Goal: Task Accomplishment & Management: Use online tool/utility

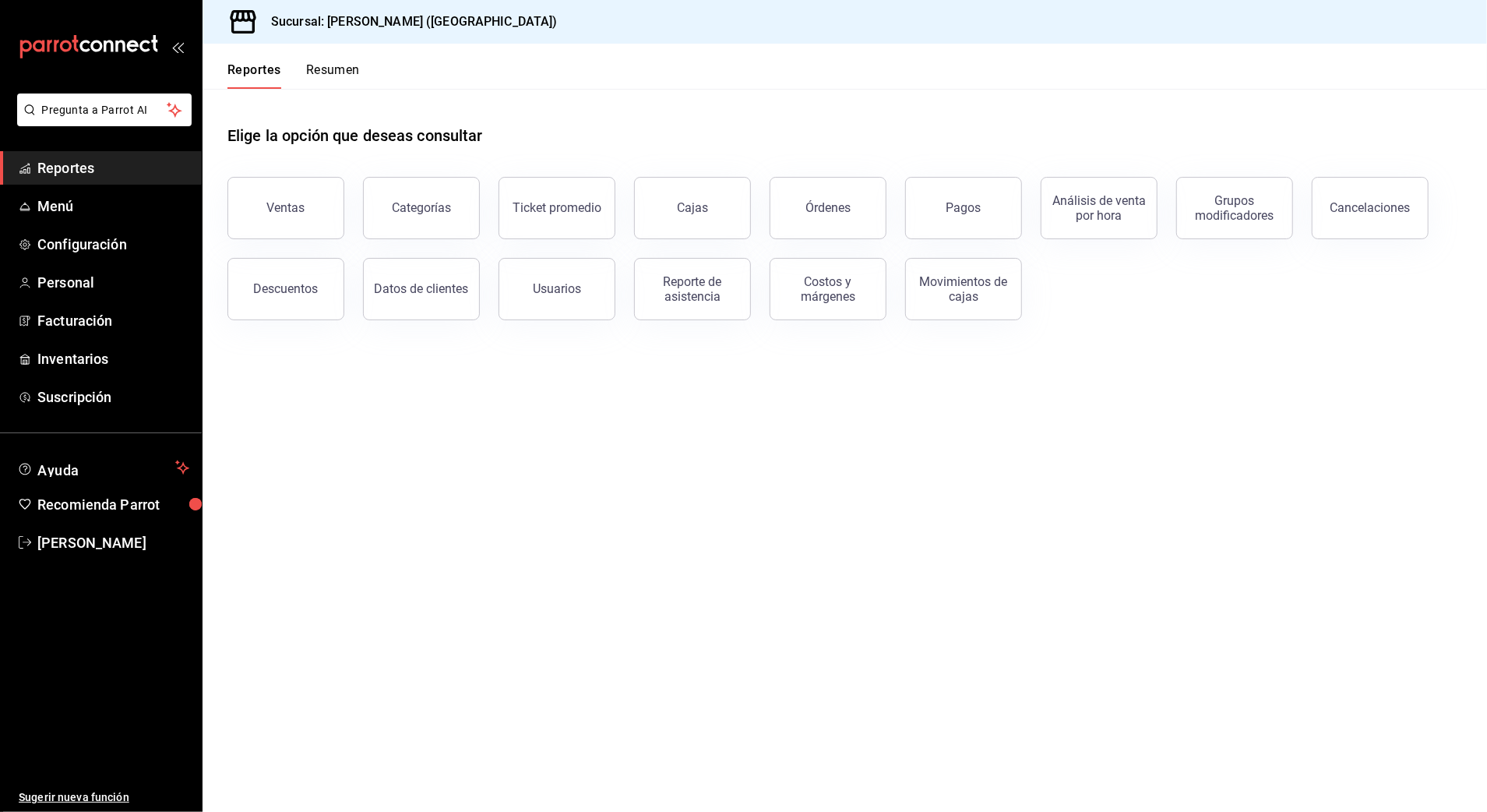
click at [150, 156] on link "Reportes" at bounding box center [101, 168] width 202 height 34
click at [17, 166] on link "Reportes" at bounding box center [101, 168] width 202 height 34
click at [45, 165] on span "Reportes" at bounding box center [114, 167] width 152 height 21
click at [262, 206] on button "Ventas" at bounding box center [286, 208] width 117 height 62
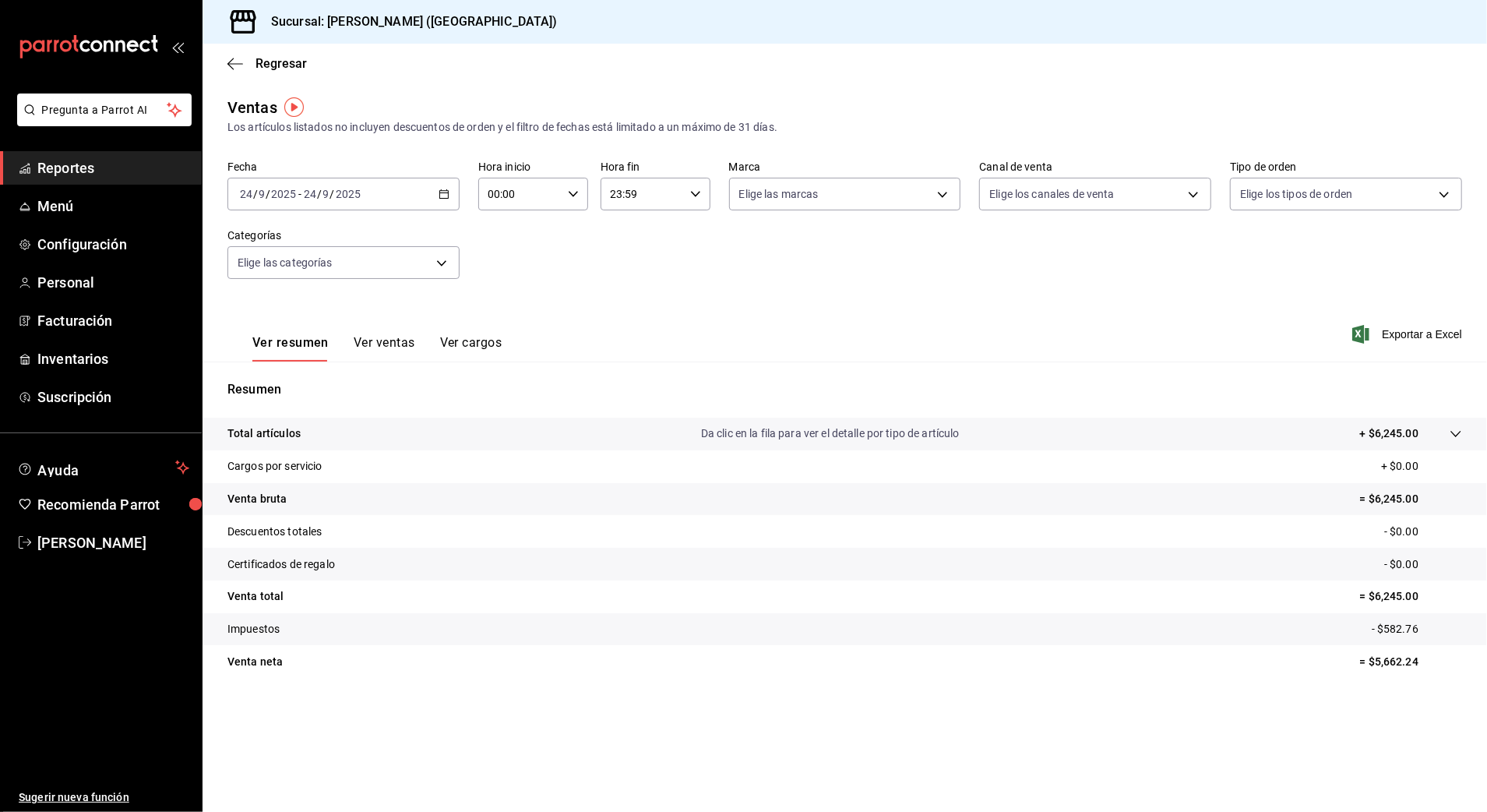
click at [419, 192] on div "[DATE] [DATE] - [DATE] [DATE]" at bounding box center [343, 194] width 232 height 33
click at [325, 376] on span "Rango de fechas" at bounding box center [301, 381] width 121 height 17
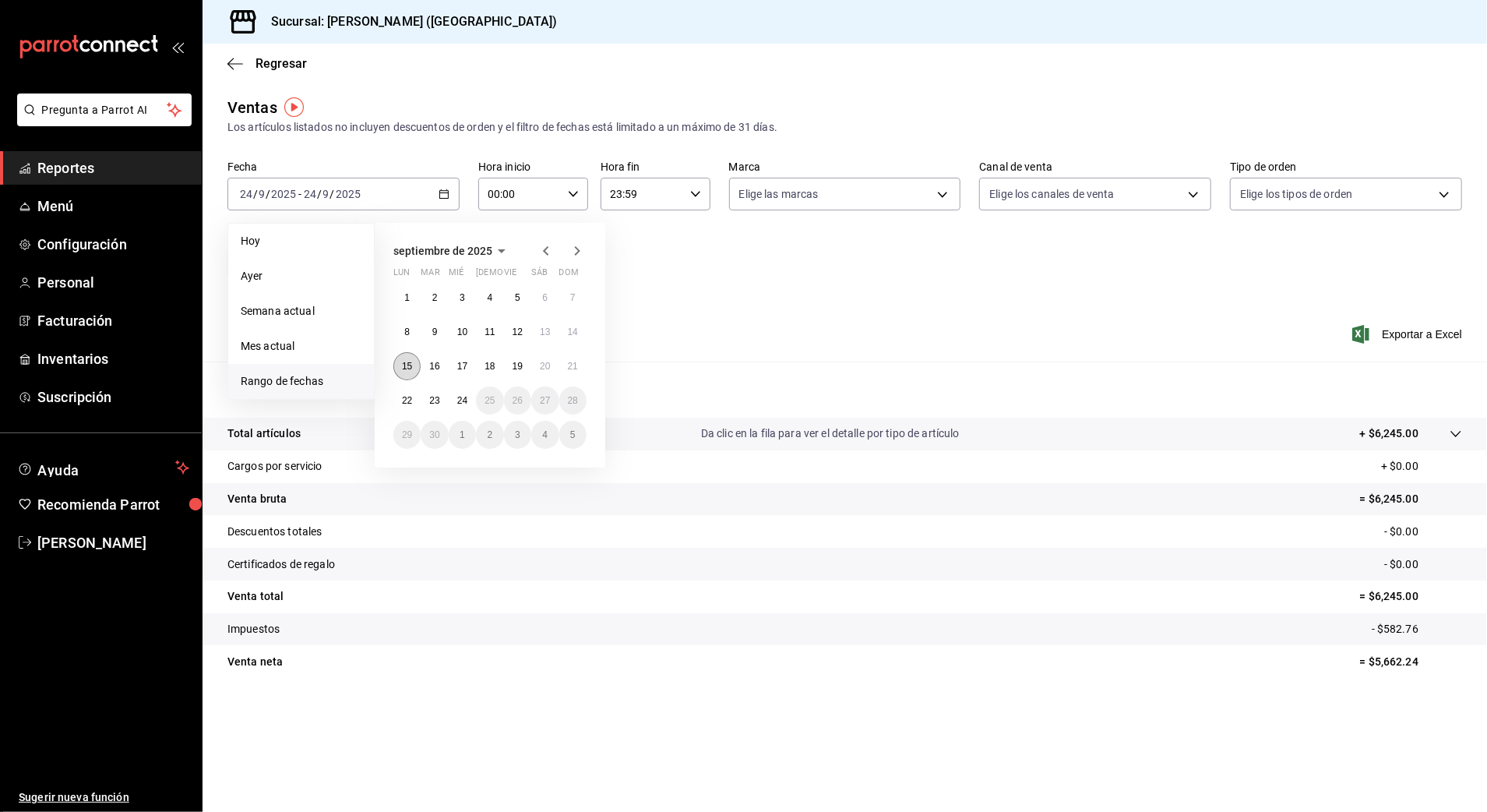
click at [410, 365] on abbr "15" at bounding box center [407, 366] width 10 height 11
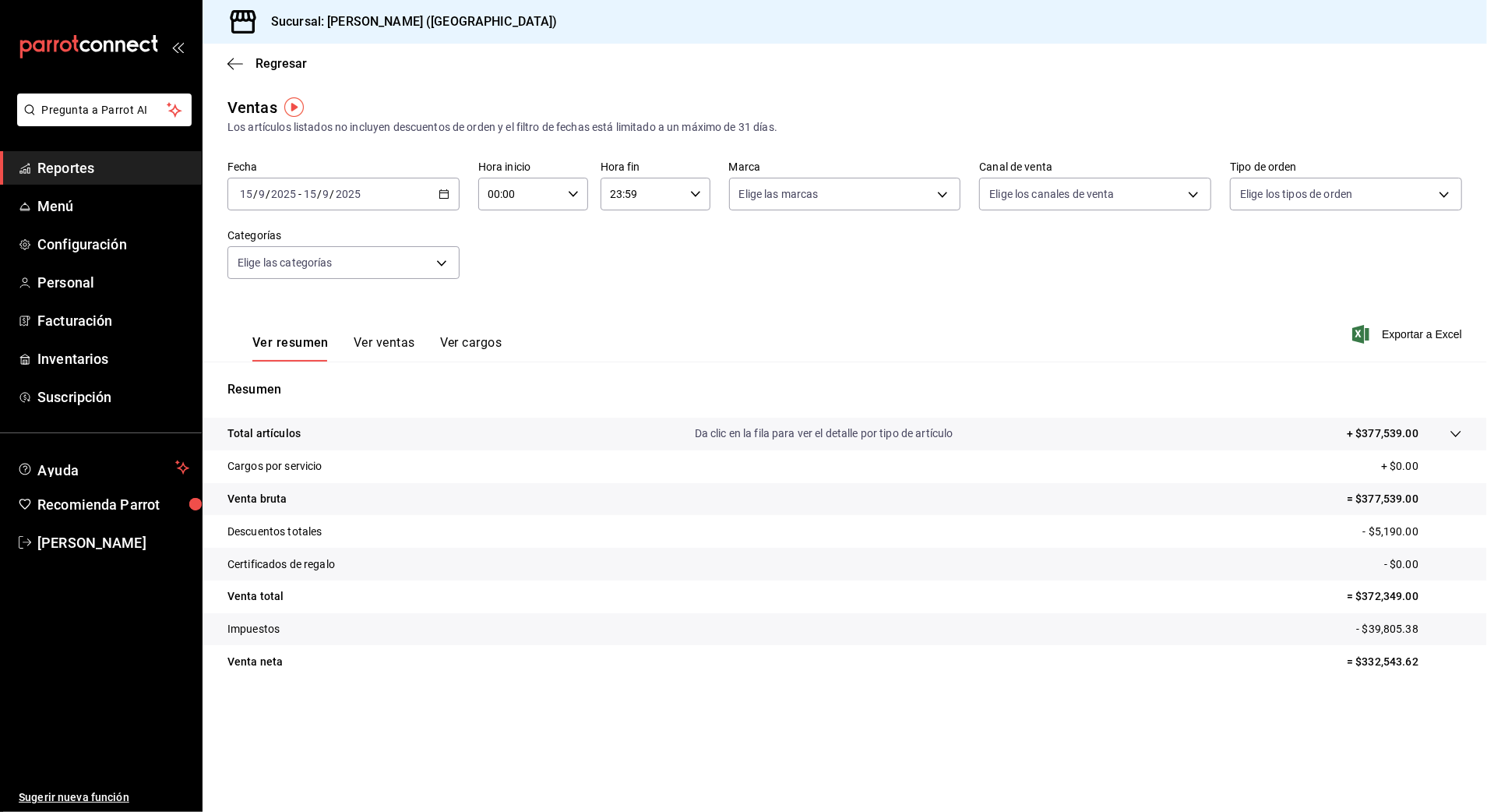
click at [510, 196] on input "00:00" at bounding box center [520, 194] width 83 height 32
click at [509, 288] on button "10" at bounding box center [507, 297] width 49 height 32
type input "10:00"
click at [647, 189] on div at bounding box center [743, 406] width 1487 height 812
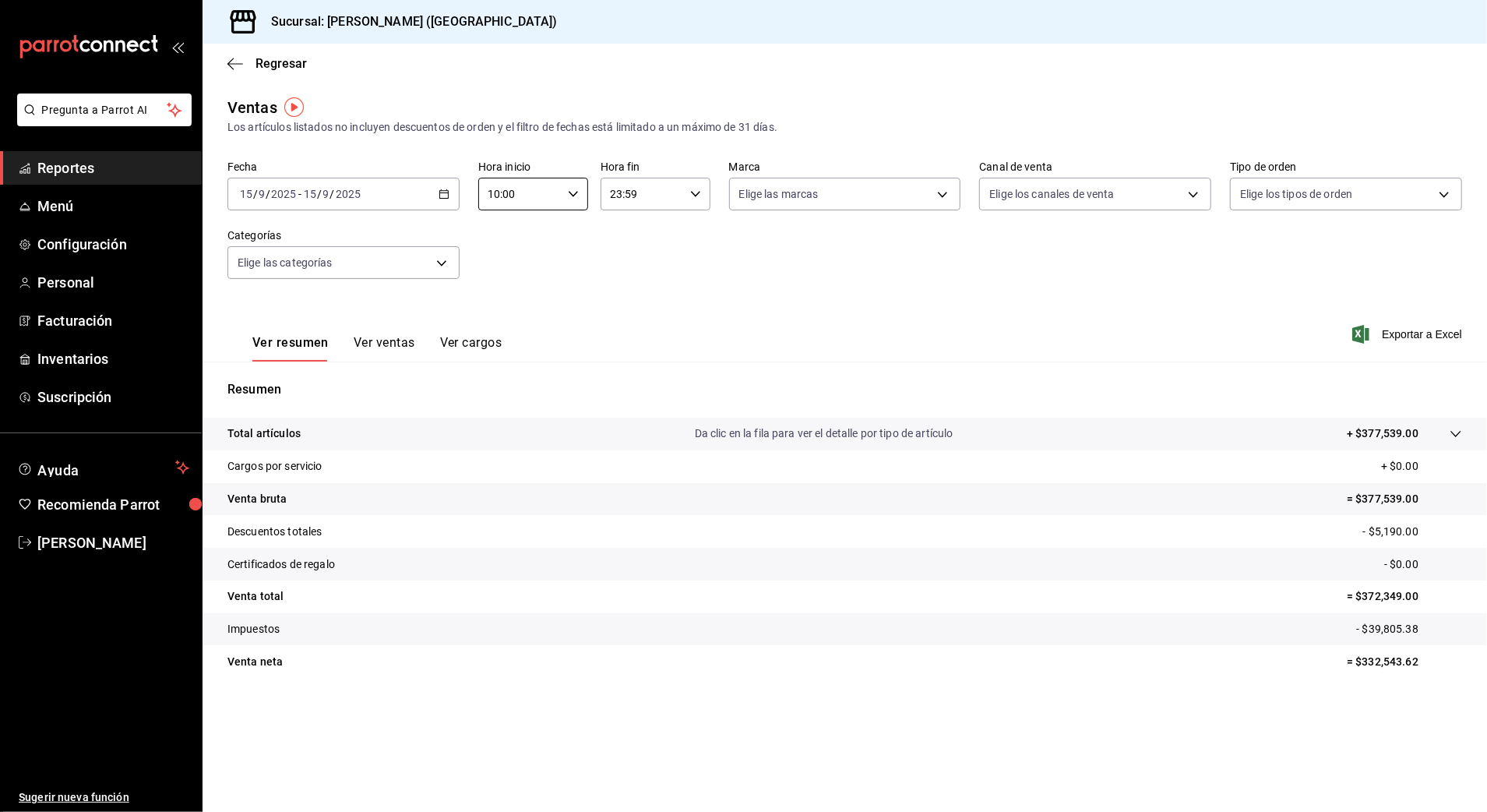
click at [640, 204] on input "23:59" at bounding box center [642, 194] width 83 height 32
click at [629, 274] on span "08" at bounding box center [628, 279] width 31 height 13
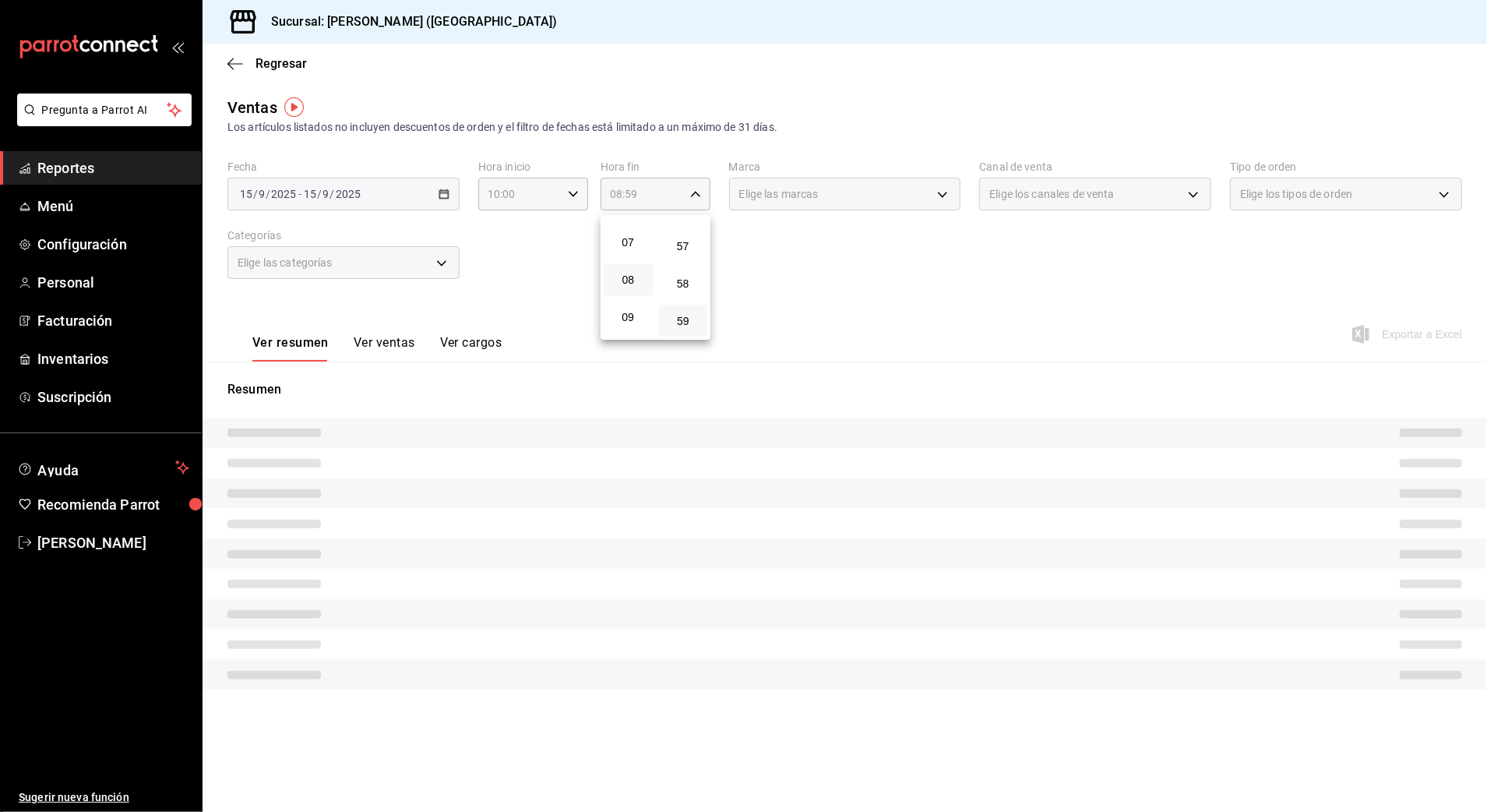
click at [673, 190] on div at bounding box center [743, 406] width 1487 height 812
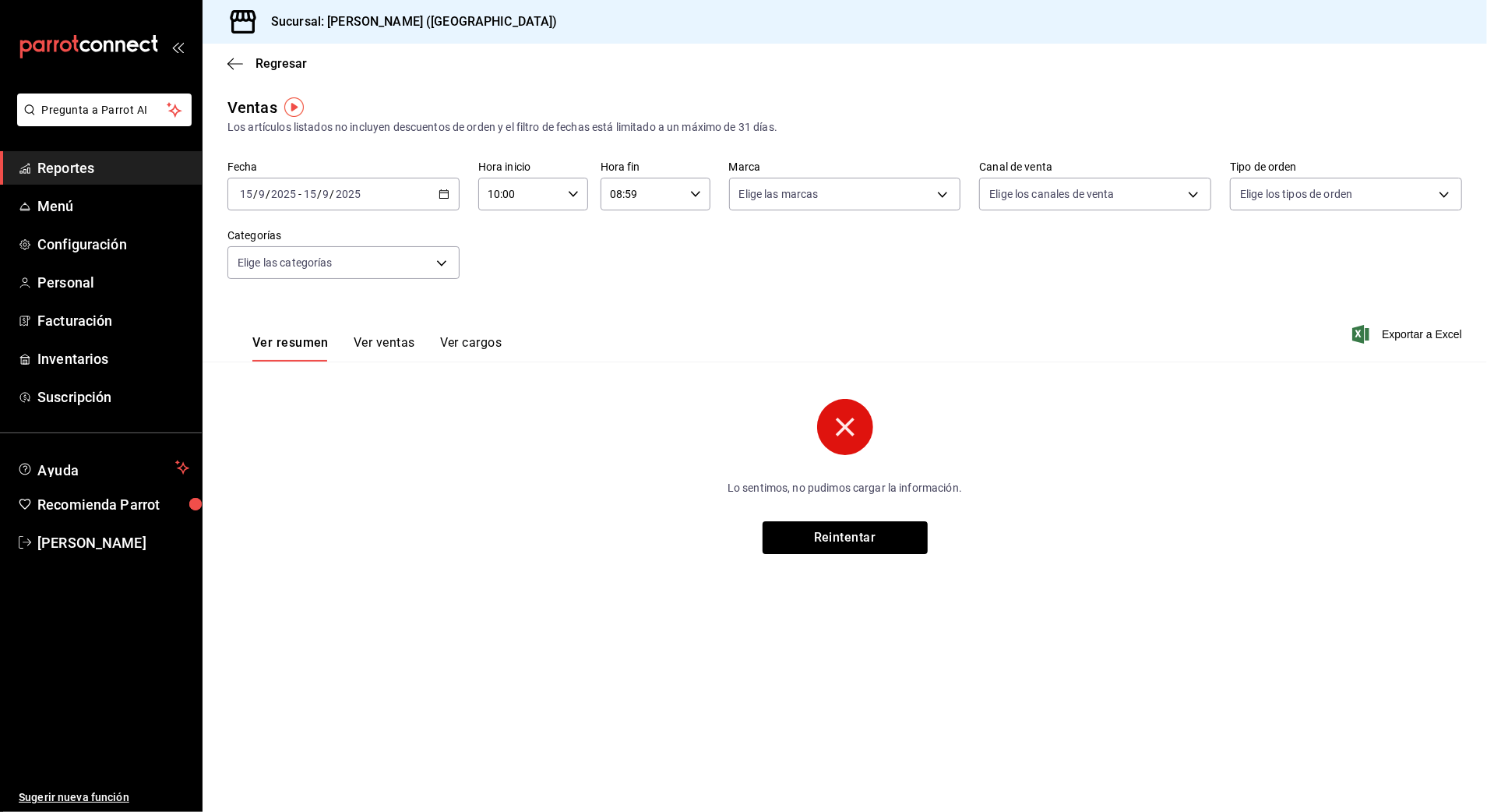
click at [652, 196] on input "08:59" at bounding box center [642, 194] width 83 height 32
click at [621, 318] on button "05" at bounding box center [628, 329] width 49 height 32
type input "05:59"
click at [746, 292] on div at bounding box center [743, 406] width 1487 height 812
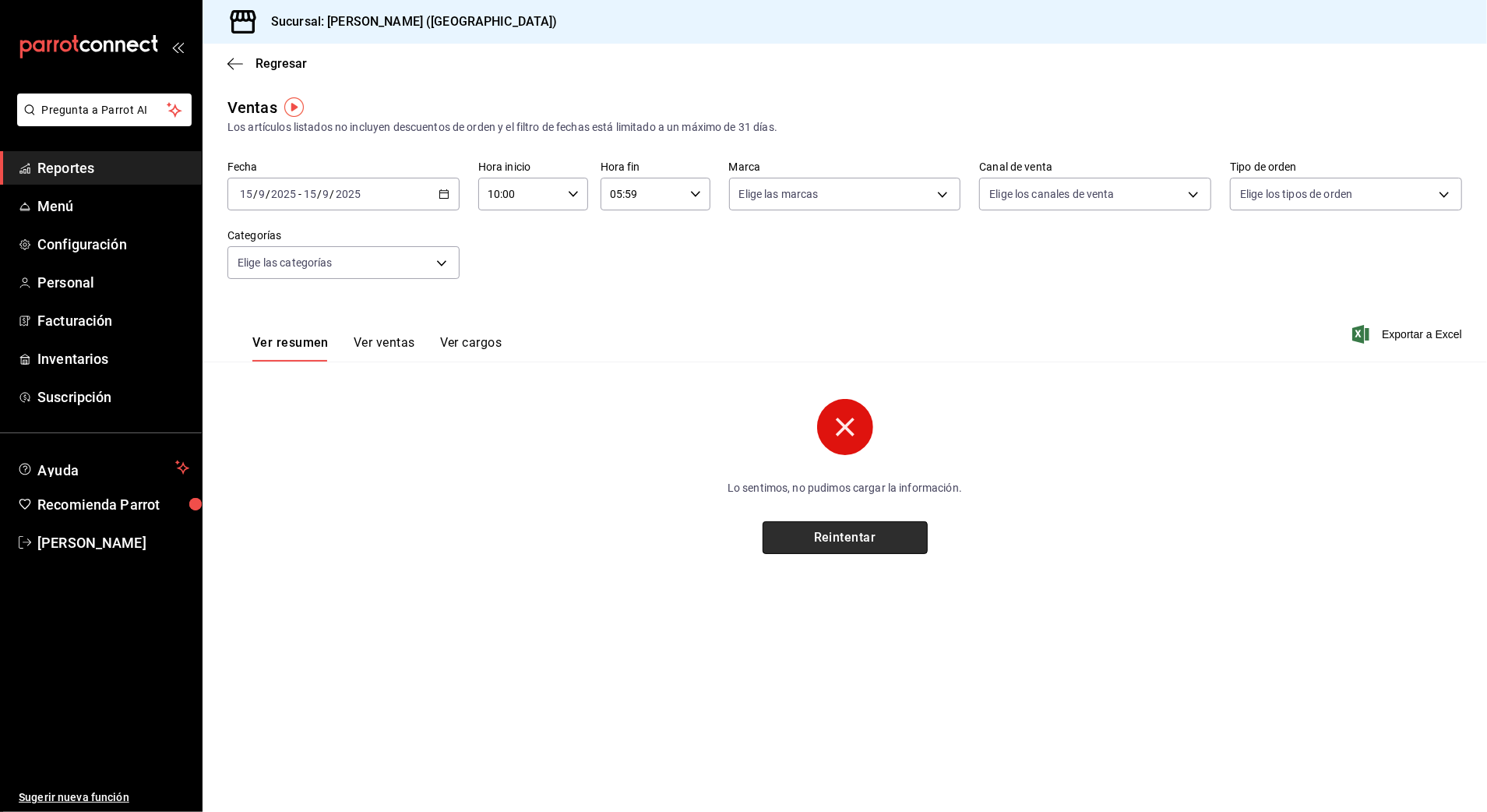
click at [871, 524] on button "Reintentar" at bounding box center [845, 537] width 165 height 33
click at [761, 290] on div "Fecha [DATE] [DATE] - [DATE] [DATE] Hora inicio 10:00 Hora inicio Hora fin 05:5…" at bounding box center [845, 228] width 1235 height 137
click at [262, 54] on div "Regresar" at bounding box center [845, 63] width 1285 height 40
click at [271, 63] on span "Regresar" at bounding box center [281, 63] width 51 height 15
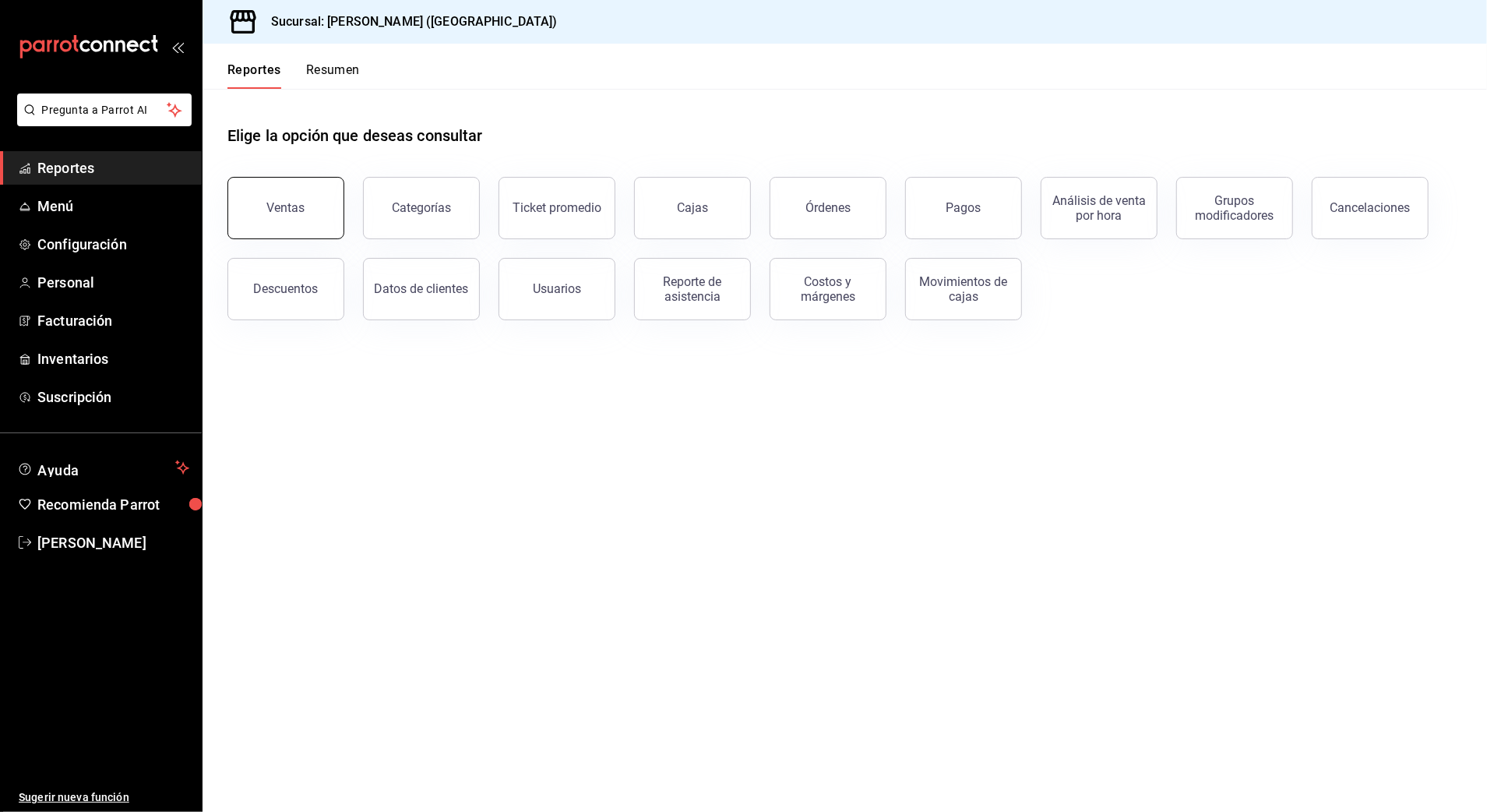
click at [279, 207] on div "Ventas" at bounding box center [286, 207] width 39 height 15
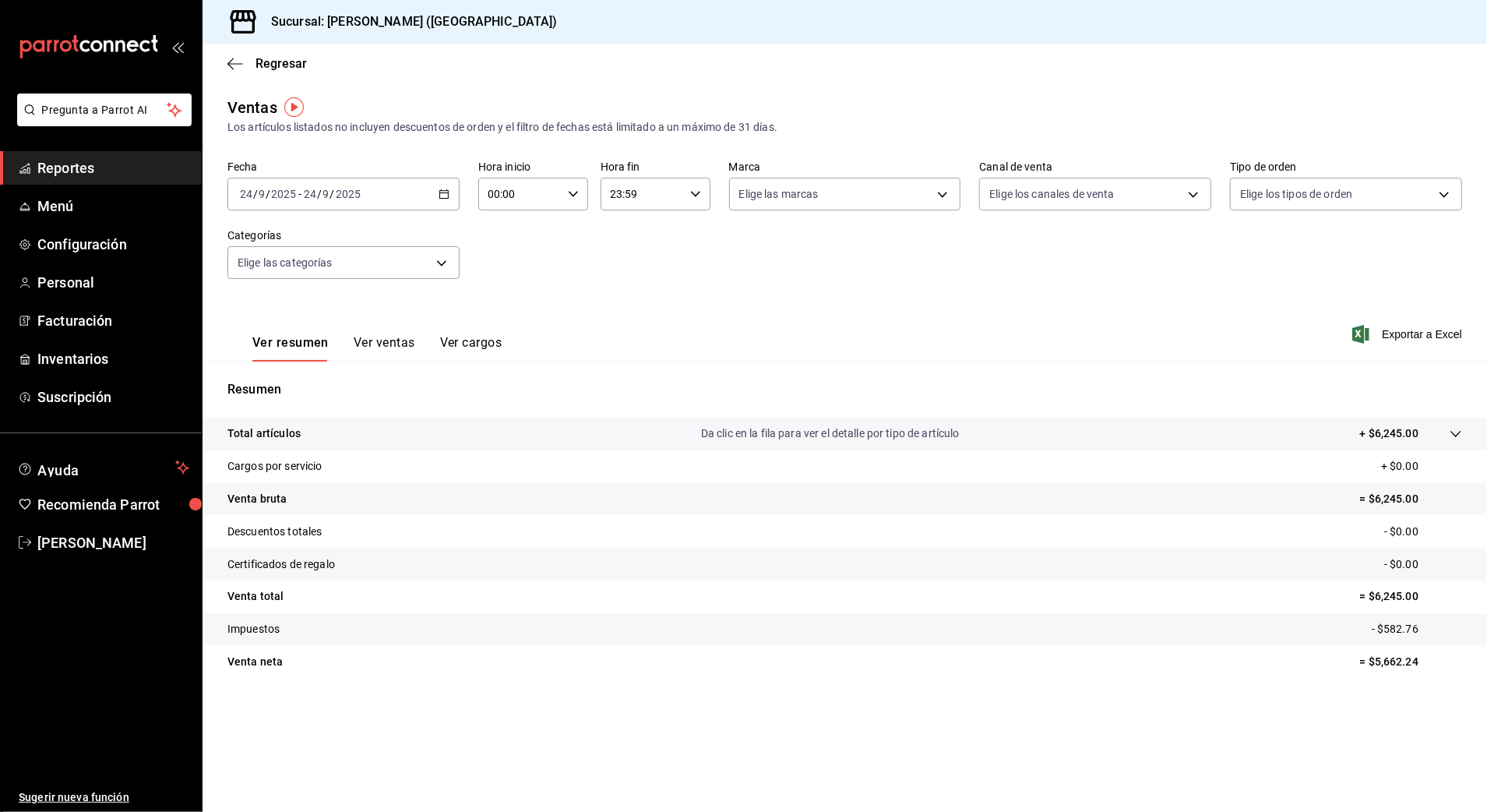
click at [378, 203] on div "[DATE] [DATE] - [DATE] [DATE]" at bounding box center [343, 194] width 232 height 33
click at [325, 378] on span "Rango de fechas" at bounding box center [301, 381] width 121 height 17
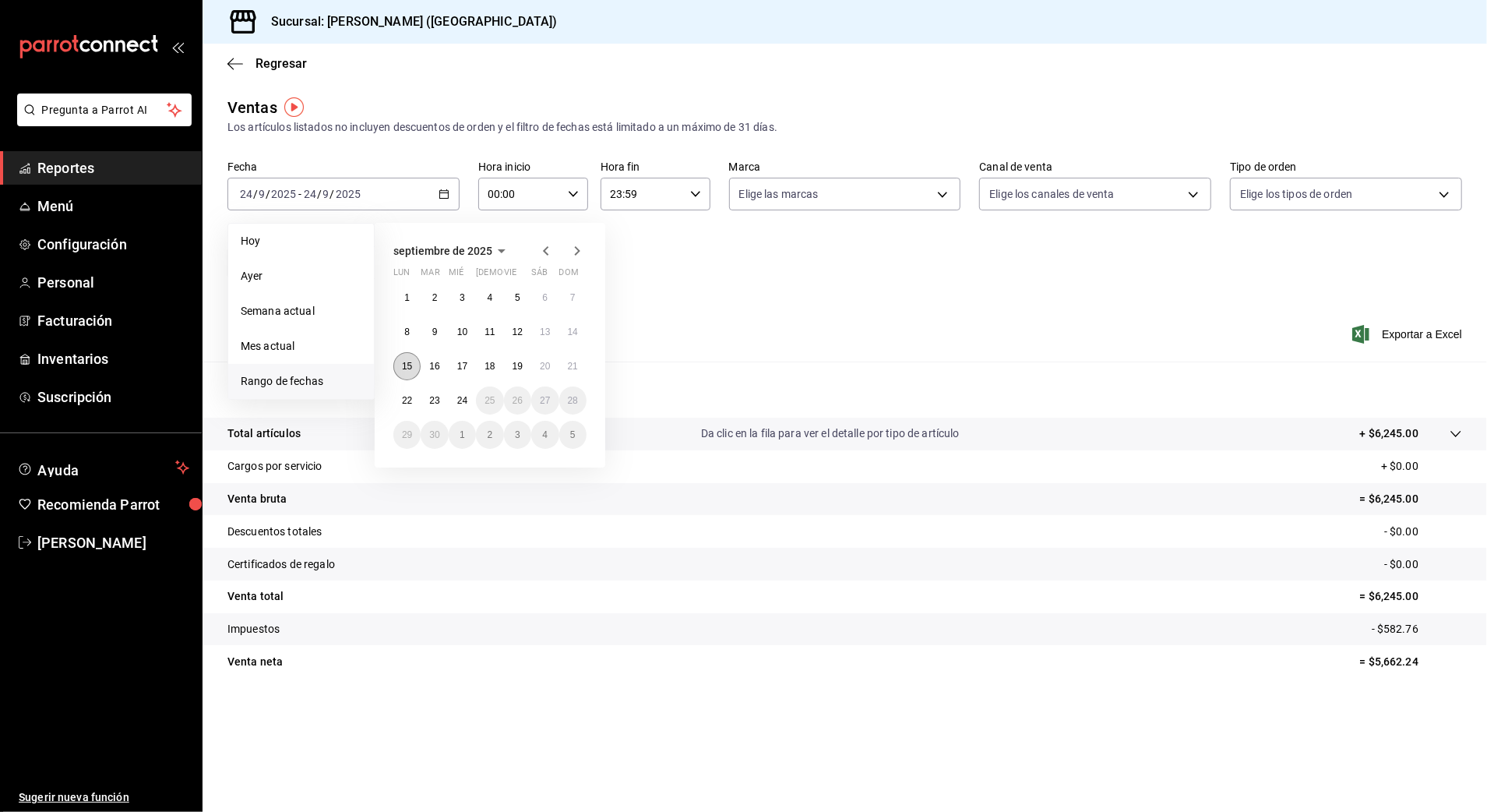
click at [409, 366] on abbr "15" at bounding box center [407, 366] width 10 height 11
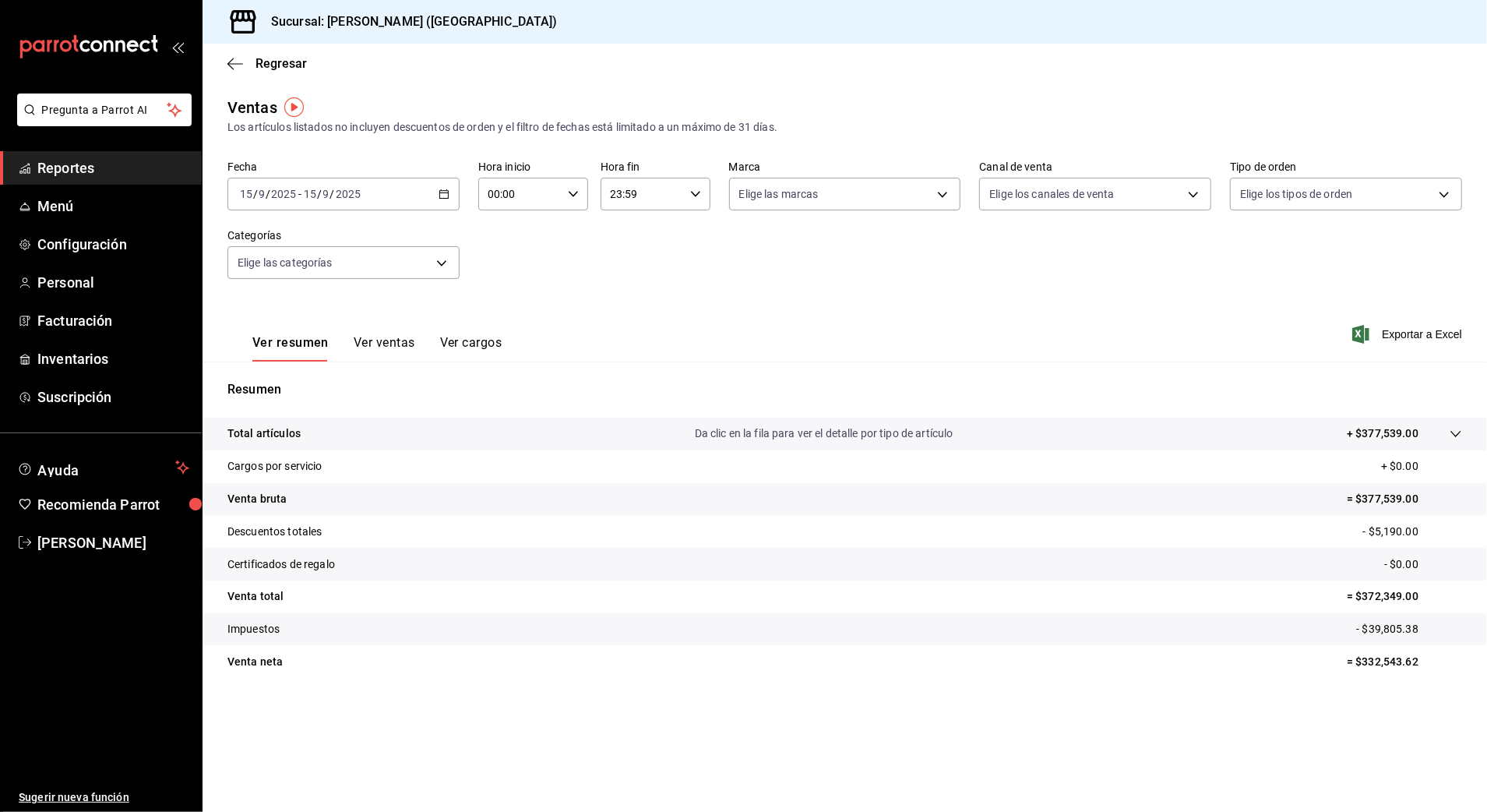
click at [556, 184] on input "00:00" at bounding box center [520, 194] width 83 height 32
click at [509, 307] on button "10" at bounding box center [507, 297] width 49 height 32
type input "10:00"
click at [678, 194] on div at bounding box center [743, 406] width 1487 height 812
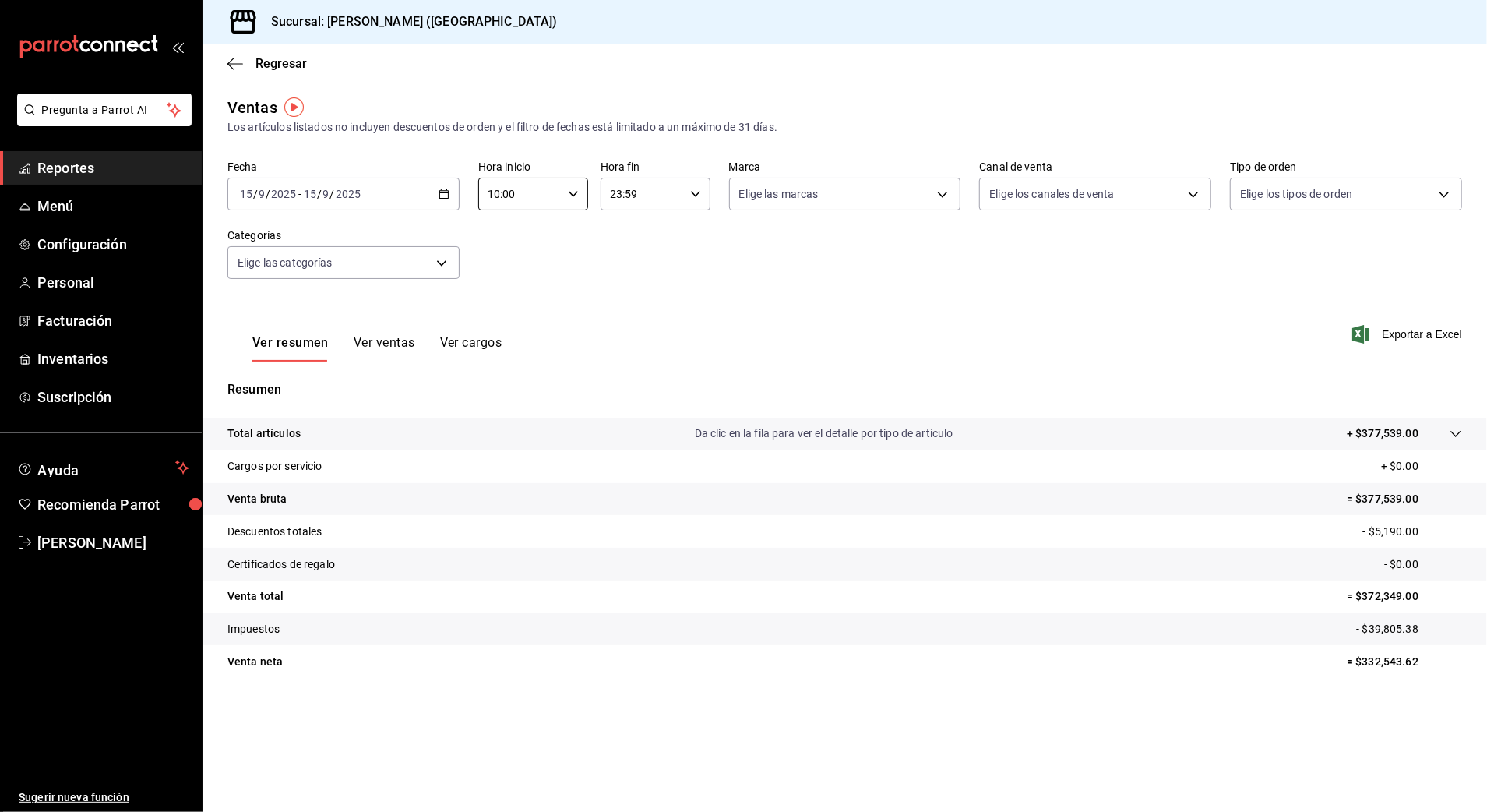
click at [633, 194] on input "23:59" at bounding box center [642, 194] width 83 height 32
click at [618, 260] on button "05" at bounding box center [628, 271] width 49 height 32
type input "05:59"
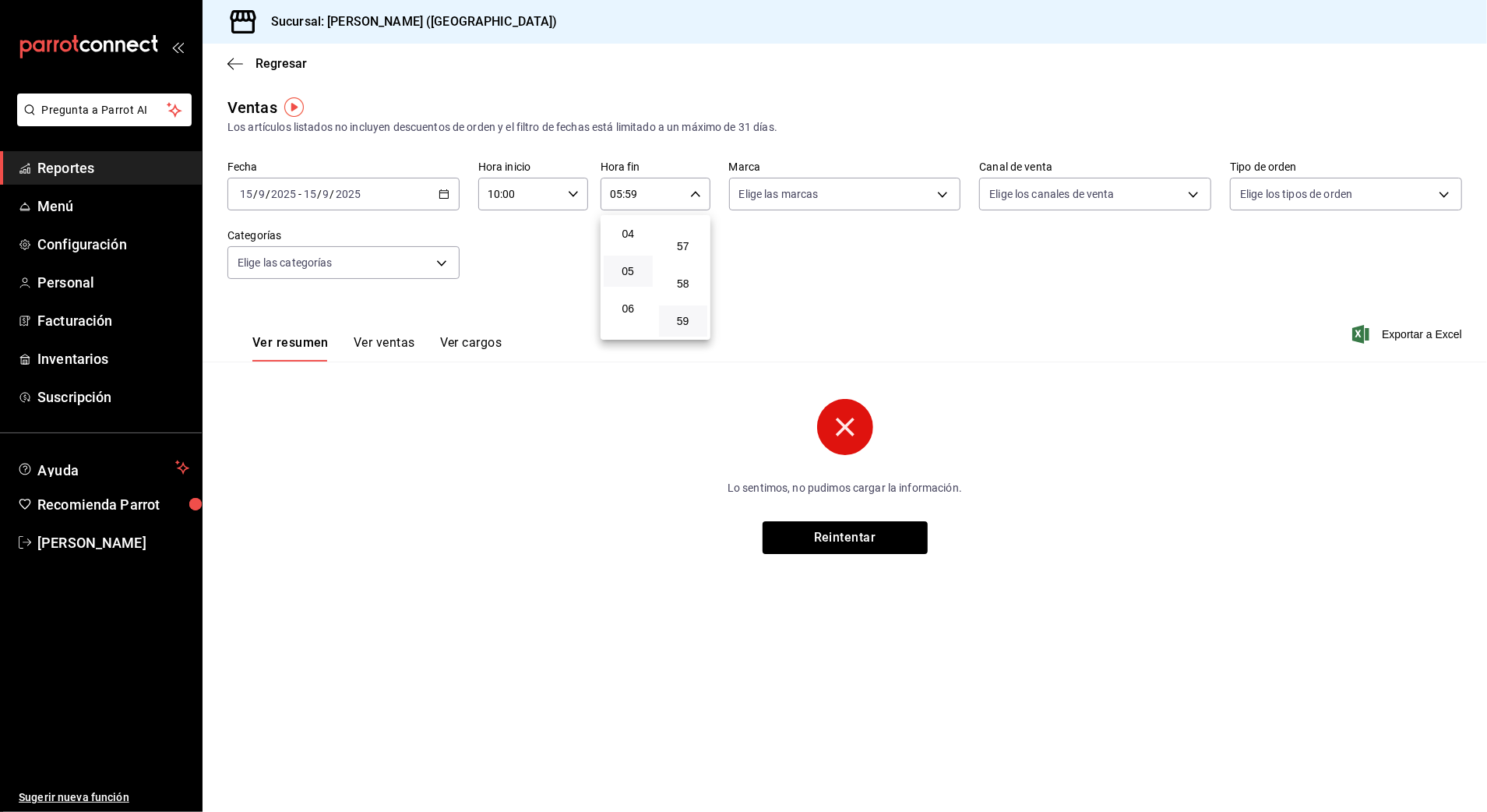
click at [128, 173] on div at bounding box center [743, 406] width 1487 height 812
click at [278, 62] on span "Regresar" at bounding box center [281, 63] width 51 height 15
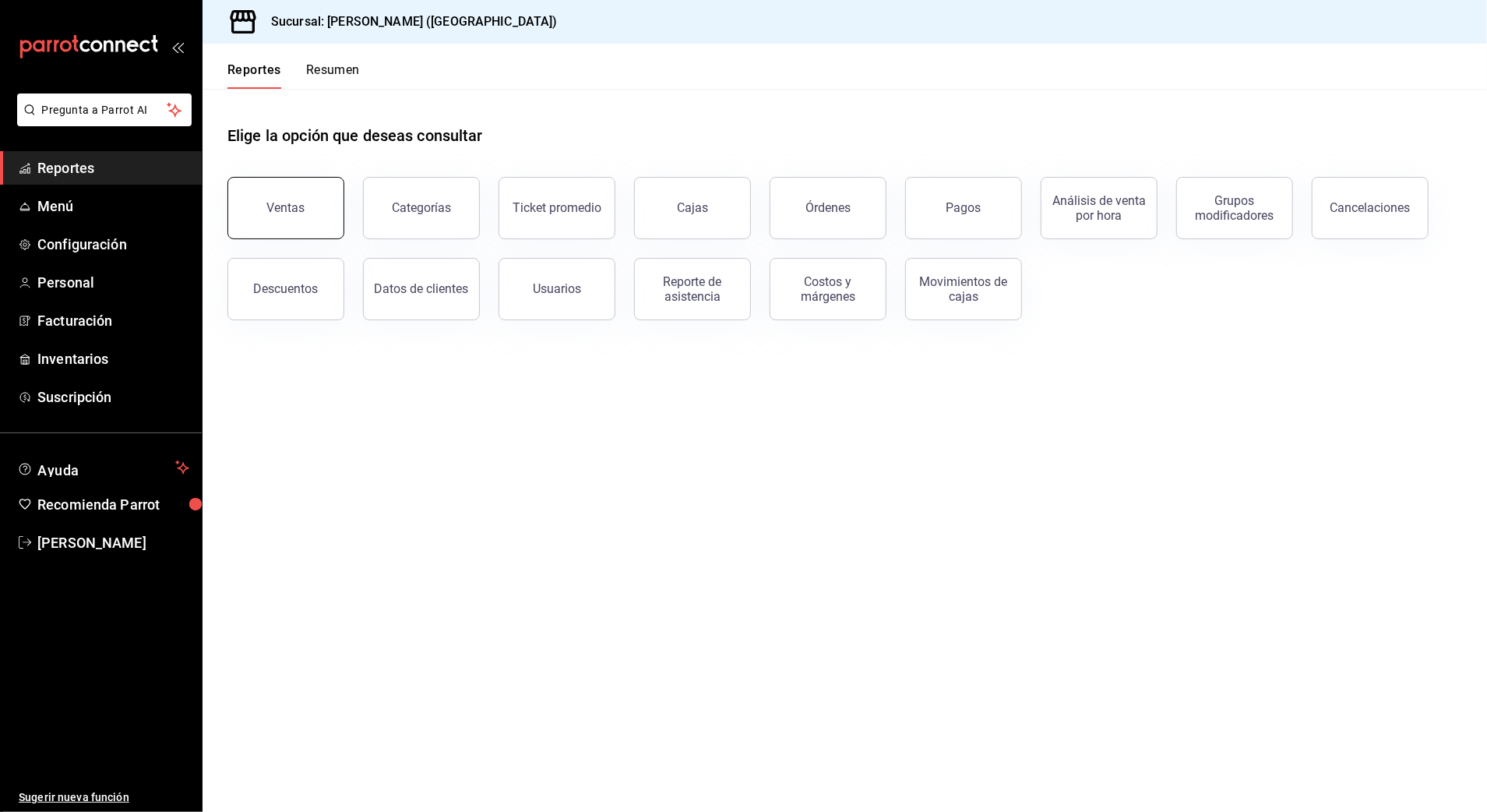
click at [294, 204] on div "Ventas" at bounding box center [286, 207] width 39 height 15
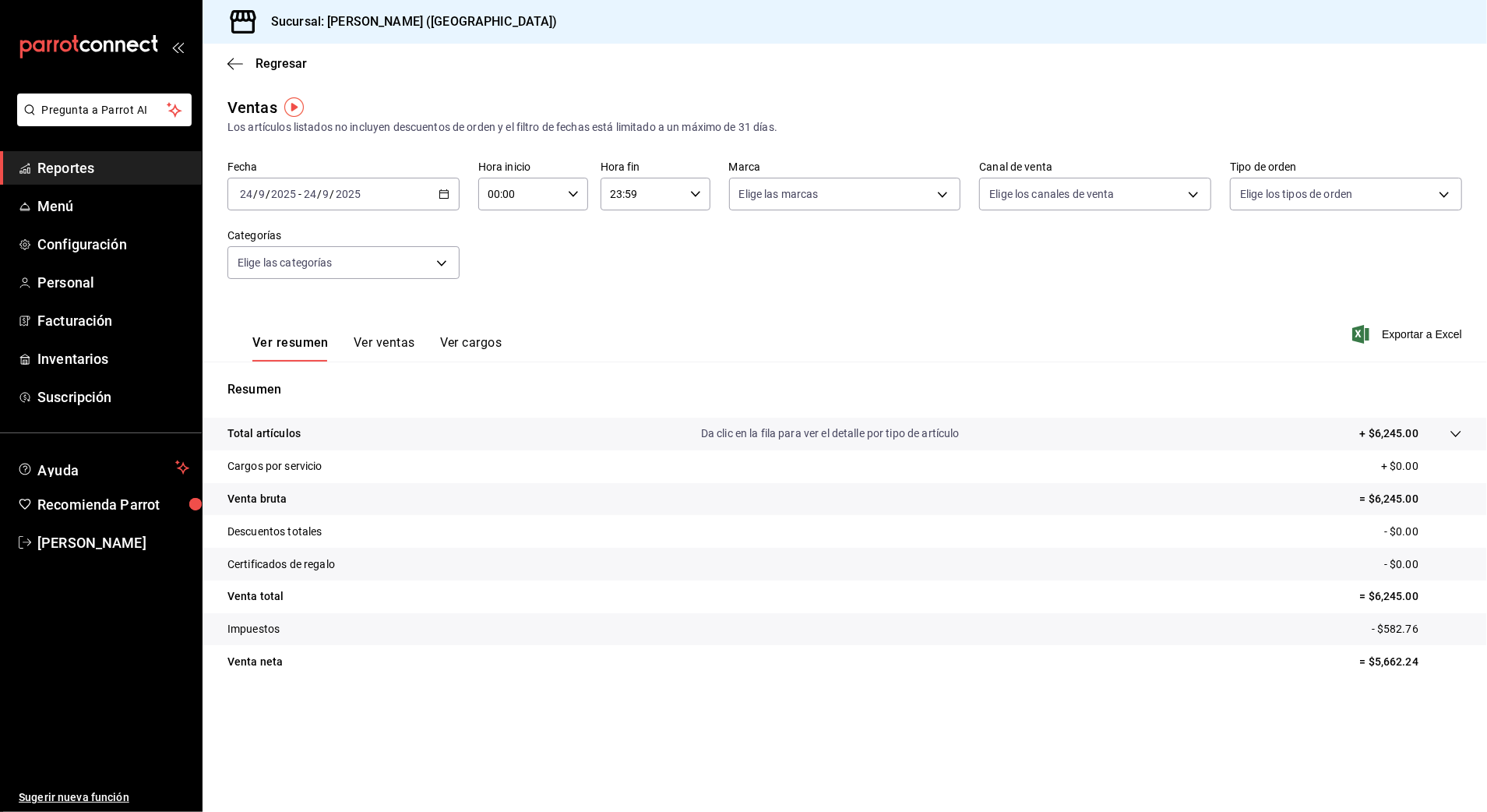
click at [372, 196] on div "[DATE] [DATE] - [DATE] [DATE]" at bounding box center [343, 194] width 232 height 33
click at [293, 373] on span "Rango de fechas" at bounding box center [301, 381] width 121 height 17
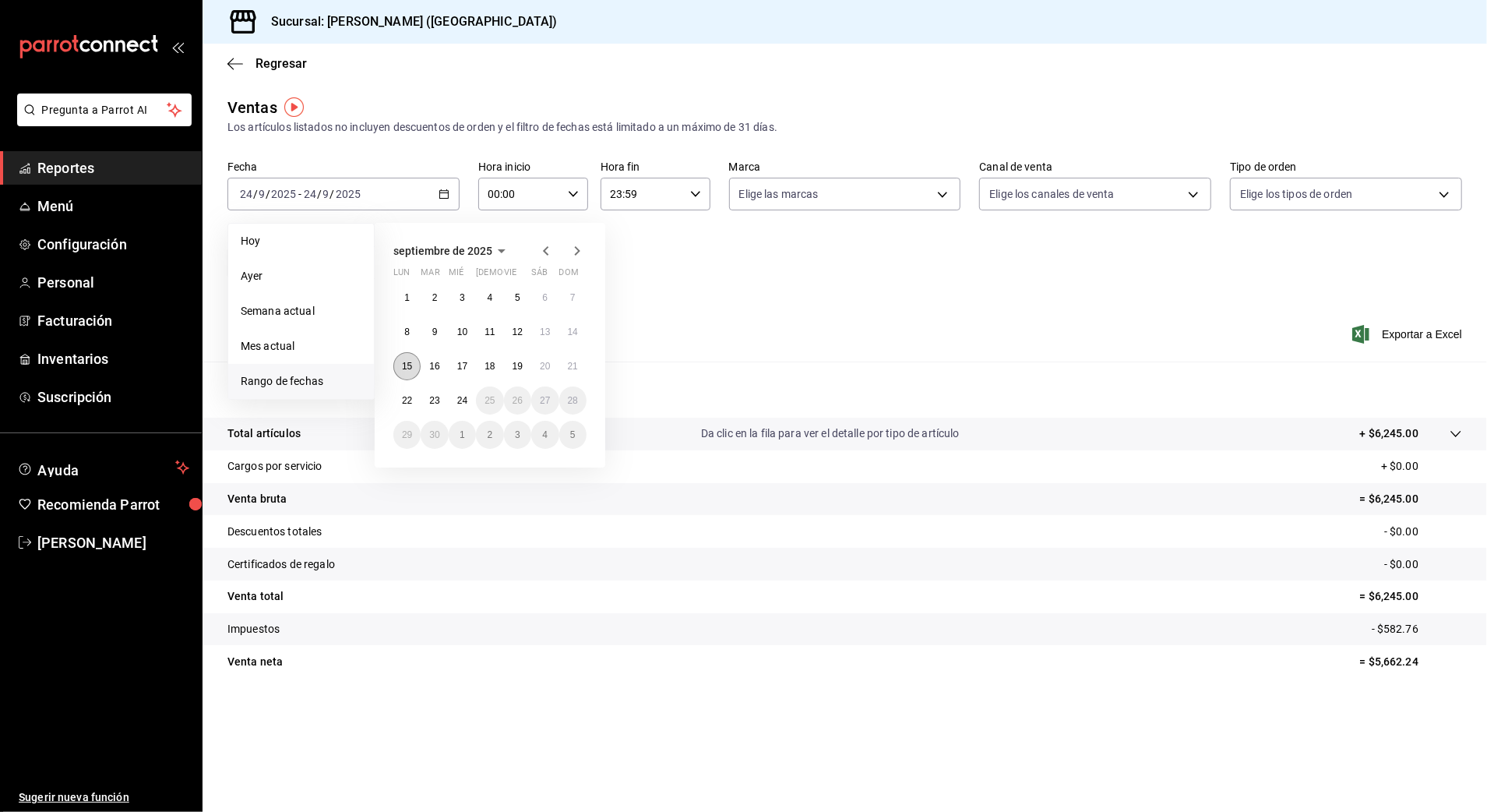
click at [413, 369] on abbr "15" at bounding box center [407, 366] width 10 height 11
click at [429, 369] on abbr "16" at bounding box center [434, 366] width 10 height 11
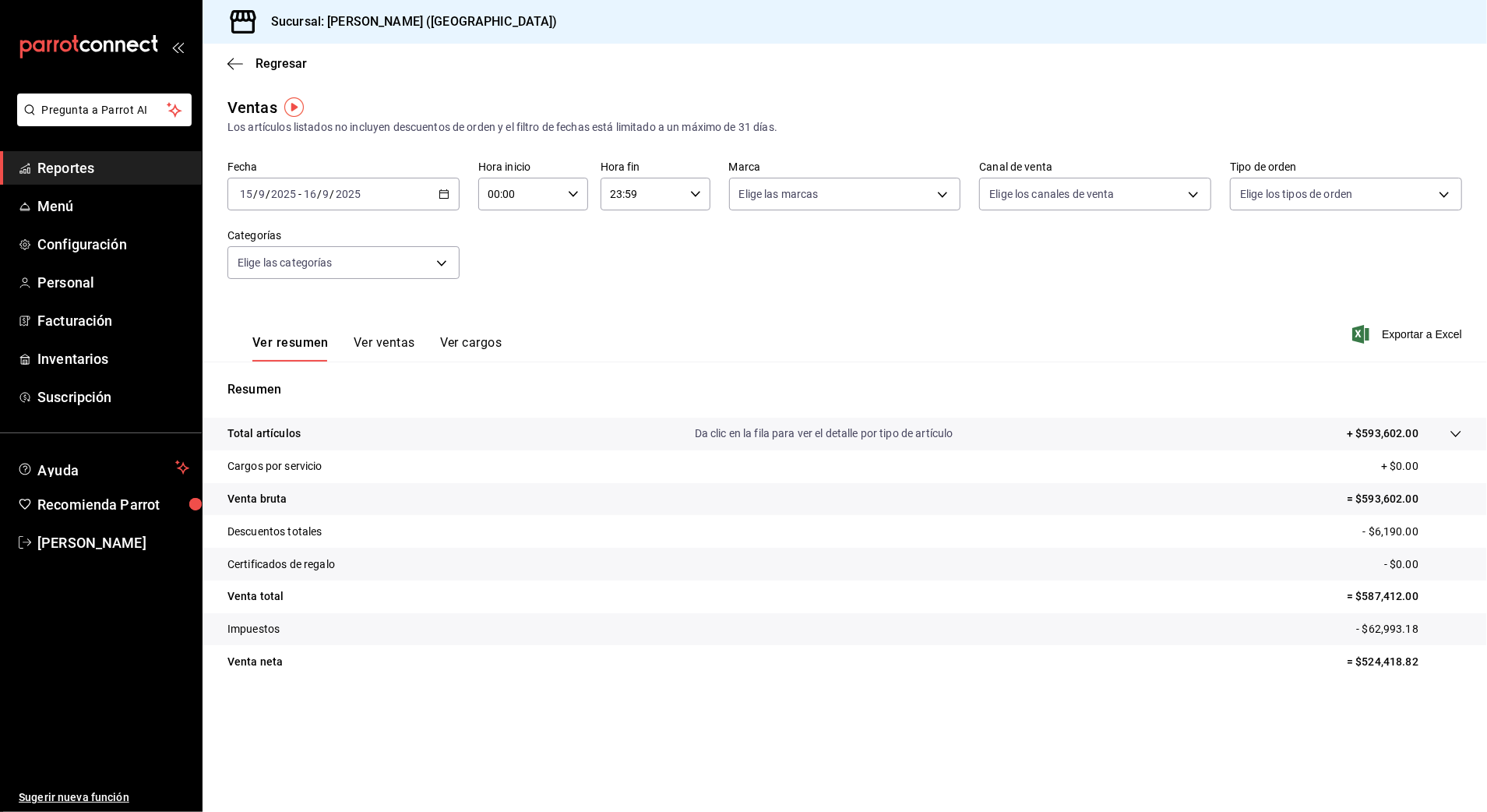
click at [518, 207] on input "00:00" at bounding box center [520, 194] width 83 height 32
click at [504, 258] on button "06" at bounding box center [507, 251] width 49 height 32
type input "06:00"
click at [640, 196] on div at bounding box center [743, 406] width 1487 height 812
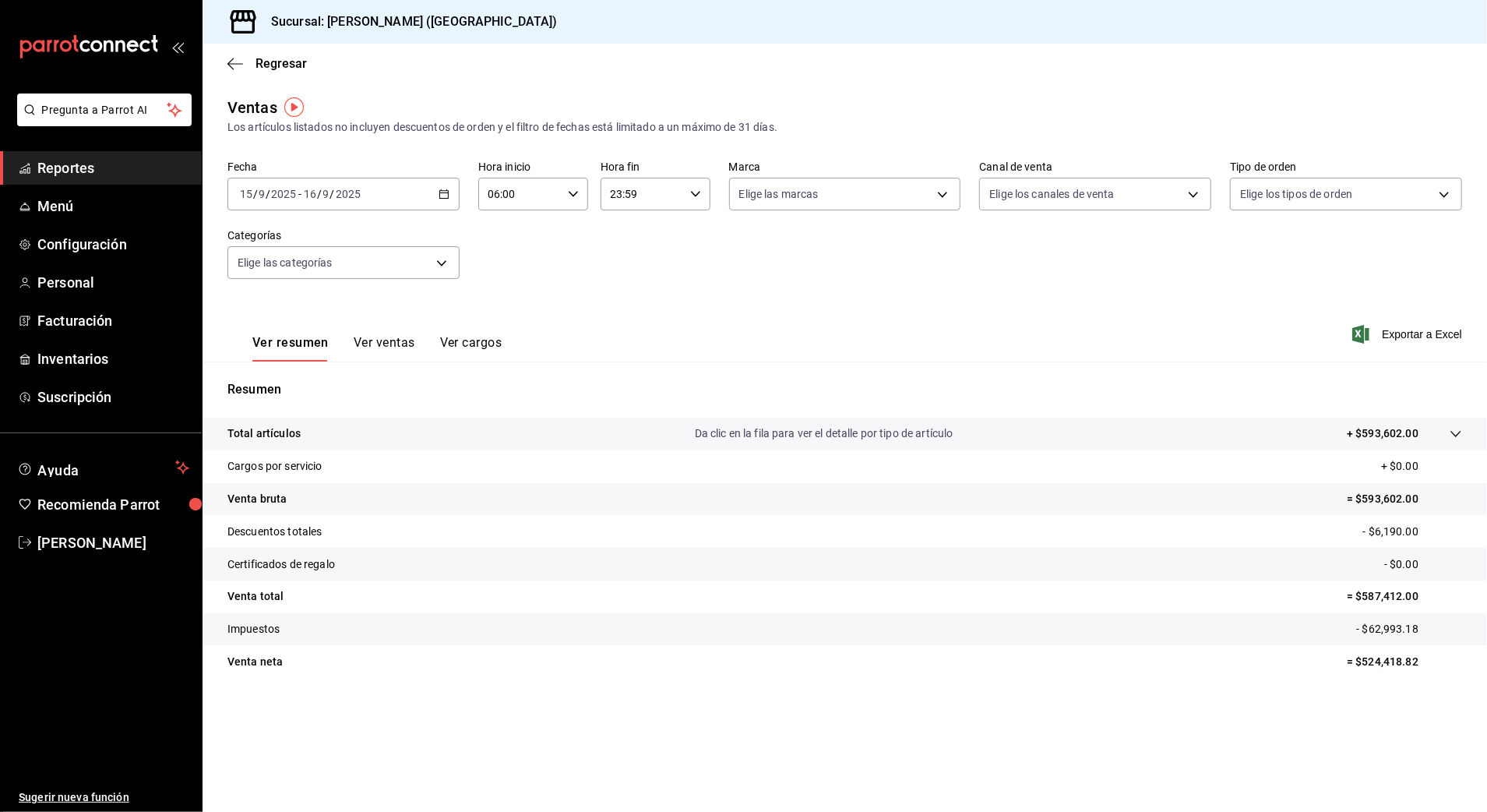
click at [628, 206] on input "23:59" at bounding box center [642, 194] width 83 height 32
click at [629, 247] on button "03" at bounding box center [628, 242] width 49 height 32
type input "03:59"
click at [817, 247] on div at bounding box center [743, 406] width 1487 height 812
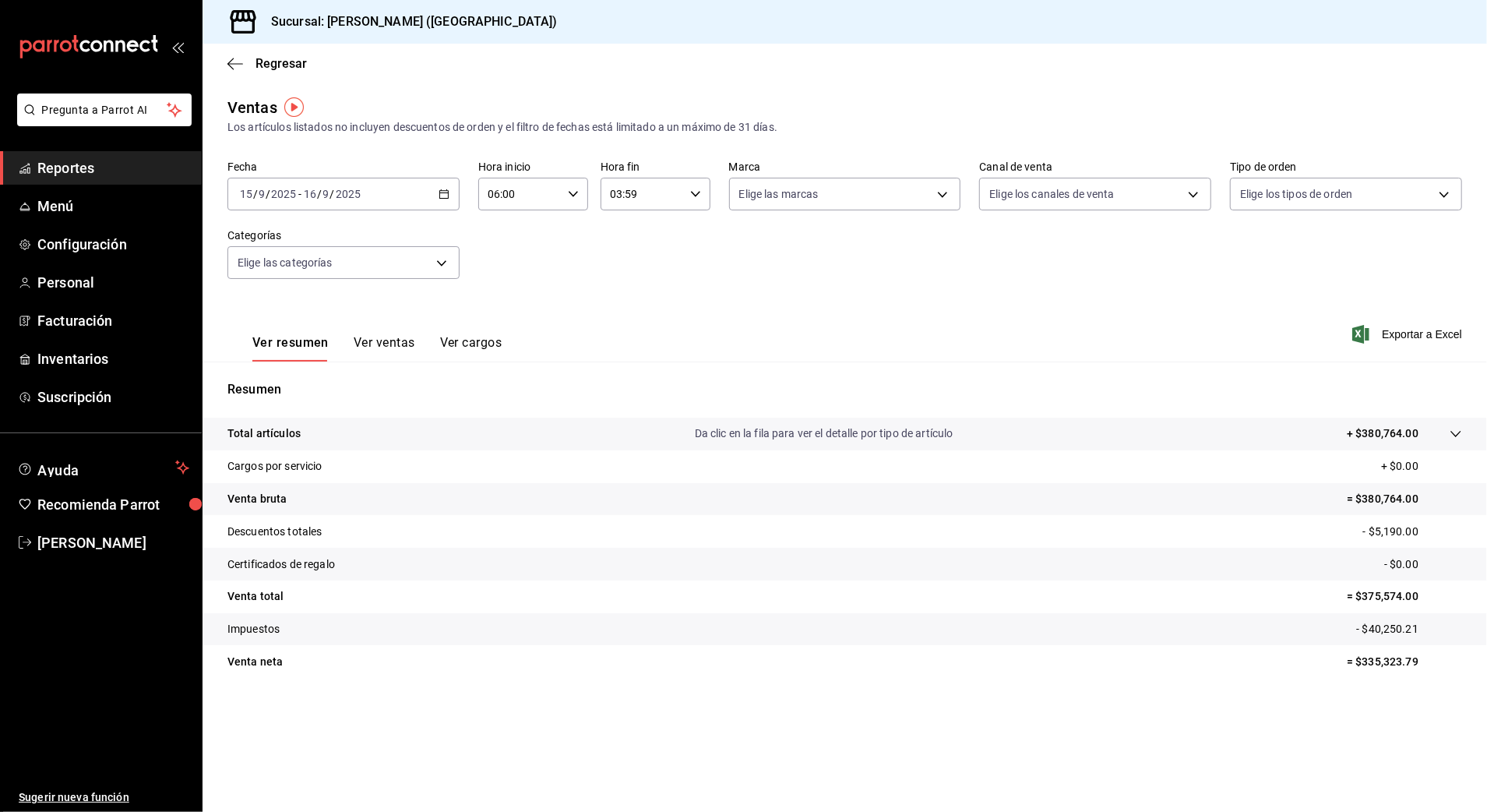
click at [974, 288] on div "Fecha [DATE] [DATE] - [DATE] [DATE] Hora inicio 06:00 Hora inicio Hora fin 03:5…" at bounding box center [845, 228] width 1235 height 137
click at [400, 179] on div "[DATE] [DATE] - [DATE] [DATE]" at bounding box center [343, 194] width 232 height 33
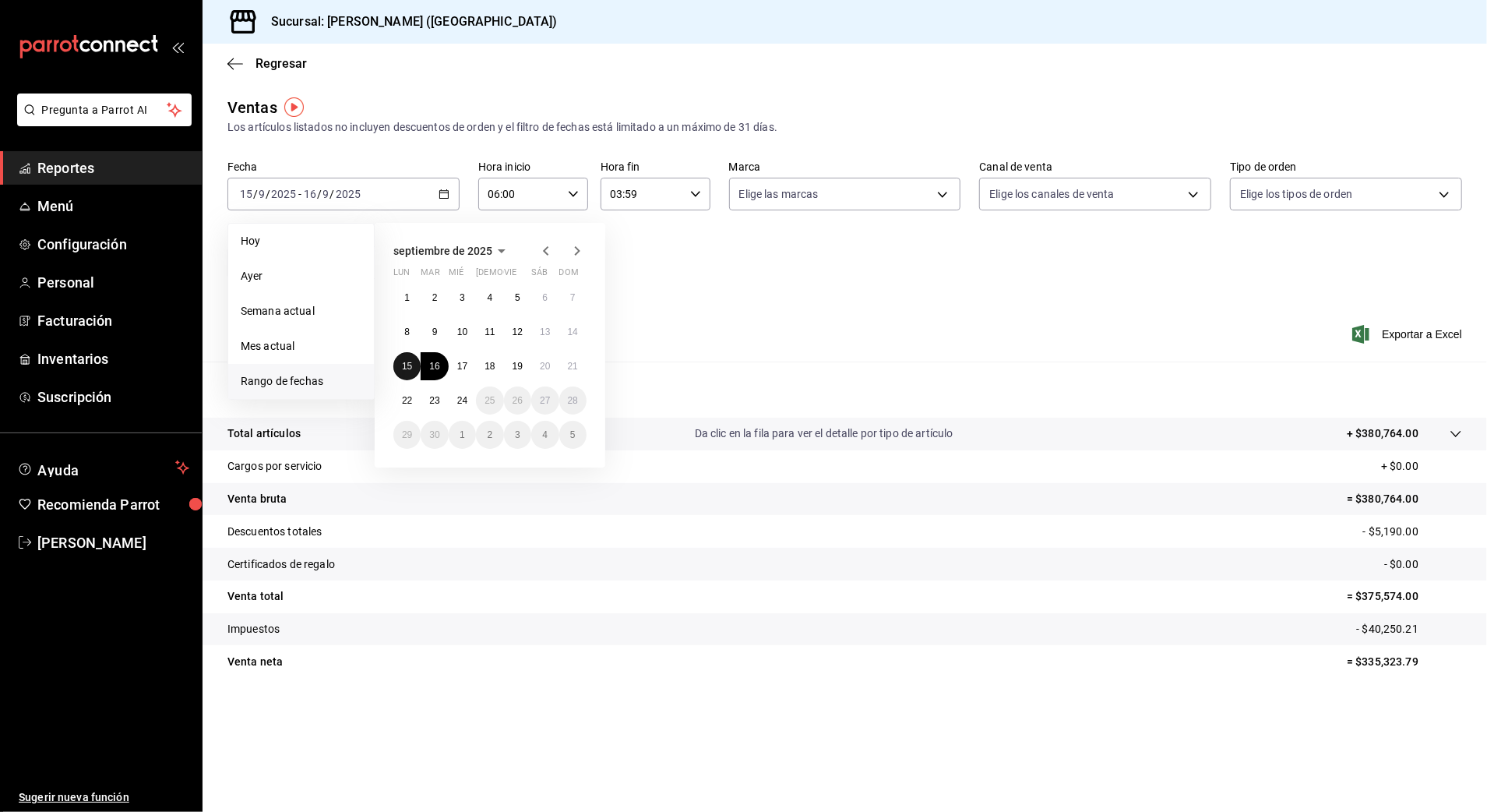
click at [406, 366] on abbr "15" at bounding box center [407, 366] width 10 height 11
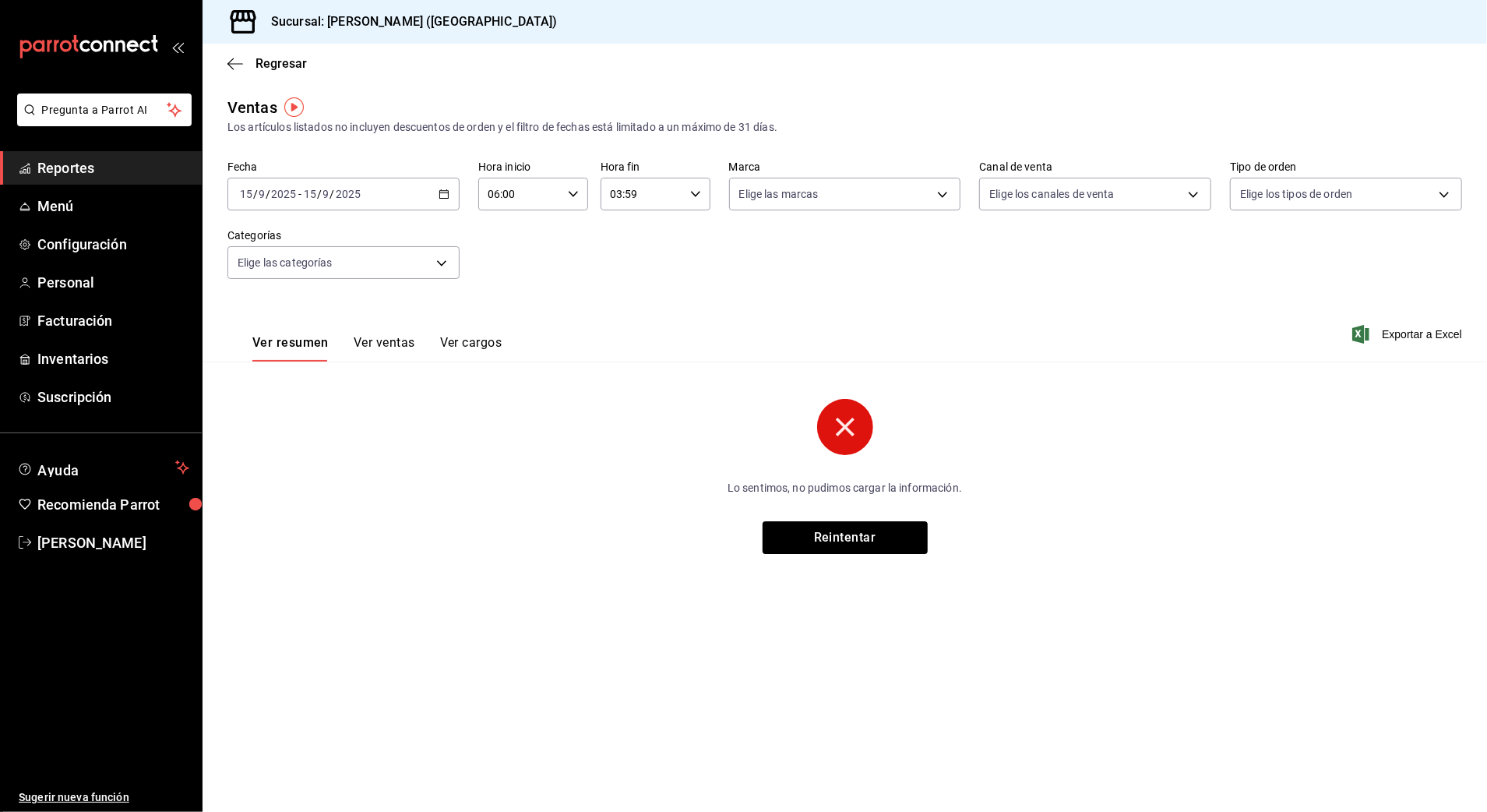
click at [518, 201] on input "06:00" at bounding box center [520, 194] width 83 height 32
click at [508, 300] on span "10" at bounding box center [506, 296] width 31 height 13
type input "10:00"
click at [664, 194] on div at bounding box center [743, 406] width 1487 height 812
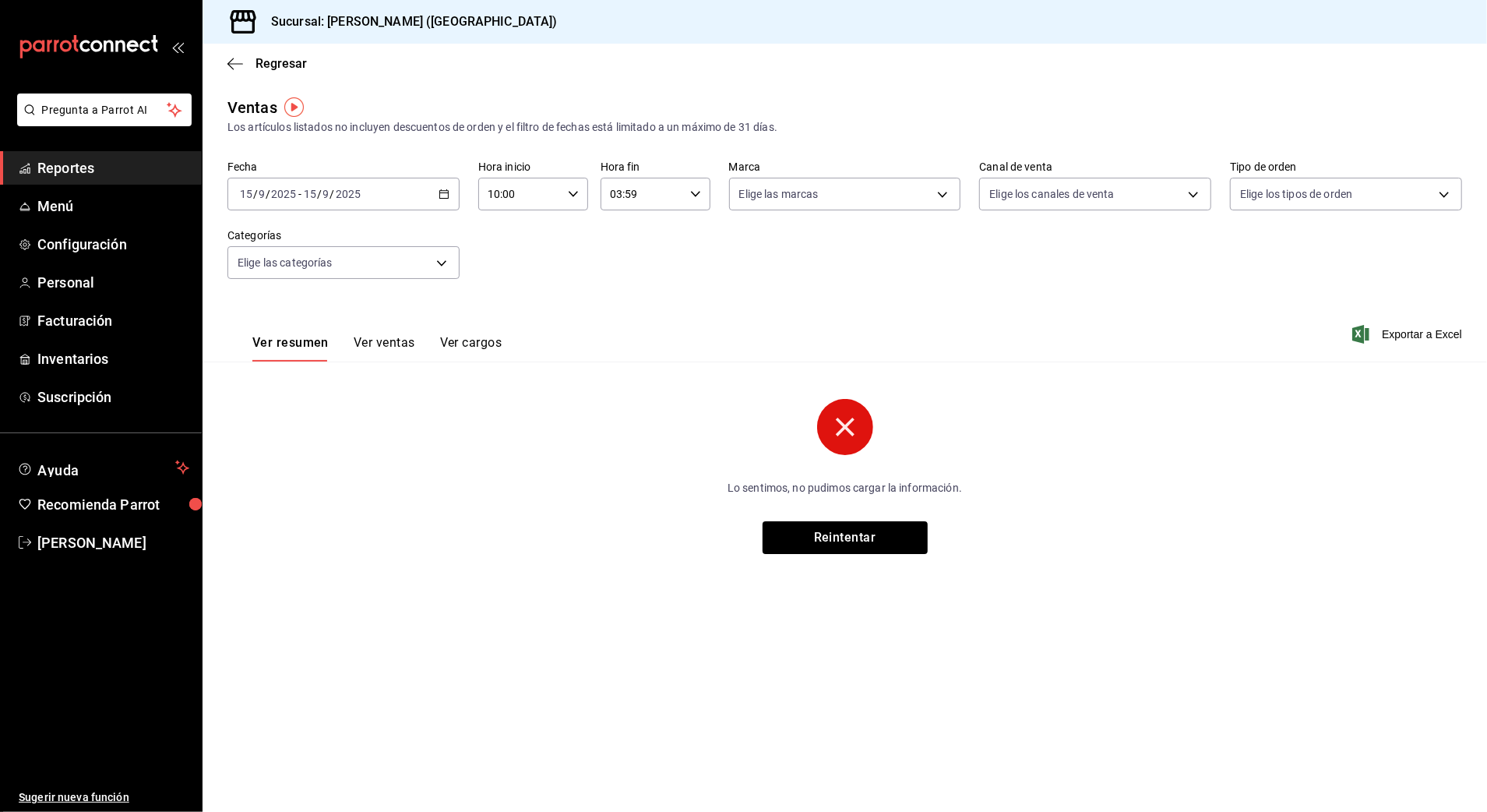
click at [673, 189] on input "03:59" at bounding box center [642, 194] width 83 height 32
click at [631, 255] on span "06" at bounding box center [628, 250] width 31 height 13
click at [683, 249] on div "00" at bounding box center [684, 233] width 55 height 38
click at [683, 240] on button "00" at bounding box center [684, 234] width 49 height 32
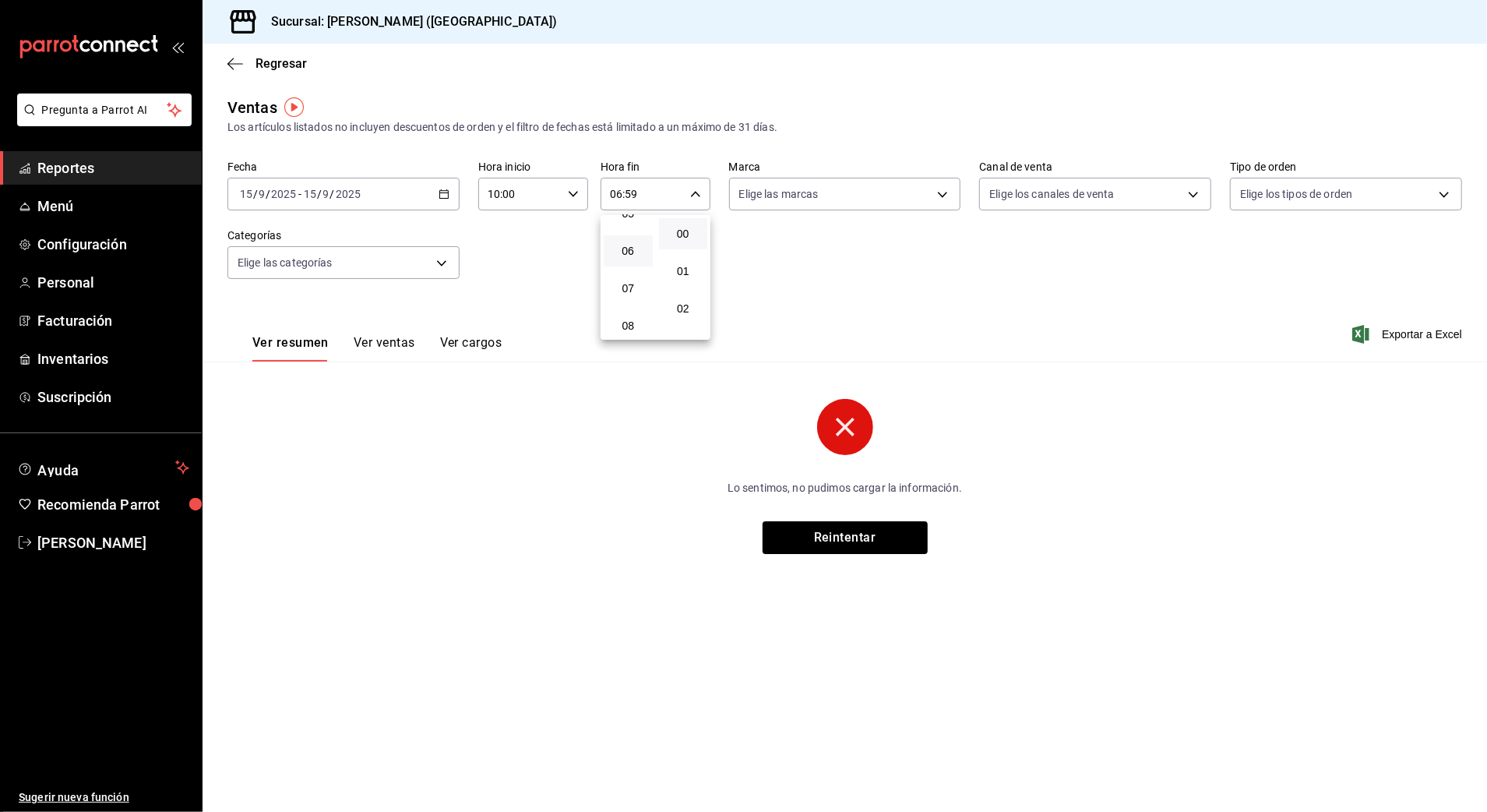
type input "06:00"
click at [768, 240] on div at bounding box center [743, 406] width 1487 height 812
click at [867, 534] on button "Reintentar" at bounding box center [845, 537] width 165 height 33
click at [443, 194] on icon "button" at bounding box center [443, 194] width 11 height 11
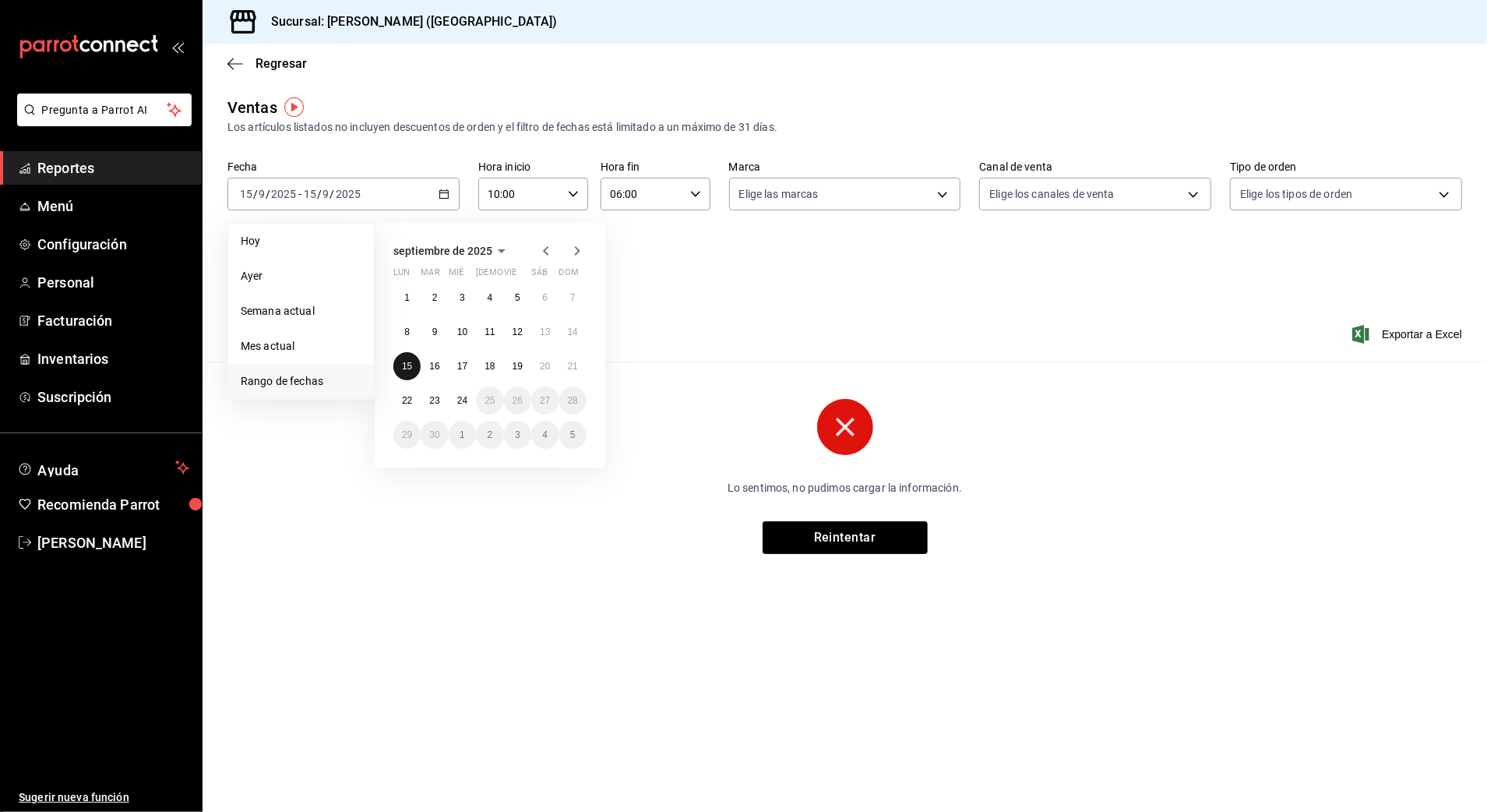
click at [416, 363] on button "15" at bounding box center [408, 366] width 28 height 28
click at [438, 365] on abbr "16" at bounding box center [434, 366] width 10 height 11
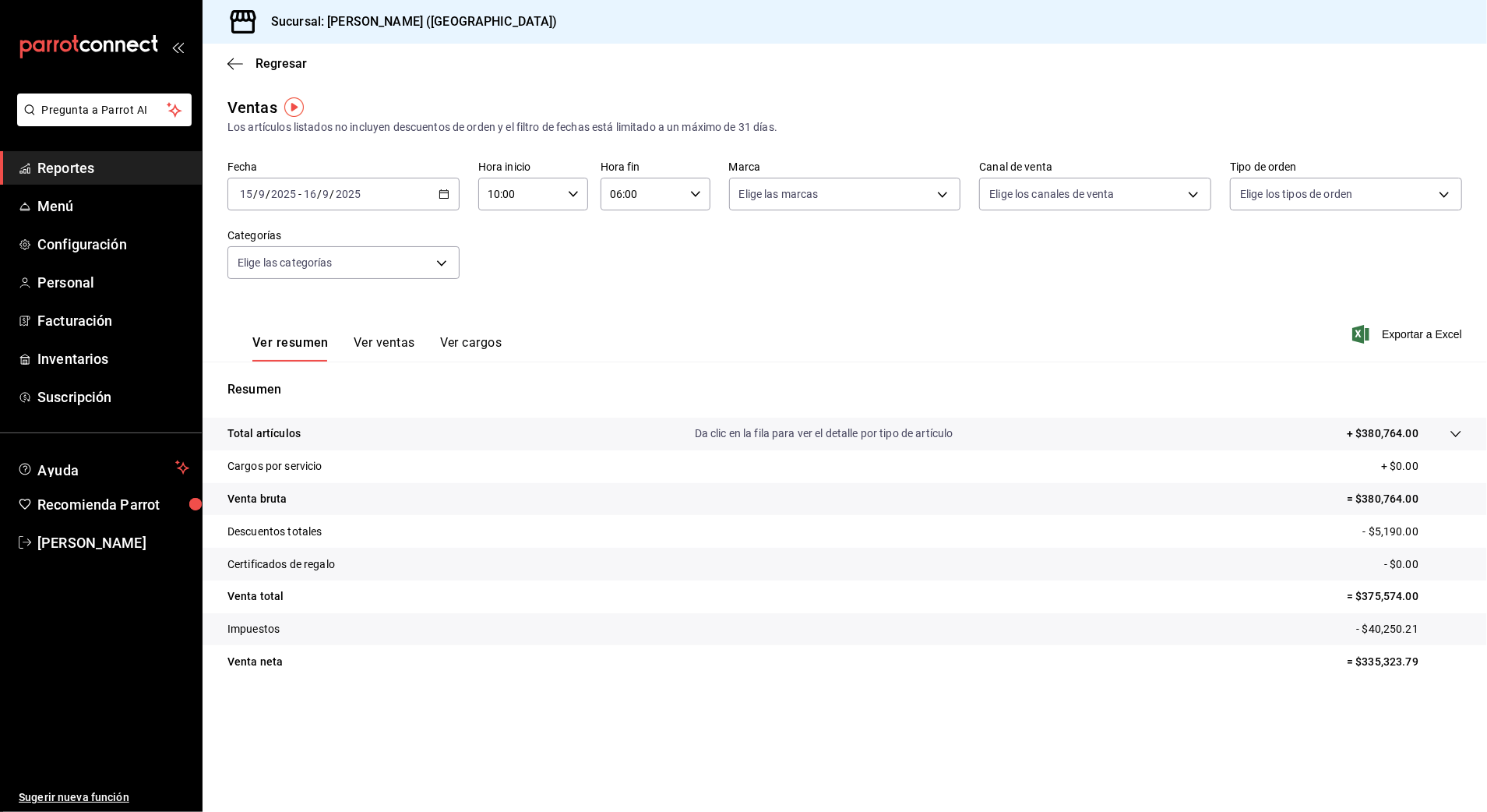
click at [948, 369] on div "Resumen Total artículos Da clic en la fila para ver el detalle por tipo de artí…" at bounding box center [845, 528] width 1285 height 335
click at [523, 204] on input "10:00" at bounding box center [520, 194] width 83 height 32
click at [524, 204] on div at bounding box center [743, 406] width 1487 height 812
click at [612, 222] on div "Fecha [DATE] [DATE] - [DATE] [DATE] Hora inicio 10:00 Hora inicio Hora fin 06:0…" at bounding box center [845, 228] width 1235 height 137
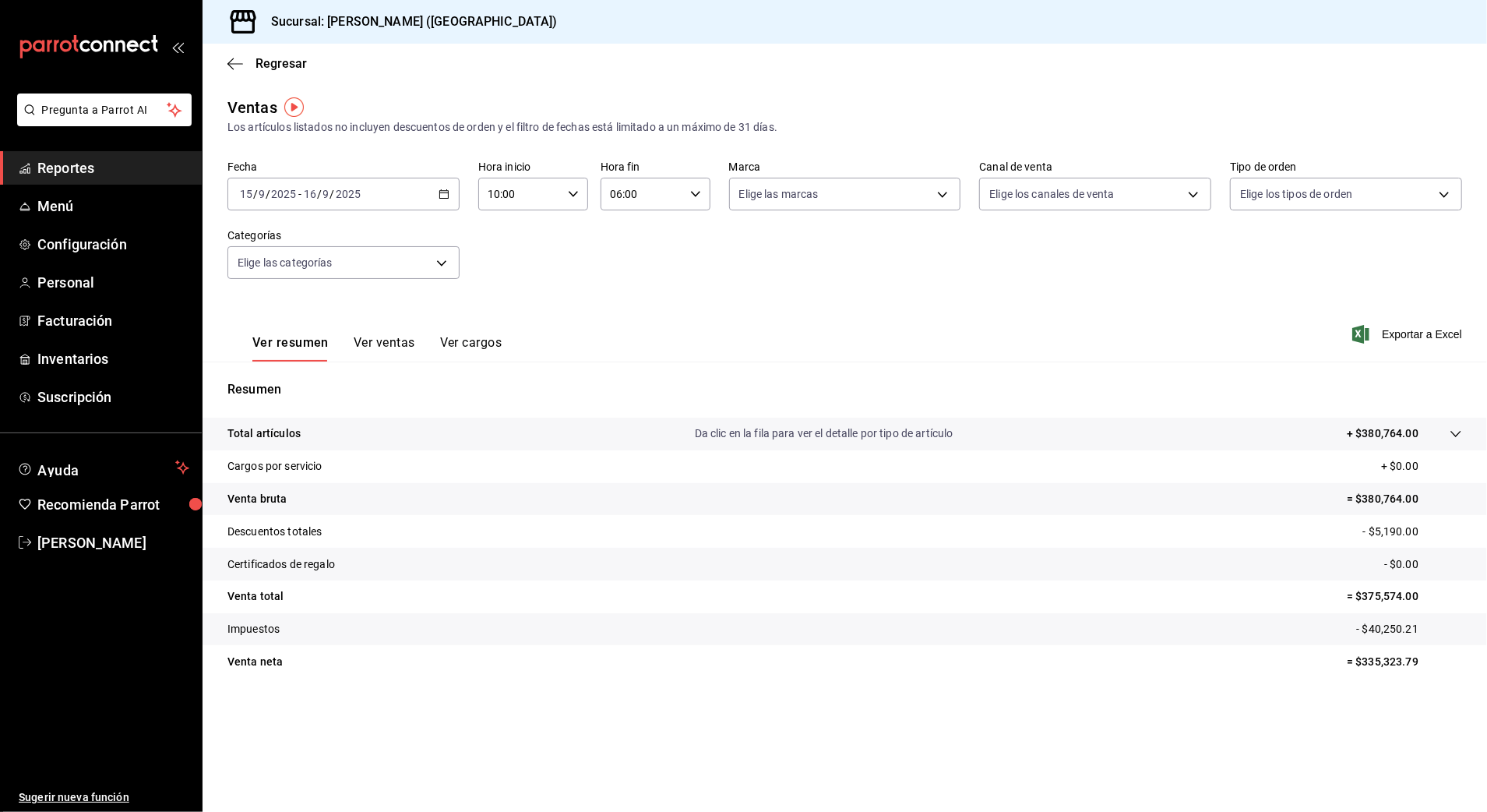
click at [1300, 412] on div "Resumen Total artículos Da clic en la fila para ver el detalle por tipo de artí…" at bounding box center [845, 538] width 1285 height 316
click at [446, 190] on \(Stroke\) "button" at bounding box center [443, 194] width 9 height 9
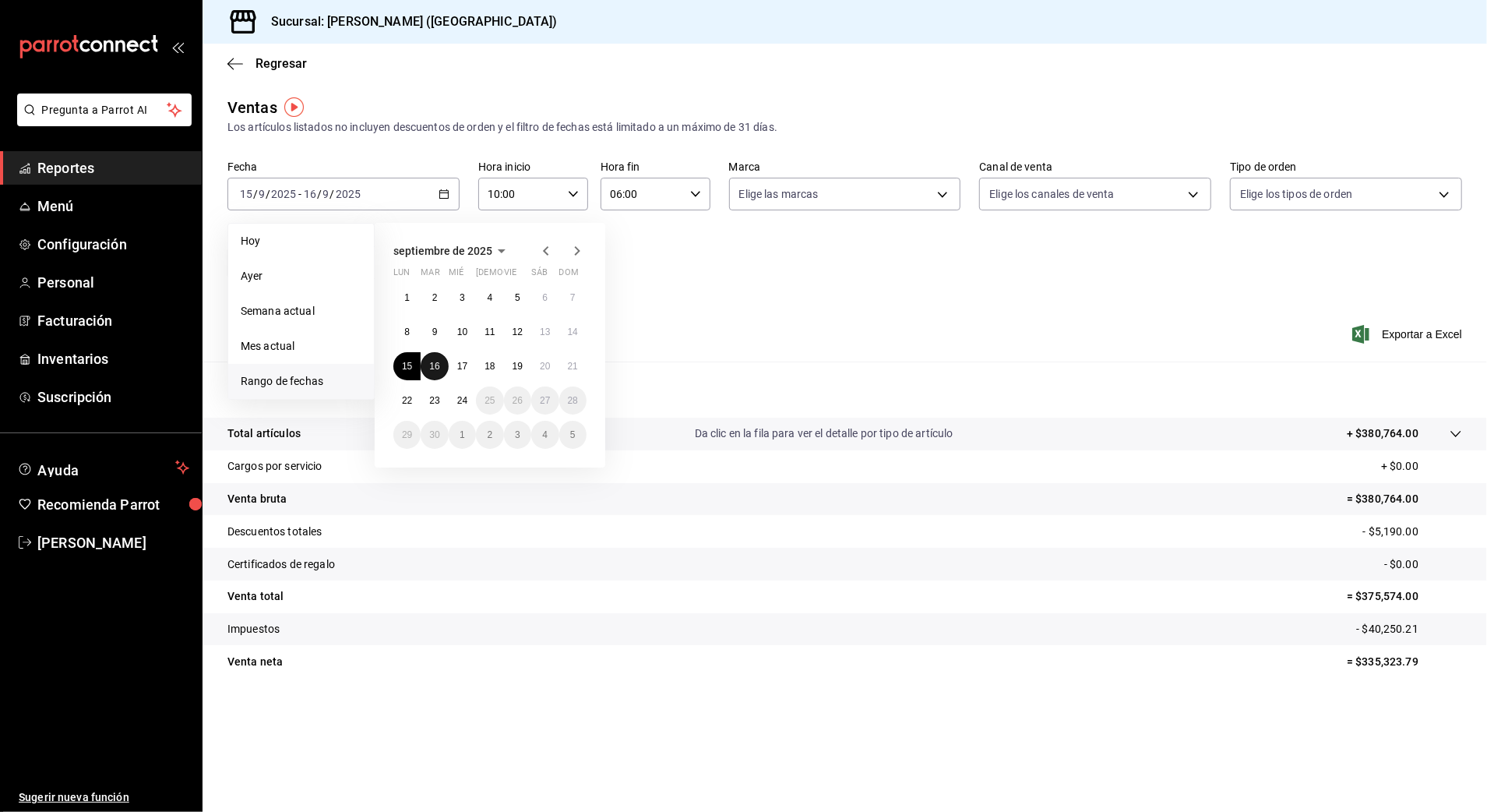
click at [434, 359] on button "16" at bounding box center [434, 366] width 28 height 28
click at [468, 360] on button "17" at bounding box center [463, 366] width 28 height 28
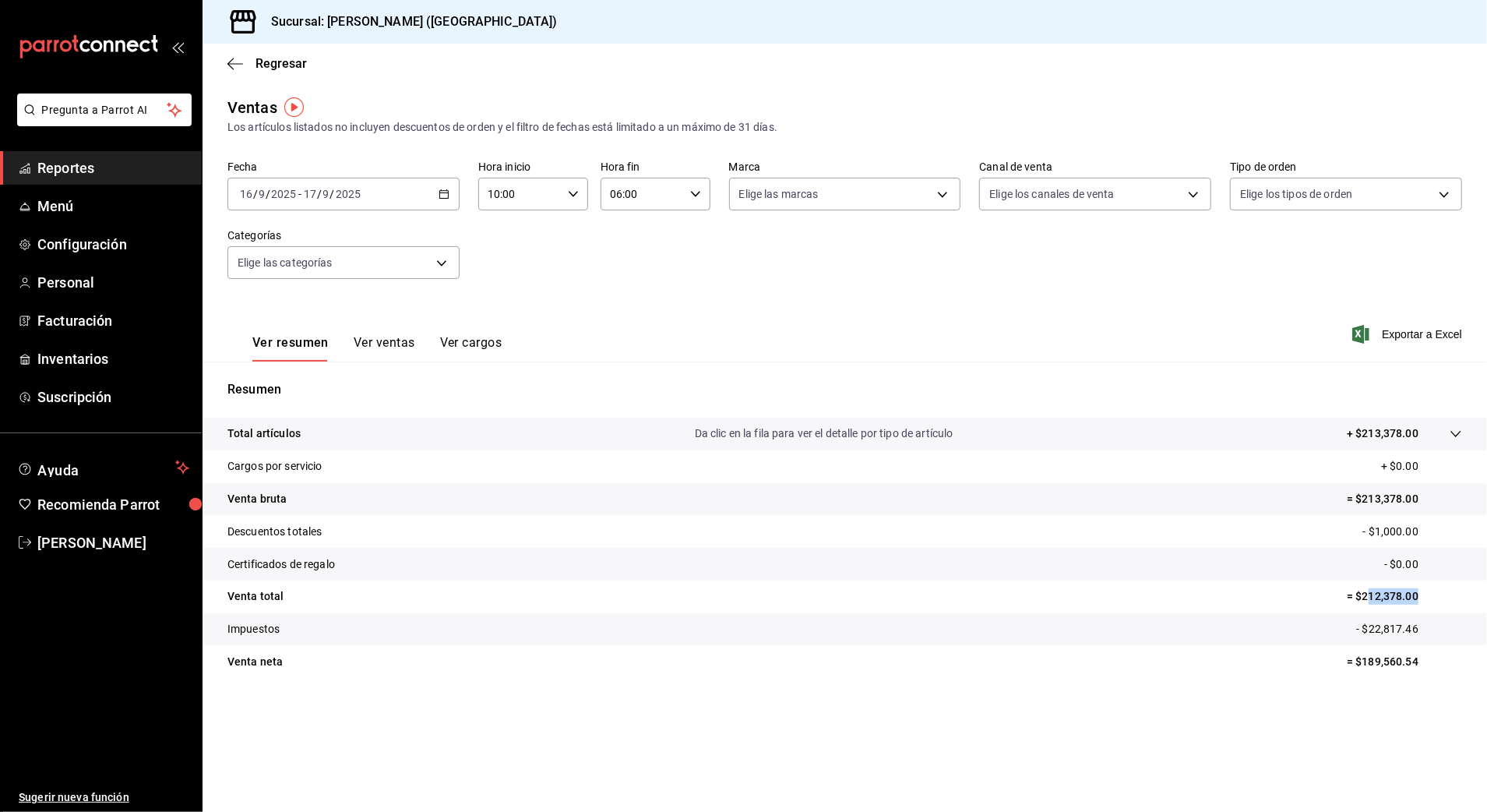
drag, startPoint x: 1366, startPoint y: 598, endPoint x: 1418, endPoint y: 596, distance: 52.0
click at [1418, 596] on p "= $212,378.00" at bounding box center [1405, 596] width 116 height 17
click at [453, 195] on div "[DATE] [DATE] - [DATE] [DATE]" at bounding box center [343, 194] width 232 height 33
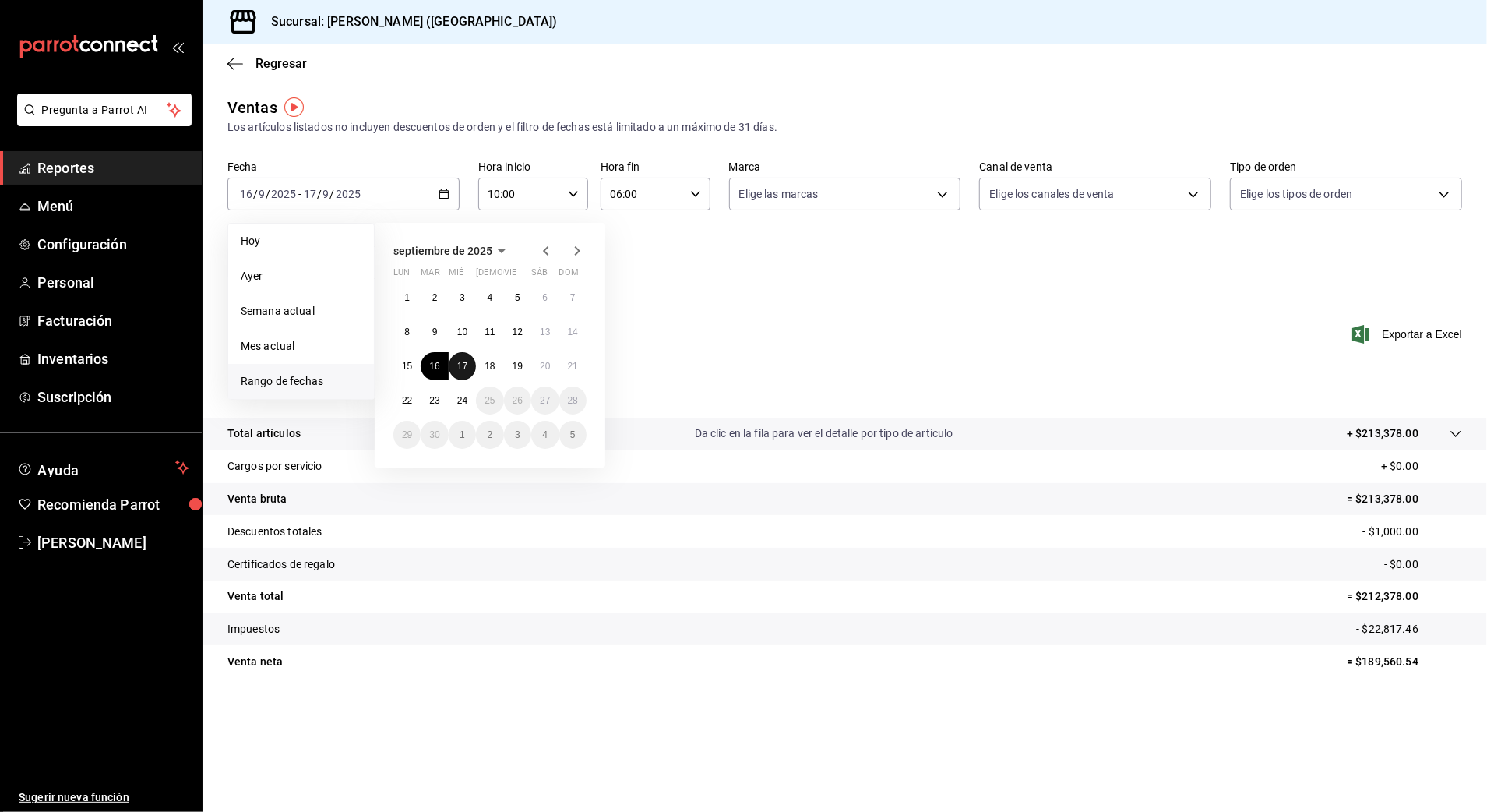
click at [465, 365] on abbr "17" at bounding box center [462, 366] width 10 height 11
click at [491, 372] on button "18" at bounding box center [490, 366] width 28 height 28
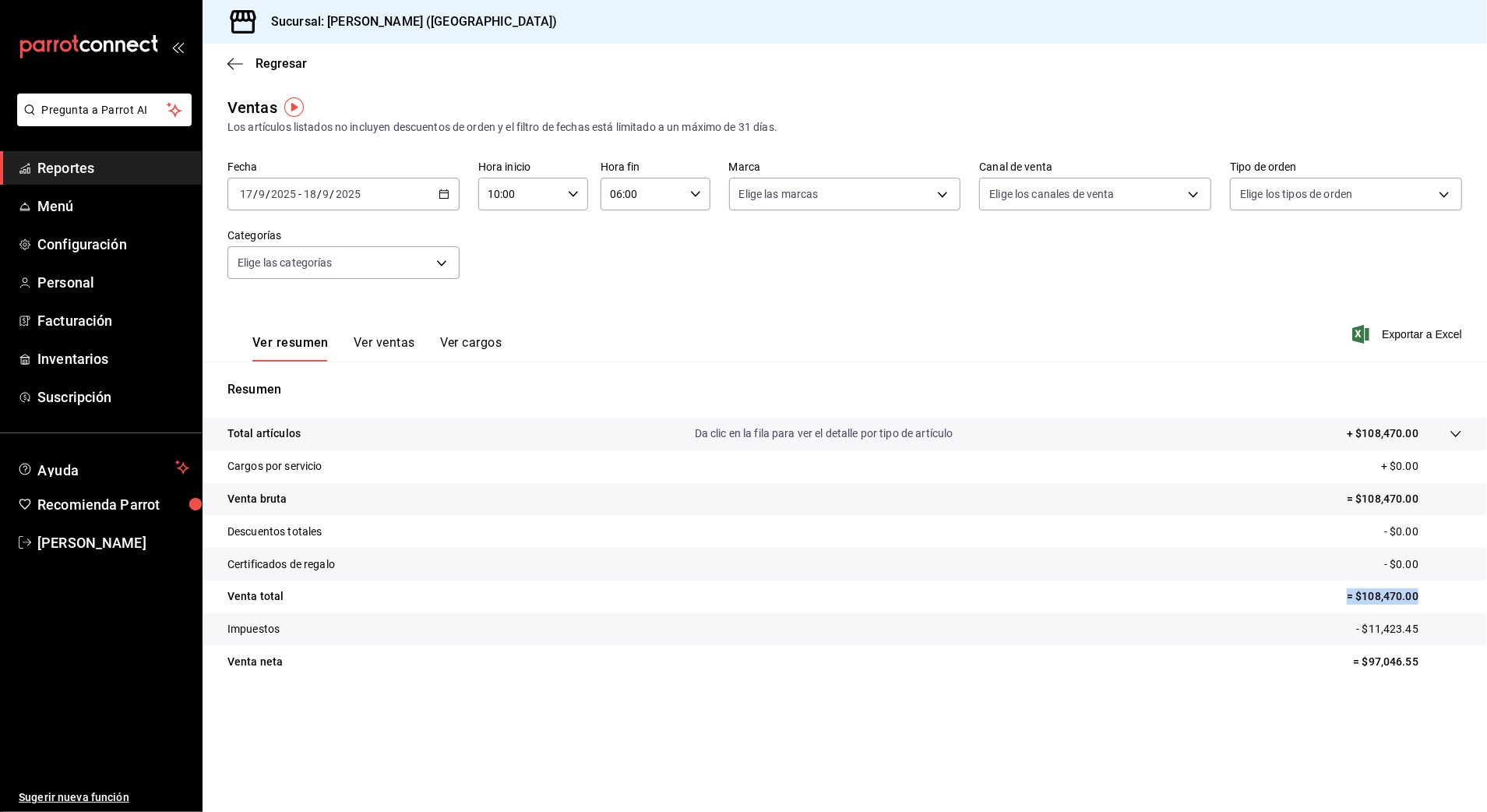
drag, startPoint x: 1347, startPoint y: 595, endPoint x: 1429, endPoint y: 595, distance: 82.0
click at [1429, 595] on tr "Venta total = $108,470.00" at bounding box center [845, 596] width 1285 height 33
click at [442, 194] on icon "button" at bounding box center [443, 194] width 11 height 11
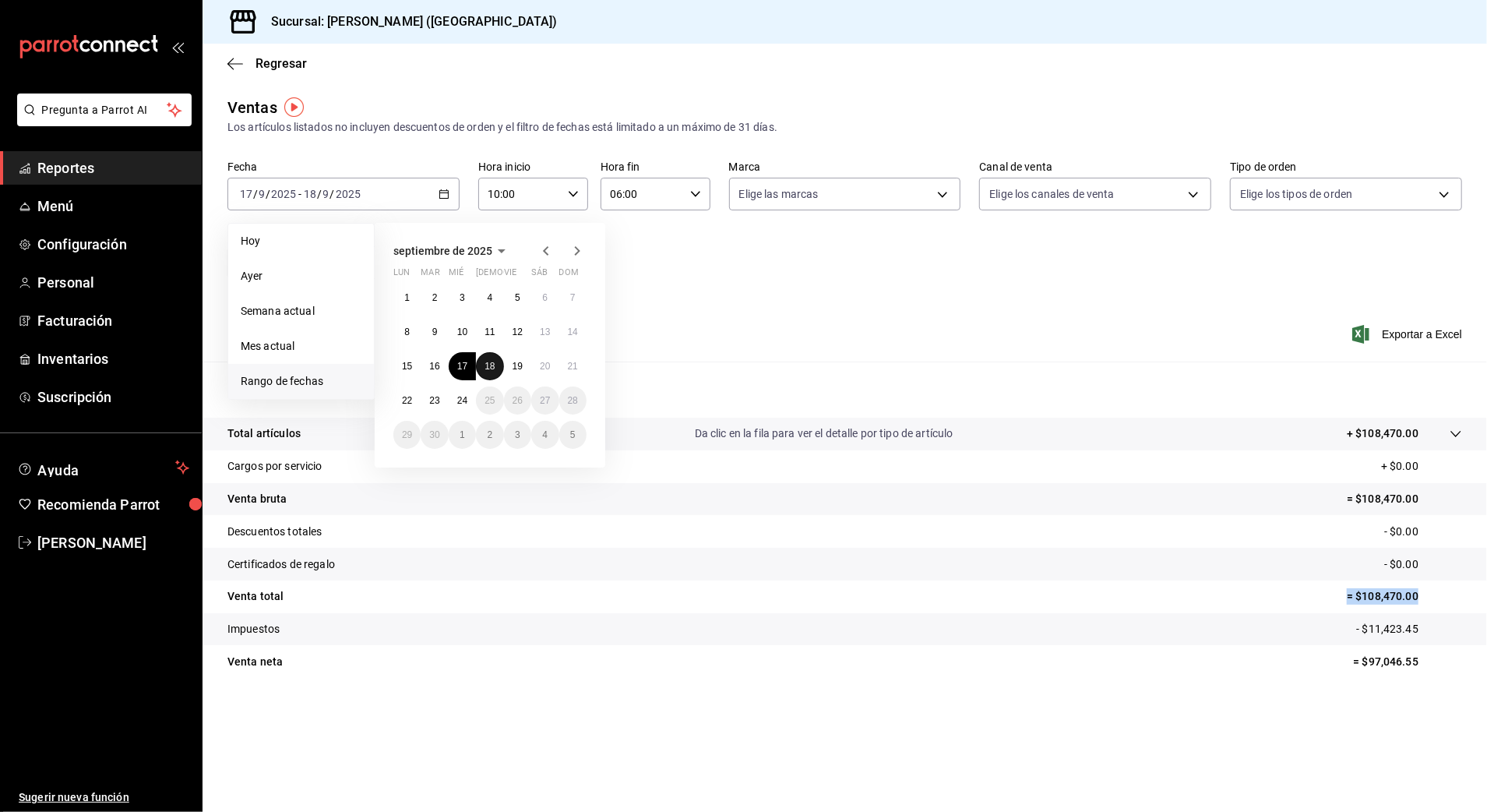
click at [485, 365] on abbr "18" at bounding box center [490, 366] width 10 height 11
click at [512, 365] on abbr "19" at bounding box center [517, 366] width 10 height 11
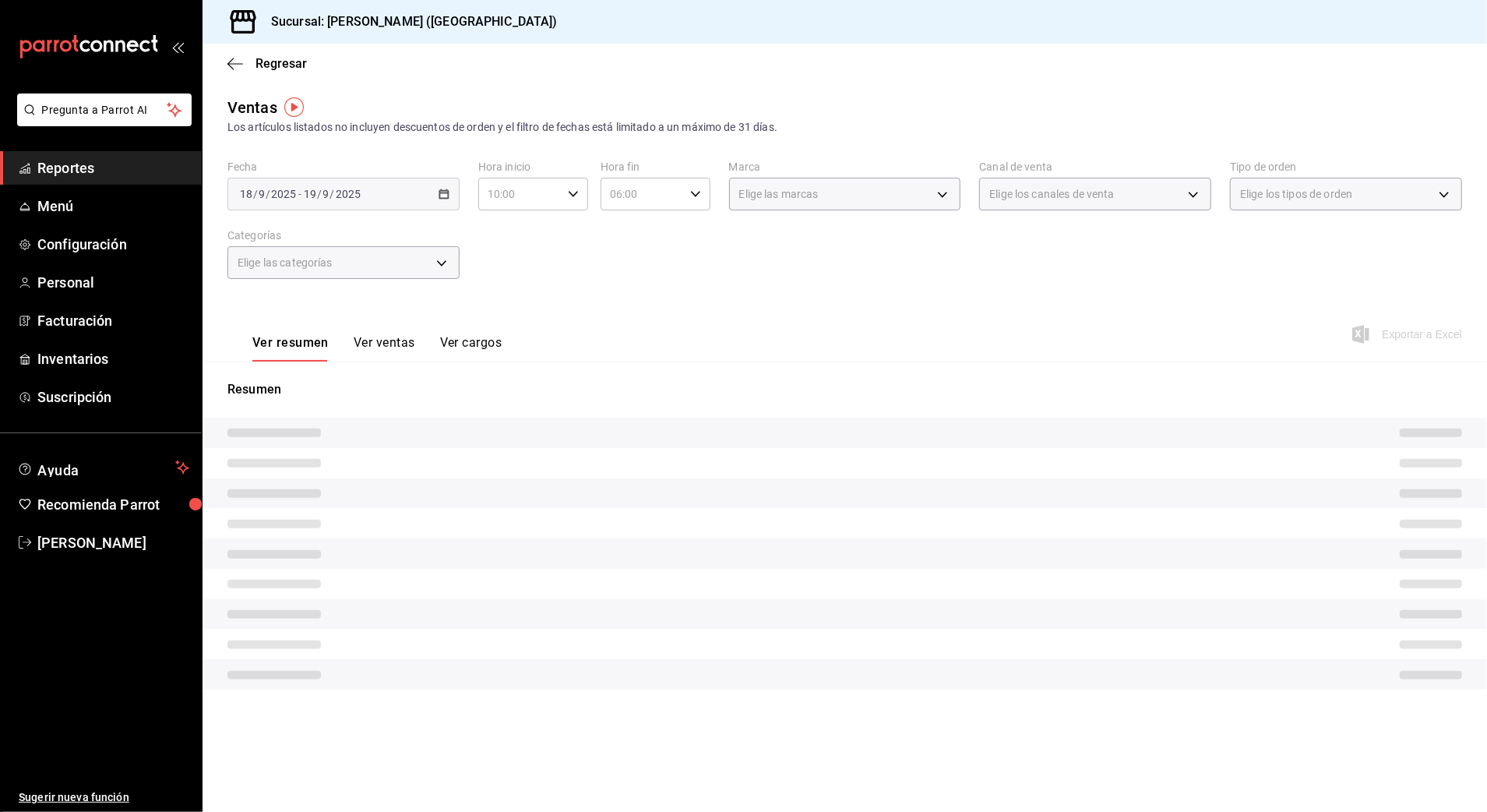
click at [790, 361] on div "Resumen" at bounding box center [845, 534] width 1285 height 346
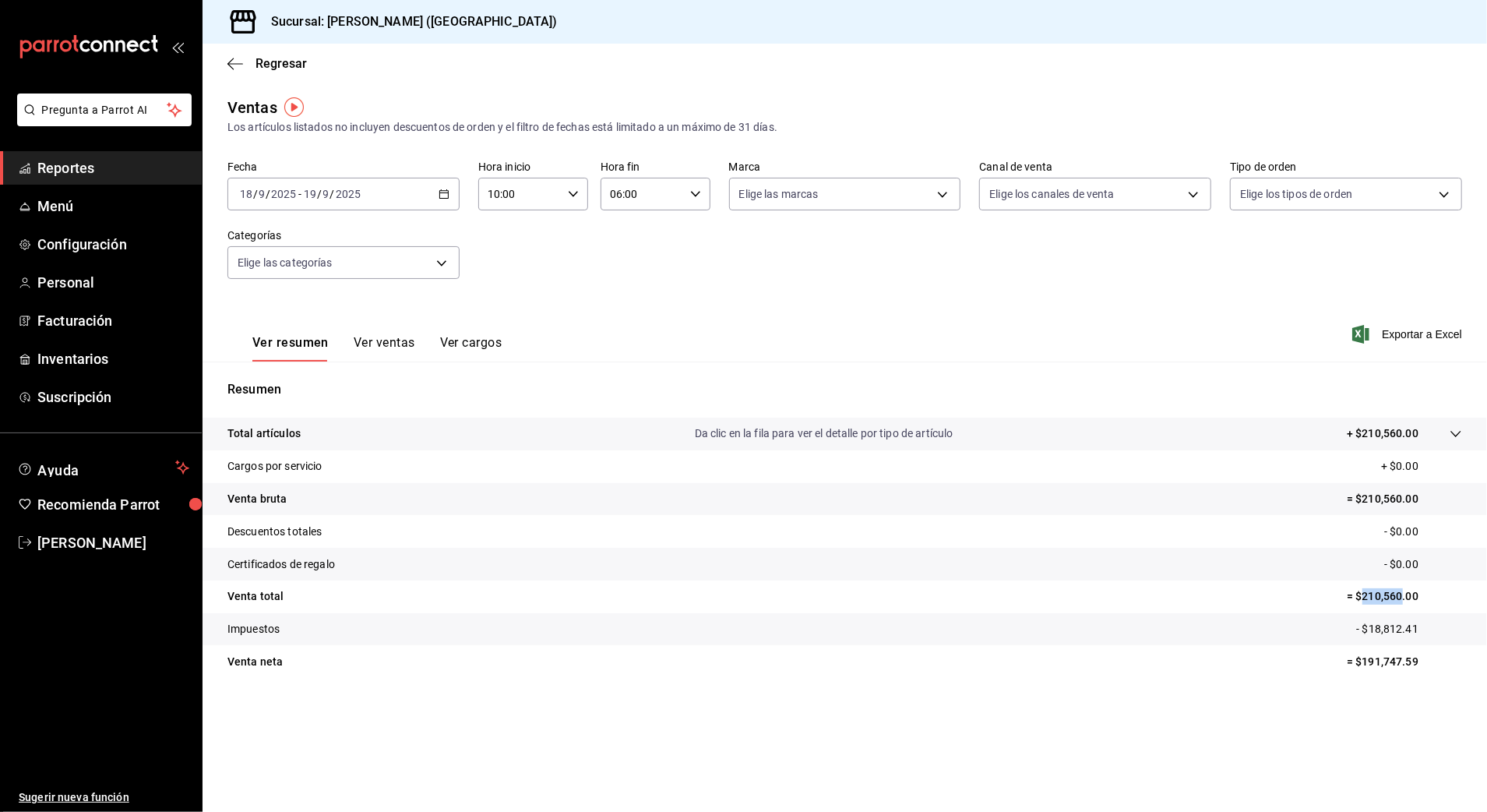
drag, startPoint x: 1365, startPoint y: 592, endPoint x: 1404, endPoint y: 595, distance: 39.1
click at [1404, 595] on p "= $210,560.00" at bounding box center [1405, 596] width 116 height 17
click at [413, 192] on div "[DATE] [DATE] - [DATE] [DATE]" at bounding box center [343, 194] width 232 height 33
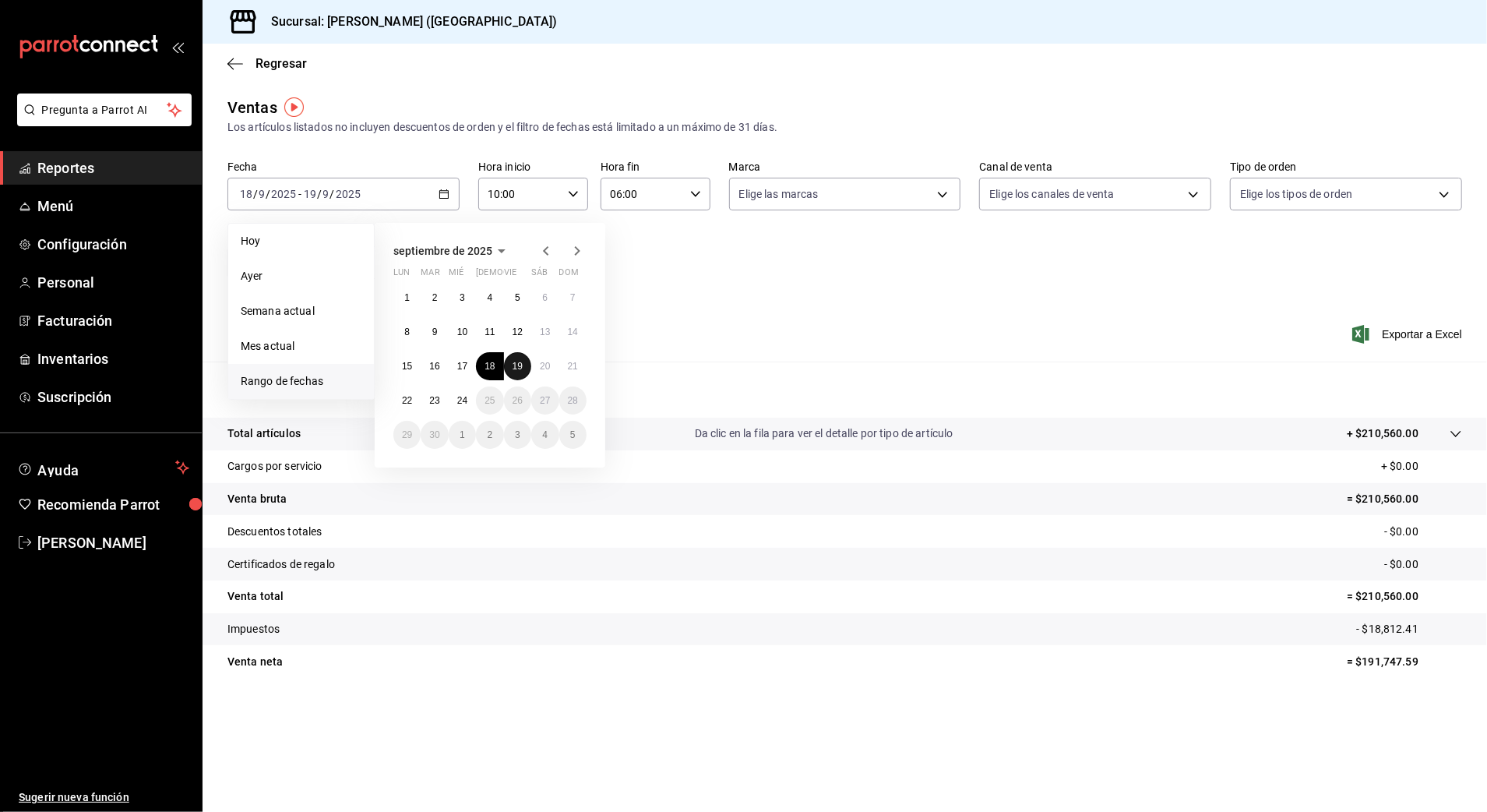
click at [519, 369] on abbr "19" at bounding box center [517, 366] width 10 height 11
click at [540, 369] on abbr "20" at bounding box center [545, 366] width 10 height 11
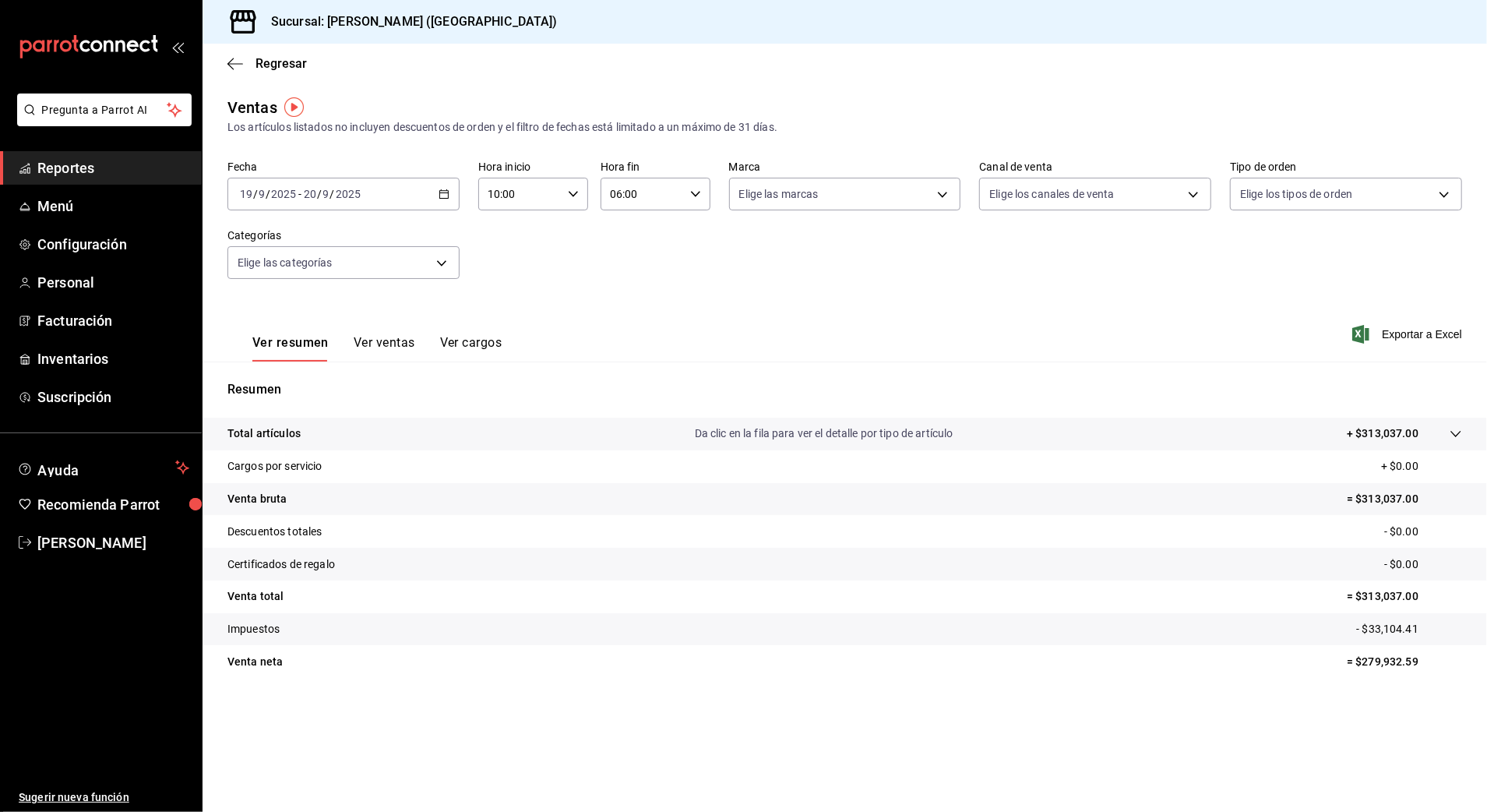
click at [449, 193] on icon "button" at bounding box center [443, 194] width 11 height 11
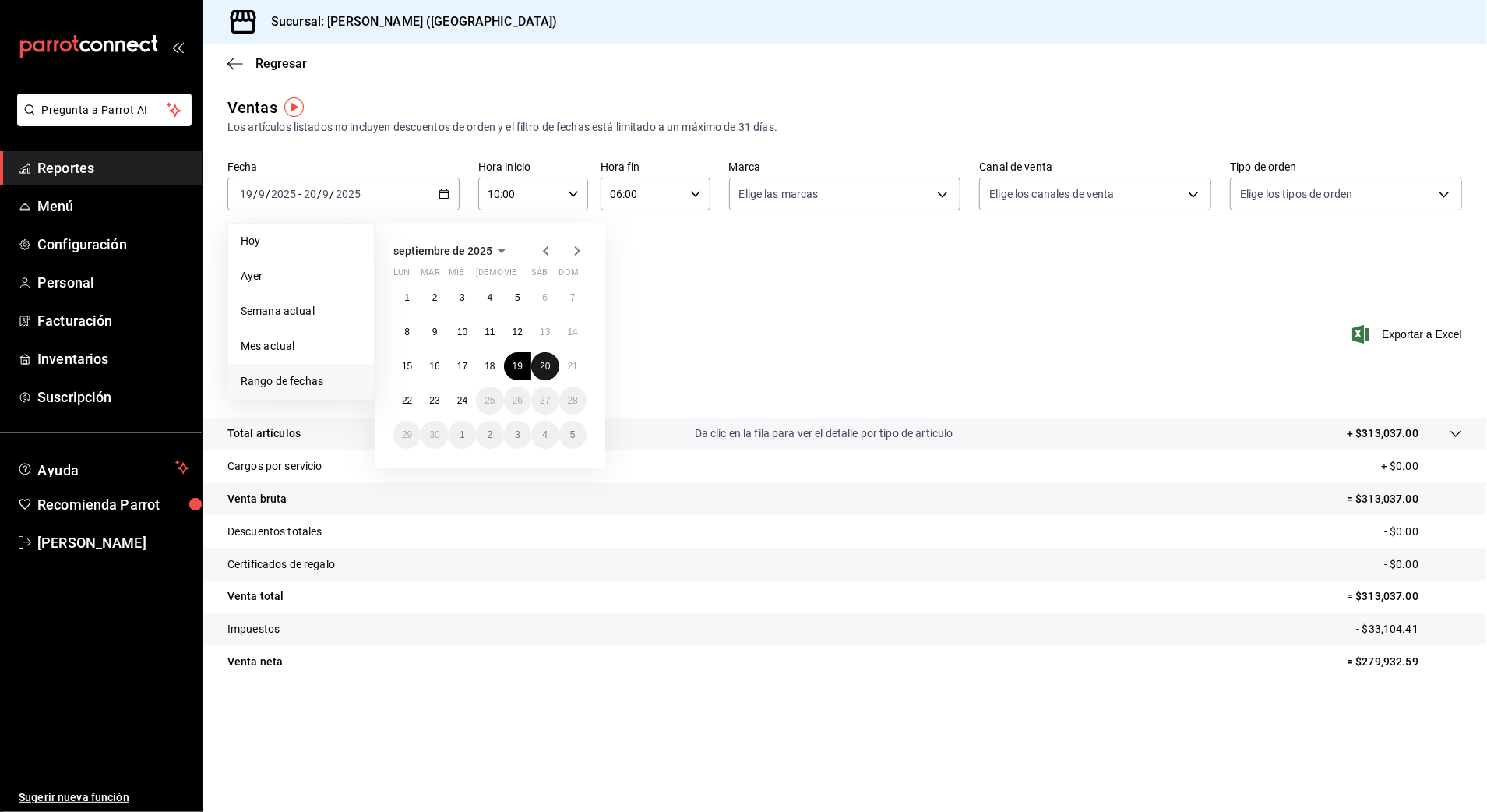
click at [547, 362] on abbr "20" at bounding box center [545, 366] width 10 height 11
click at [571, 361] on abbr "21" at bounding box center [573, 366] width 10 height 11
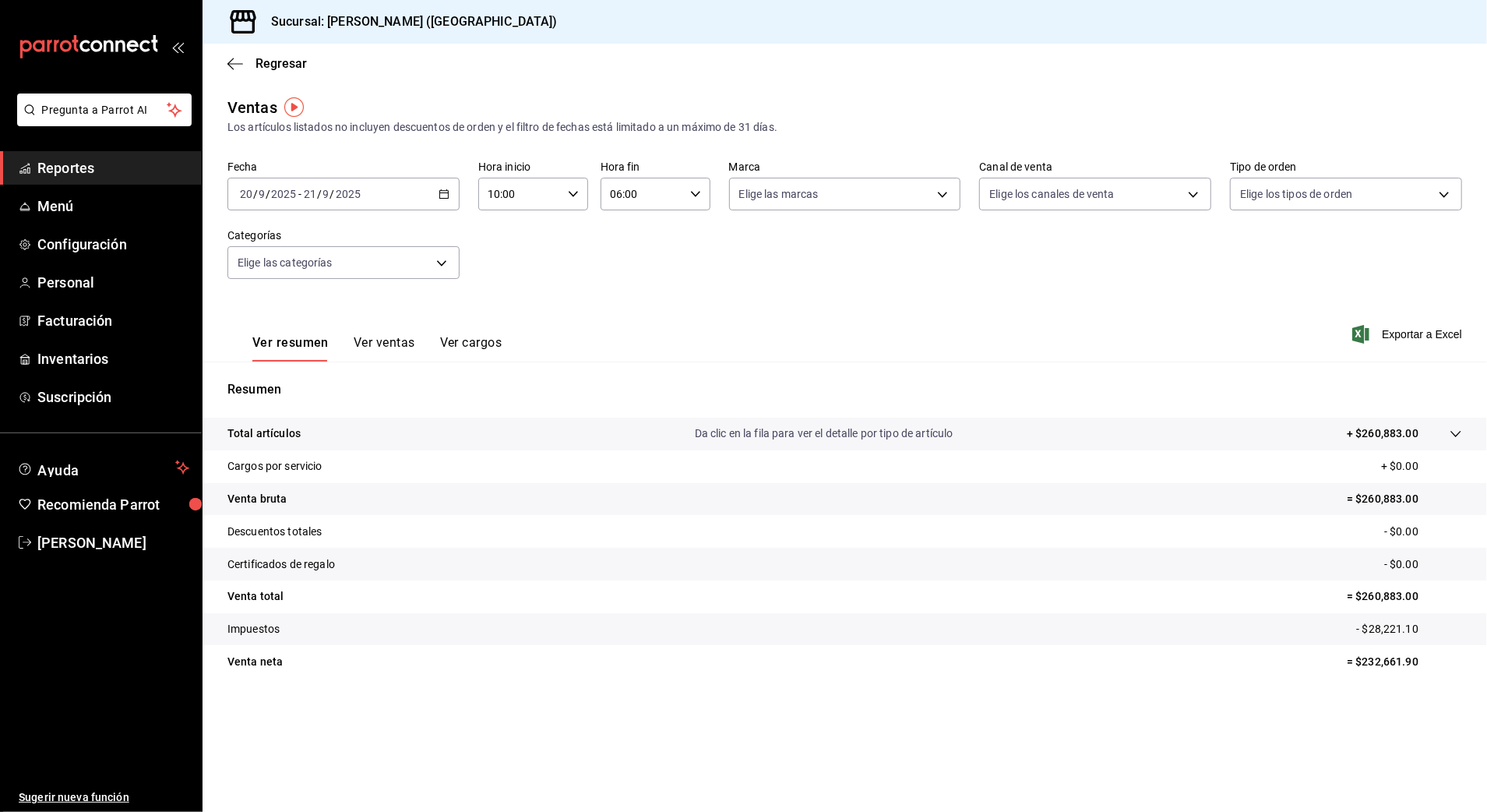
click at [450, 192] on div "[DATE] [DATE] - [DATE] [DATE]" at bounding box center [343, 194] width 232 height 33
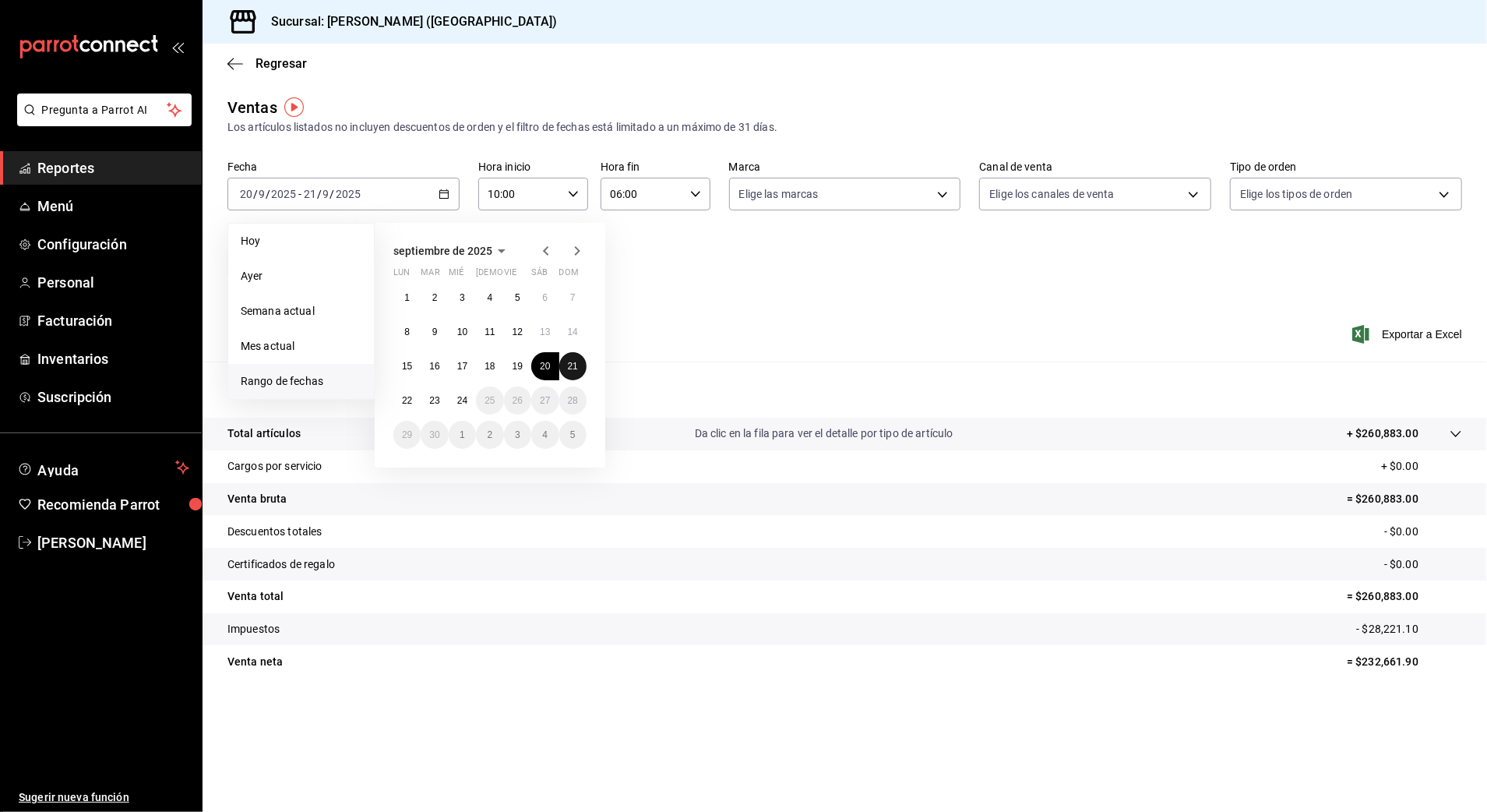
click at [571, 361] on abbr "21" at bounding box center [573, 366] width 10 height 11
click at [407, 402] on abbr "22" at bounding box center [407, 400] width 10 height 11
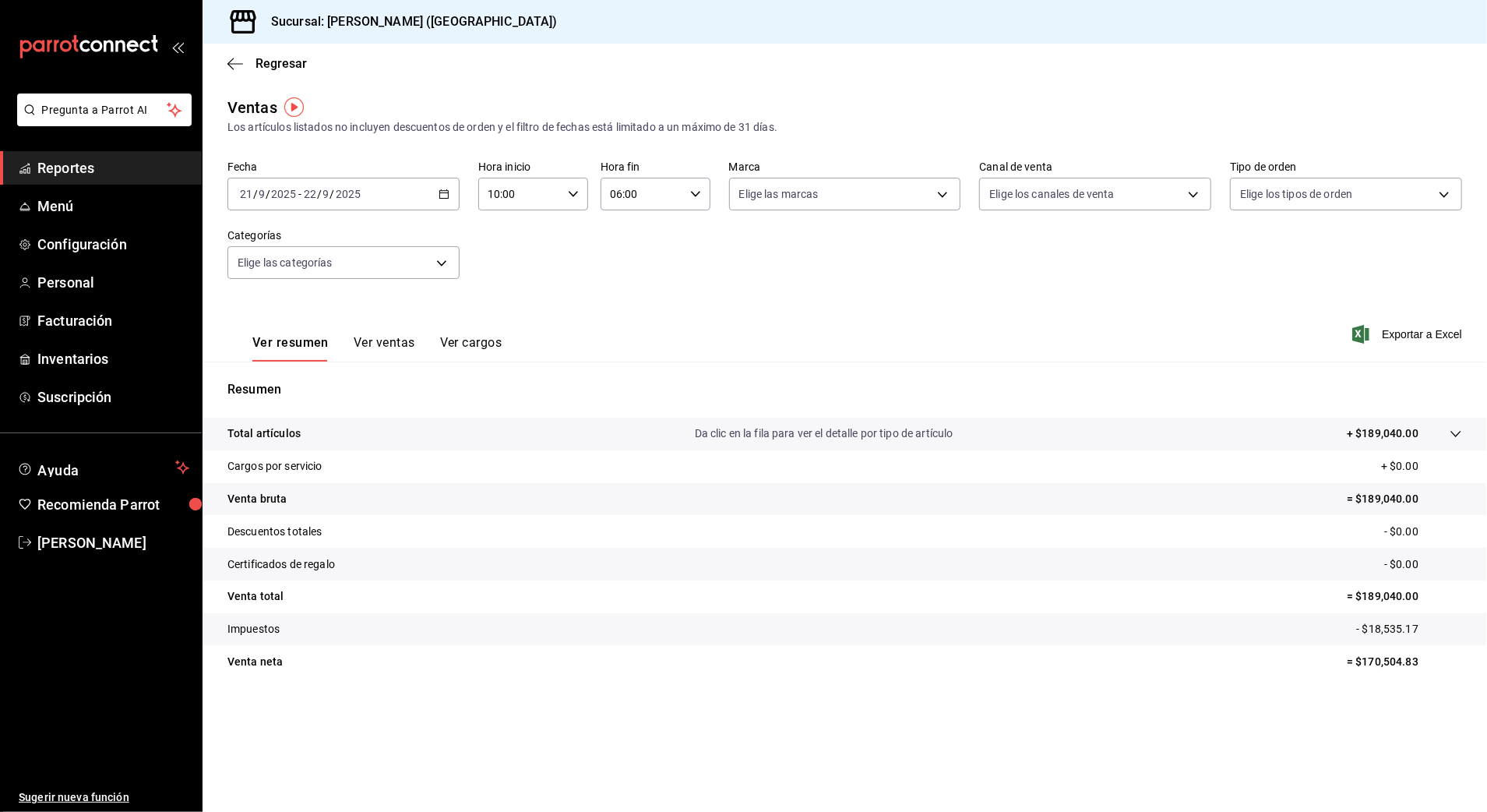
click at [442, 190] on \(Stroke\) "button" at bounding box center [443, 194] width 9 height 9
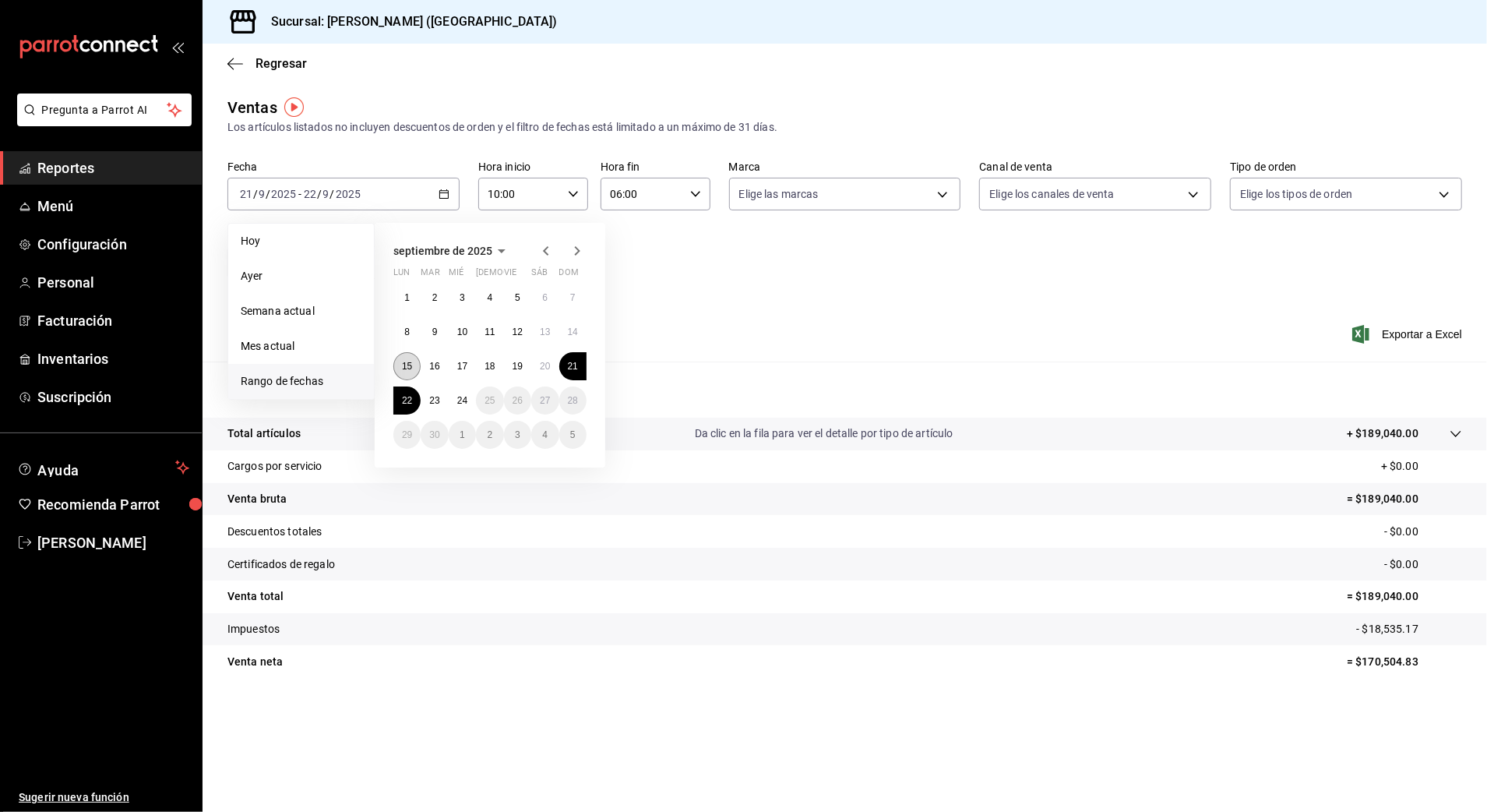
click at [407, 363] on abbr "15" at bounding box center [407, 366] width 10 height 11
click at [430, 365] on abbr "16" at bounding box center [434, 366] width 10 height 11
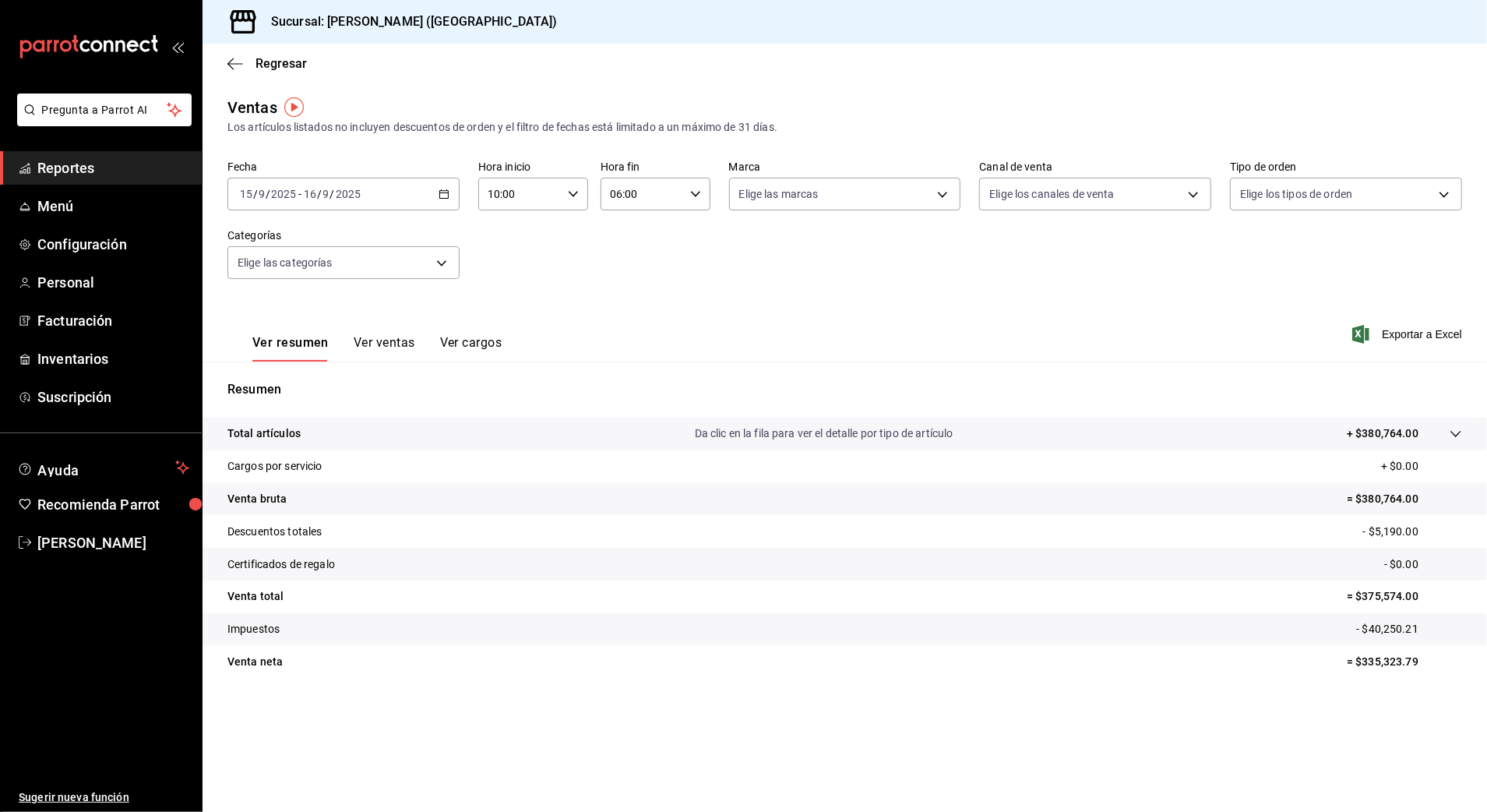
click at [444, 192] on icon "button" at bounding box center [443, 194] width 11 height 11
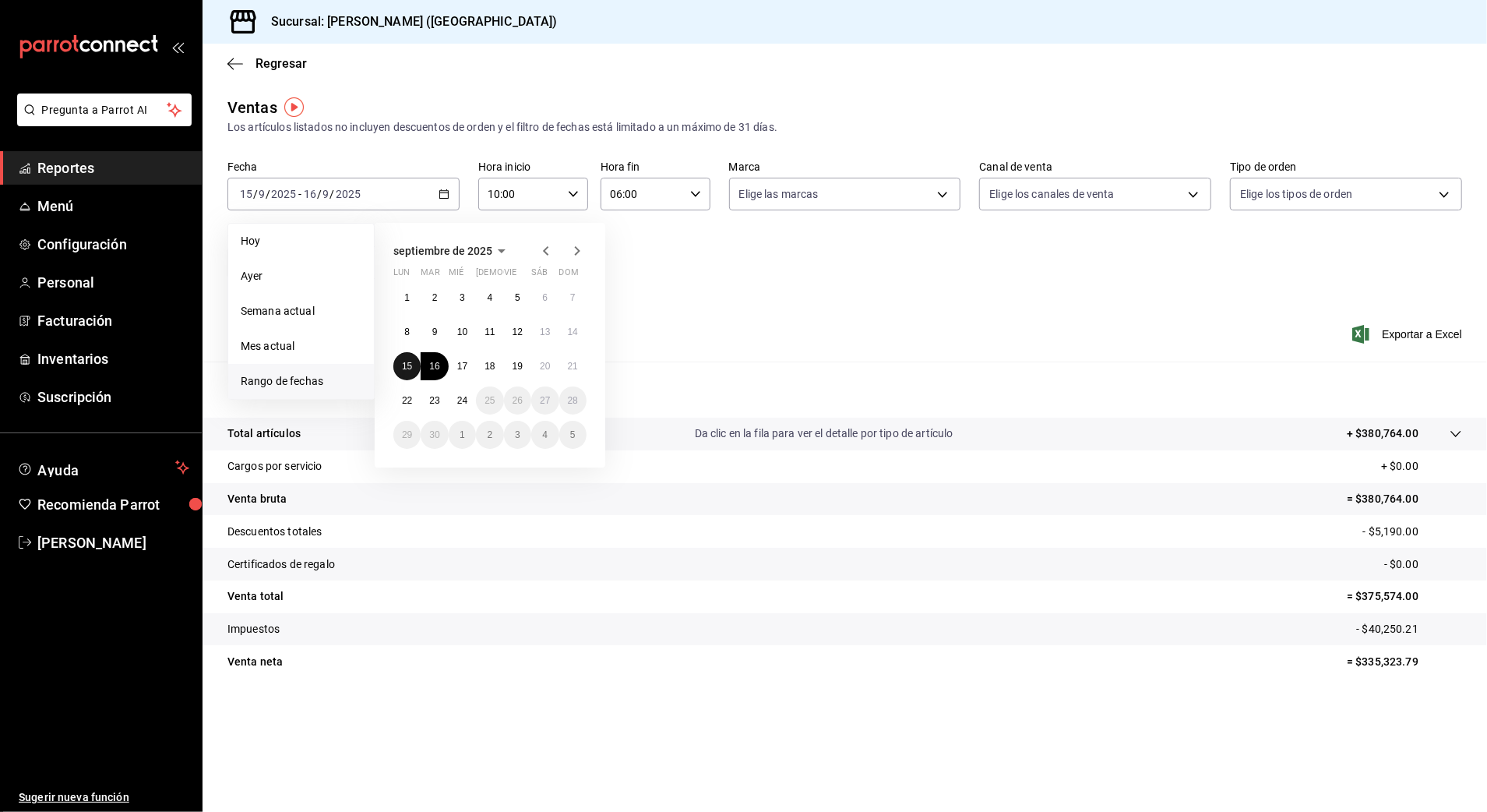
click at [413, 360] on button "15" at bounding box center [408, 366] width 28 height 28
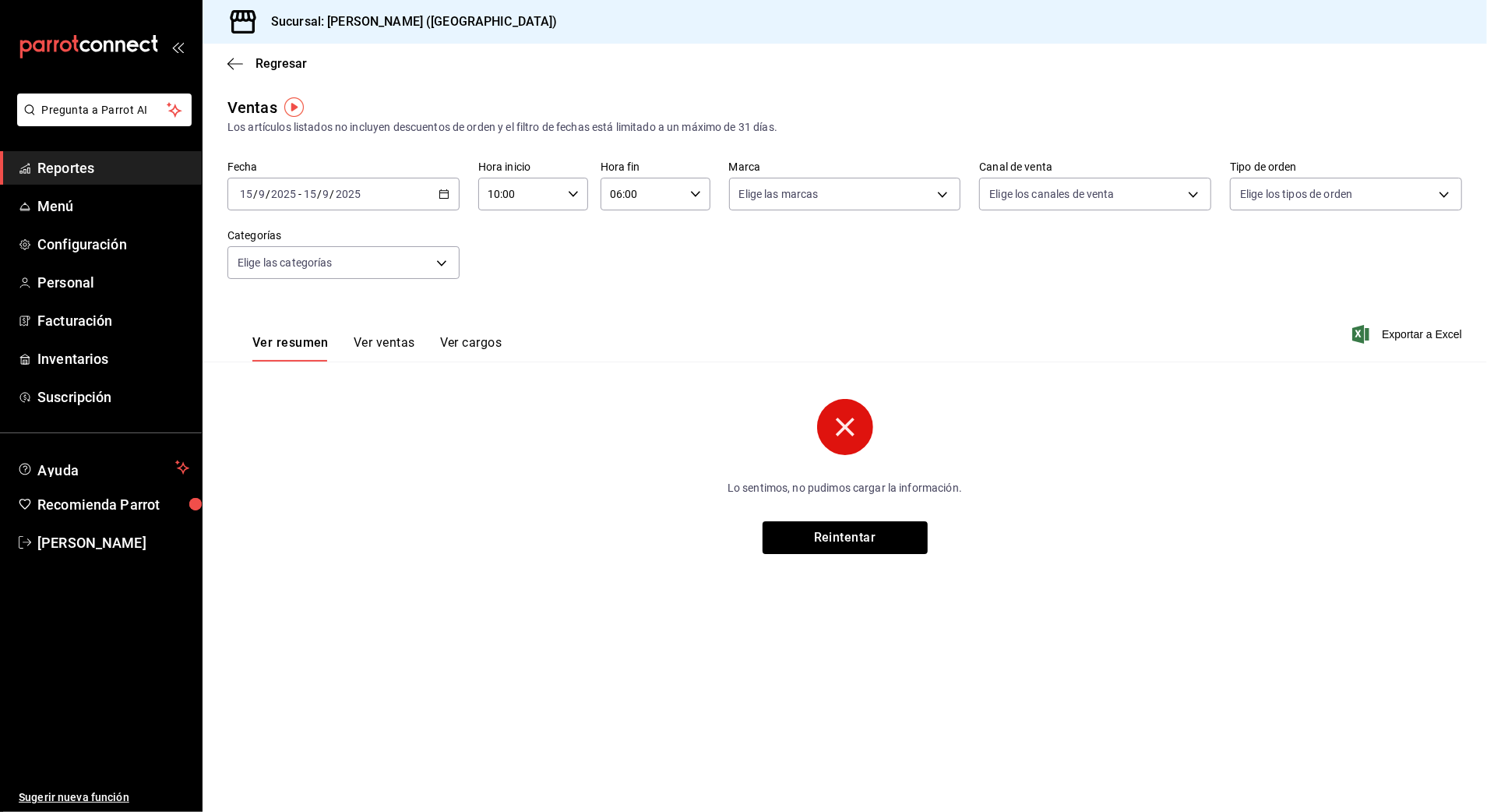
click at [547, 200] on input "10:00" at bounding box center [520, 194] width 83 height 32
click at [517, 237] on span "10" at bounding box center [506, 233] width 31 height 13
click at [704, 258] on div at bounding box center [743, 406] width 1487 height 812
click at [602, 301] on div "Ver resumen Ver ventas Ver cargos Exportar a Excel" at bounding box center [845, 329] width 1285 height 64
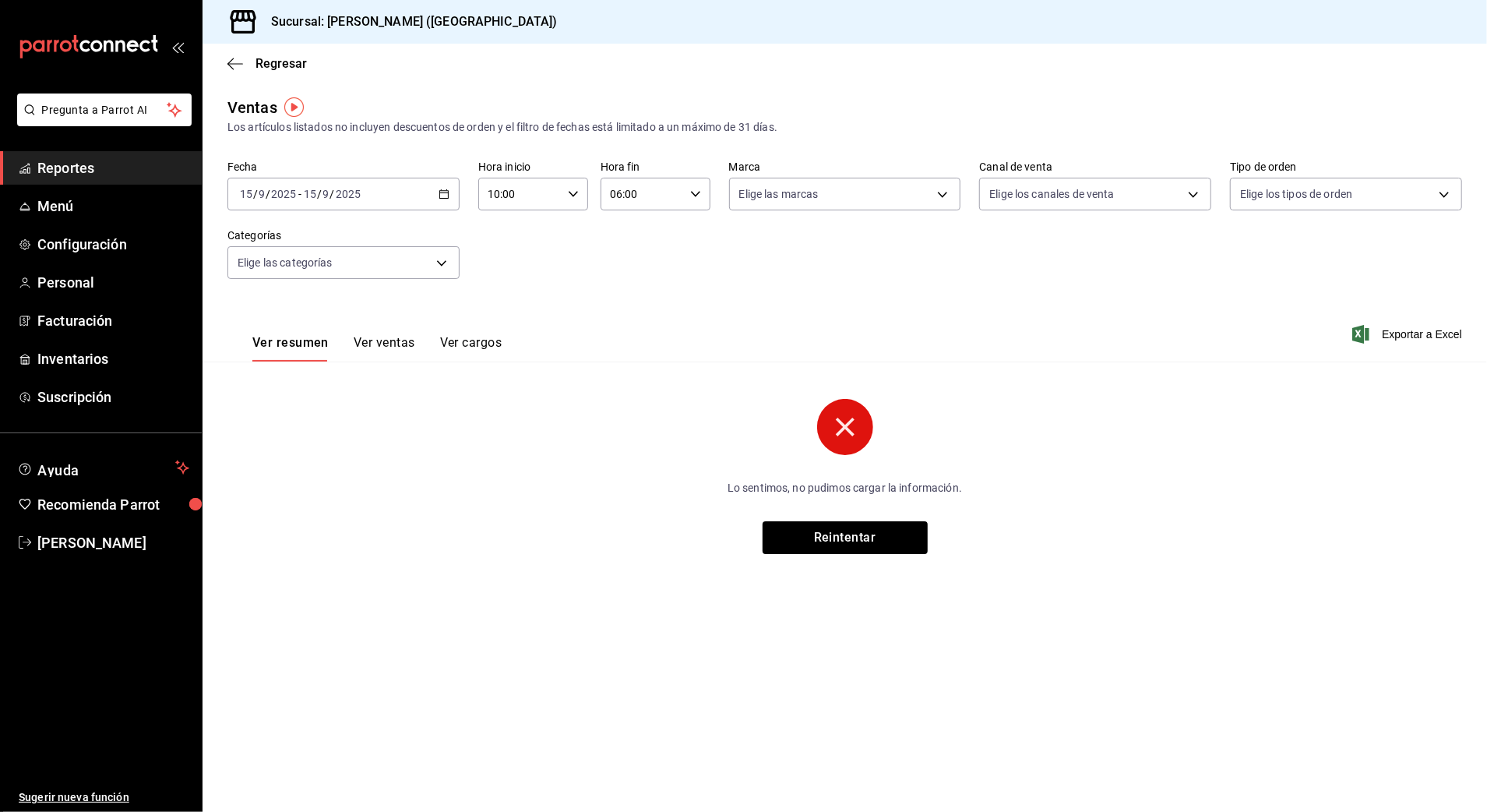
click at [533, 179] on input "10:00" at bounding box center [520, 194] width 83 height 32
click at [86, 160] on div at bounding box center [743, 406] width 1487 height 812
click at [75, 173] on span "Reportes" at bounding box center [114, 167] width 152 height 21
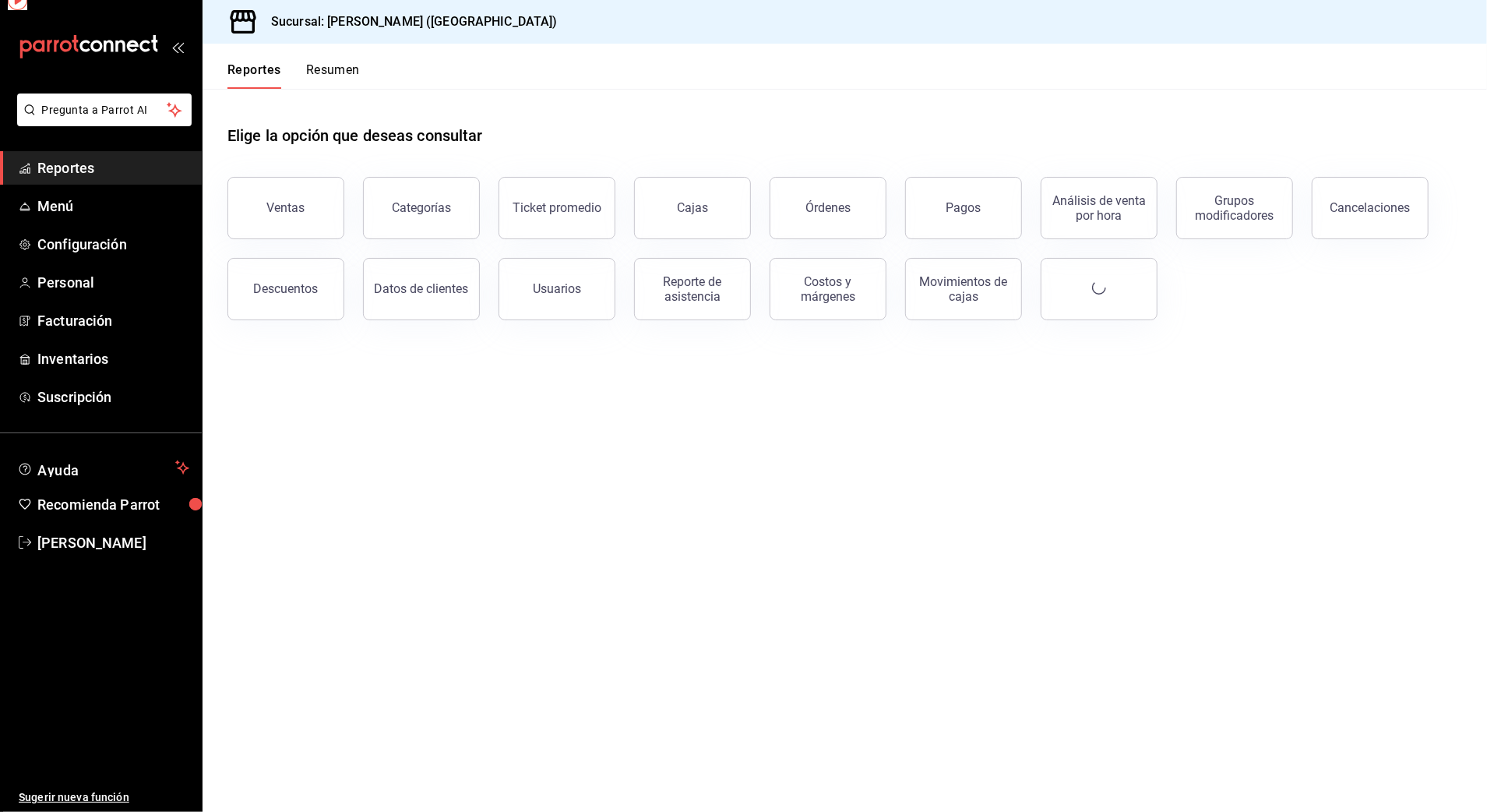
click at [75, 173] on span "Reportes" at bounding box center [114, 167] width 152 height 21
click at [228, 197] on div "Ventas" at bounding box center [276, 199] width 136 height 81
click at [301, 200] on div "Ventas" at bounding box center [286, 207] width 39 height 15
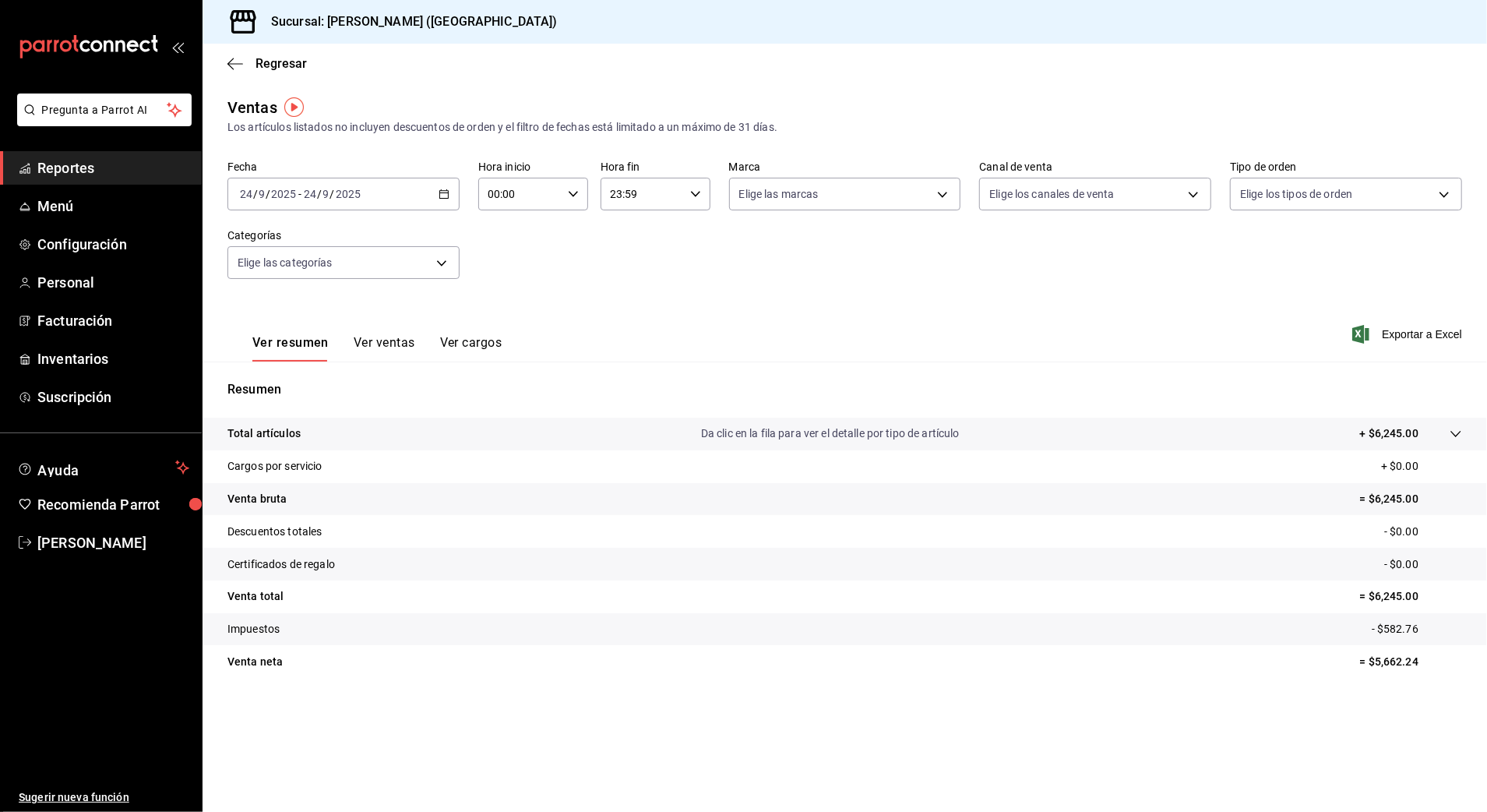
click at [387, 194] on div "[DATE] [DATE] - [DATE] [DATE]" at bounding box center [343, 194] width 232 height 33
click at [304, 375] on span "Rango de fechas" at bounding box center [301, 381] width 121 height 17
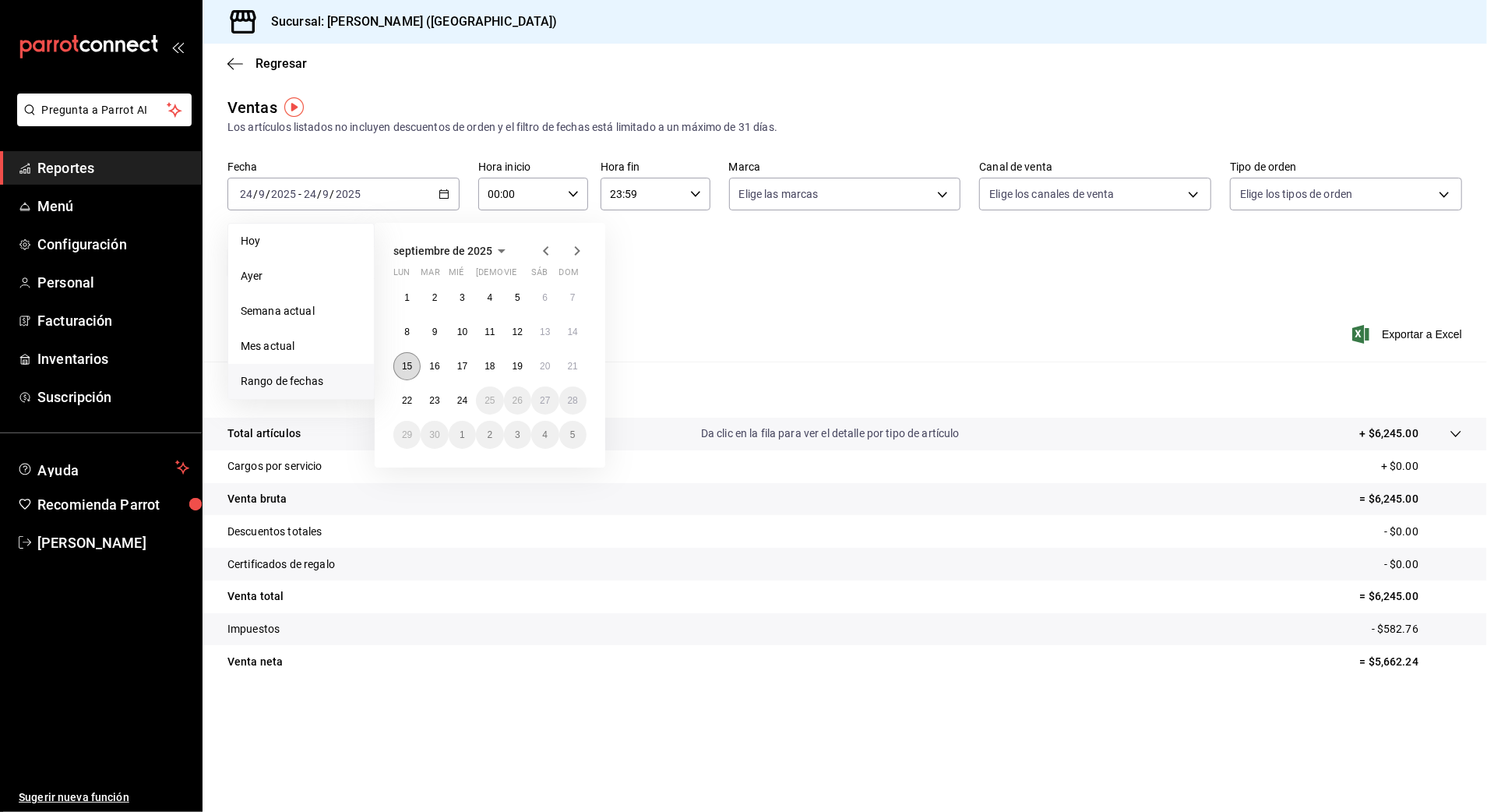
click at [413, 357] on button "15" at bounding box center [408, 366] width 28 height 28
click at [431, 365] on abbr "16" at bounding box center [434, 366] width 10 height 11
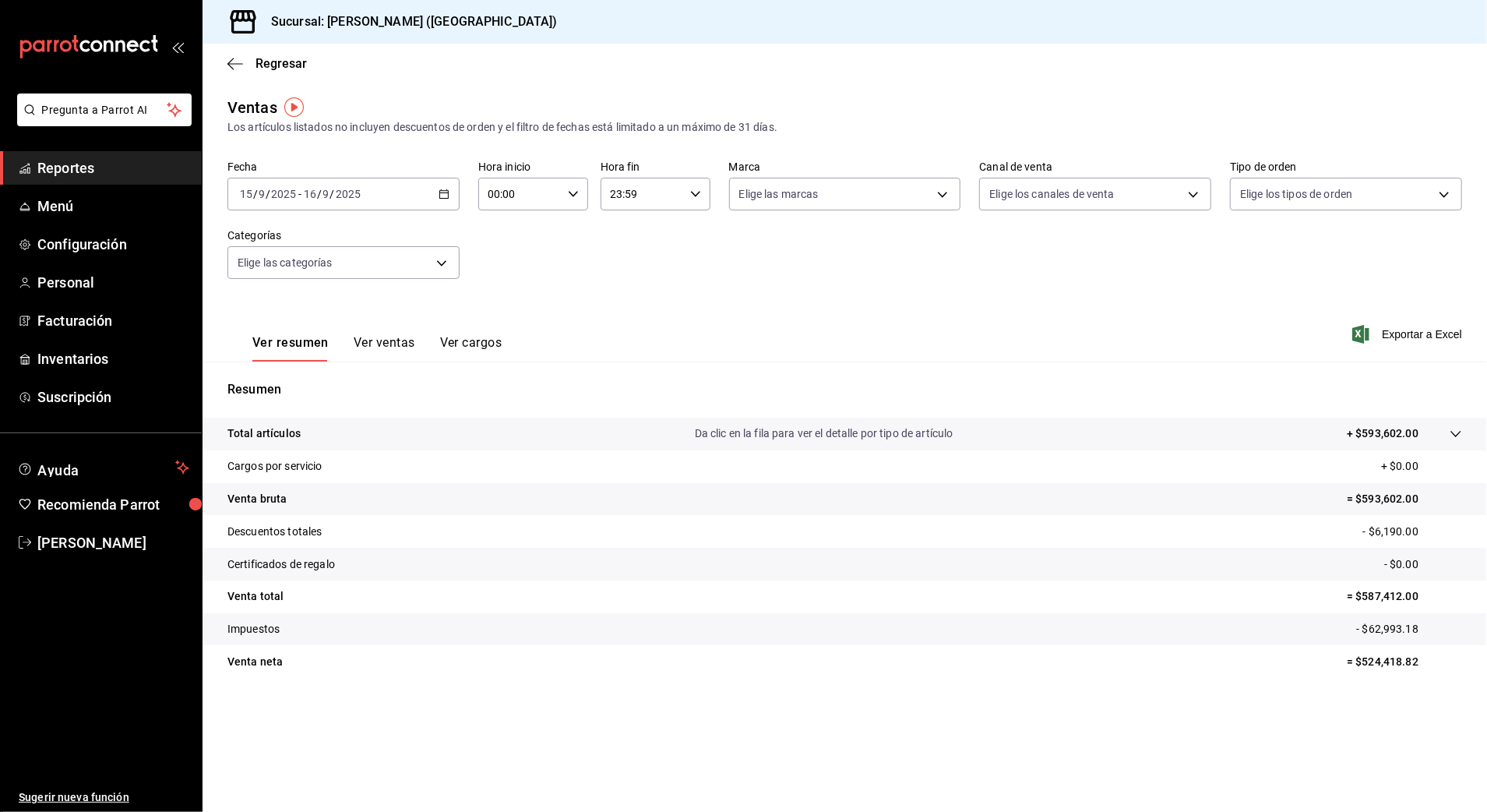
click at [530, 178] on input "00:00" at bounding box center [520, 194] width 83 height 32
click at [511, 288] on span "18" at bounding box center [506, 283] width 31 height 13
click at [556, 281] on button "01" at bounding box center [562, 271] width 49 height 32
type input "18:01"
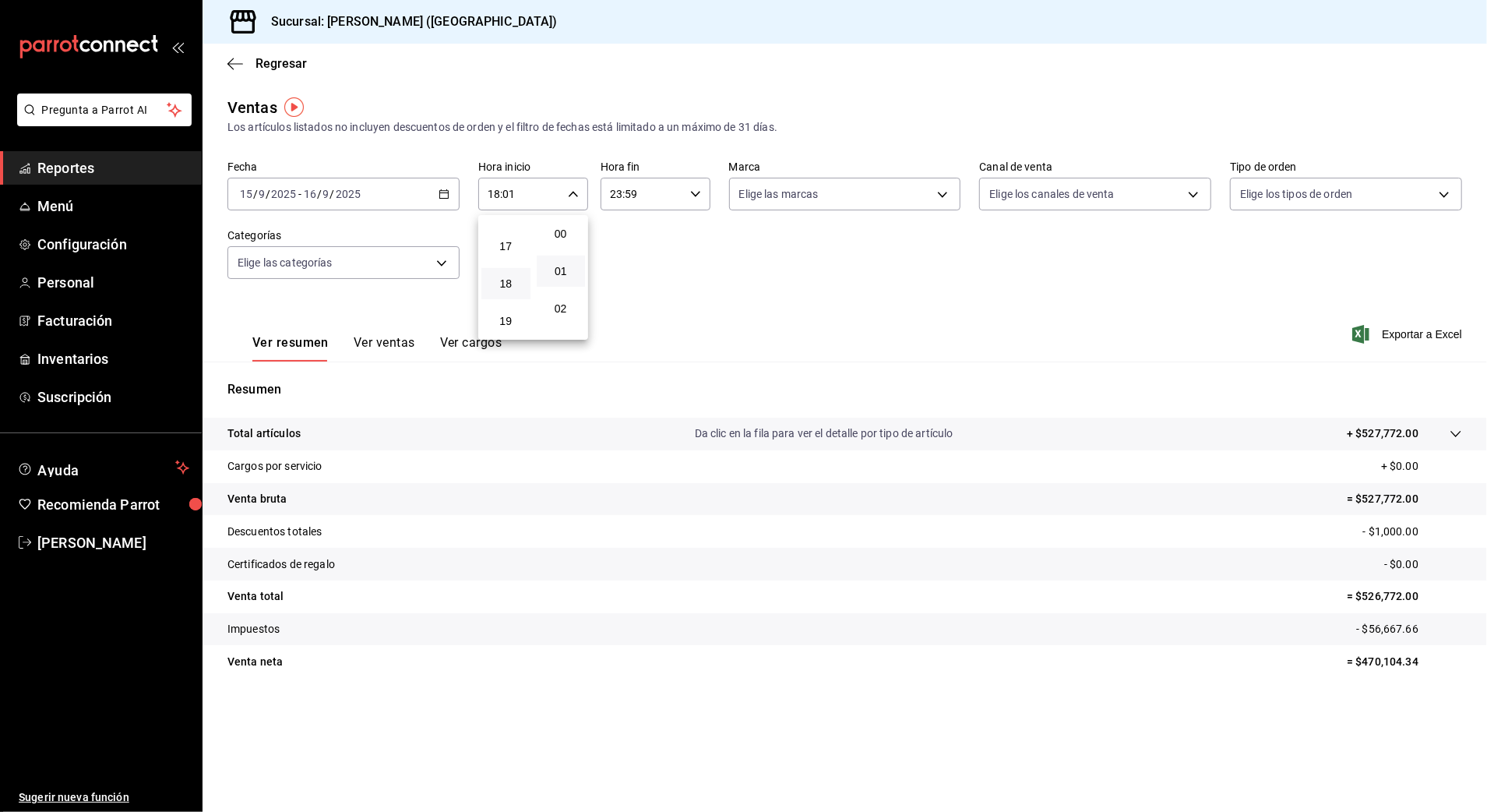
click at [659, 198] on div at bounding box center [743, 406] width 1487 height 812
click at [629, 206] on input "23:59" at bounding box center [642, 194] width 83 height 32
click at [631, 233] on button "03" at bounding box center [628, 242] width 49 height 32
type input "03:59"
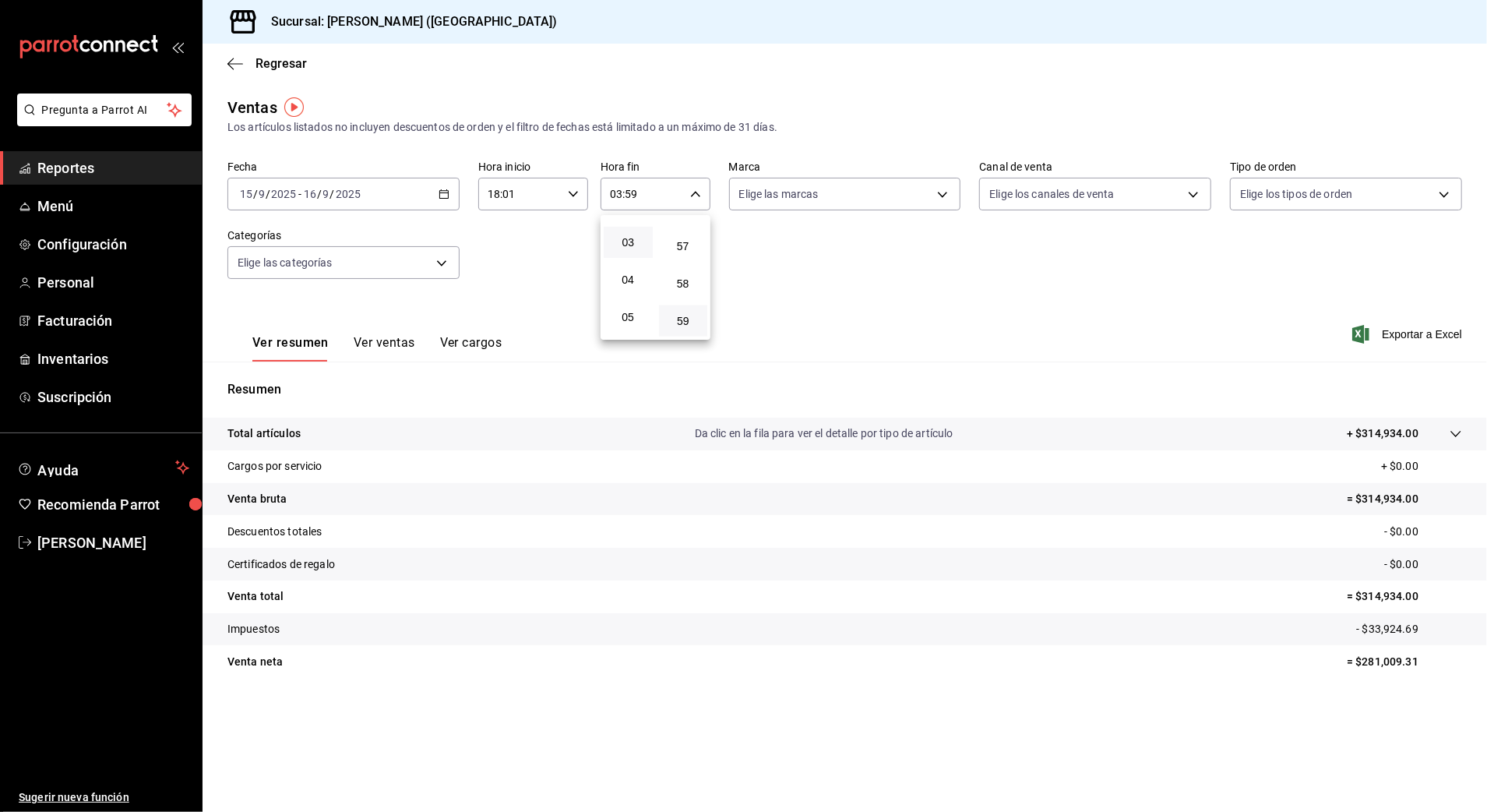
click at [856, 265] on div at bounding box center [743, 406] width 1487 height 812
click at [698, 240] on div "Fecha [DATE] [DATE] - [DATE] [DATE] Hora inicio 18:01 Hora inicio Hora fin 03:5…" at bounding box center [845, 228] width 1235 height 137
click at [440, 200] on div "[DATE] [DATE] - [DATE] [DATE]" at bounding box center [343, 194] width 232 height 33
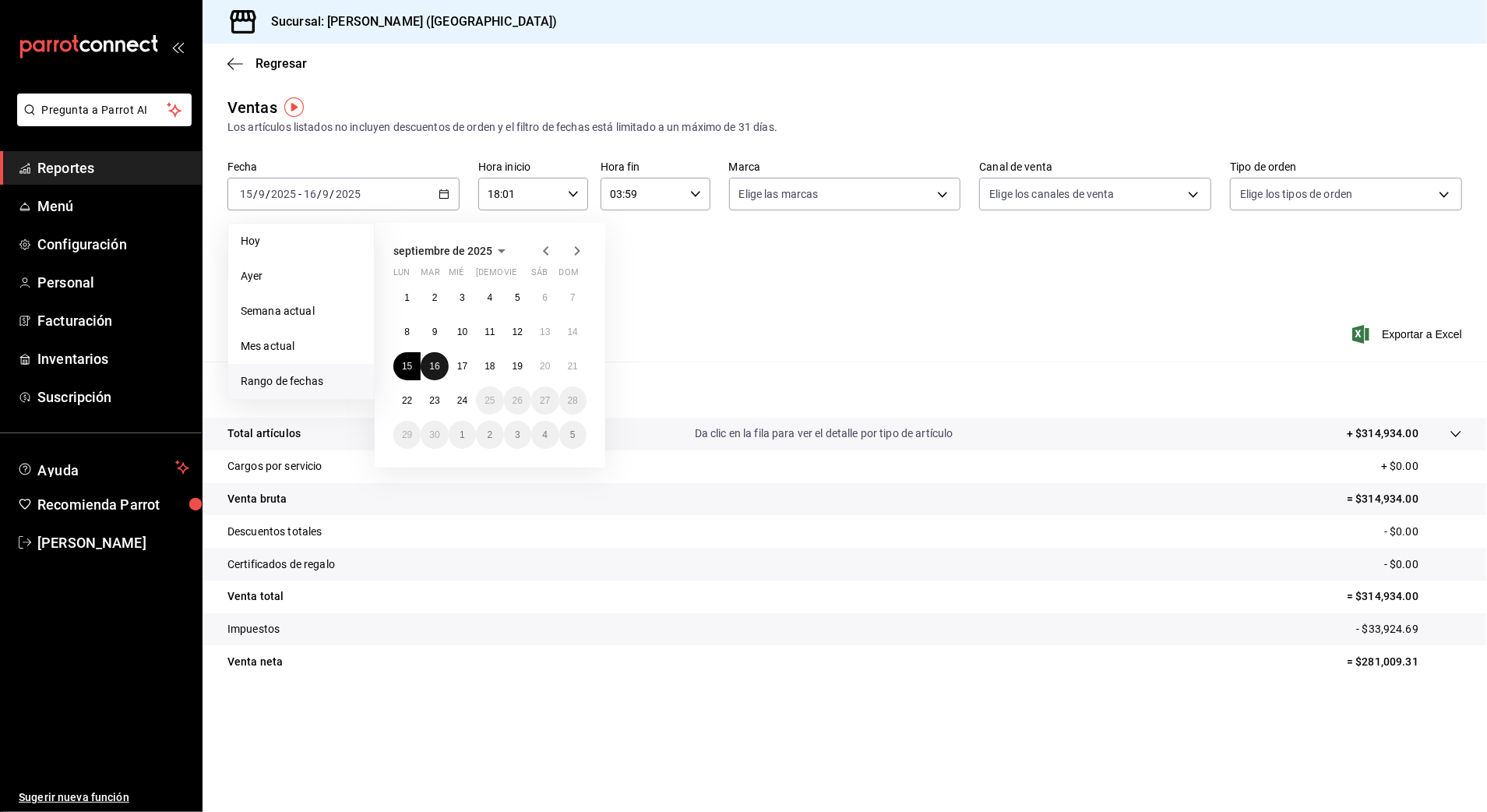
click at [434, 361] on abbr "16" at bounding box center [434, 366] width 10 height 11
click at [460, 368] on abbr "17" at bounding box center [462, 366] width 10 height 11
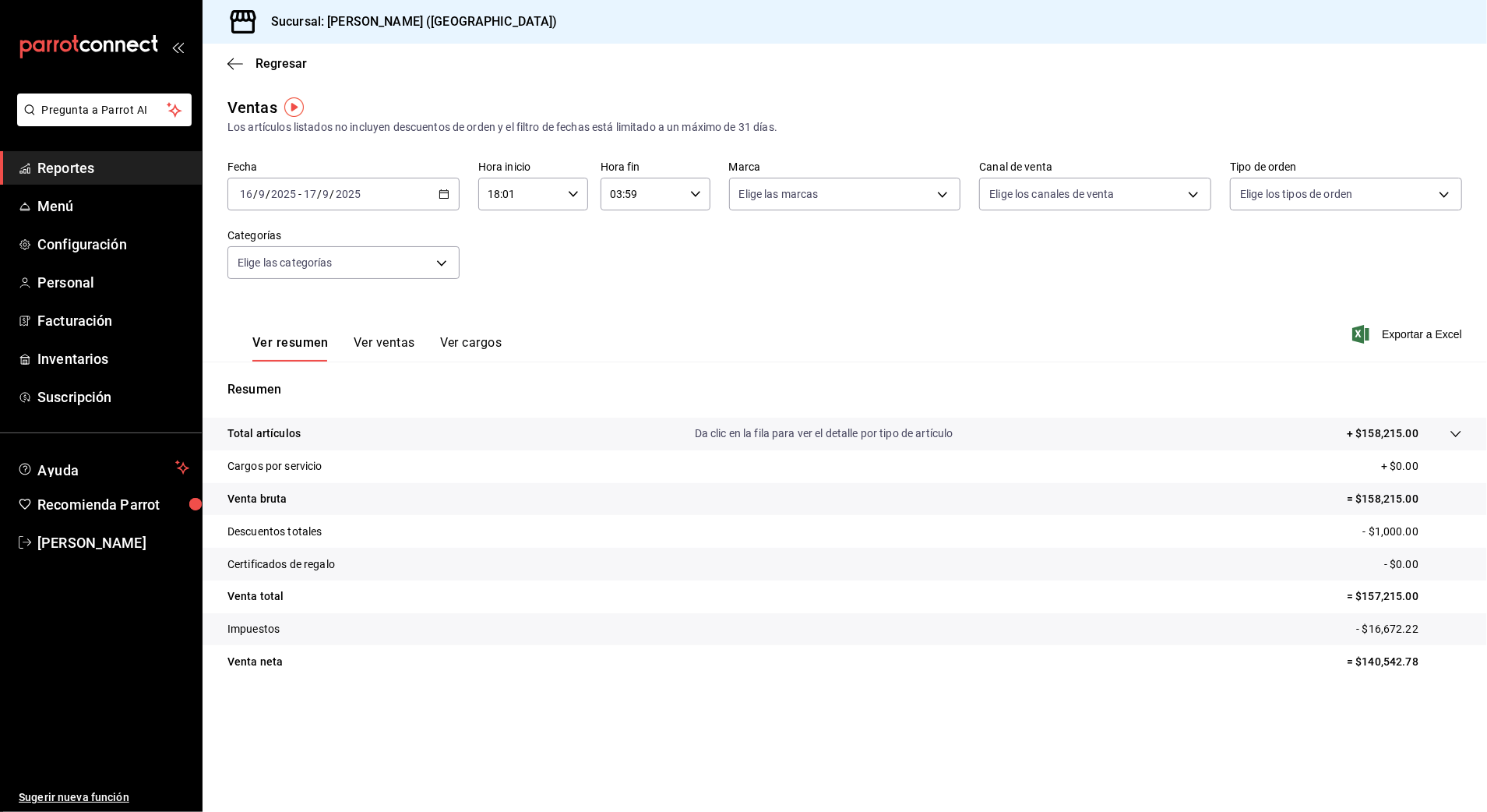
click at [413, 190] on div "[DATE] [DATE] - [DATE] [DATE]" at bounding box center [343, 194] width 232 height 33
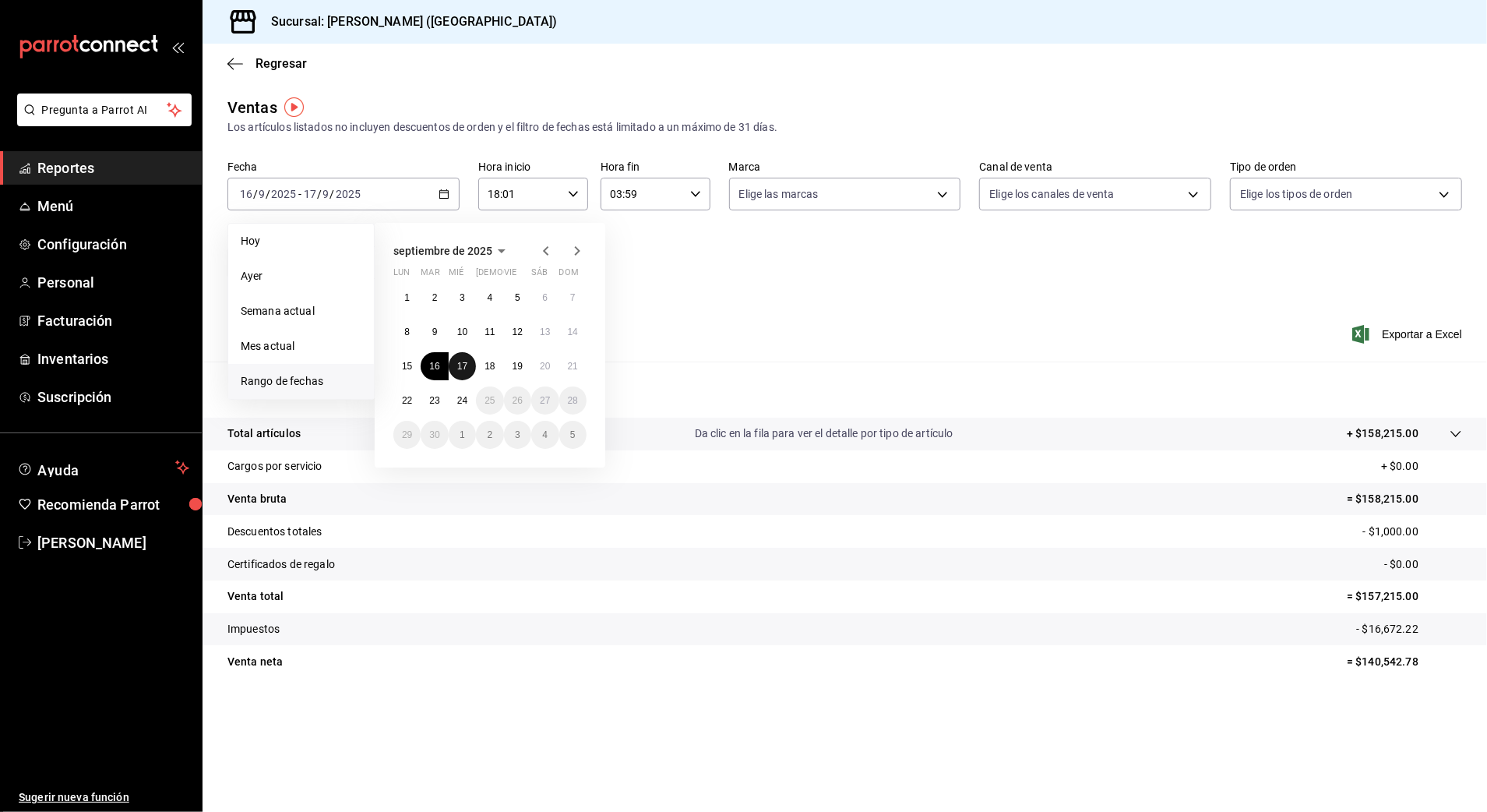
click at [468, 368] on abbr "17" at bounding box center [462, 366] width 10 height 11
click at [486, 363] on abbr "18" at bounding box center [490, 366] width 10 height 11
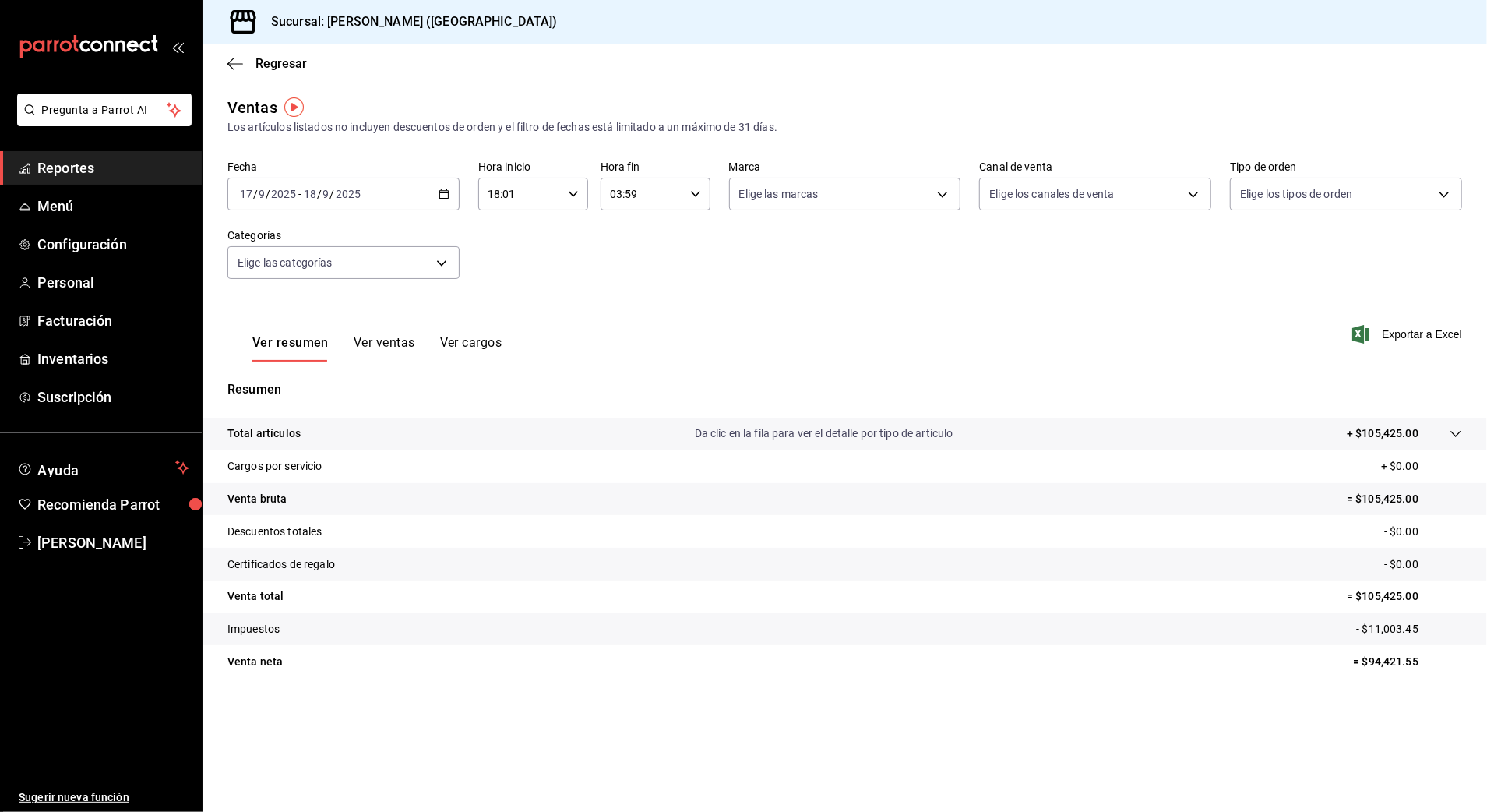
click at [413, 198] on div "[DATE] [DATE] - [DATE] [DATE]" at bounding box center [343, 194] width 232 height 33
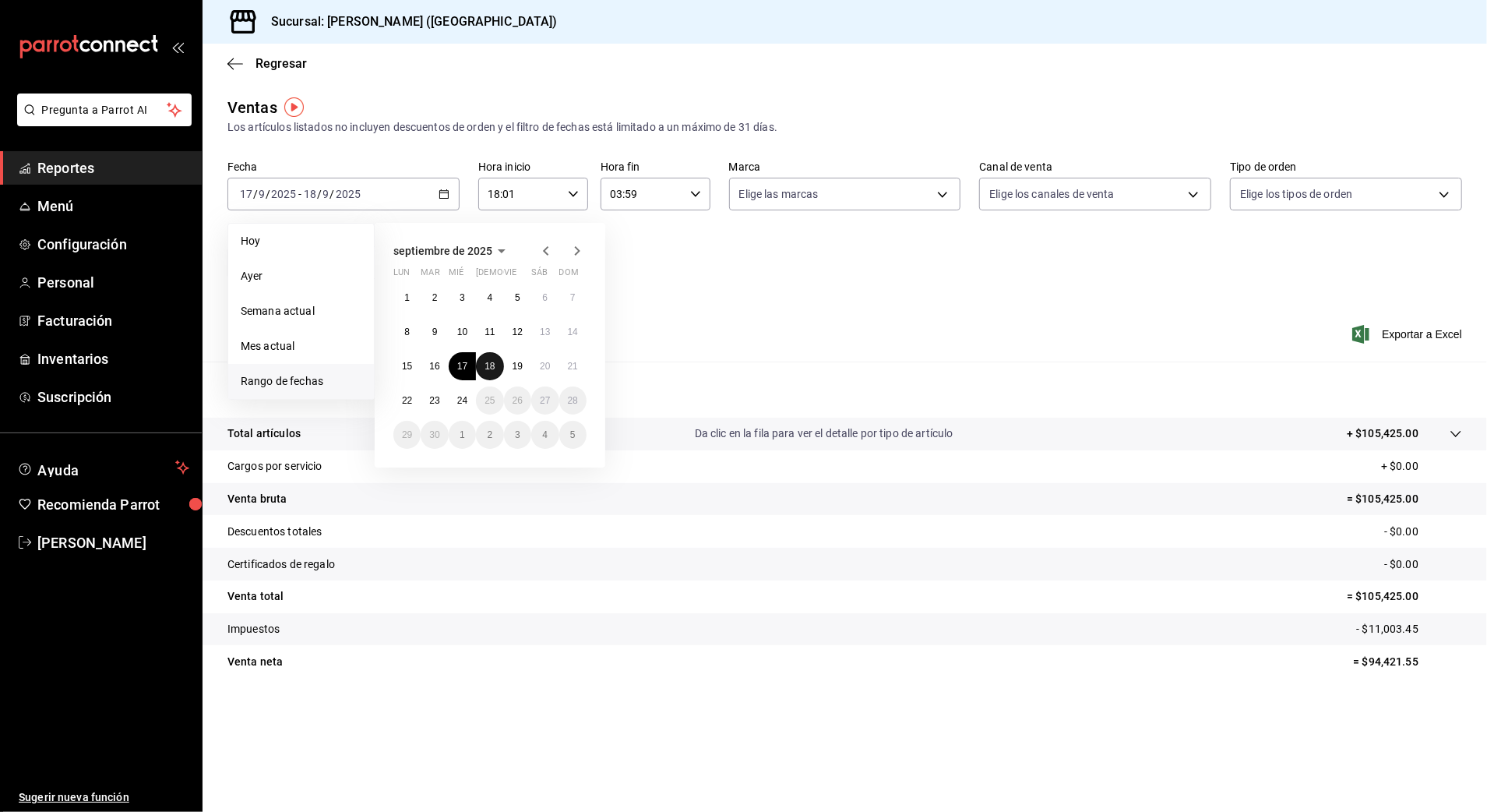
click at [497, 362] on button "18" at bounding box center [490, 366] width 28 height 28
click at [515, 362] on abbr "19" at bounding box center [517, 366] width 10 height 11
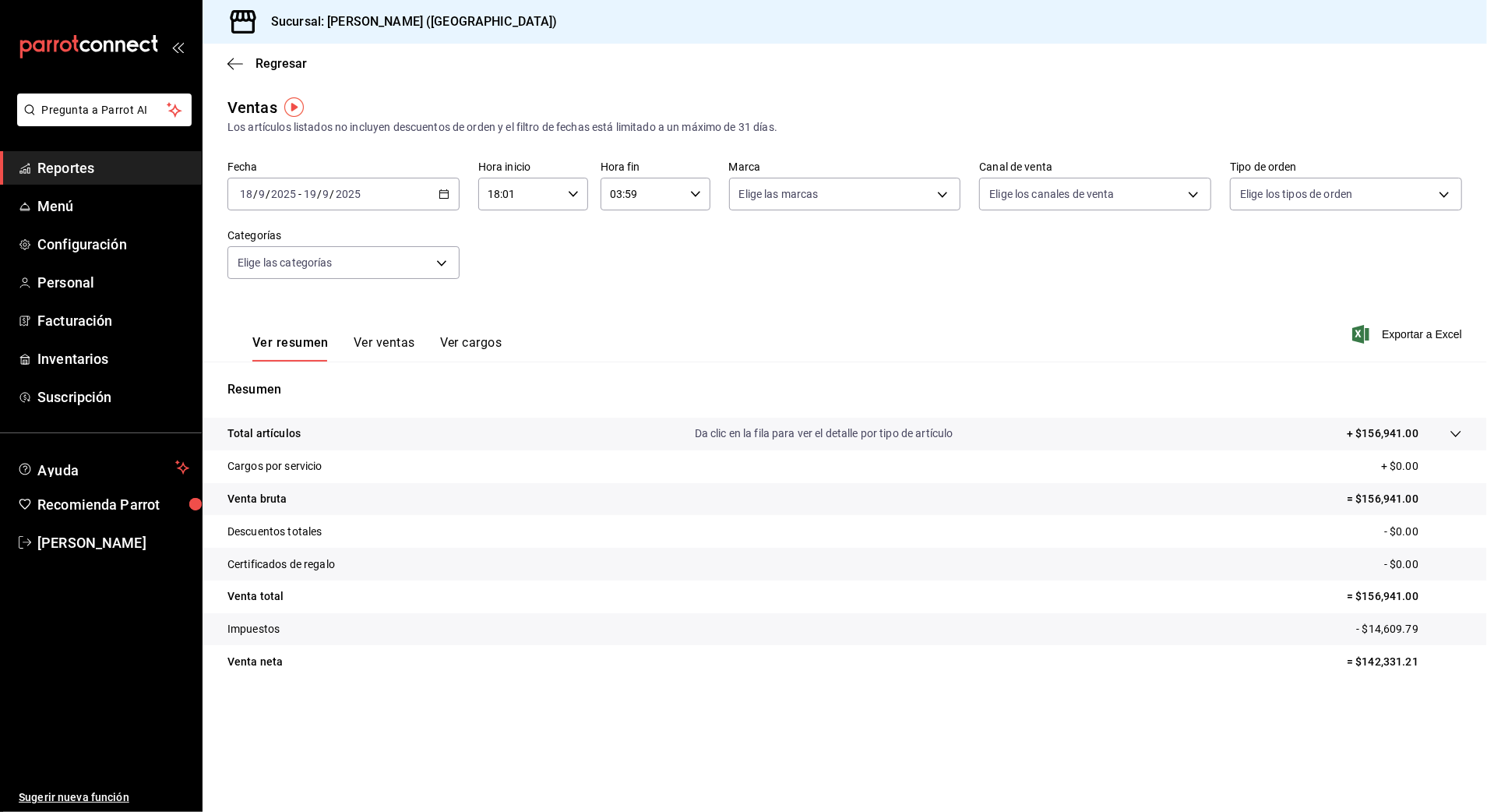
click at [427, 201] on div "[DATE] [DATE] - [DATE] [DATE]" at bounding box center [343, 194] width 232 height 33
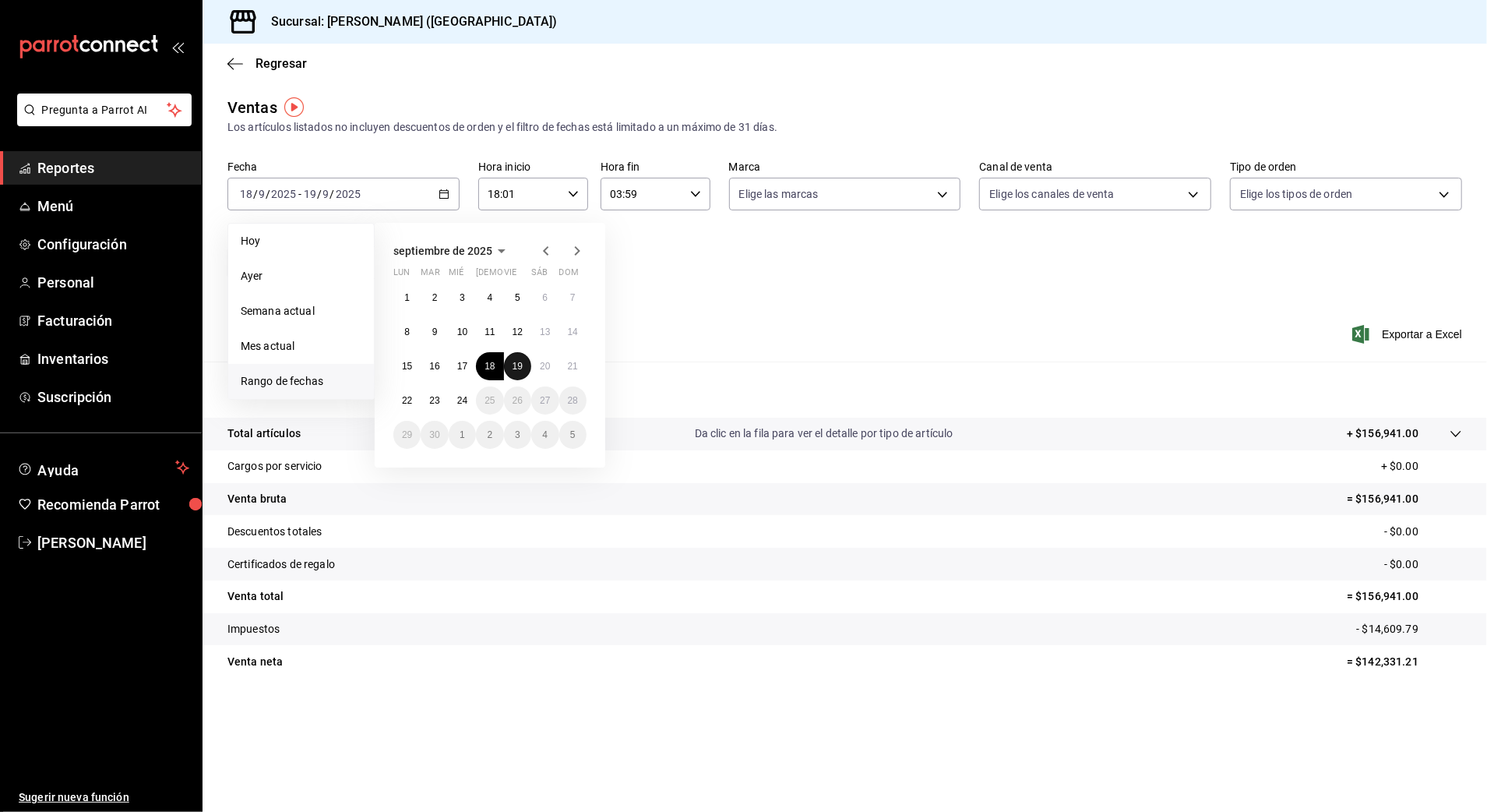
click at [518, 366] on abbr "19" at bounding box center [517, 366] width 10 height 11
click at [540, 368] on abbr "20" at bounding box center [545, 366] width 10 height 11
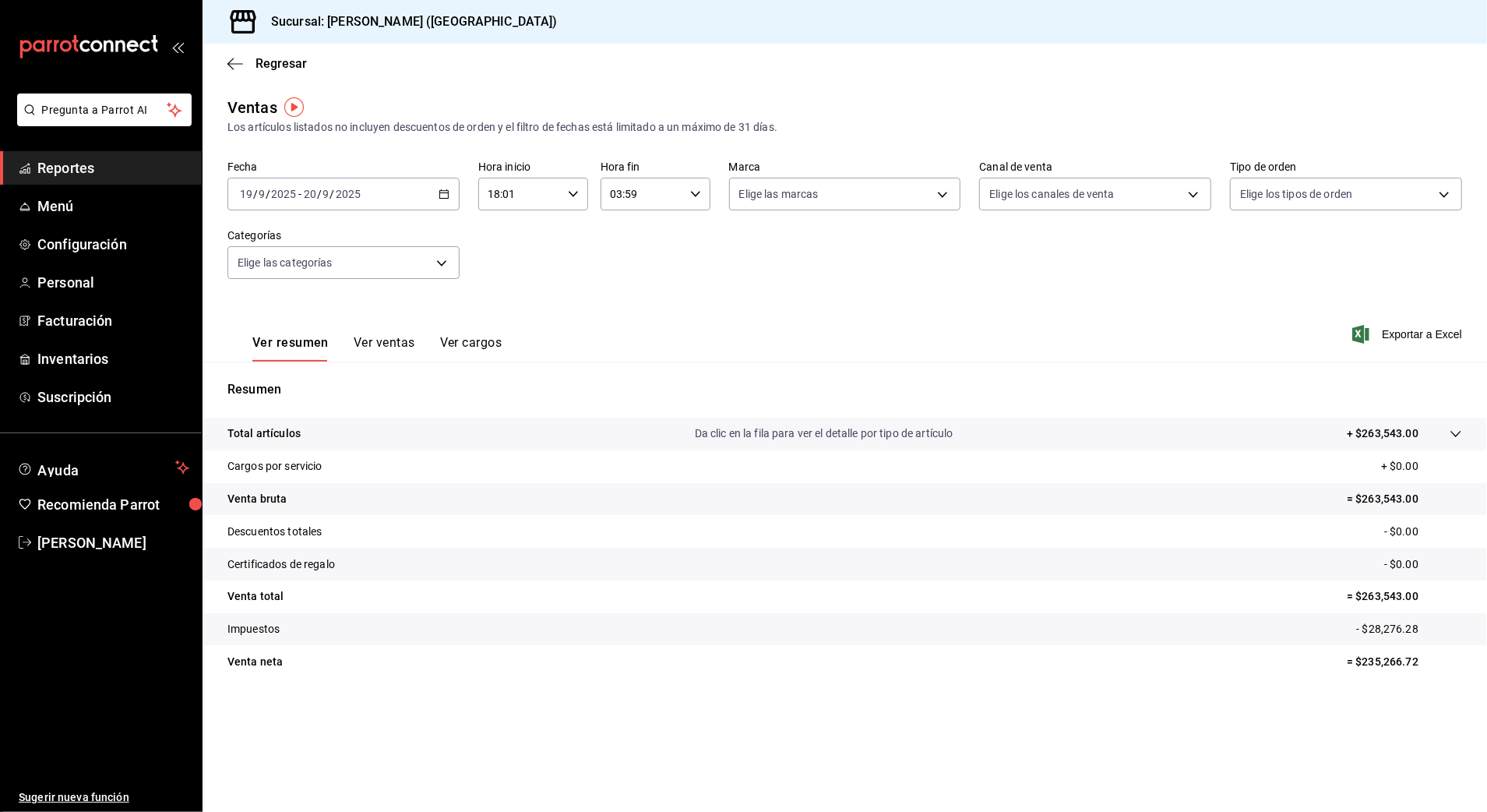
click at [440, 190] on \(Stroke\) "button" at bounding box center [443, 194] width 9 height 9
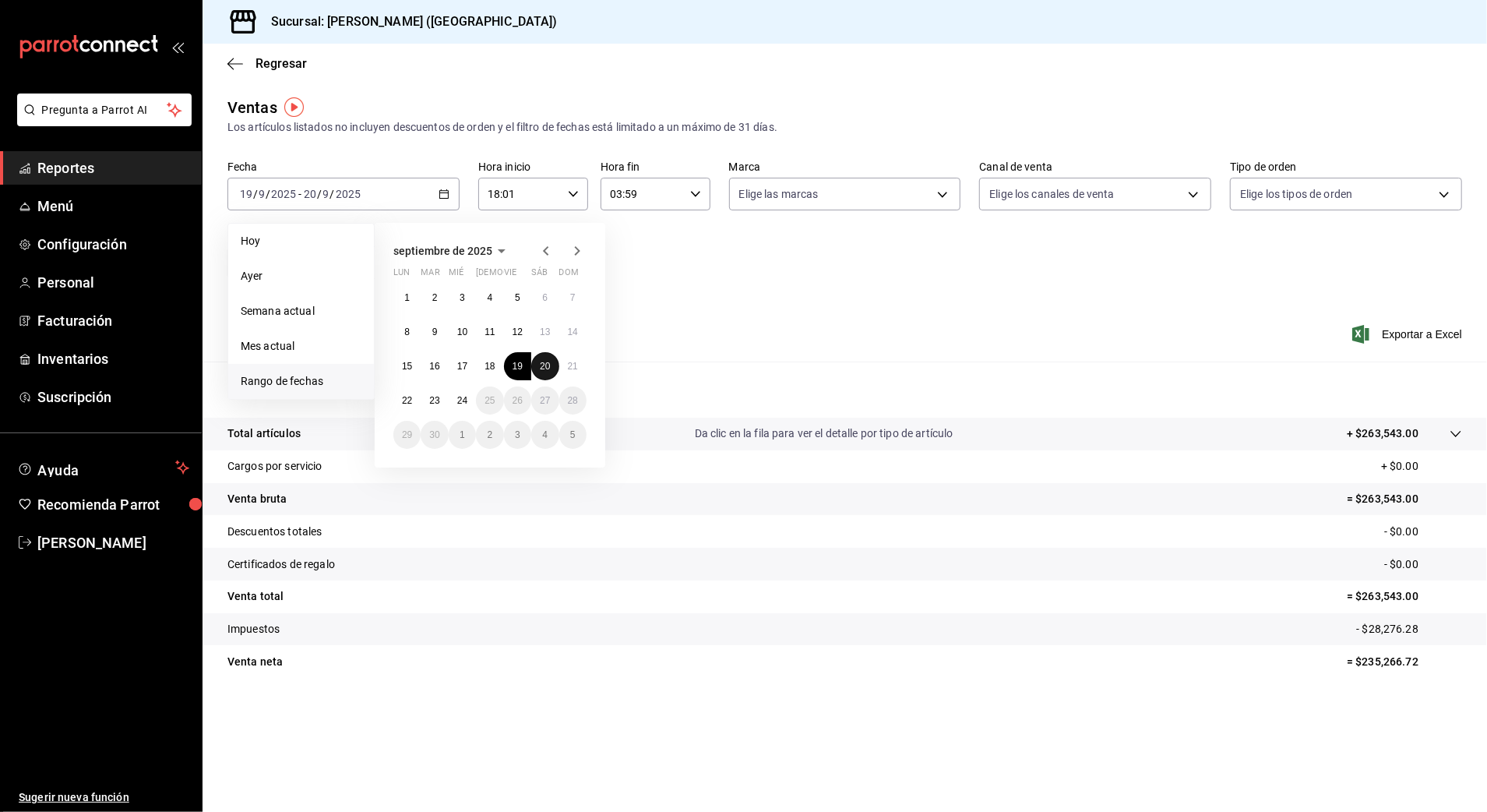
click at [552, 365] on button "20" at bounding box center [545, 366] width 28 height 28
click at [574, 365] on abbr "21" at bounding box center [573, 366] width 10 height 11
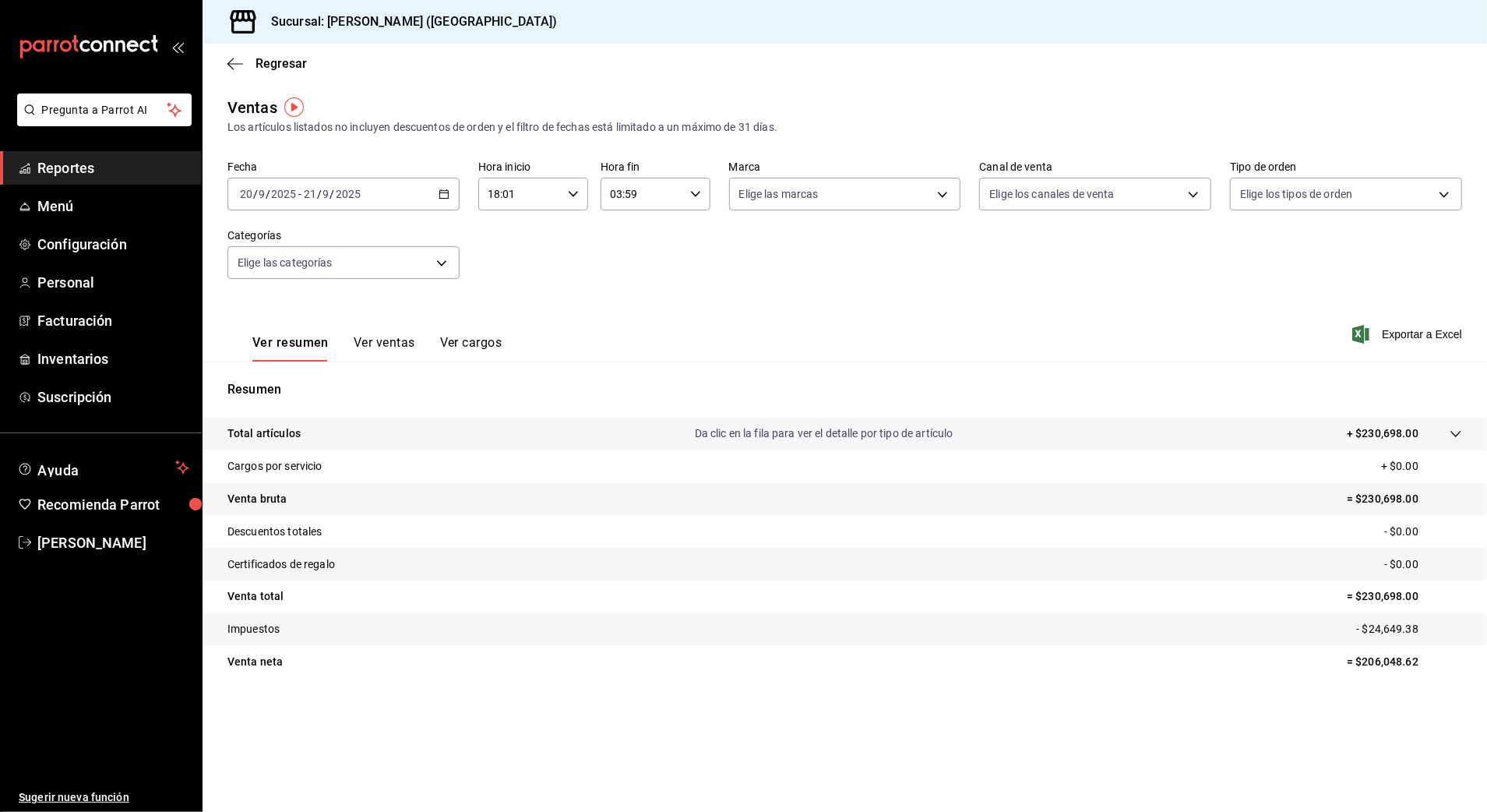
click at [442, 194] on icon "button" at bounding box center [443, 194] width 11 height 11
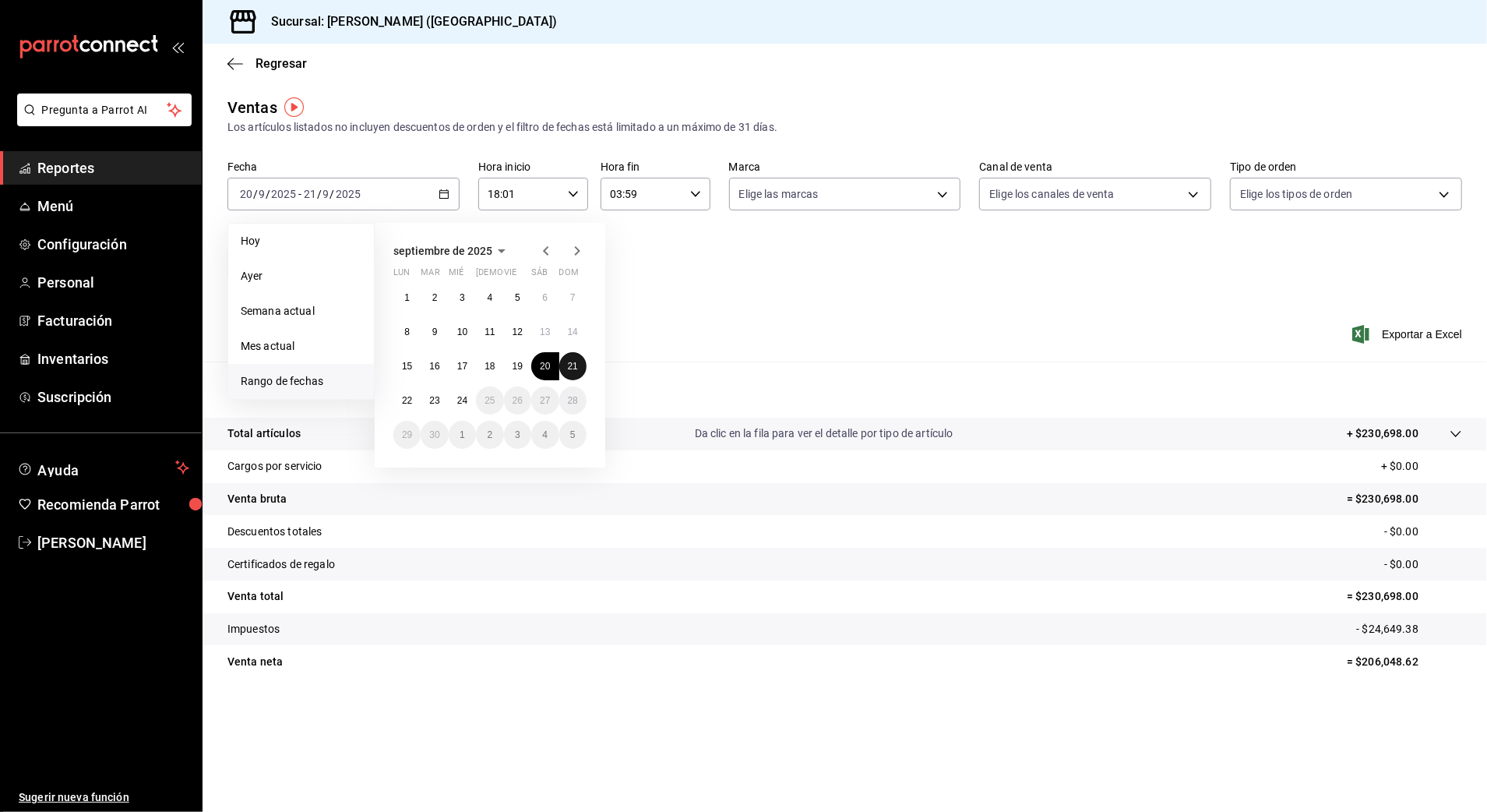
click at [568, 365] on abbr "21" at bounding box center [573, 366] width 10 height 11
click at [398, 400] on button "22" at bounding box center [408, 401] width 28 height 28
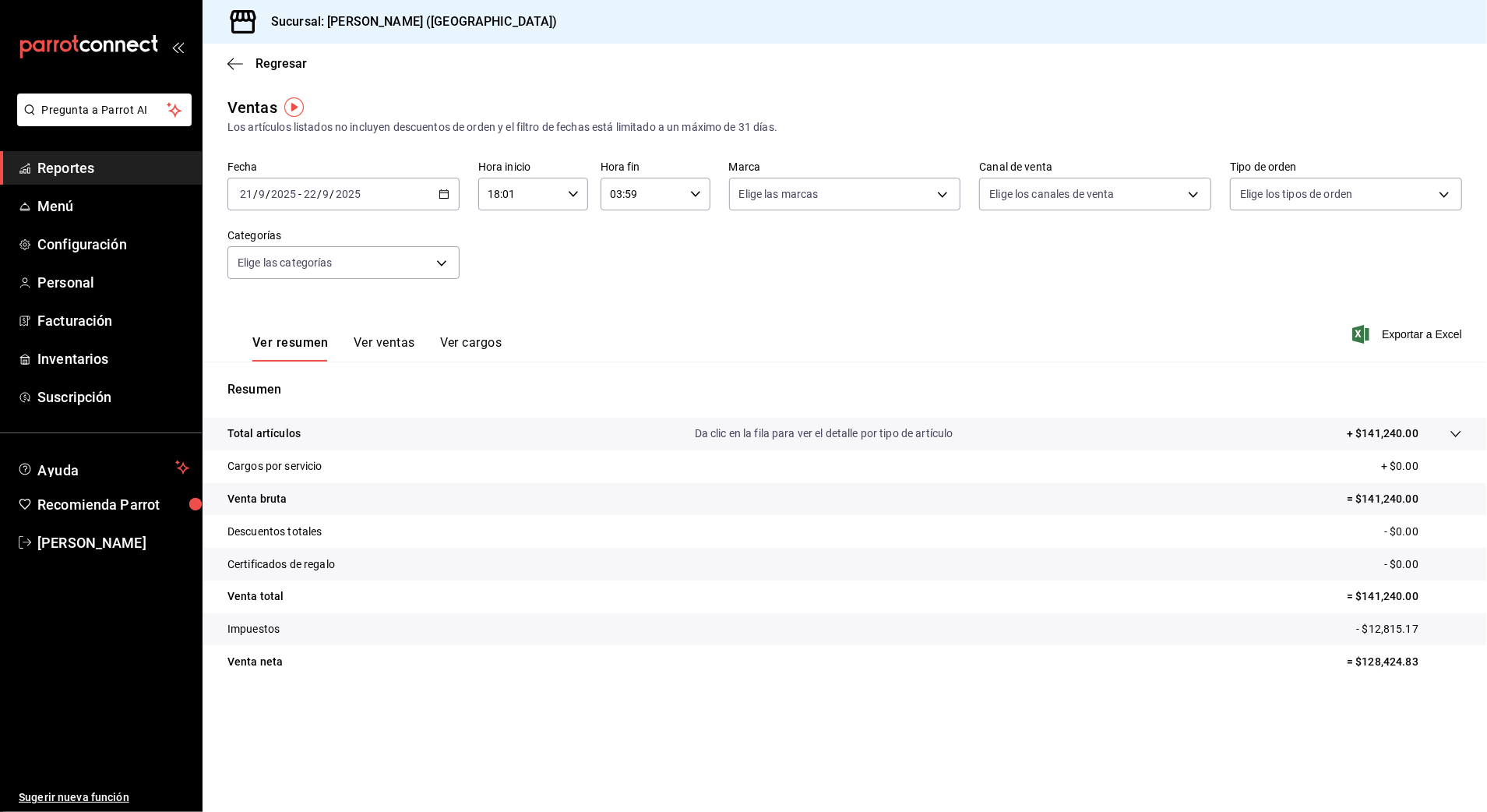
click at [404, 189] on div "[DATE] [DATE] - [DATE] [DATE]" at bounding box center [343, 194] width 232 height 33
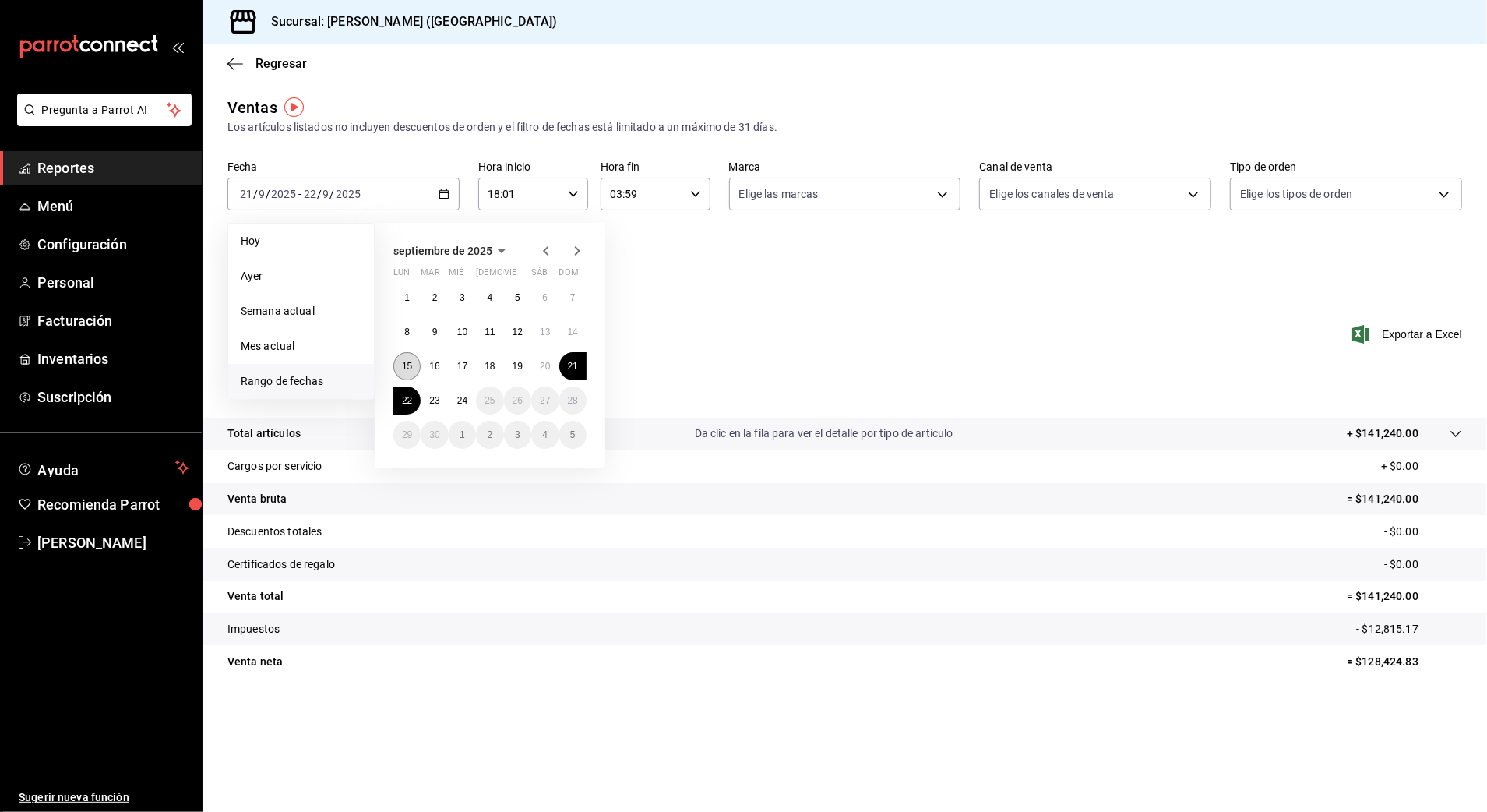
click at [406, 359] on button "15" at bounding box center [408, 366] width 28 height 28
click at [440, 359] on button "16" at bounding box center [434, 366] width 28 height 28
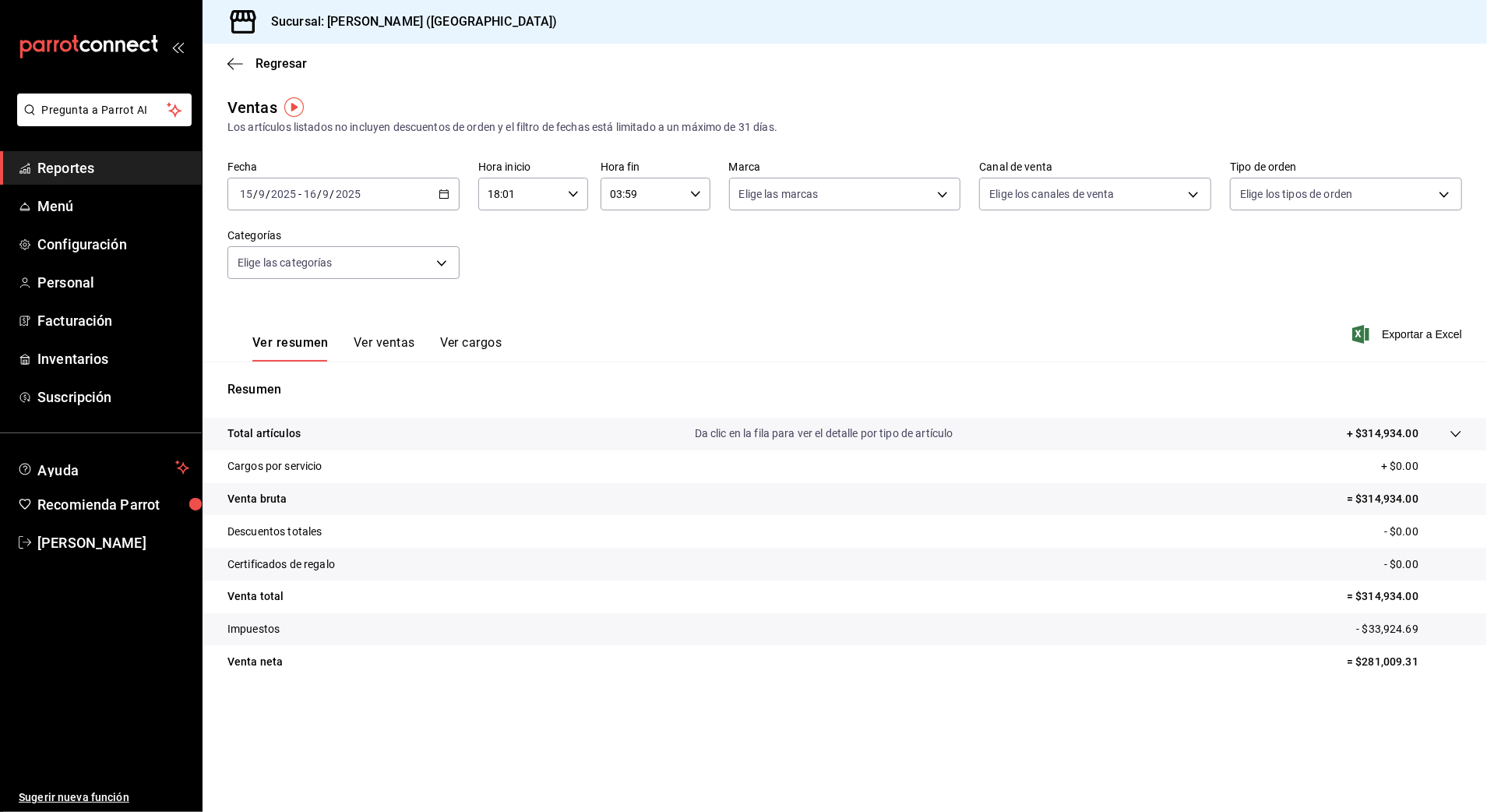
click at [424, 191] on div "[DATE] [DATE] - [DATE] [DATE]" at bounding box center [343, 194] width 232 height 33
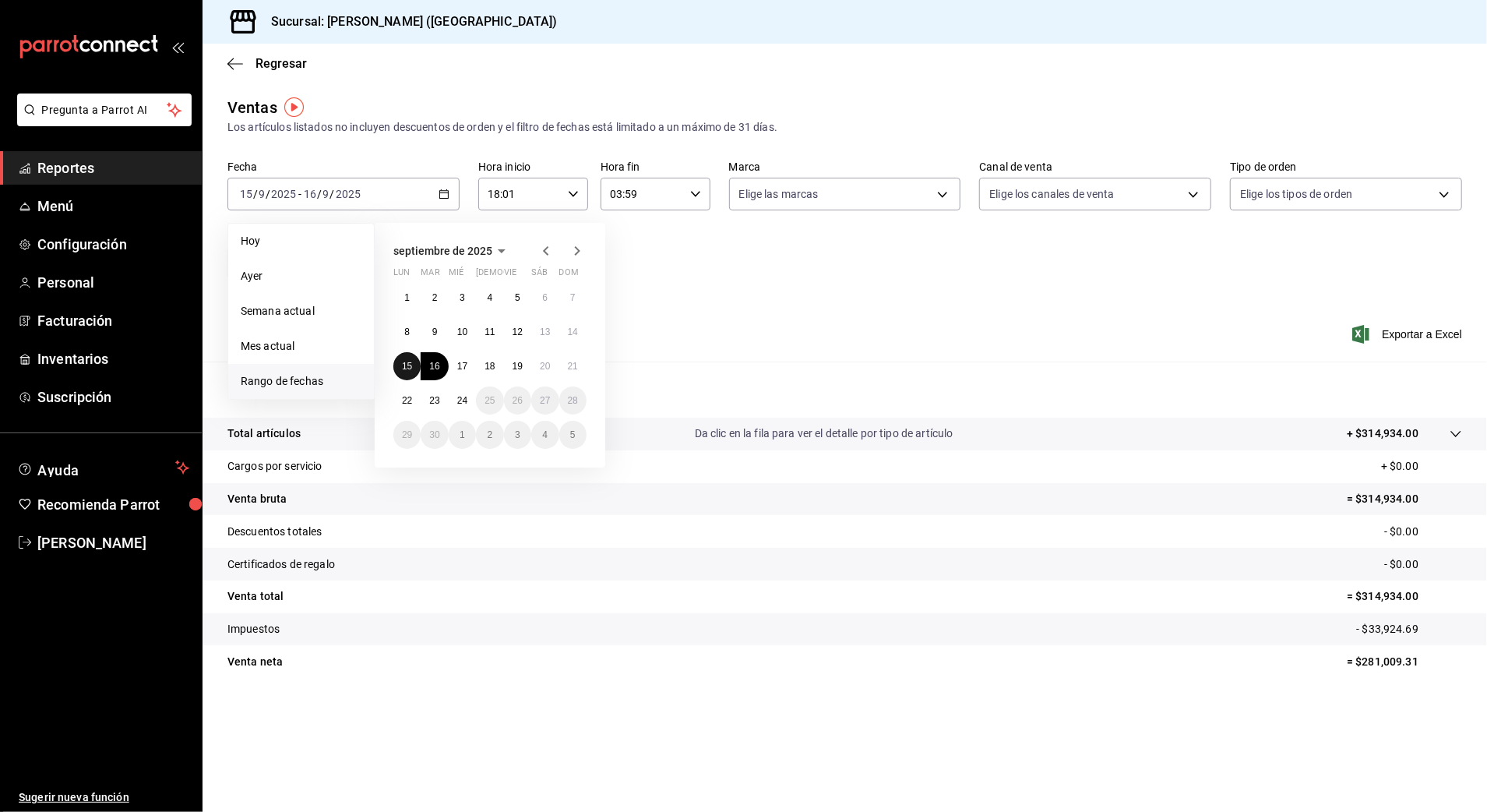
click at [410, 361] on abbr "15" at bounding box center [407, 366] width 10 height 11
click at [410, 359] on button "15" at bounding box center [408, 366] width 28 height 28
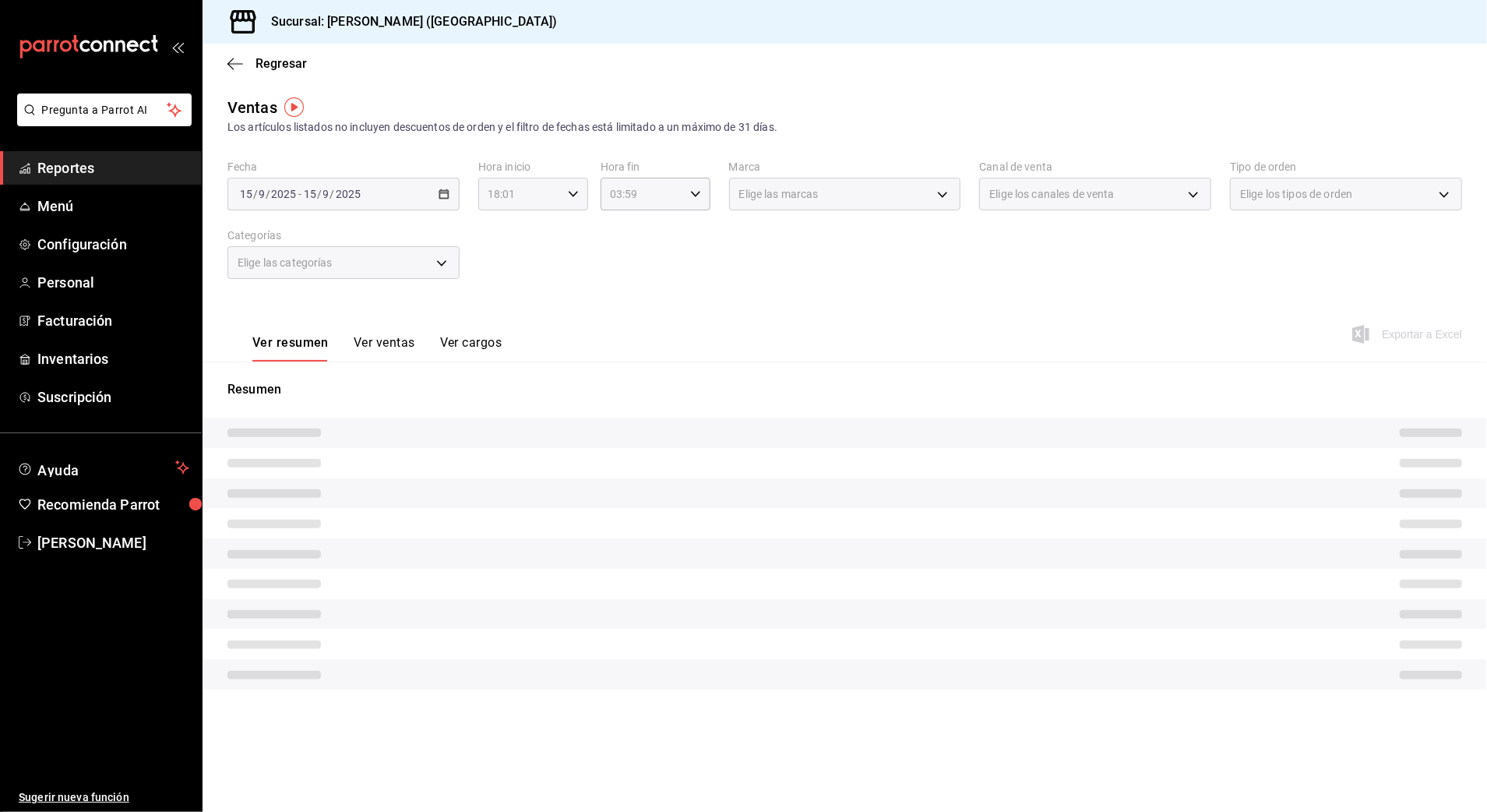
click at [572, 195] on \(Stroke\) "button" at bounding box center [573, 194] width 9 height 6
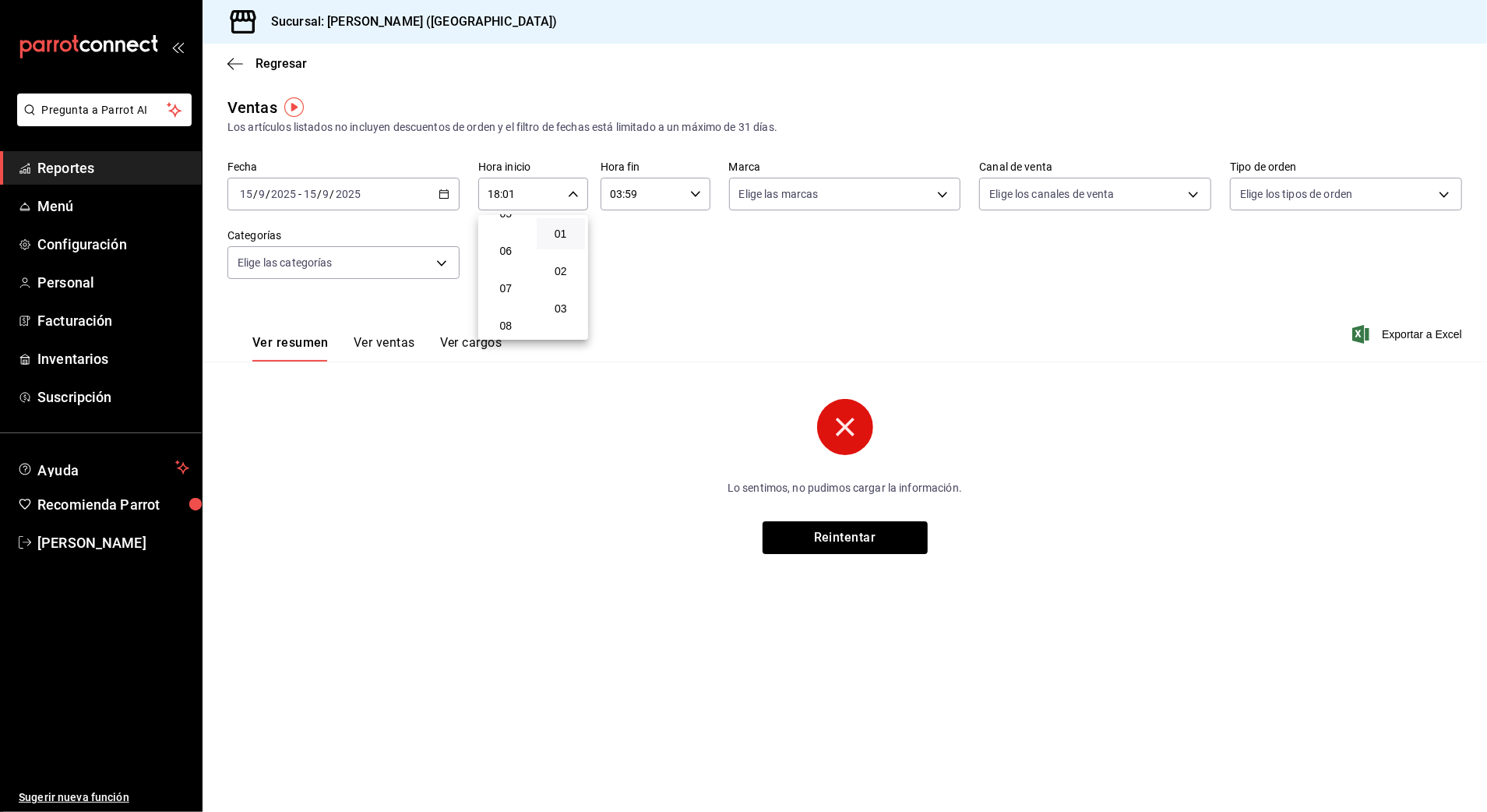
scroll to position [312, 0]
click at [505, 300] on span "10" at bounding box center [506, 296] width 31 height 13
type input "10:01"
click at [644, 185] on div at bounding box center [743, 406] width 1487 height 812
click at [637, 196] on input "03:59" at bounding box center [642, 194] width 83 height 32
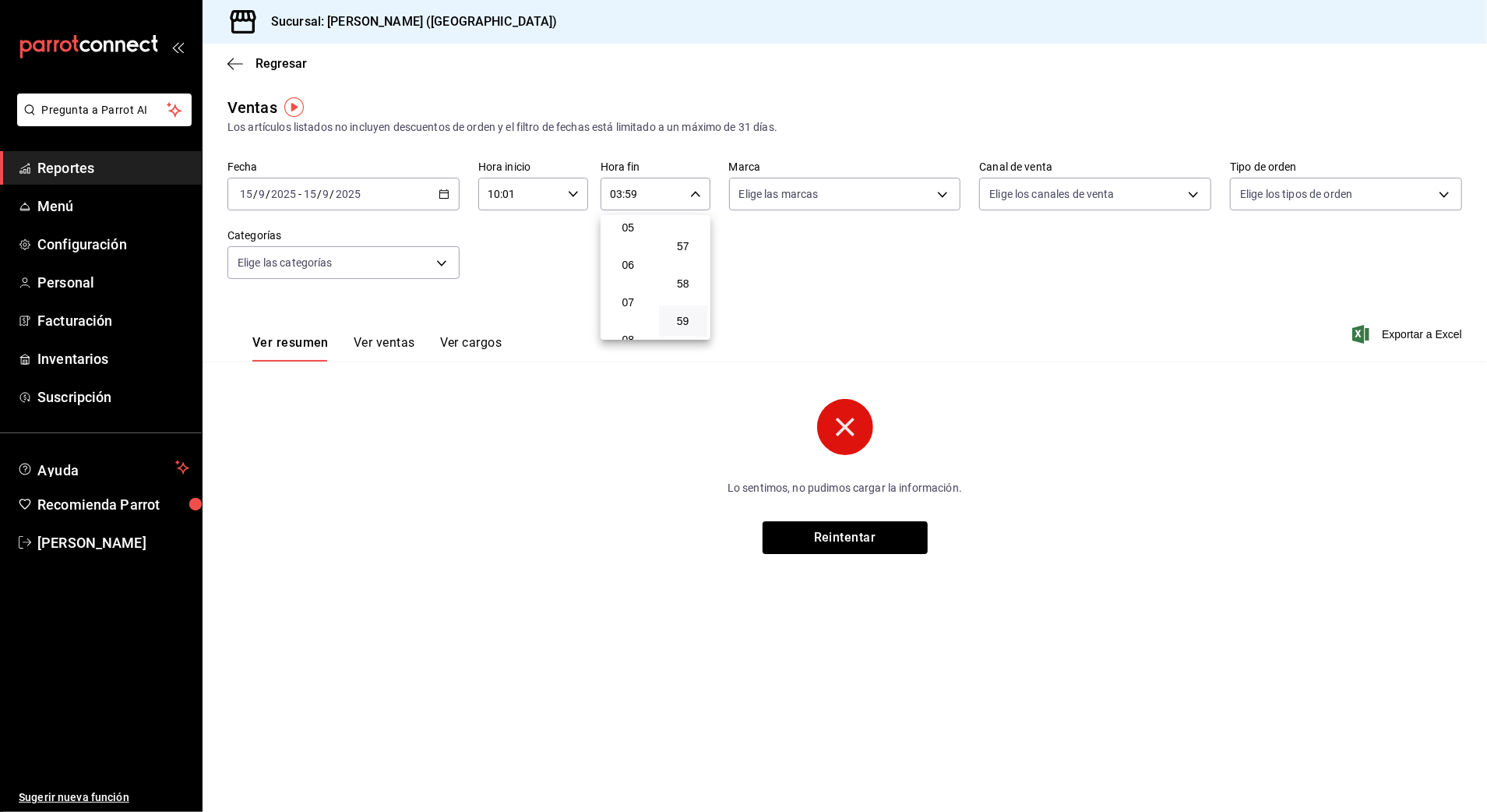
scroll to position [216, 0]
click at [621, 241] on span "06" at bounding box center [628, 242] width 31 height 13
type input "06:59"
click at [569, 198] on div at bounding box center [743, 406] width 1487 height 812
click at [547, 198] on input "10:01" at bounding box center [520, 194] width 83 height 32
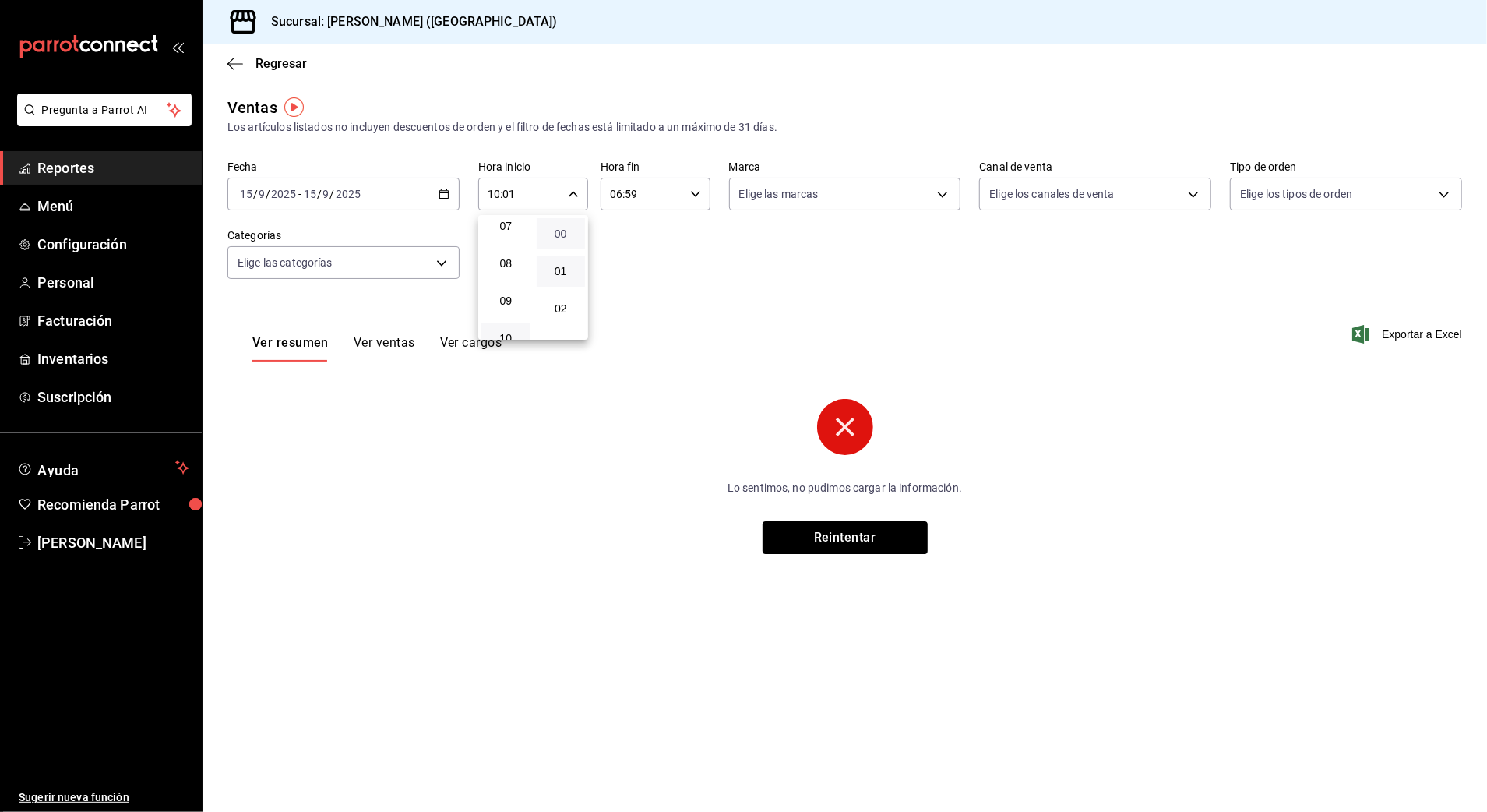
click at [568, 228] on span "00" at bounding box center [561, 233] width 31 height 13
type input "10:00"
click at [674, 195] on div at bounding box center [743, 406] width 1487 height 812
click at [662, 200] on input "06:59" at bounding box center [642, 194] width 83 height 32
click at [697, 228] on span "00" at bounding box center [684, 233] width 31 height 13
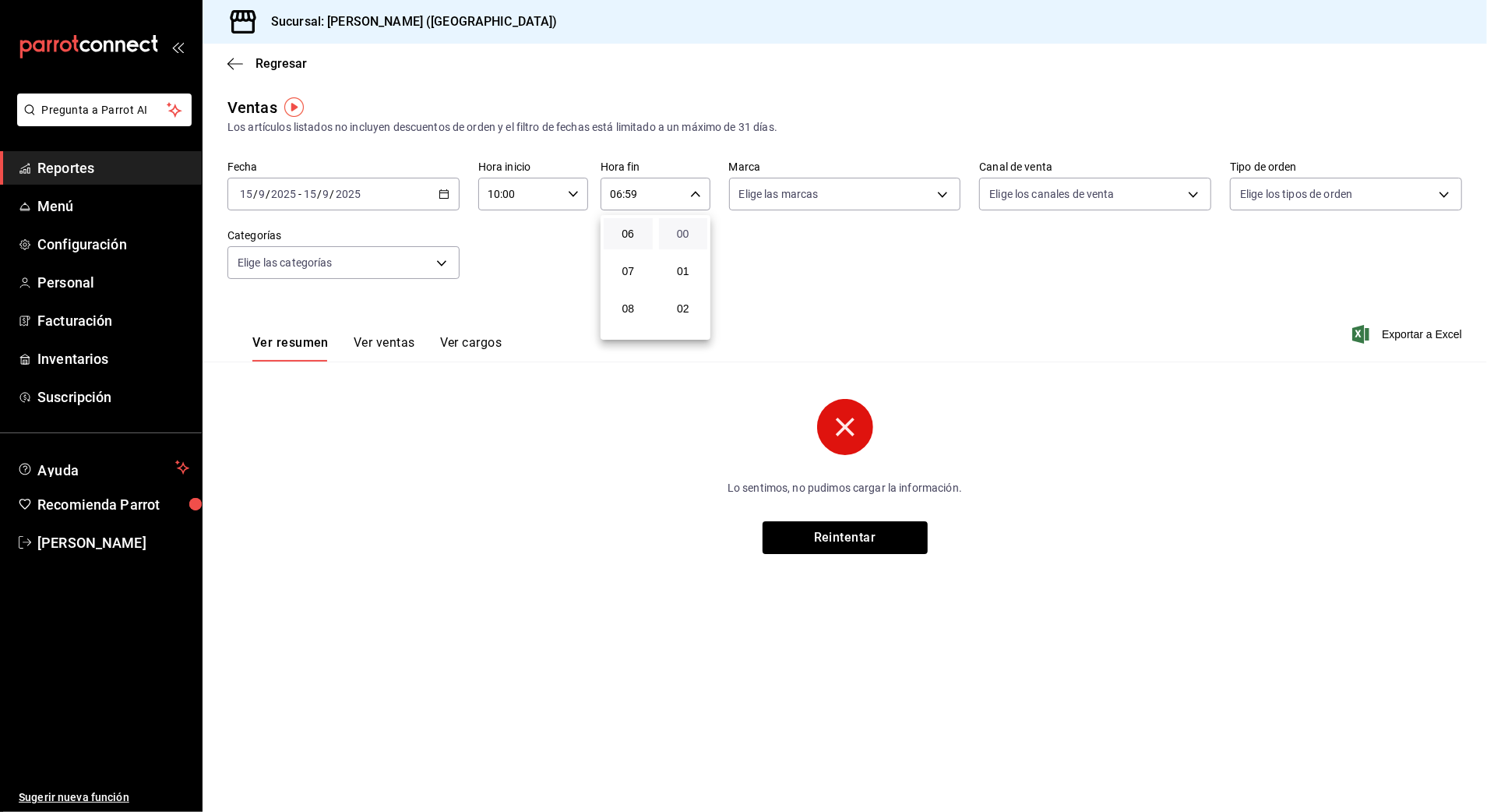
type input "06:00"
click at [774, 281] on div at bounding box center [743, 406] width 1487 height 812
click at [678, 296] on div "Fecha [DATE] [DATE] - [DATE] [DATE] Hora inicio 10:00 Hora inicio Hora fin 06:0…" at bounding box center [845, 228] width 1235 height 137
click at [769, 236] on div "Fecha [DATE] [DATE] - [DATE] [DATE] Hora inicio 10:00 Hora inicio Hora fin 06:0…" at bounding box center [845, 228] width 1235 height 137
click at [119, 170] on span "Reportes" at bounding box center [114, 167] width 152 height 21
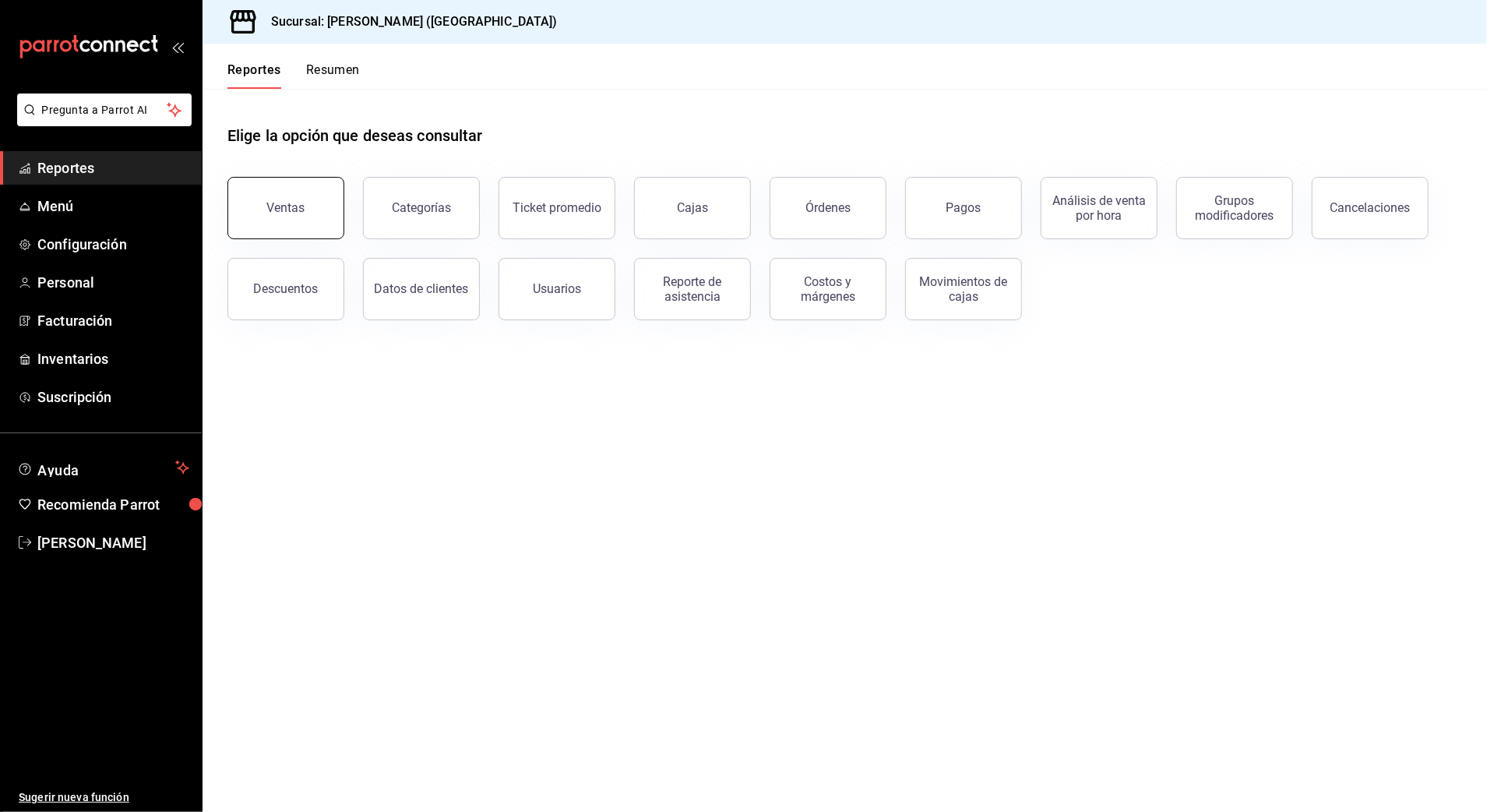
click at [307, 217] on button "Ventas" at bounding box center [286, 208] width 117 height 62
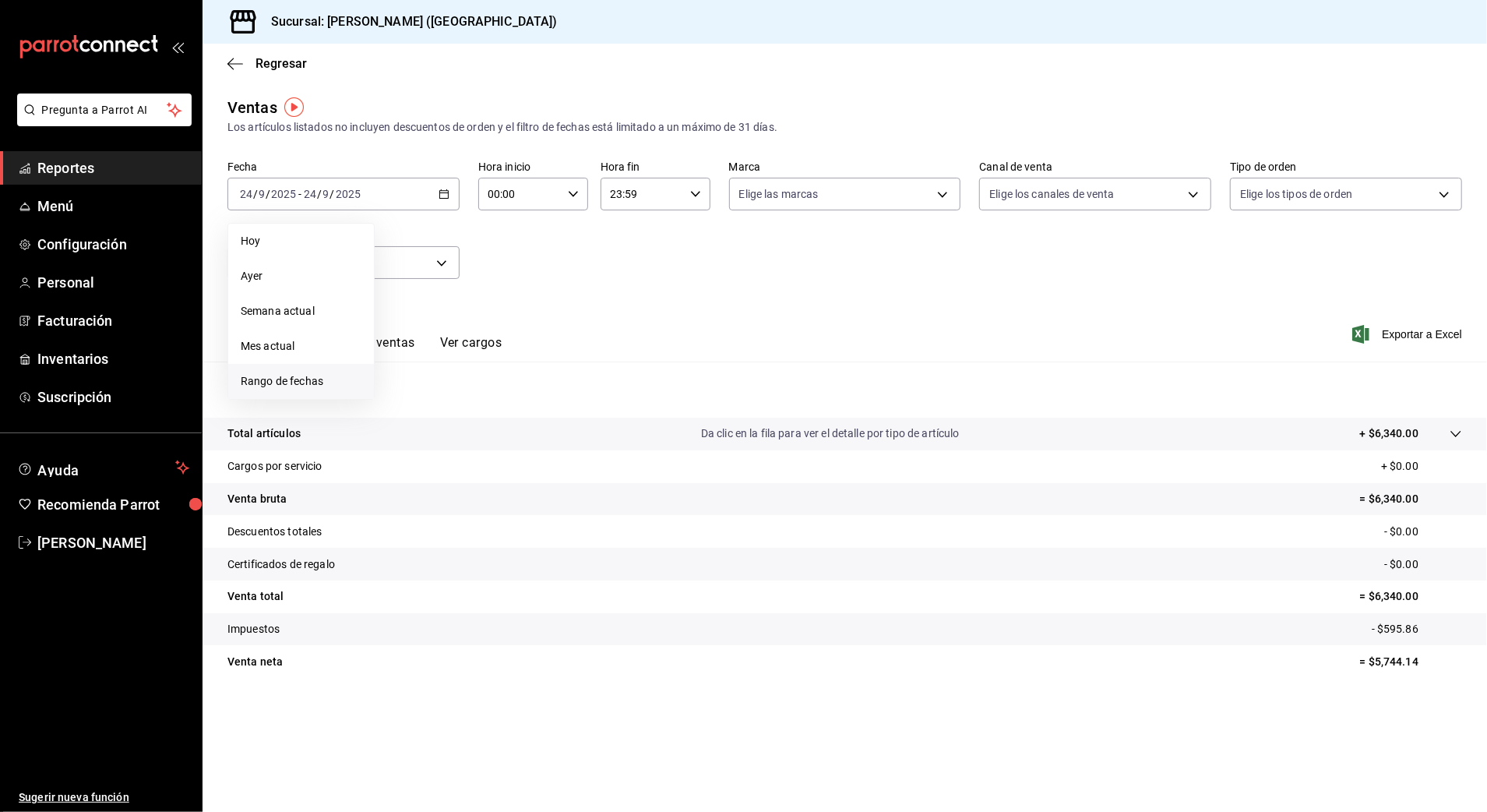
click at [309, 381] on span "Rango de fechas" at bounding box center [301, 381] width 121 height 17
click at [406, 365] on abbr "15" at bounding box center [407, 366] width 10 height 11
click at [550, 194] on input "00:00" at bounding box center [520, 194] width 83 height 32
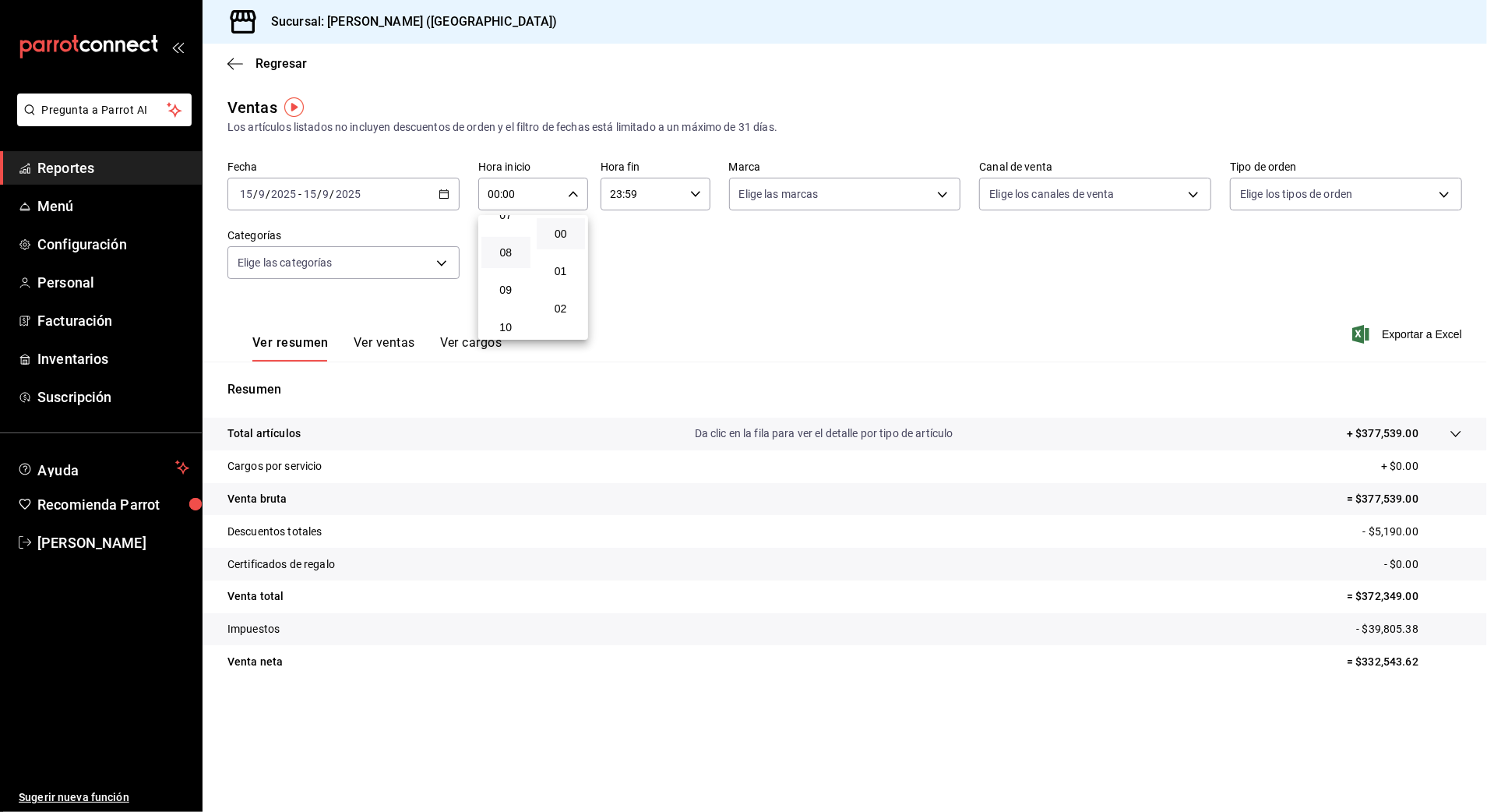
scroll to position [312, 0]
click at [512, 290] on span "10" at bounding box center [506, 296] width 31 height 13
type input "10:00"
click at [636, 200] on div at bounding box center [743, 406] width 1487 height 812
click at [636, 200] on input "23:59" at bounding box center [642, 194] width 83 height 32
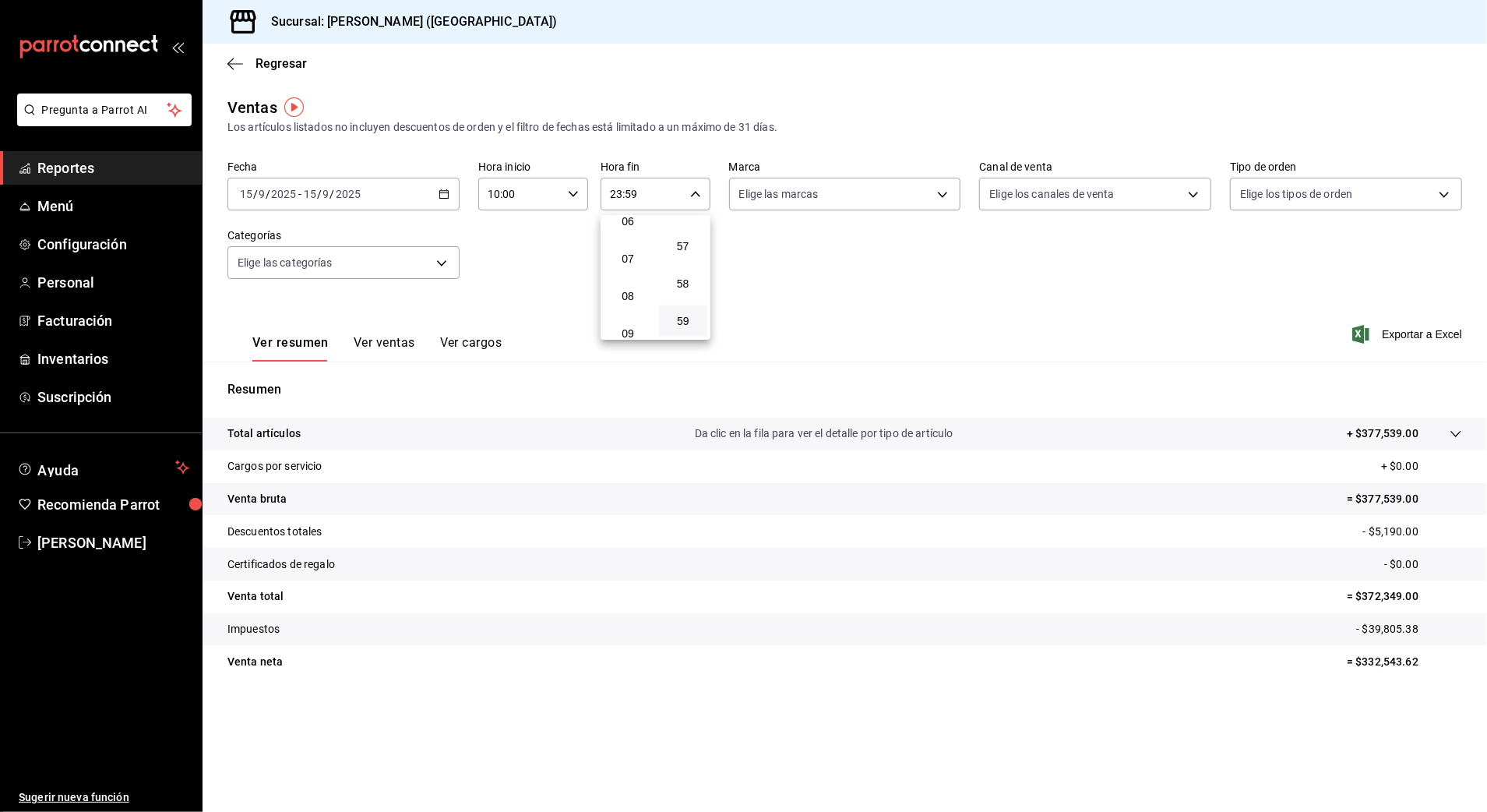
scroll to position [207, 0]
click at [636, 255] on span "06" at bounding box center [628, 250] width 31 height 13
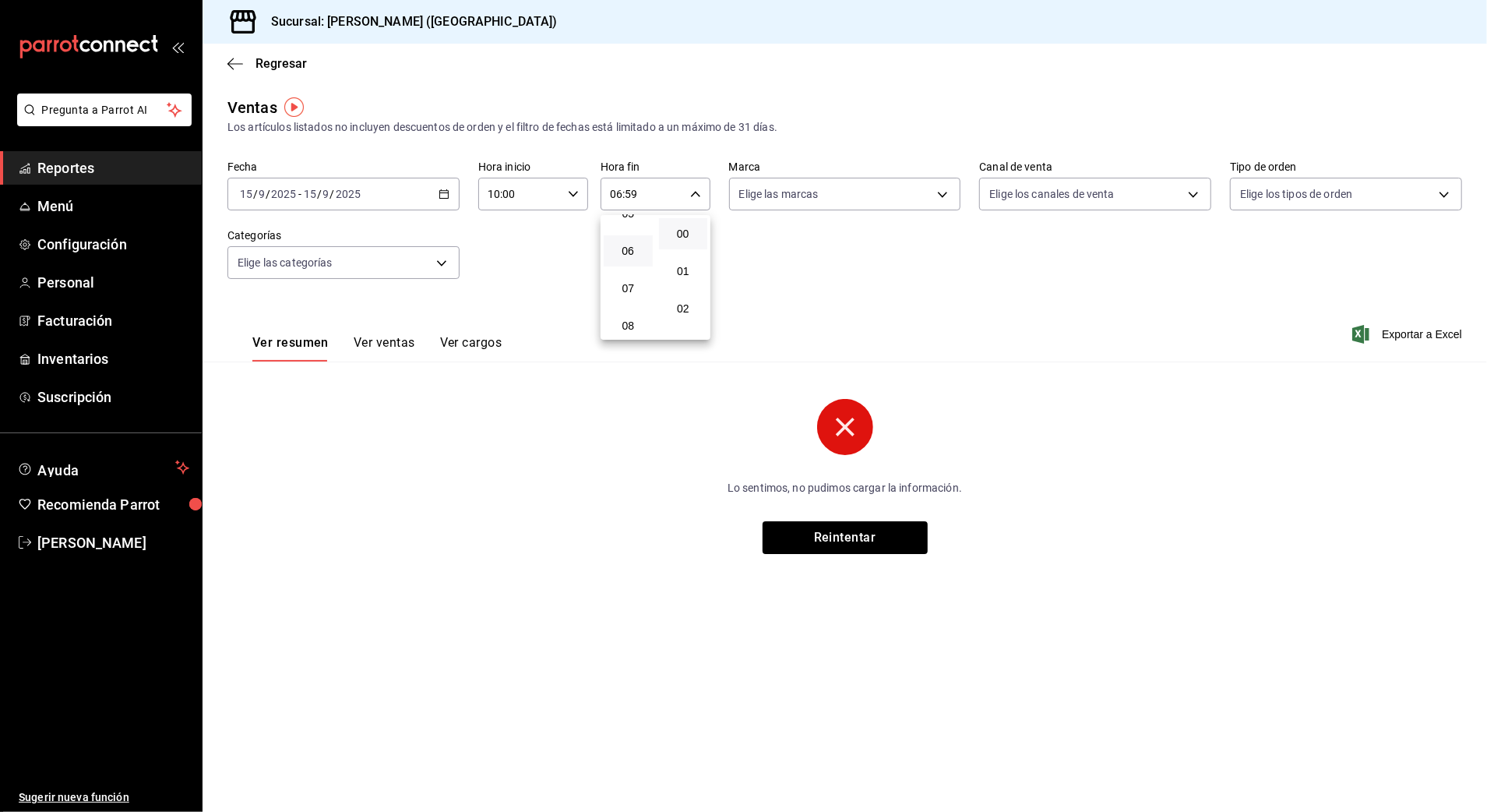
click at [702, 230] on button "00" at bounding box center [684, 234] width 49 height 32
type input "06:00"
click at [960, 372] on div at bounding box center [743, 406] width 1487 height 812
click at [862, 540] on button "Reintentar" at bounding box center [845, 537] width 165 height 33
click at [390, 339] on button "Ver ventas" at bounding box center [385, 348] width 61 height 27
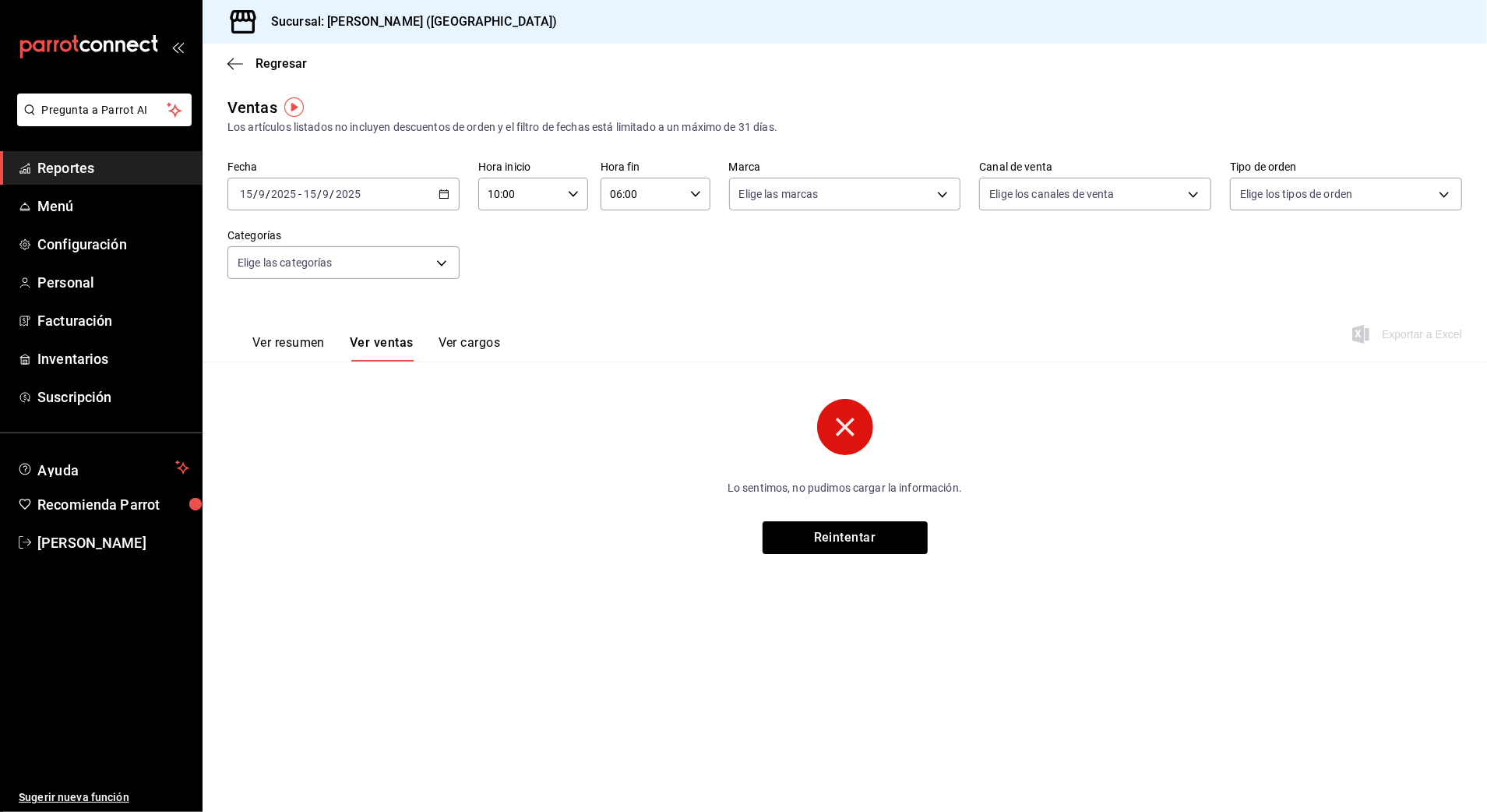
click at [307, 344] on button "Ver resumen" at bounding box center [288, 348] width 72 height 27
click at [832, 526] on button "Reintentar" at bounding box center [845, 537] width 165 height 33
click at [95, 165] on span "Reportes" at bounding box center [114, 167] width 152 height 21
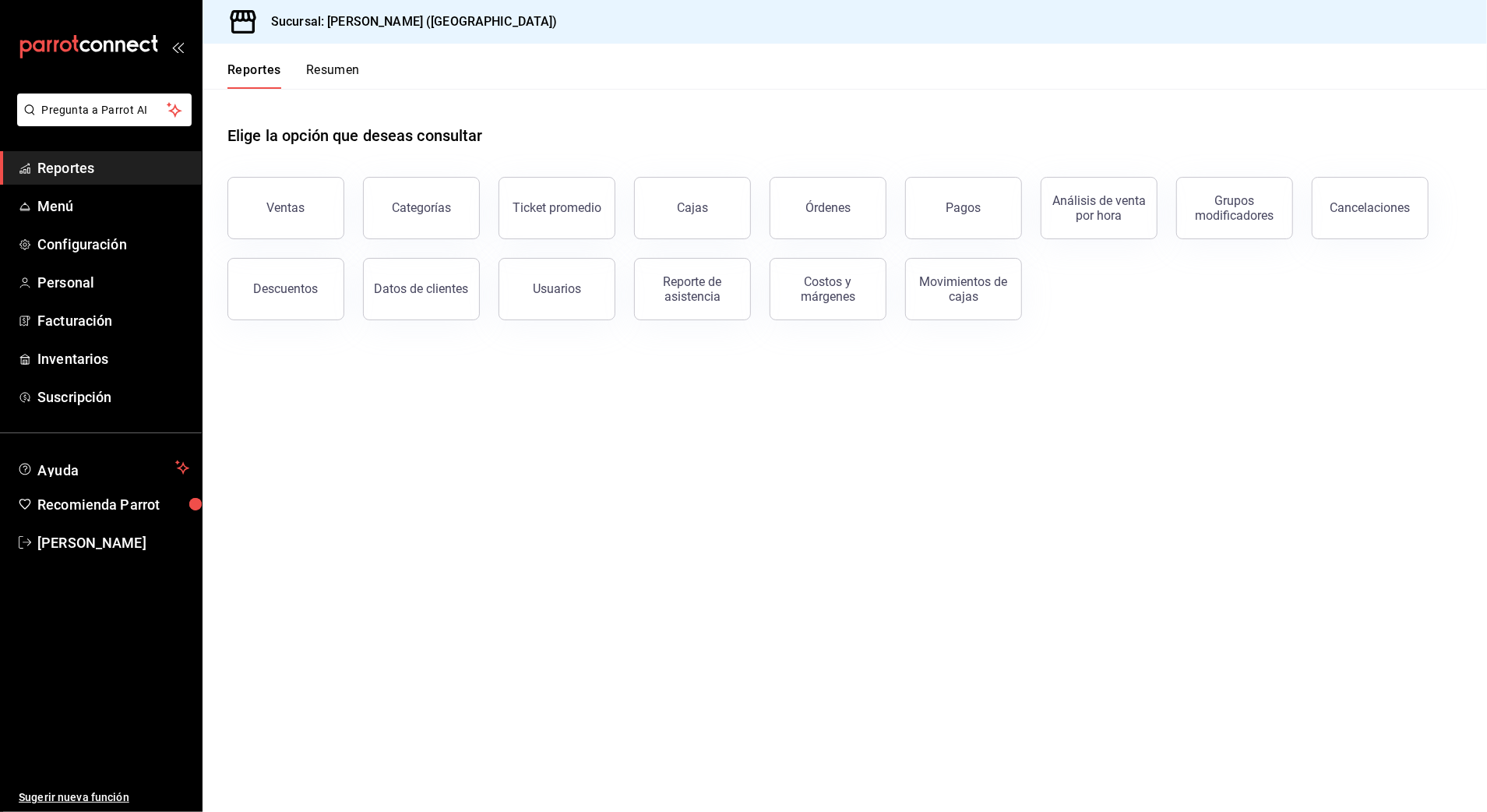
click at [131, 169] on span "Reportes" at bounding box center [114, 167] width 152 height 21
click at [284, 207] on div "Ventas" at bounding box center [286, 207] width 39 height 15
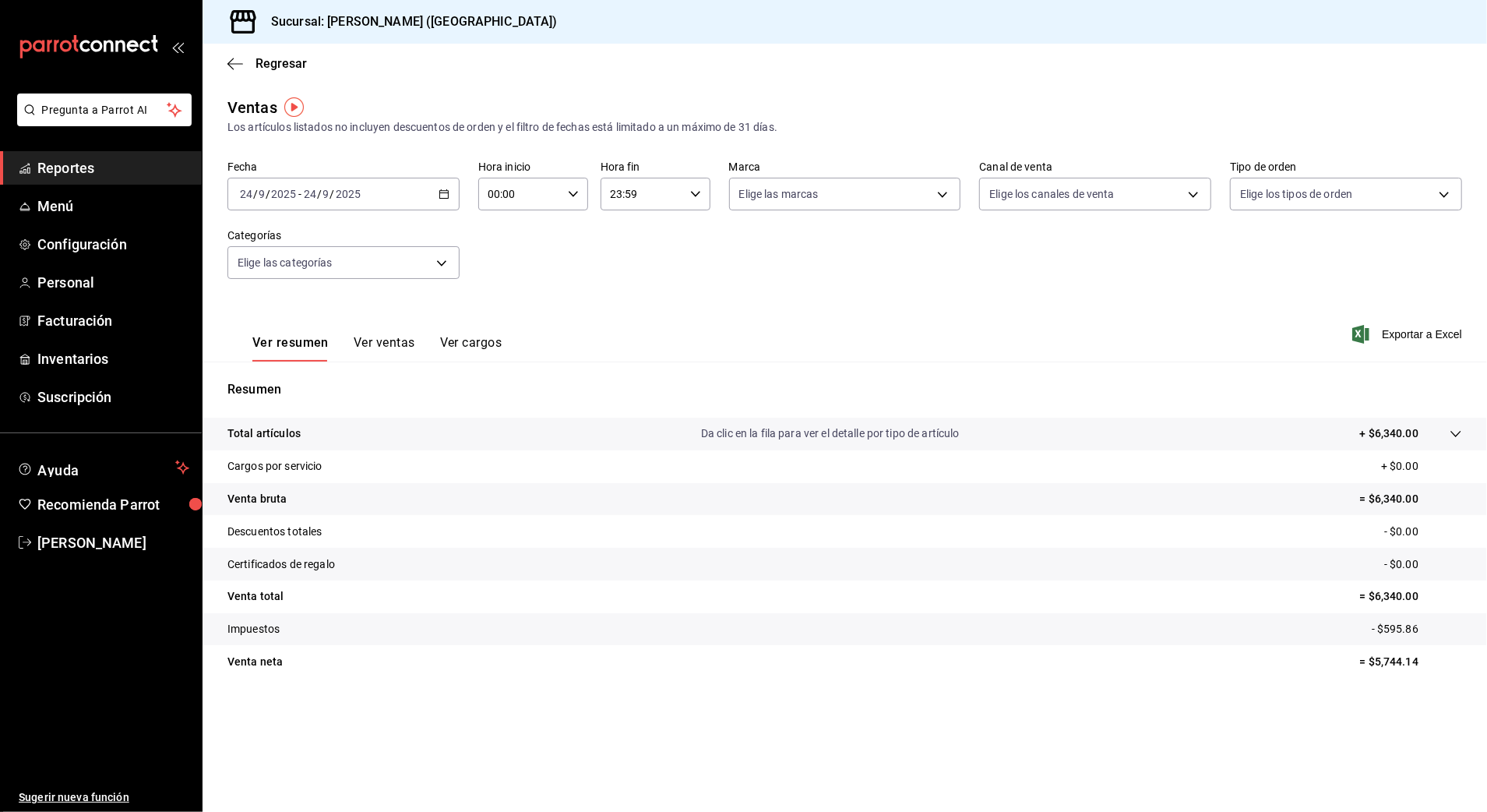
click at [438, 191] on icon "button" at bounding box center [443, 194] width 11 height 11
click at [299, 391] on li "Rango de fechas" at bounding box center [301, 381] width 145 height 35
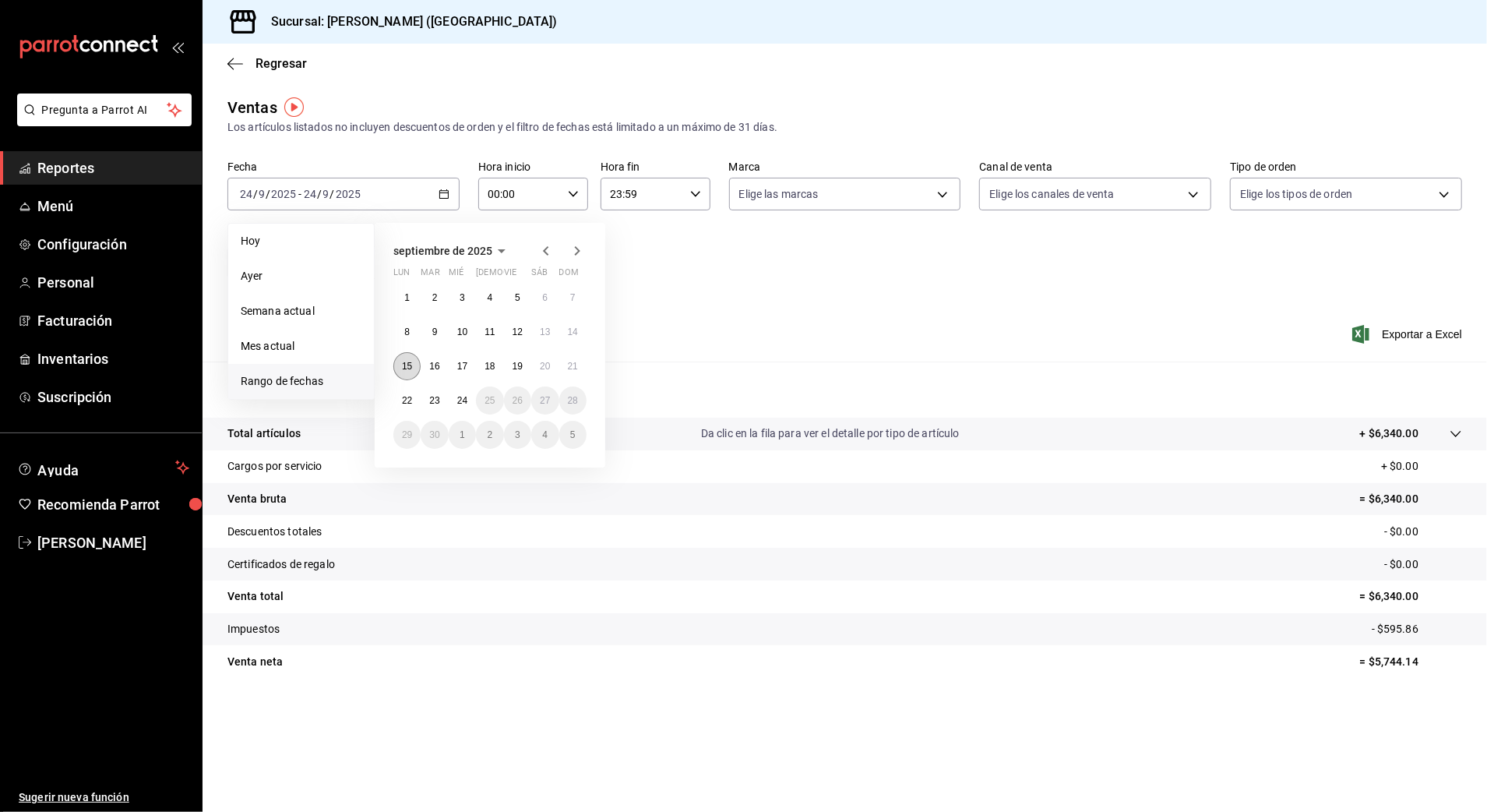
click at [407, 362] on abbr "15" at bounding box center [407, 366] width 10 height 11
click at [409, 394] on button "22" at bounding box center [408, 401] width 28 height 28
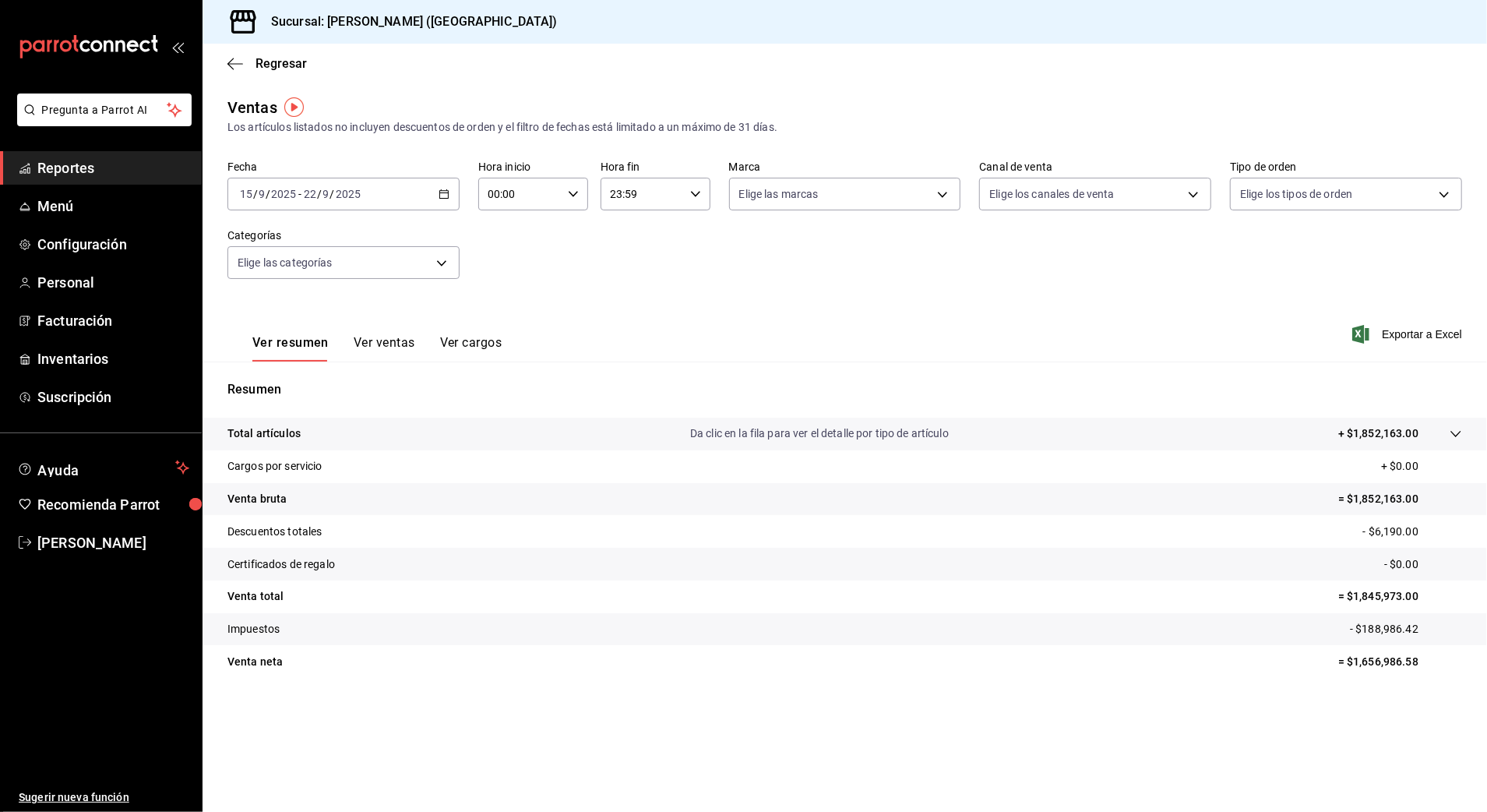
click at [519, 188] on input "00:00" at bounding box center [520, 194] width 83 height 32
click at [508, 292] on span "10" at bounding box center [506, 296] width 31 height 13
type input "10:00"
click at [677, 200] on div at bounding box center [743, 406] width 1487 height 812
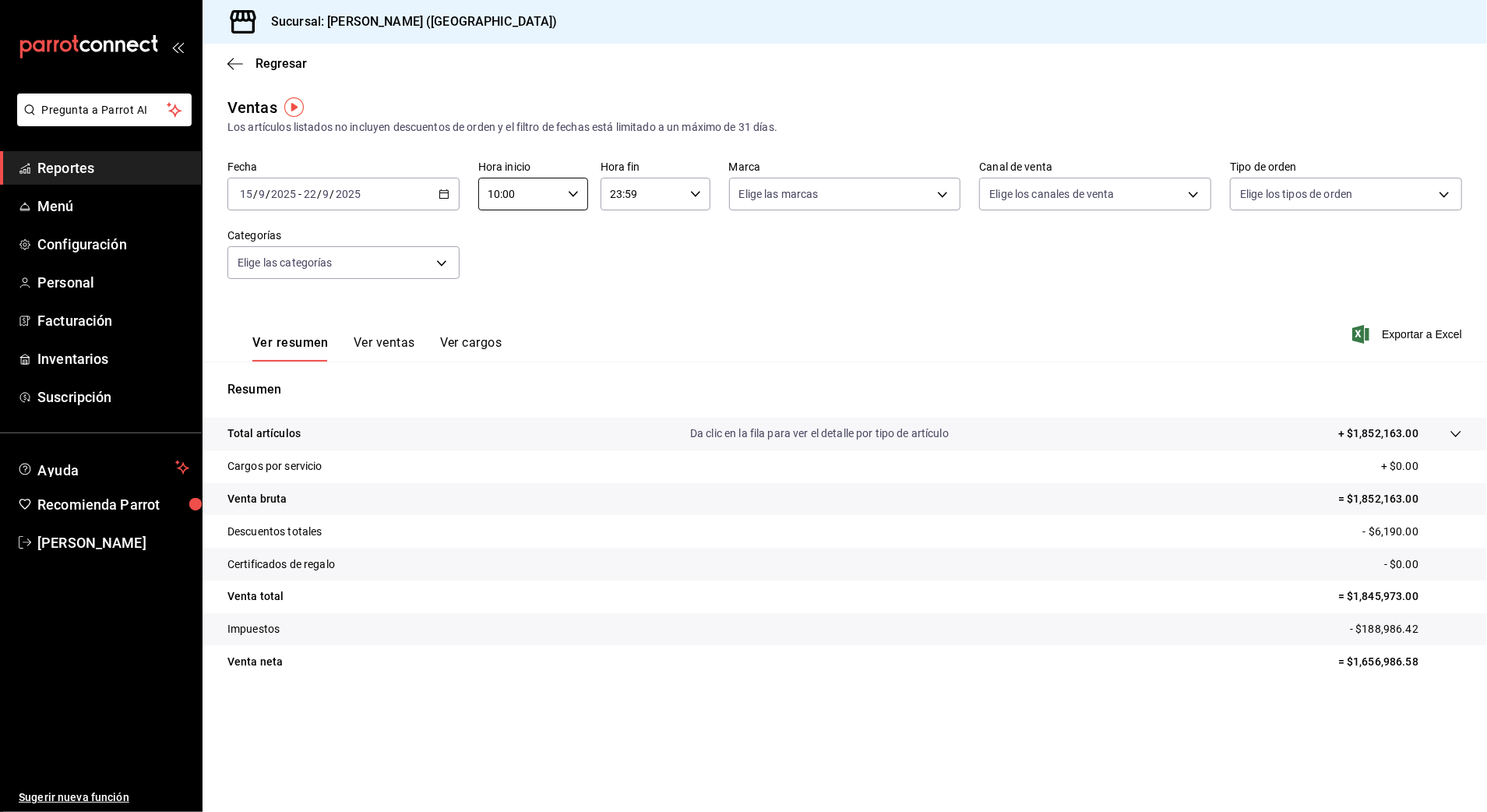
click at [639, 200] on input "23:59" at bounding box center [642, 194] width 83 height 32
click at [631, 296] on span "03" at bounding box center [628, 301] width 31 height 13
type input "03:59"
click at [816, 288] on div at bounding box center [743, 406] width 1487 height 812
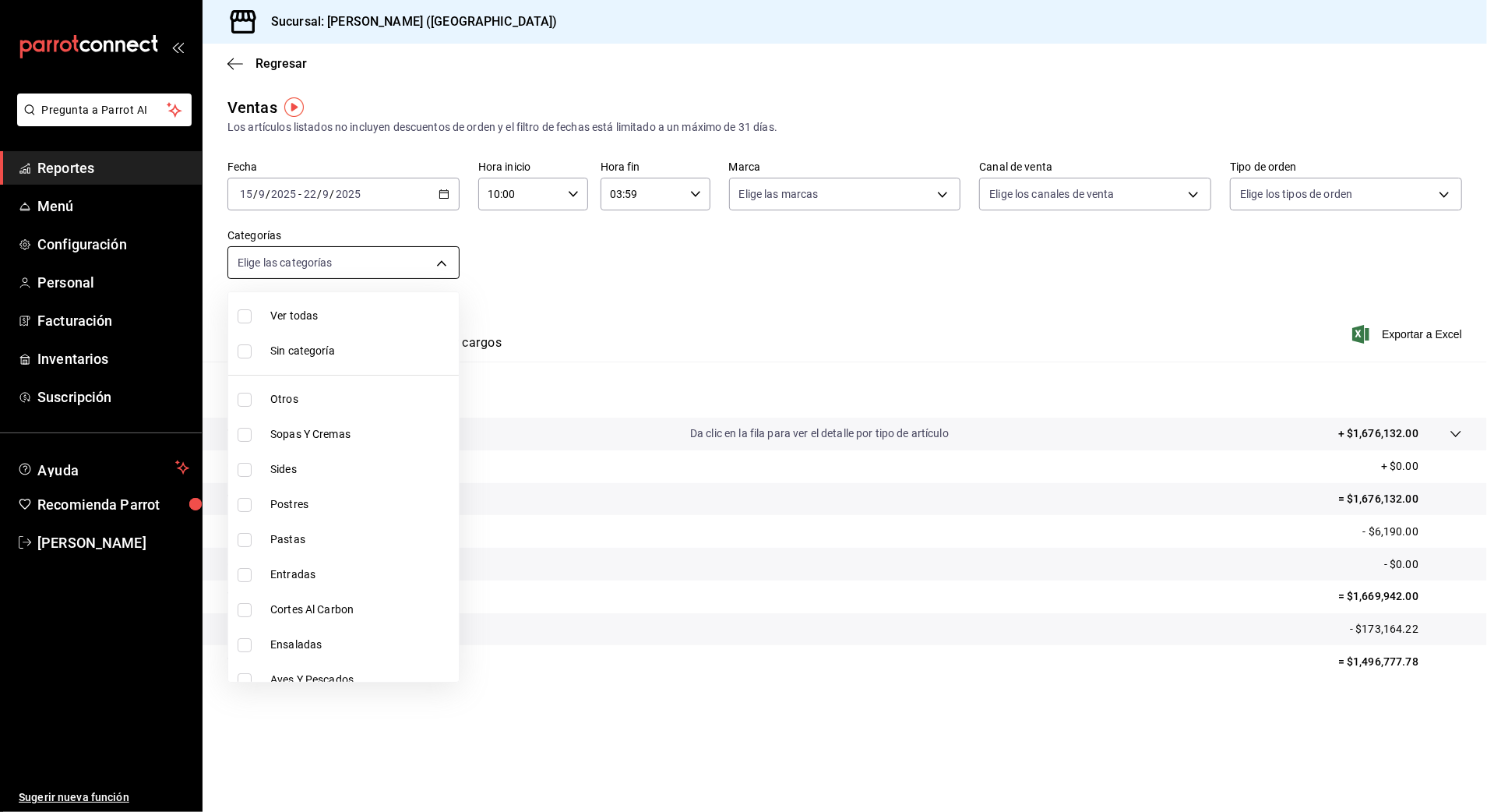
click at [391, 257] on body "Pregunta a Parrot AI Reportes Menú Configuración Personal Facturación Inventari…" at bounding box center [743, 406] width 1487 height 812
click at [317, 471] on span "Sides" at bounding box center [361, 469] width 182 height 17
type input "58681f5d-769c-4bbe-8773-05f5520a8c5b"
checkbox input "true"
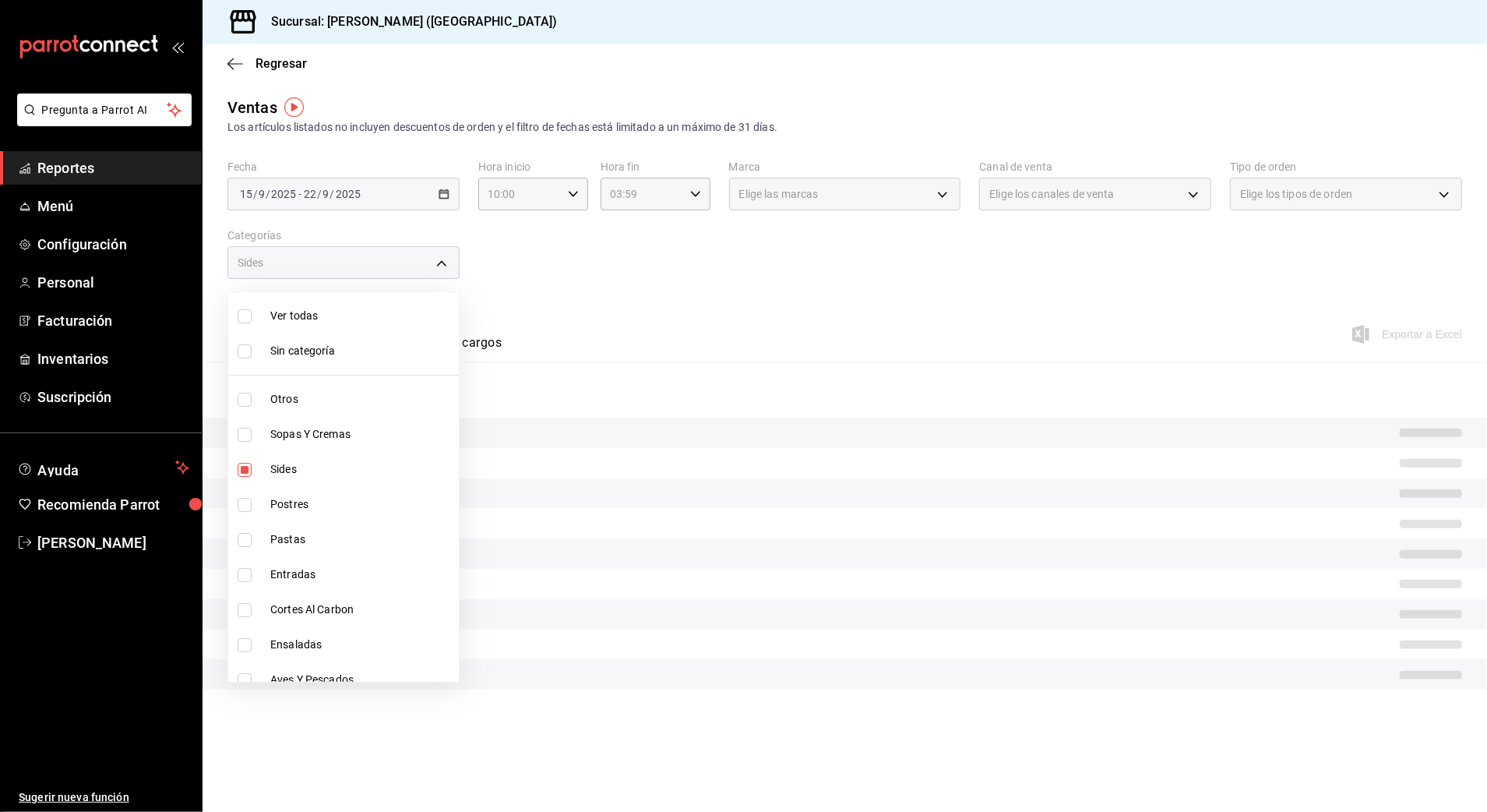
click at [352, 416] on li "Sopas Y Cremas" at bounding box center [343, 433] width 231 height 35
type input "58681f5d-769c-4bbe-8773-05f5520a8c5b,0a957a31-3fa4-4b00-9918-3fc3cef2e831"
checkbox input "true"
click at [350, 441] on span "Sopas Y Cremas" at bounding box center [361, 434] width 182 height 17
type input "58681f5d-769c-4bbe-8773-05f5520a8c5b"
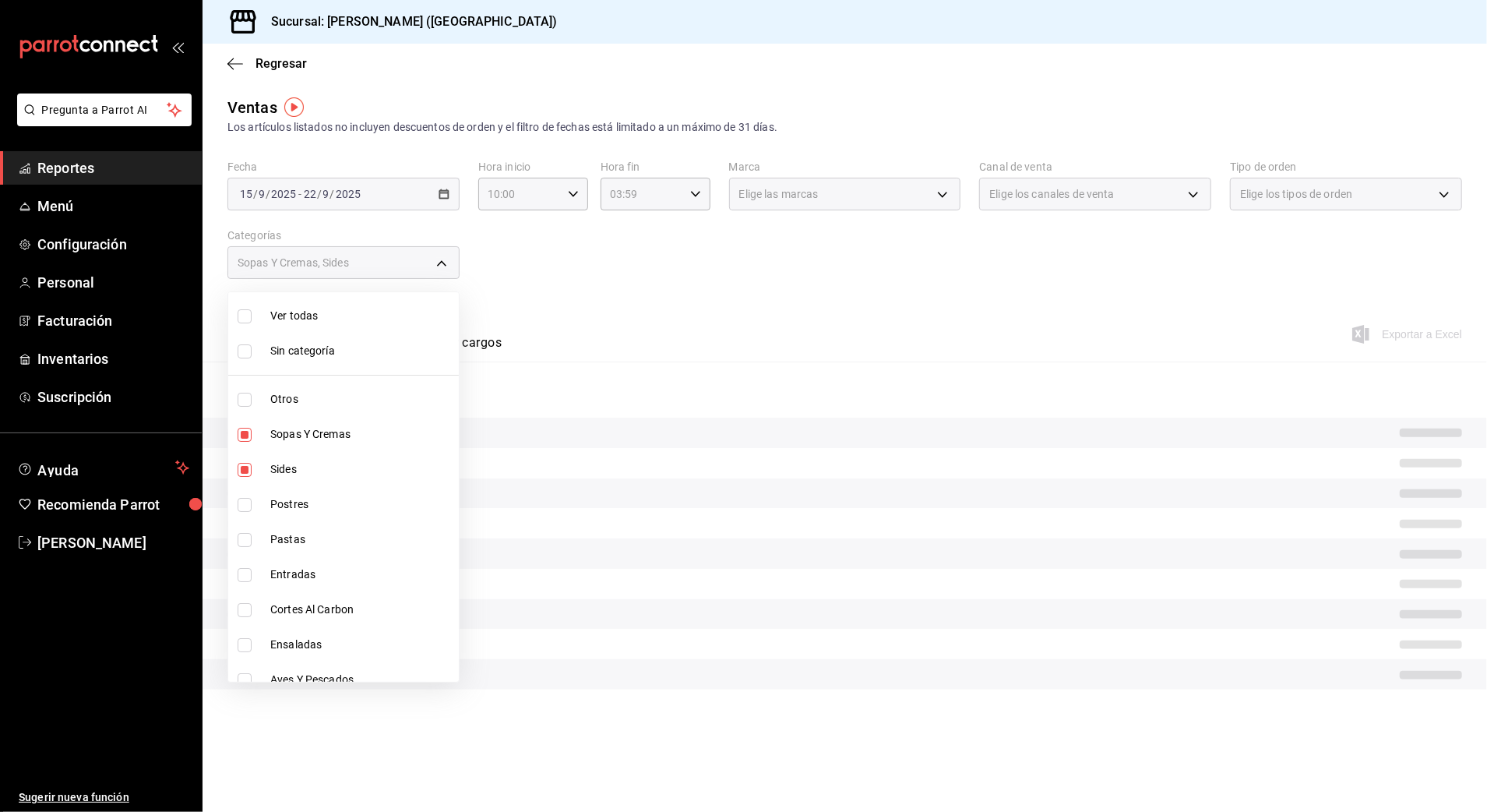
checkbox input "false"
click at [369, 408] on li "Otros" at bounding box center [343, 399] width 231 height 35
type input "58681f5d-769c-4bbe-8773-05f5520a8c5b,6b20b764-b508-441a-a765-8e38ab7d93aa"
checkbox input "true"
click at [621, 393] on div at bounding box center [743, 406] width 1487 height 812
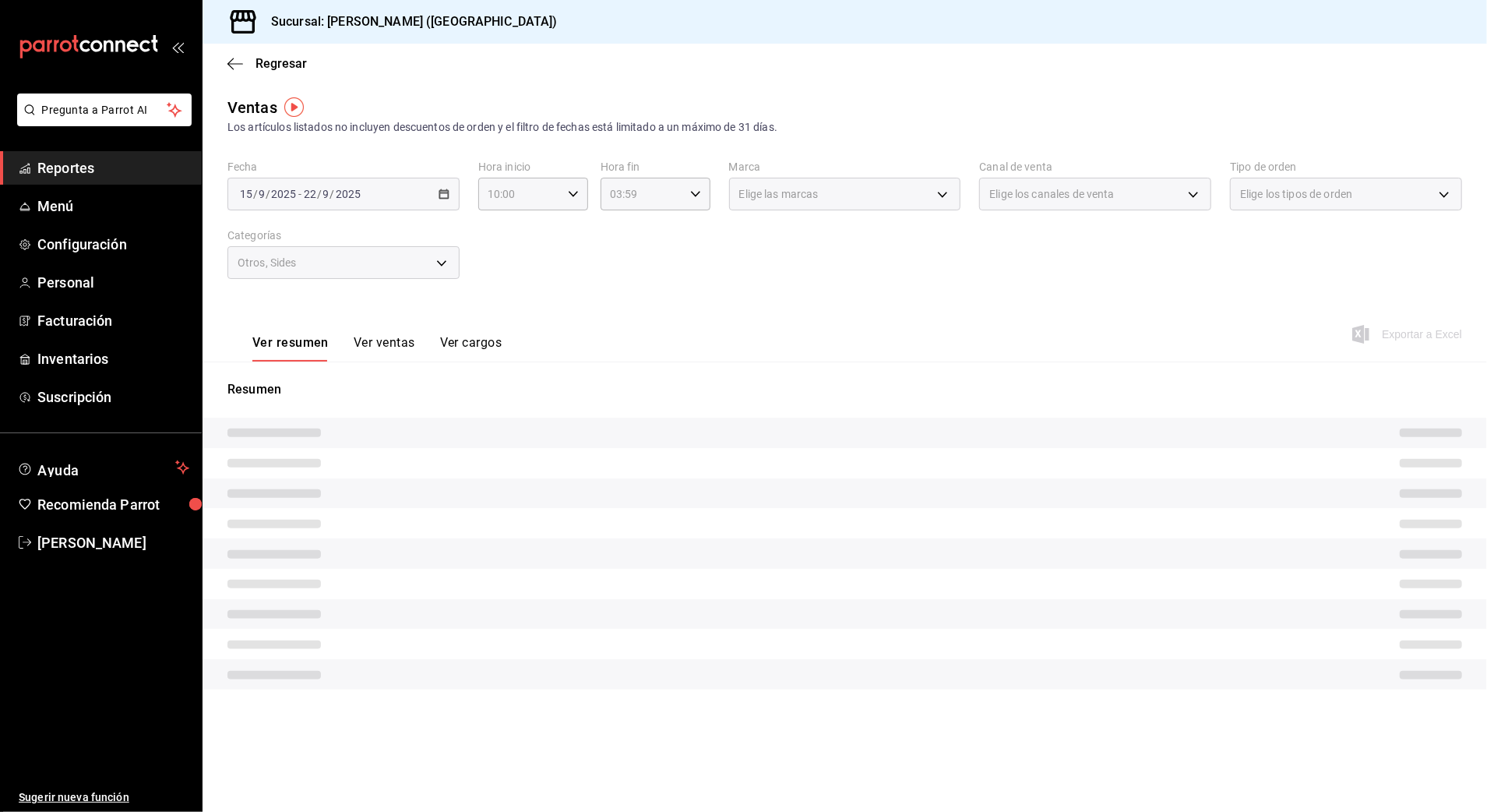
click at [753, 369] on div "Resumen" at bounding box center [845, 534] width 1285 height 346
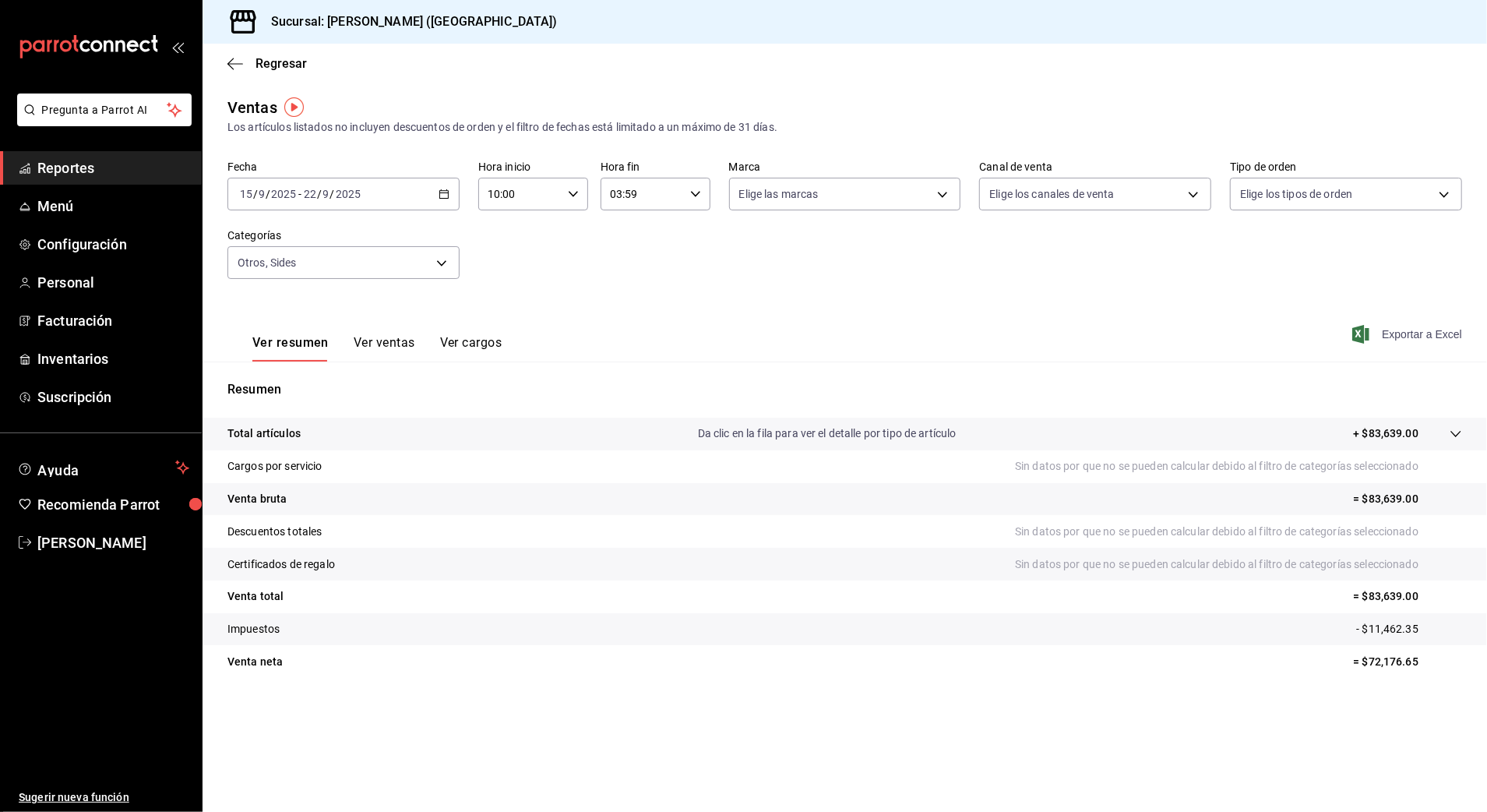
click at [1418, 335] on span "Exportar a Excel" at bounding box center [1409, 333] width 107 height 19
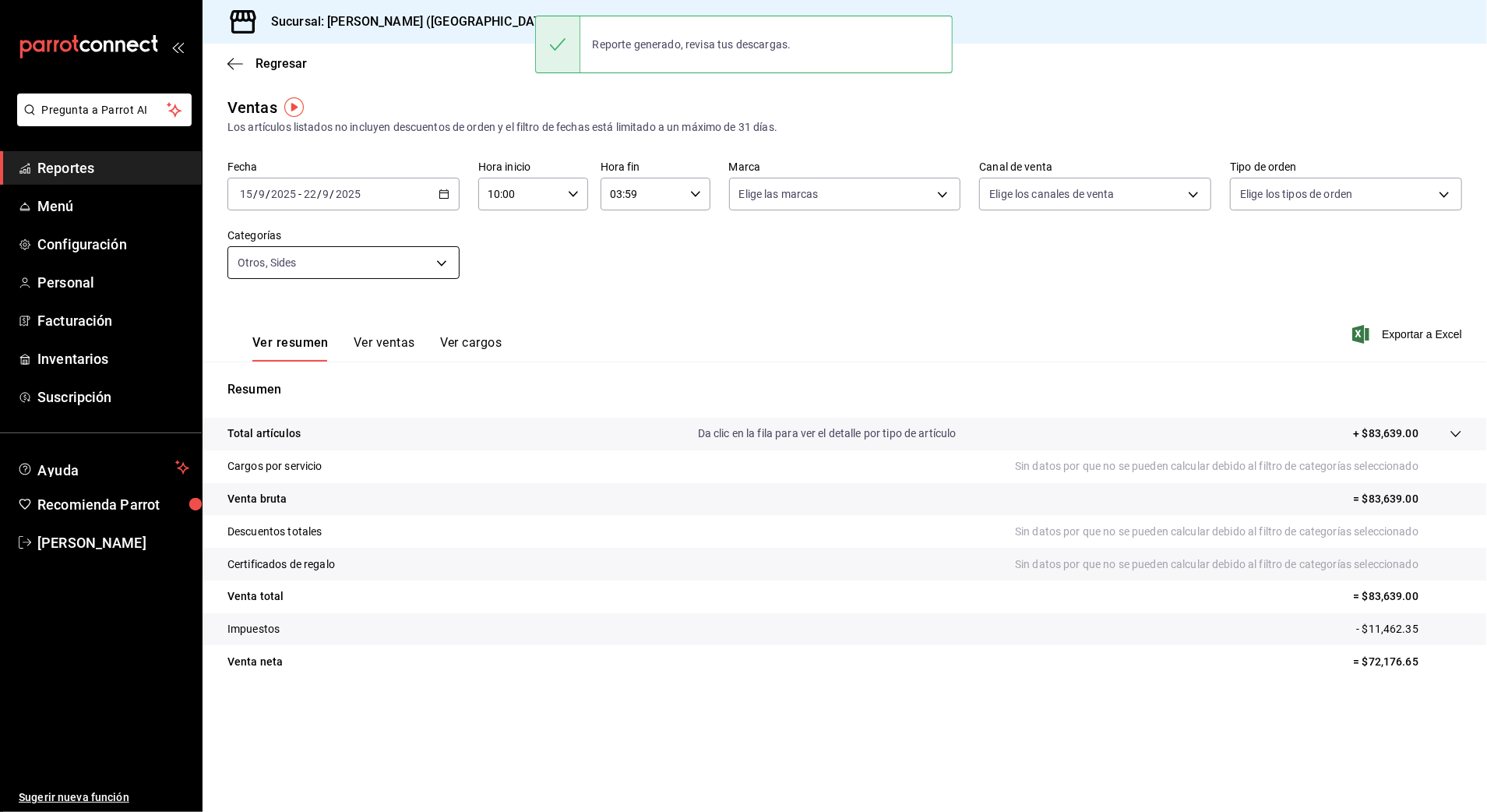
click at [382, 256] on body "Pregunta a Parrot AI Reportes Menú Configuración Personal Facturación Inventari…" at bounding box center [743, 406] width 1487 height 812
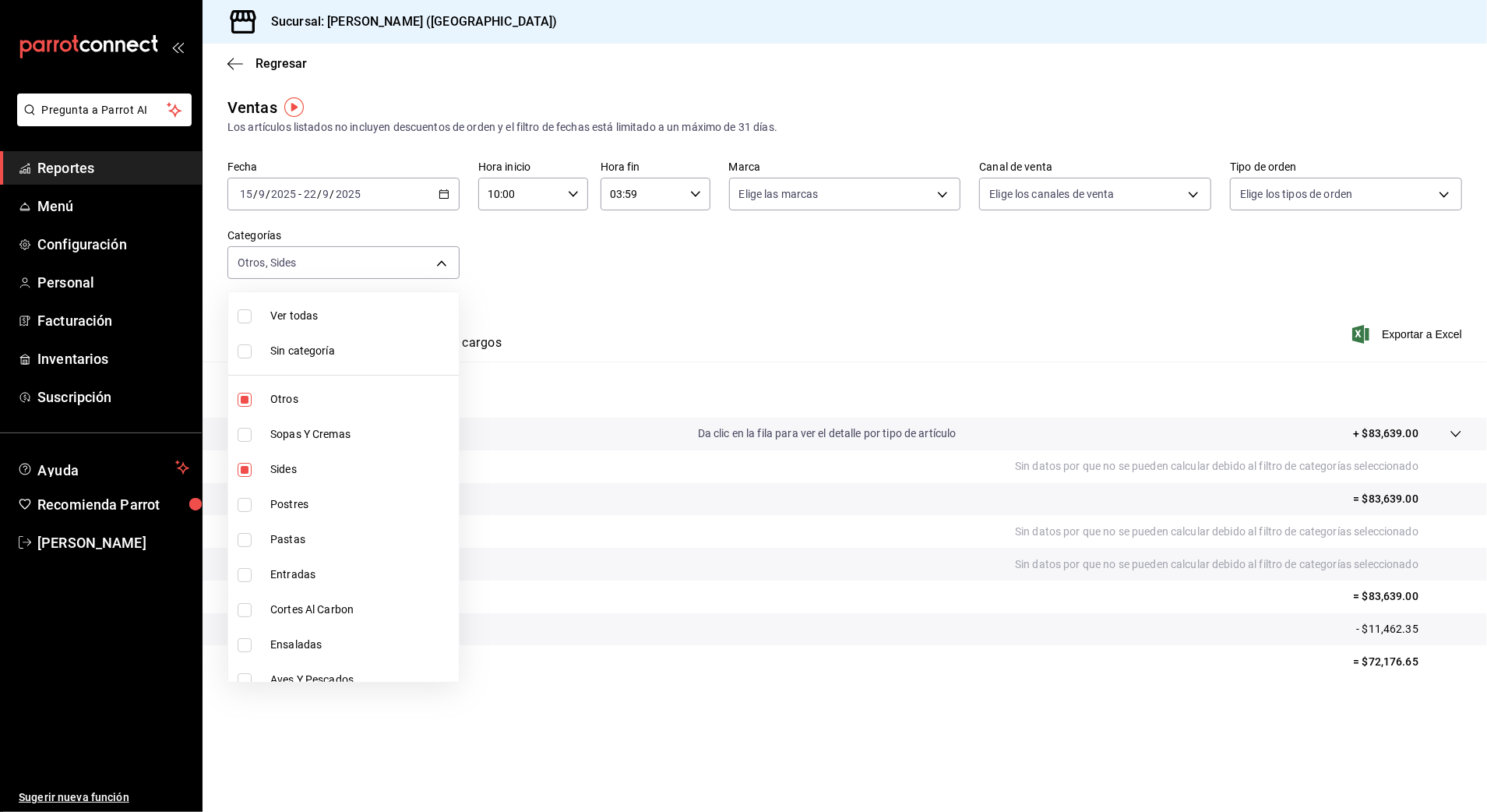
click at [292, 388] on li "Otros" at bounding box center [343, 399] width 231 height 35
type input "58681f5d-769c-4bbe-8773-05f5520a8c5b"
checkbox input "false"
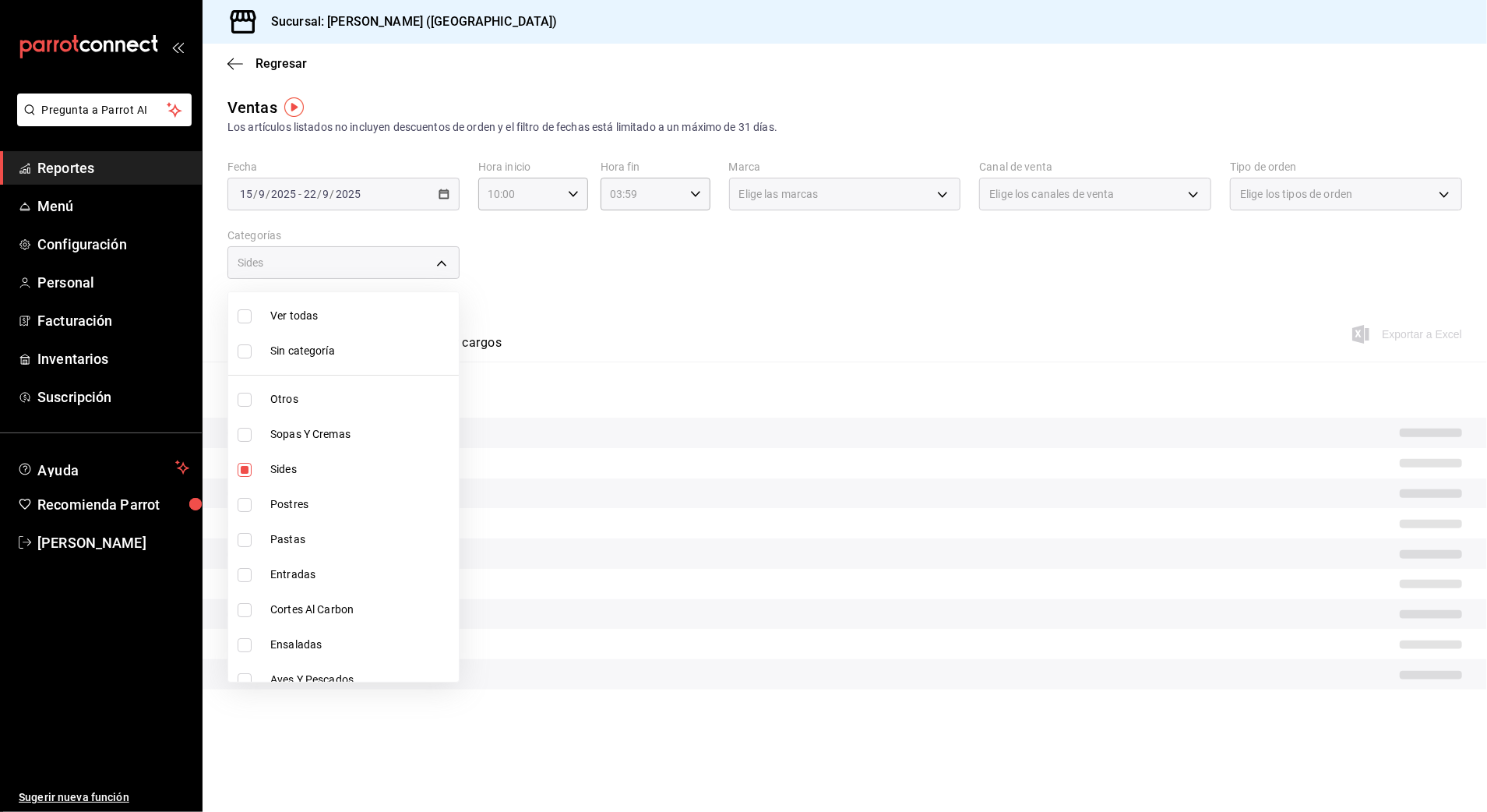
click at [839, 334] on div at bounding box center [743, 406] width 1487 height 812
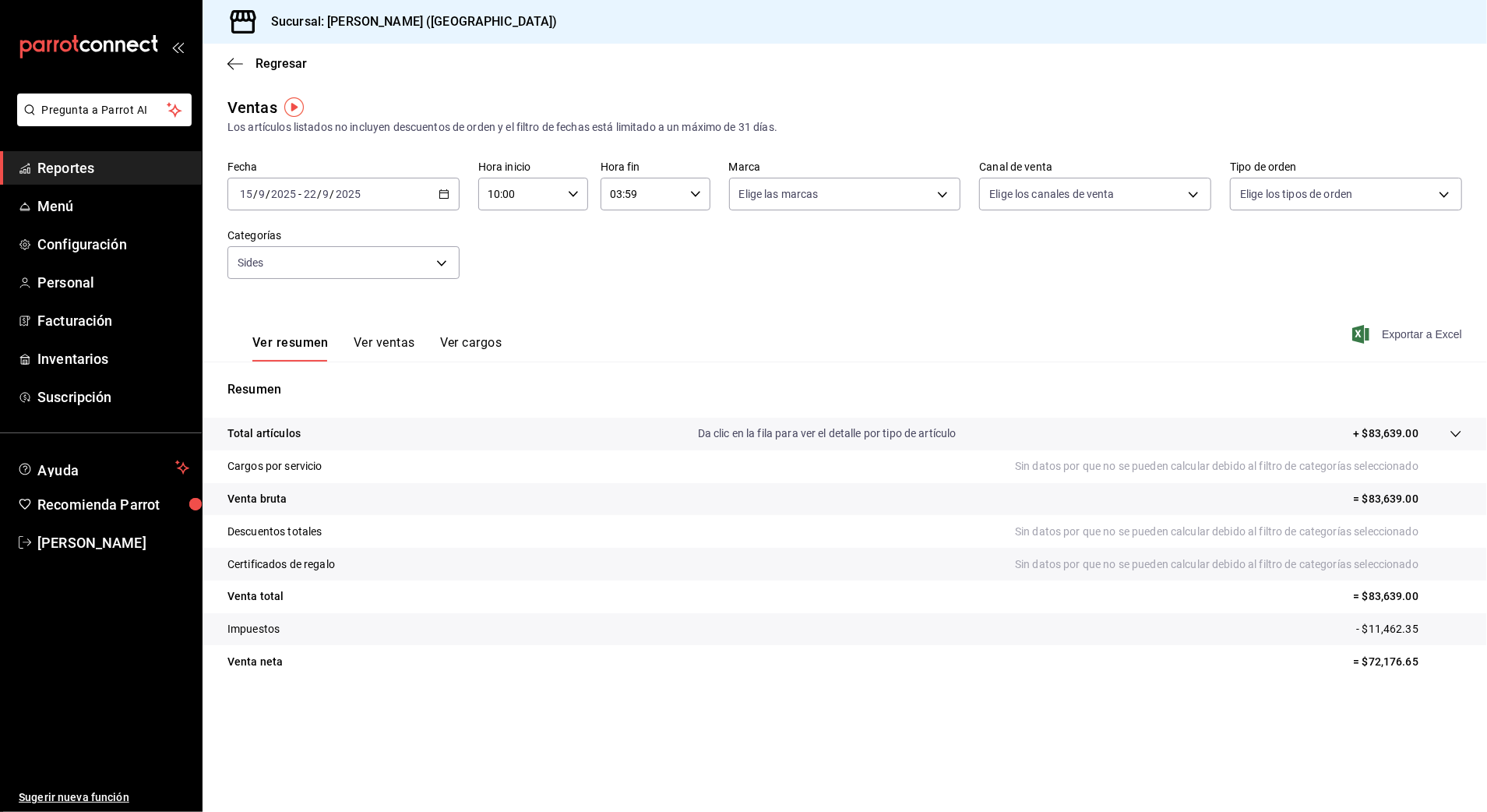
click at [1447, 339] on span "Exportar a Excel" at bounding box center [1409, 333] width 107 height 19
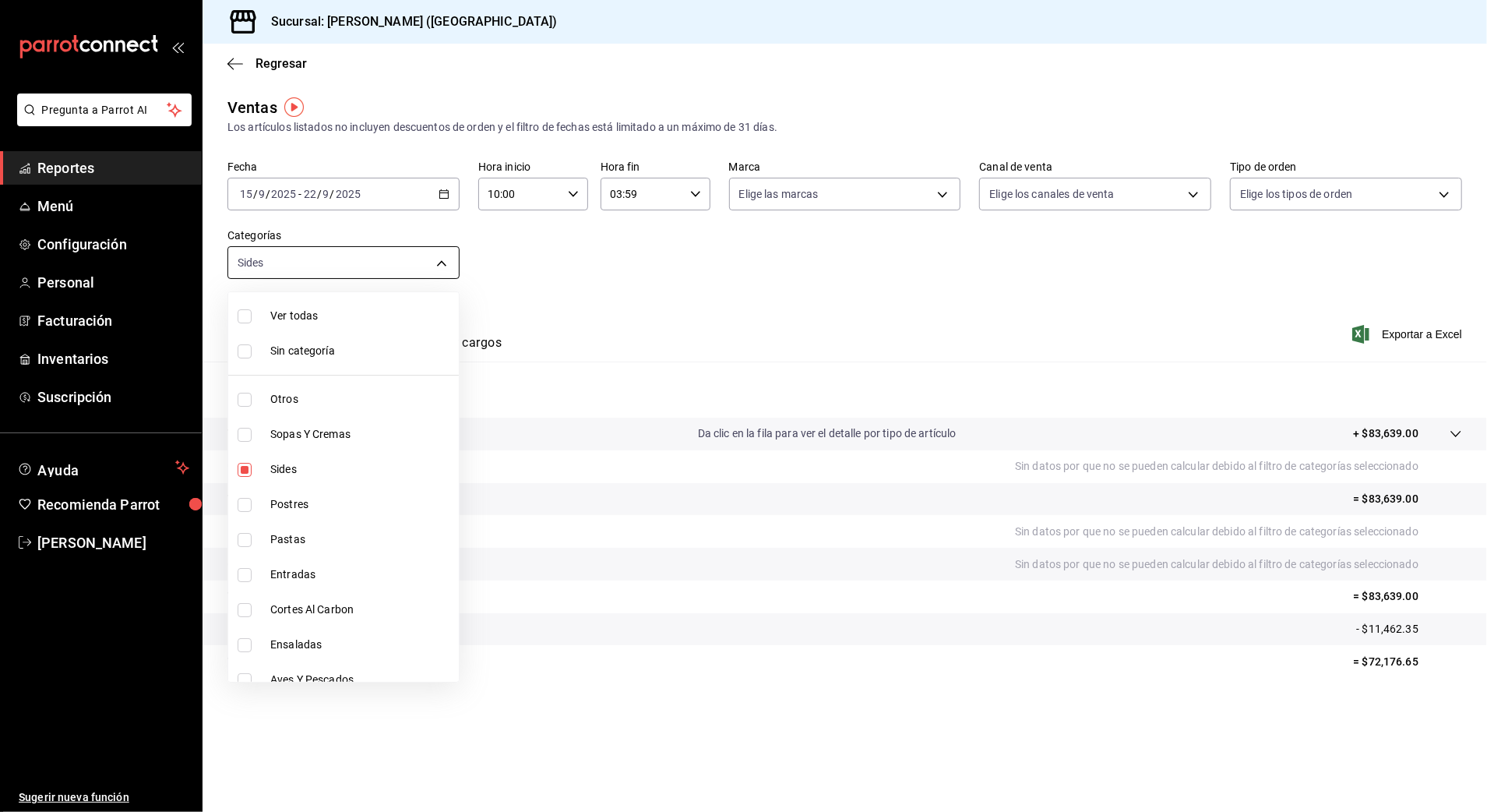
click at [391, 268] on body "Pregunta a Parrot AI Reportes Menú Configuración Personal Facturación Inventari…" at bounding box center [743, 406] width 1487 height 812
click at [353, 387] on li "Otros" at bounding box center [343, 399] width 231 height 35
type input "58681f5d-769c-4bbe-8773-05f5520a8c5b,6b20b764-b508-441a-a765-8e38ab7d93aa"
checkbox input "true"
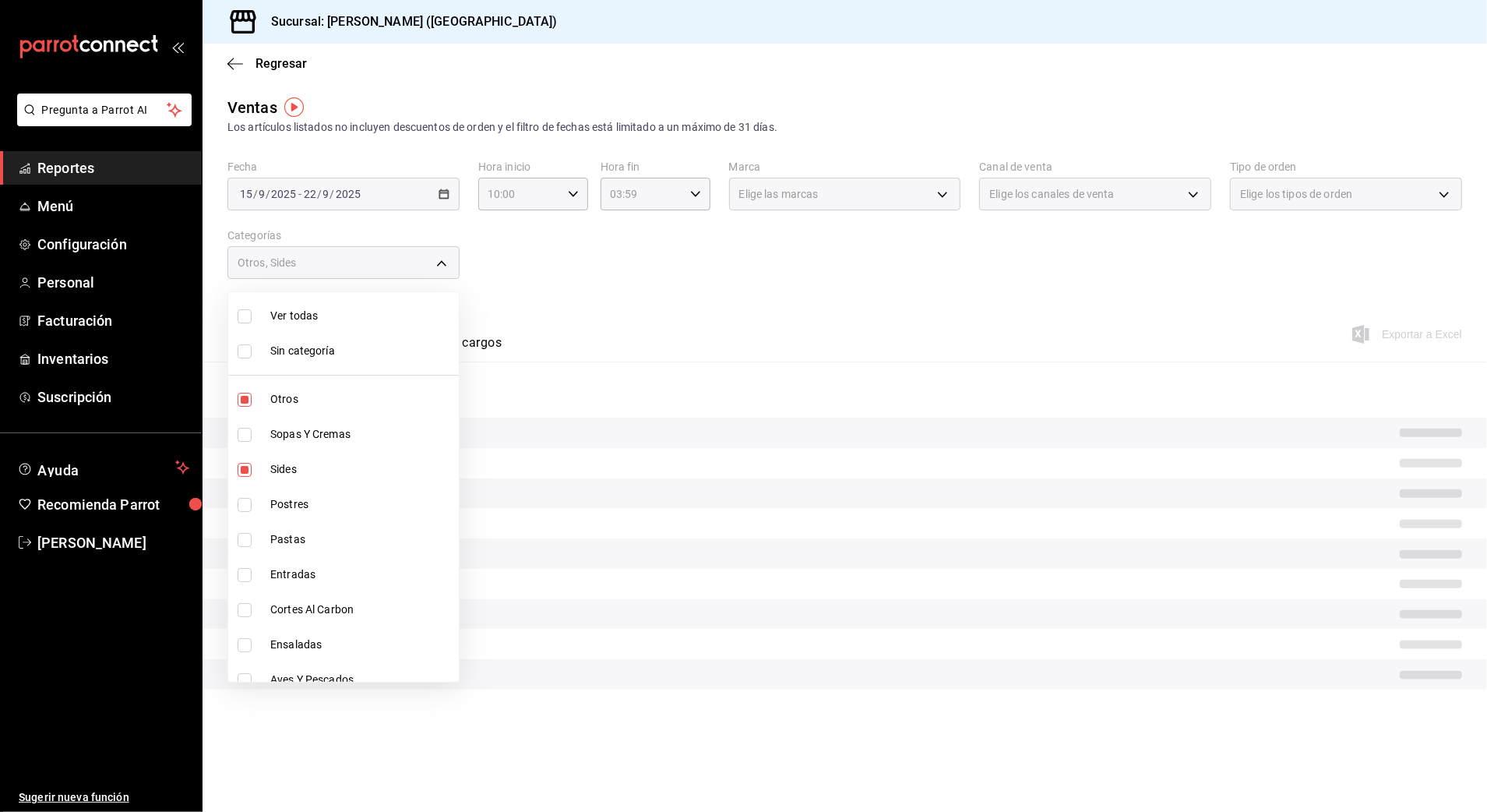
click at [1046, 330] on div at bounding box center [743, 406] width 1487 height 812
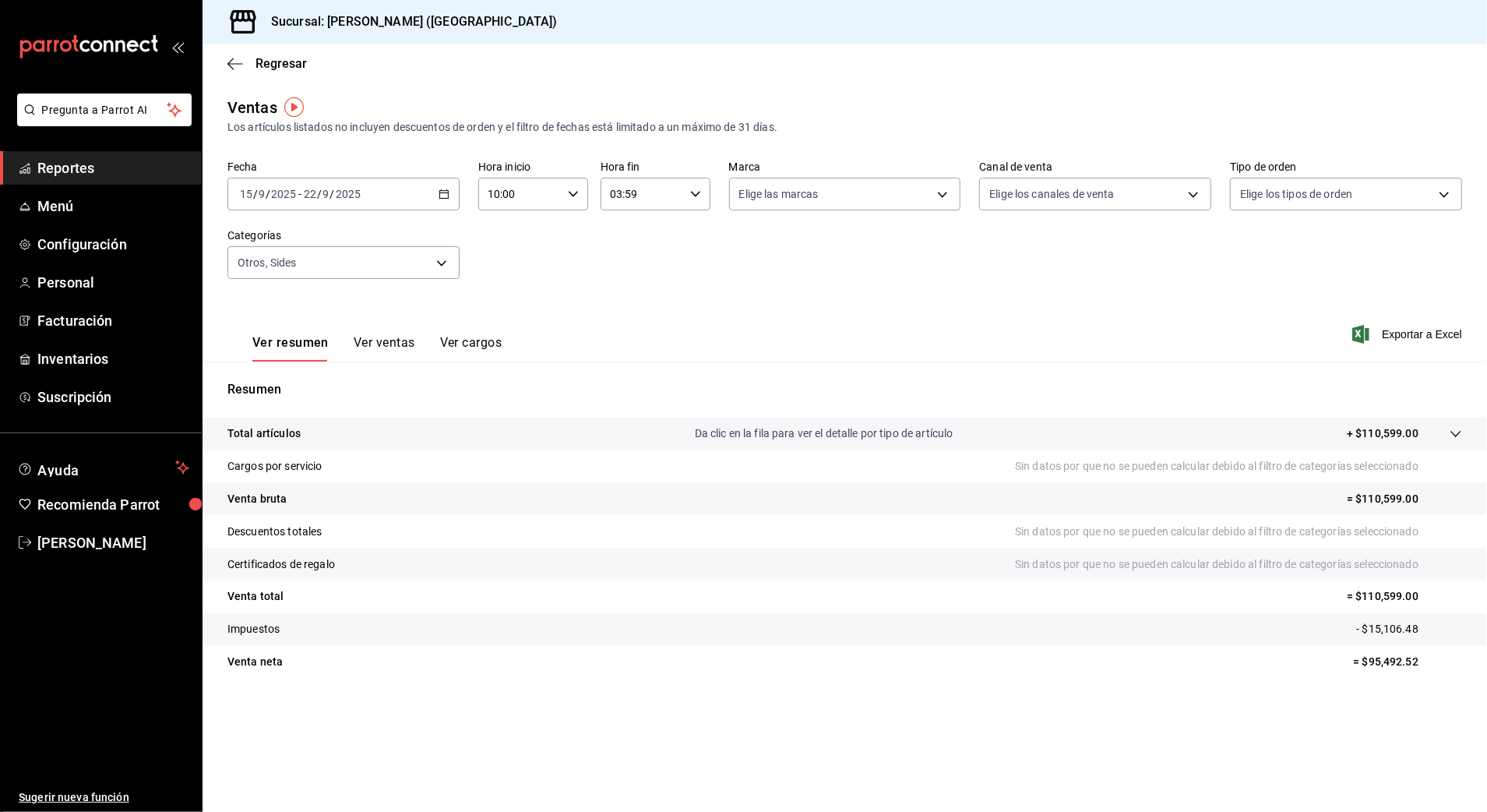
click at [1425, 338] on span "Exportar a Excel" at bounding box center [1409, 333] width 107 height 19
click at [465, 244] on div "Fecha [DATE] [DATE] - [DATE] [DATE] Hora inicio 10:00 Hora inicio Hora fin 03:5…" at bounding box center [845, 228] width 1235 height 137
click at [60, 159] on span "Reportes" at bounding box center [114, 167] width 152 height 21
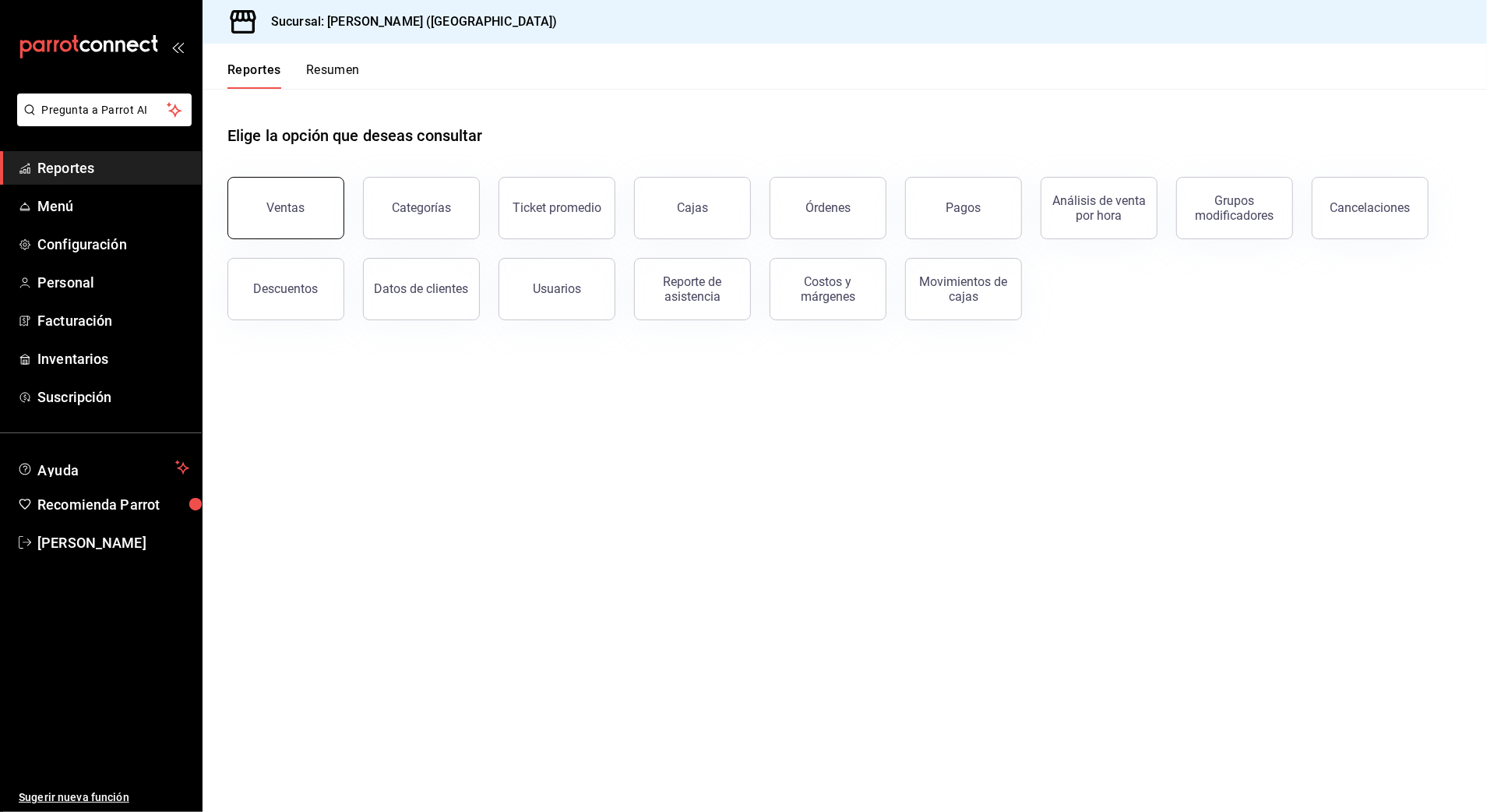
click at [273, 187] on button "Ventas" at bounding box center [286, 208] width 117 height 62
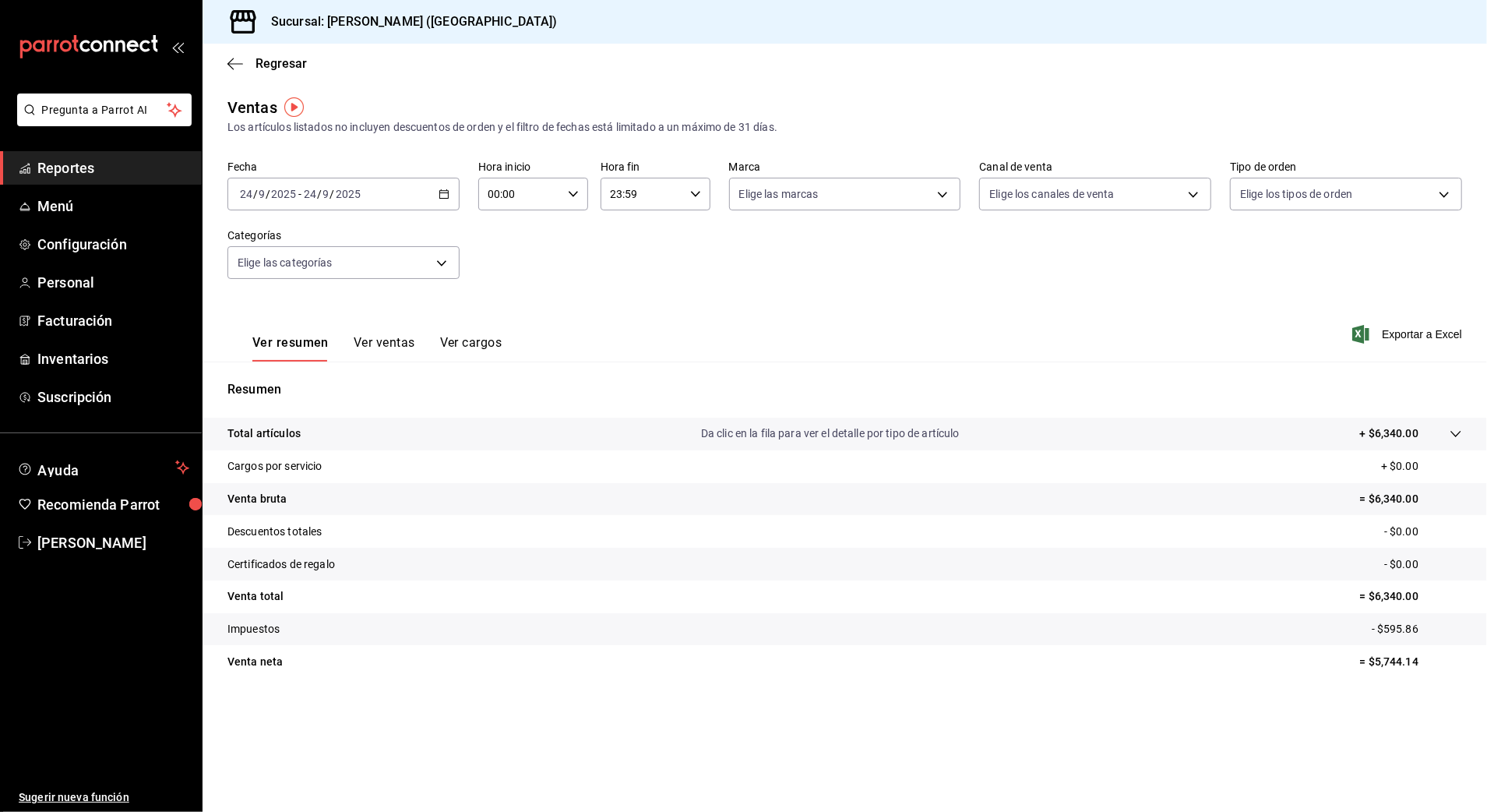
click at [447, 189] on icon "button" at bounding box center [443, 194] width 11 height 11
click at [298, 381] on span "Rango de fechas" at bounding box center [301, 381] width 121 height 17
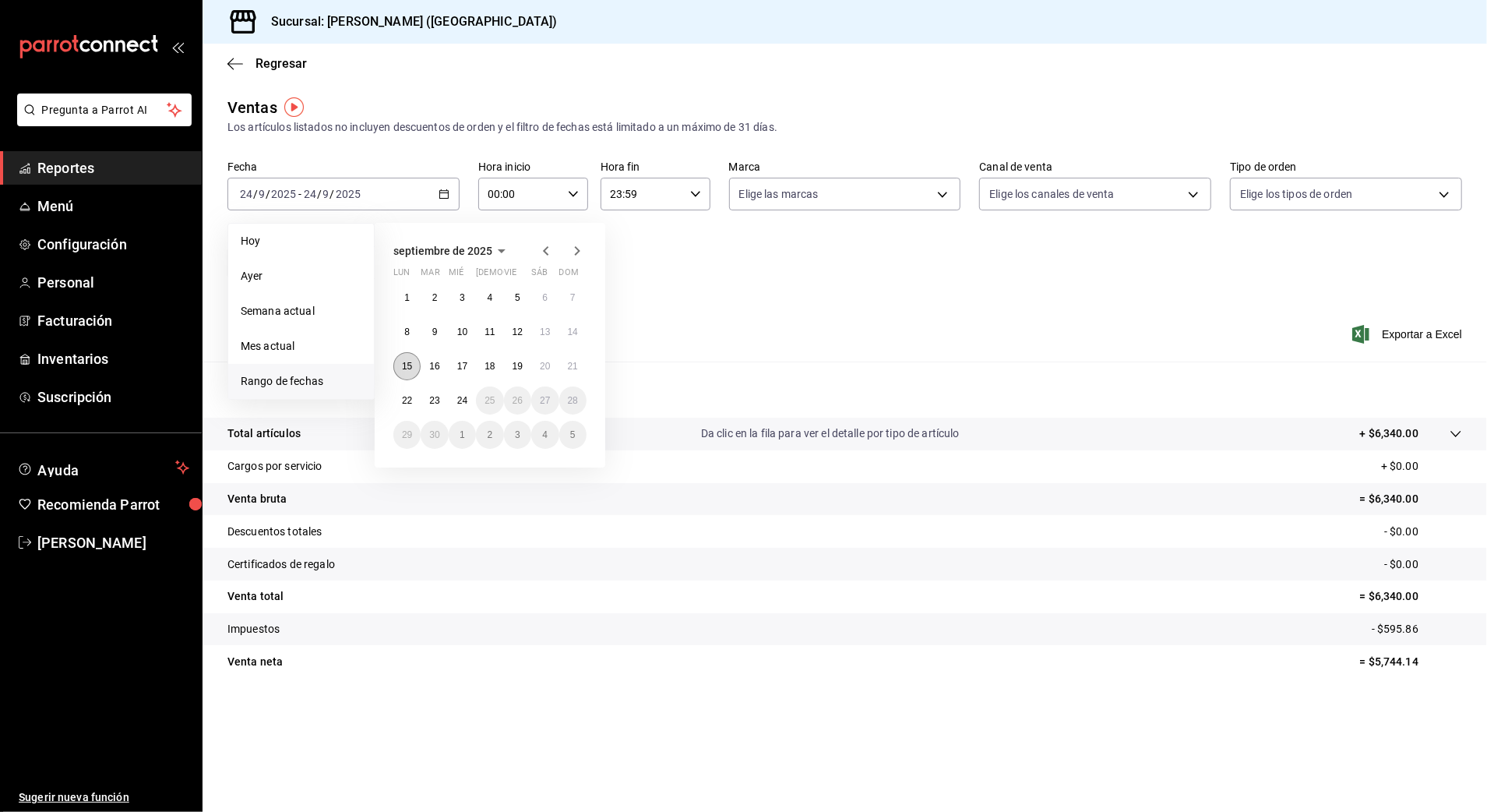
click at [409, 366] on abbr "15" at bounding box center [407, 366] width 10 height 11
click at [409, 363] on abbr "15" at bounding box center [407, 366] width 10 height 11
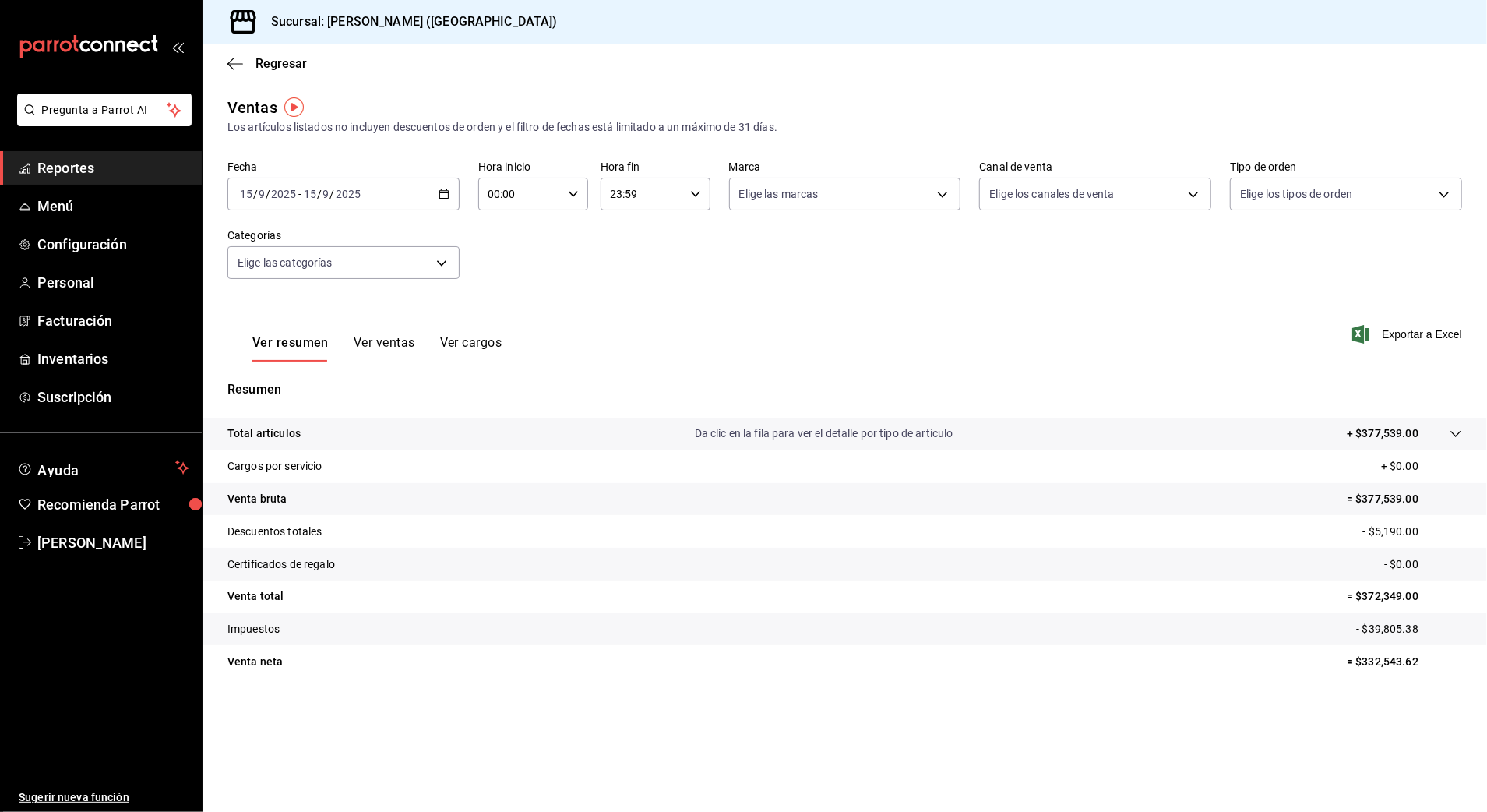
click at [550, 198] on input "00:00" at bounding box center [520, 194] width 83 height 32
click at [510, 297] on span "10" at bounding box center [506, 296] width 31 height 13
type input "10:00"
click at [639, 204] on div at bounding box center [743, 406] width 1487 height 812
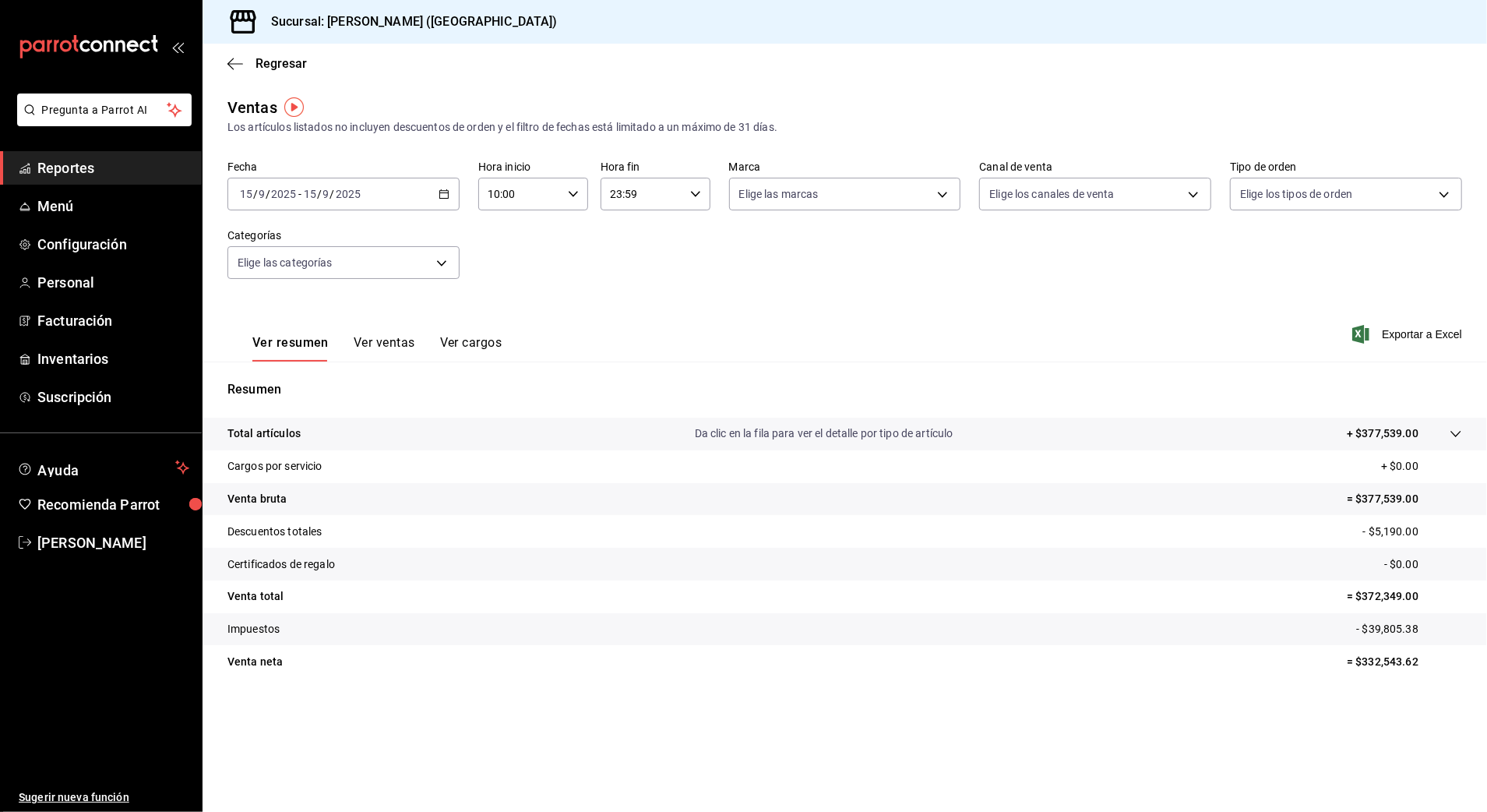
click at [647, 194] on input "23:59" at bounding box center [642, 194] width 83 height 32
click at [633, 252] on span "06" at bounding box center [628, 250] width 31 height 13
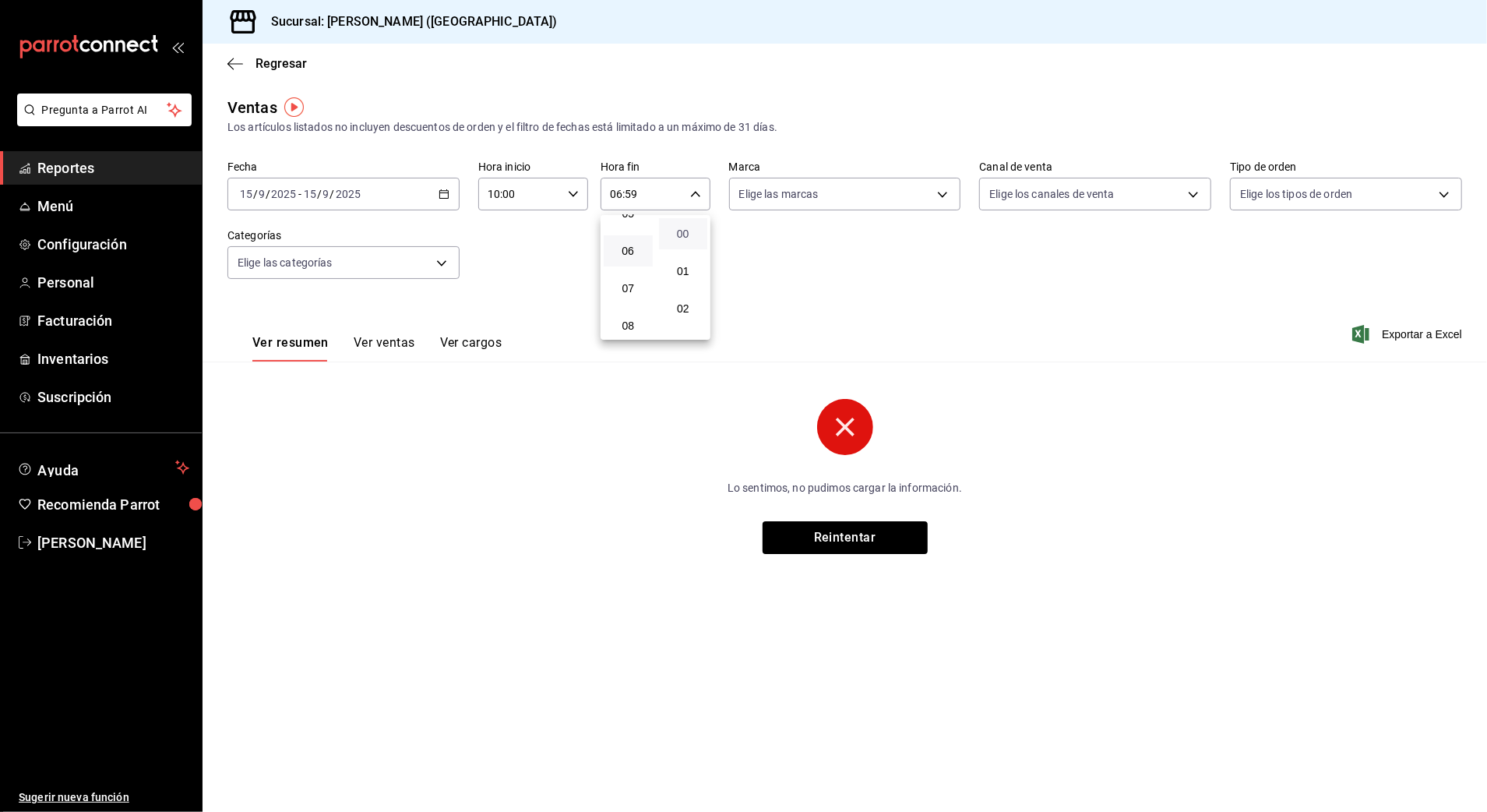
click at [680, 233] on span "00" at bounding box center [684, 233] width 31 height 13
click at [817, 249] on div at bounding box center [743, 406] width 1487 height 812
click at [669, 197] on input "06:00" at bounding box center [642, 194] width 83 height 32
click at [636, 263] on span "18" at bounding box center [628, 267] width 31 height 13
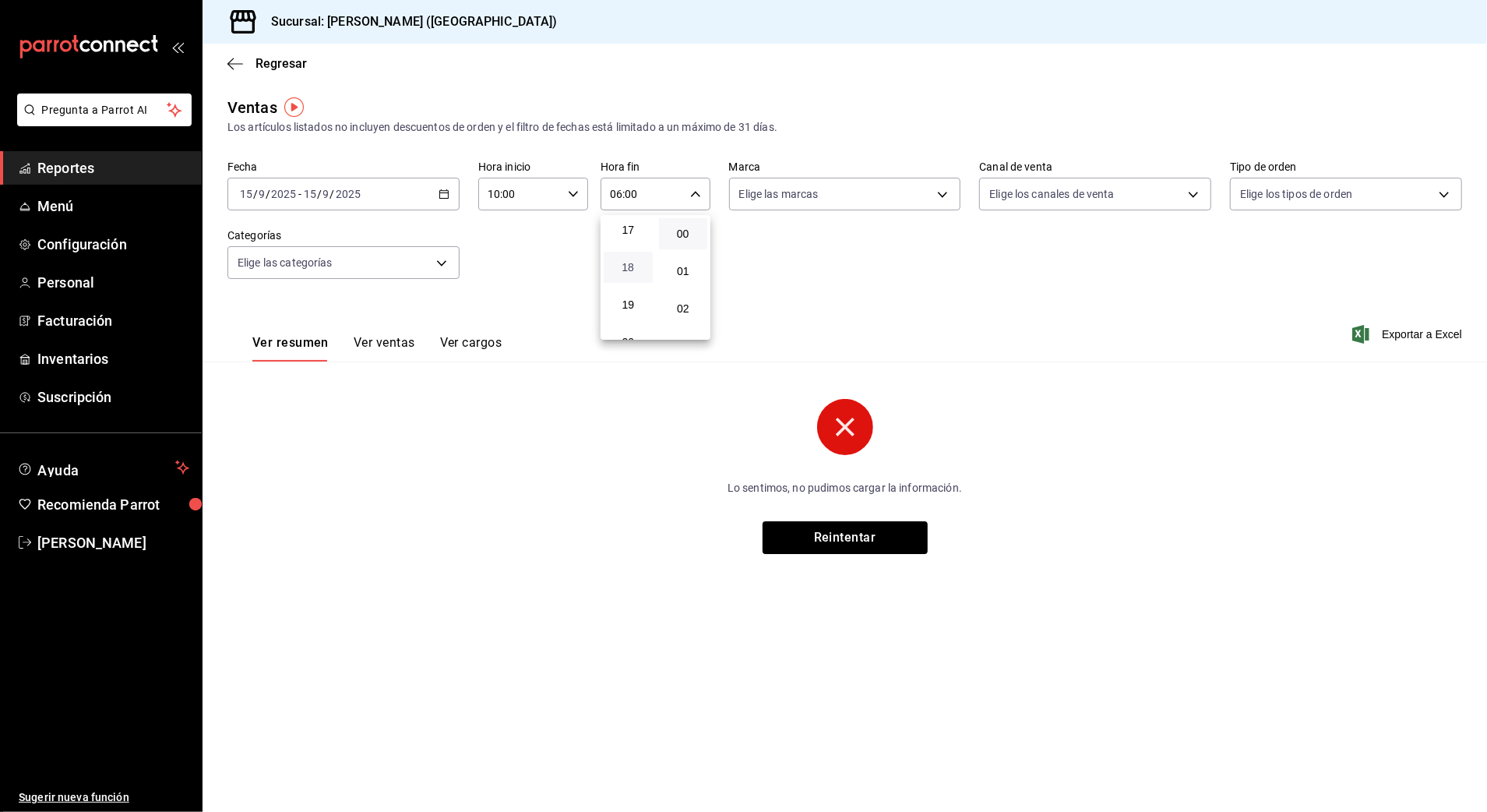
type input "18:00"
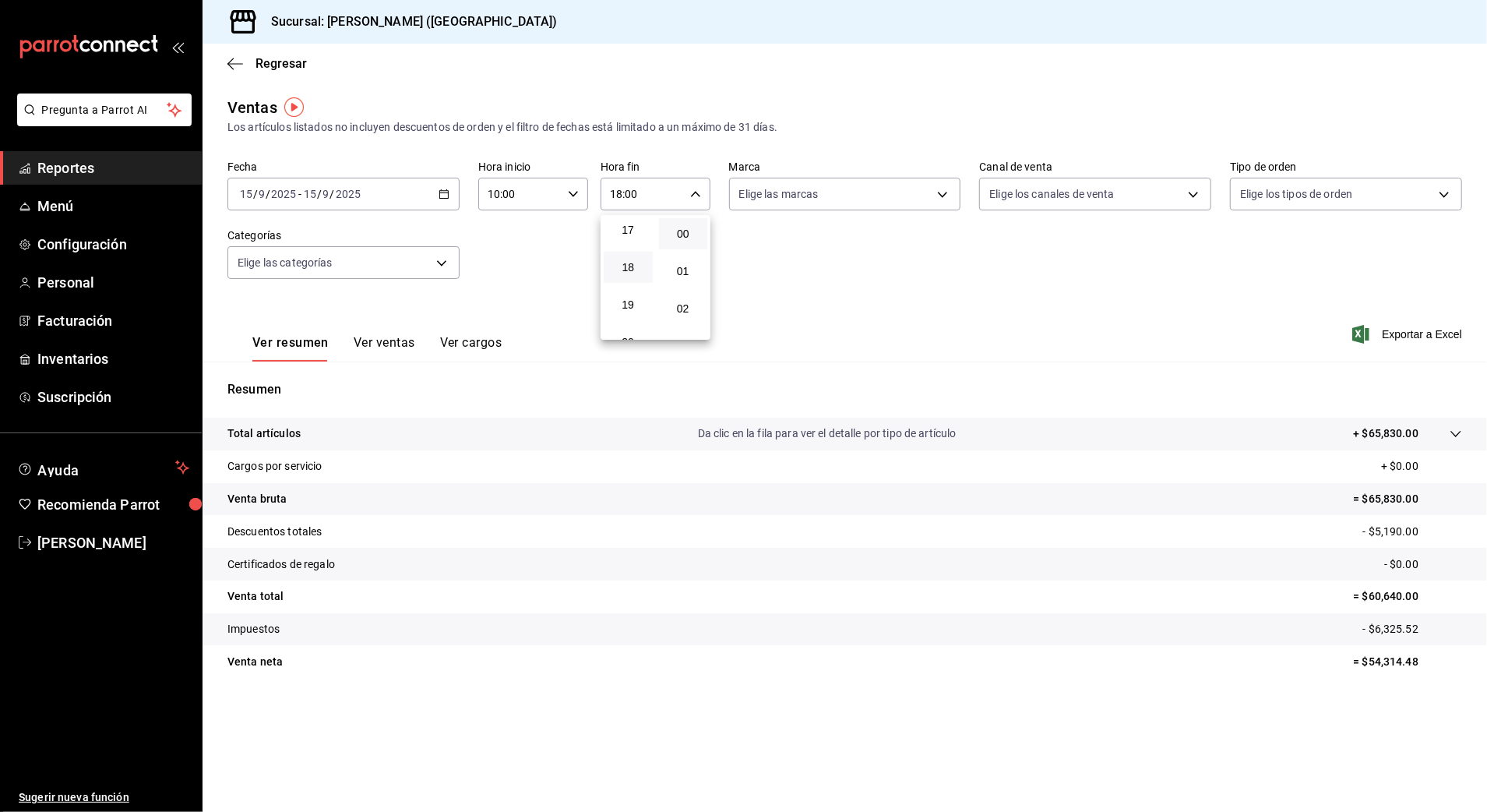
click at [1020, 319] on div at bounding box center [743, 406] width 1487 height 812
click at [781, 128] on div "Los artículos listados no incluyen descuentos de orden y el filtro de fechas es…" at bounding box center [845, 127] width 1235 height 17
click at [100, 171] on span "Reportes" at bounding box center [114, 167] width 152 height 21
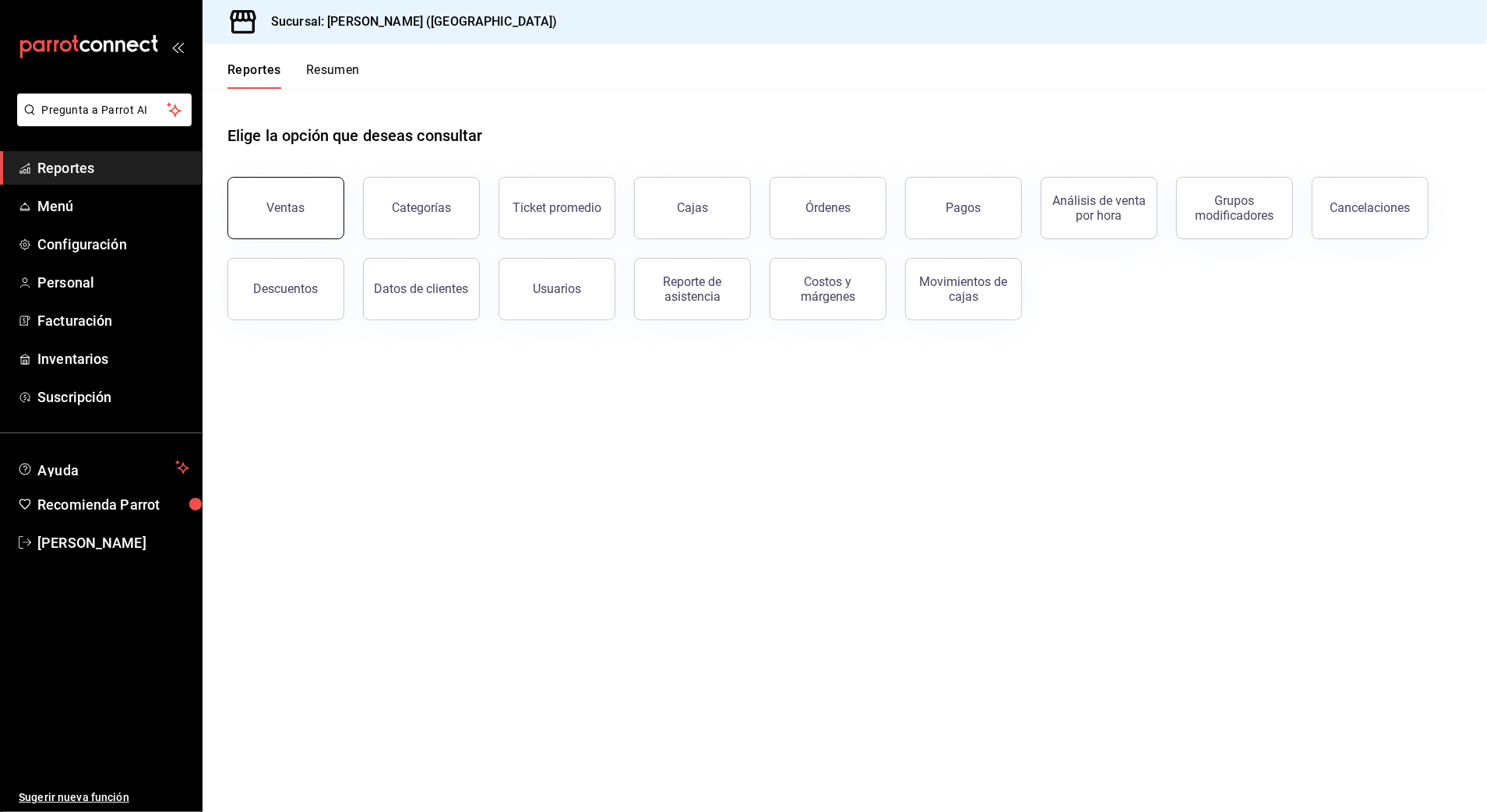
click at [303, 219] on button "Ventas" at bounding box center [286, 208] width 117 height 62
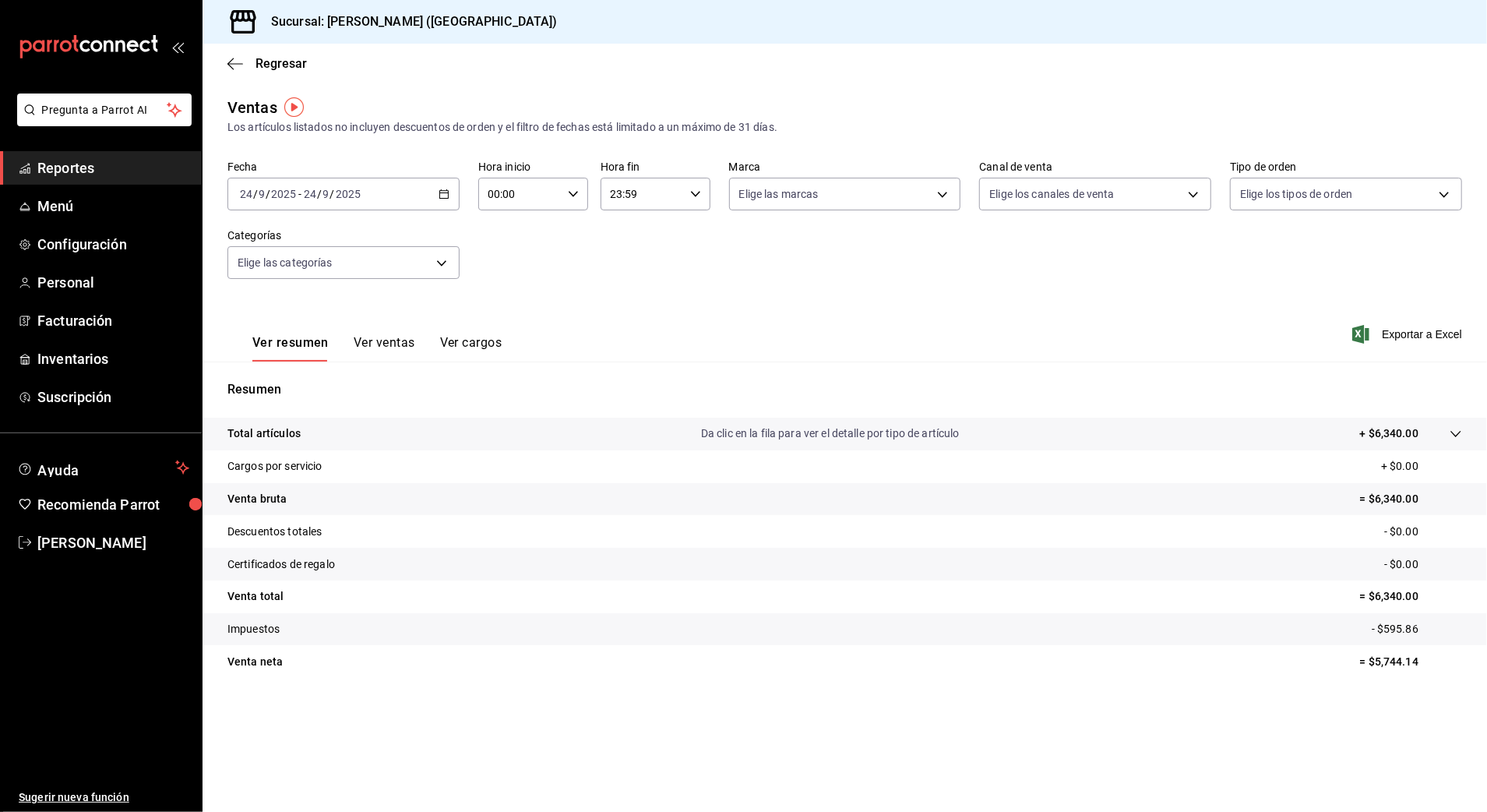
click at [440, 194] on icon "button" at bounding box center [443, 194] width 11 height 11
click at [335, 379] on span "Rango de fechas" at bounding box center [301, 381] width 121 height 17
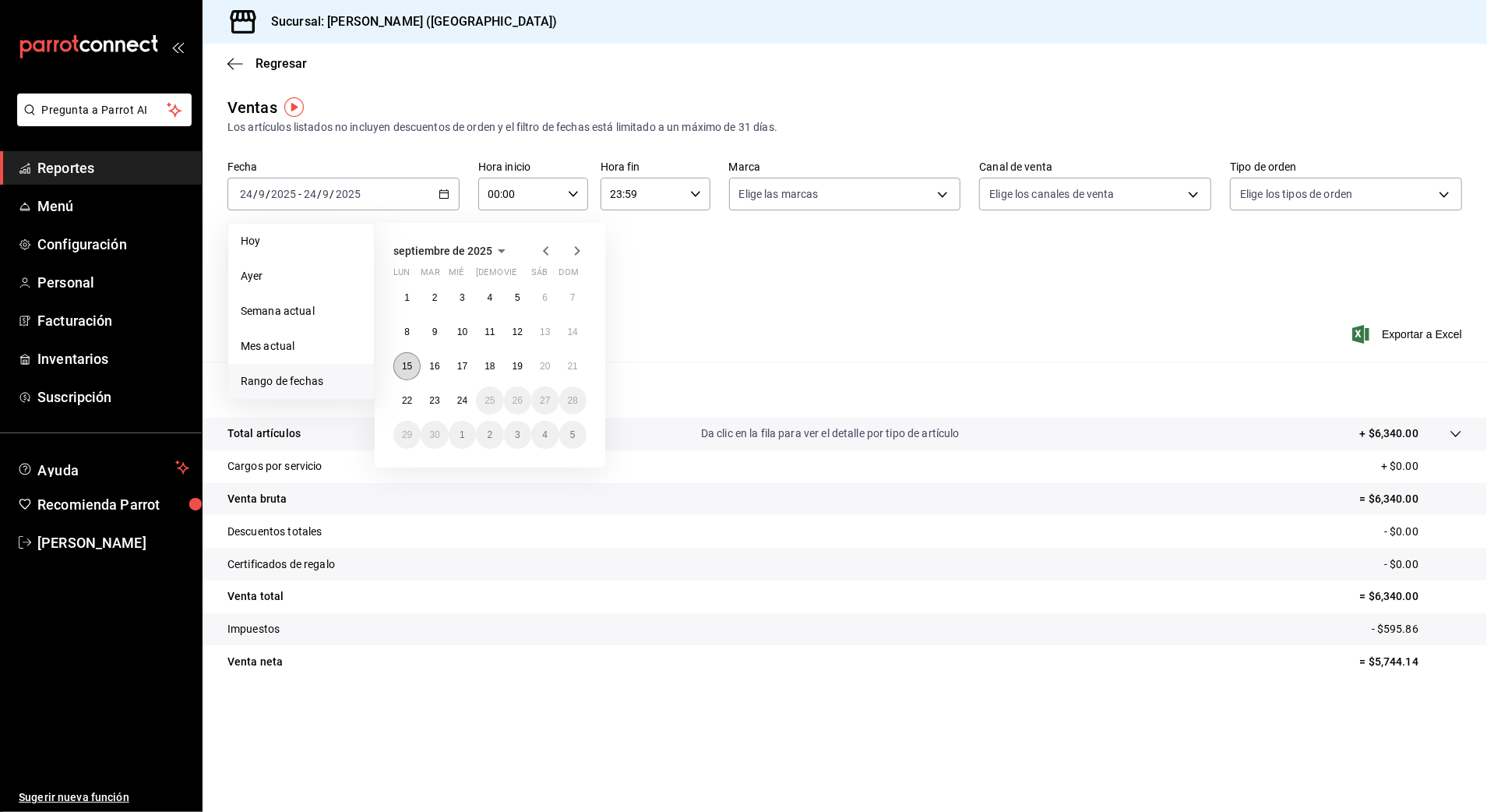
click at [406, 361] on abbr "15" at bounding box center [407, 366] width 10 height 11
click at [407, 406] on button "22" at bounding box center [408, 401] width 28 height 28
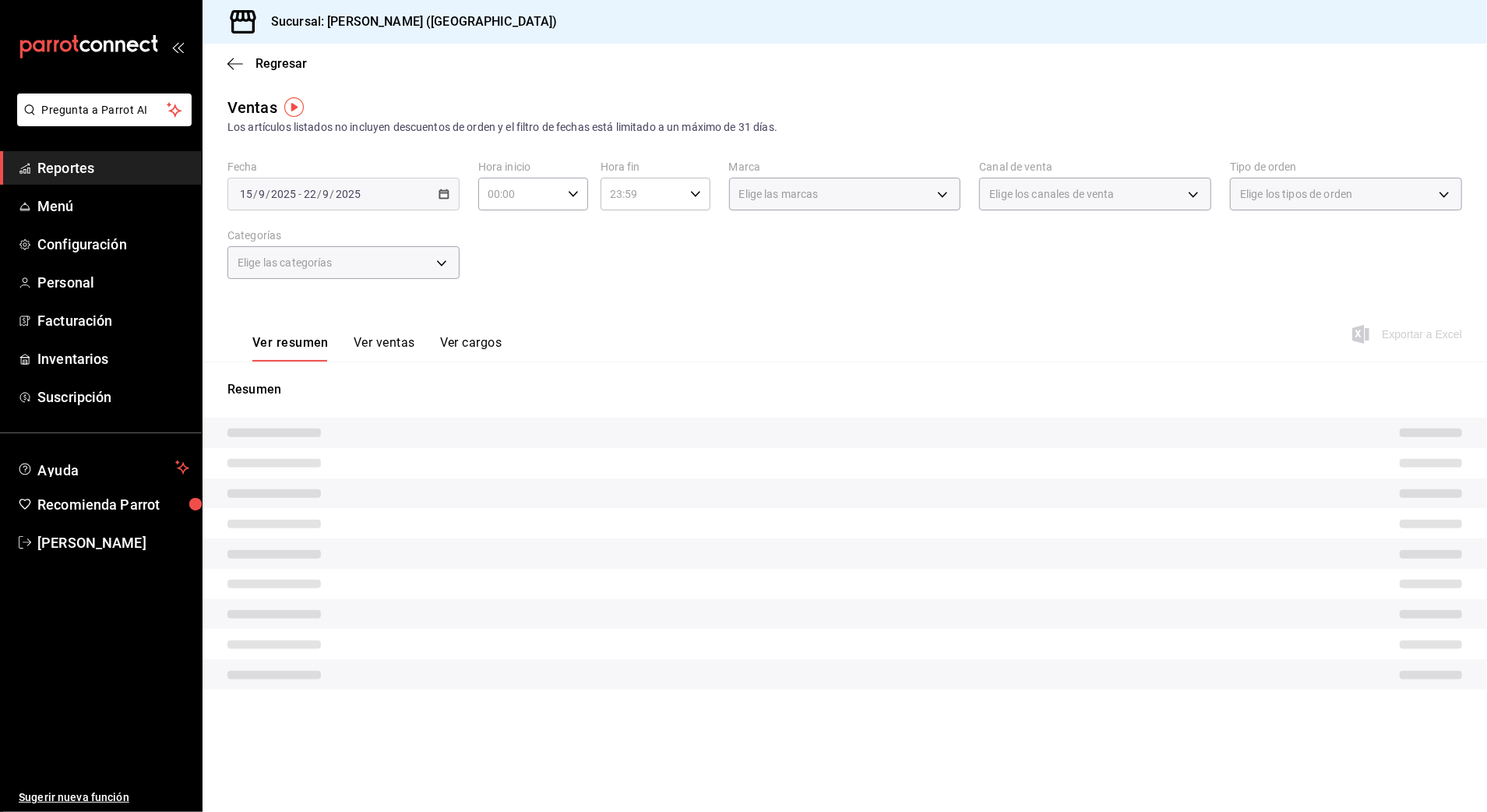
click at [543, 198] on input "00:00" at bounding box center [520, 194] width 83 height 32
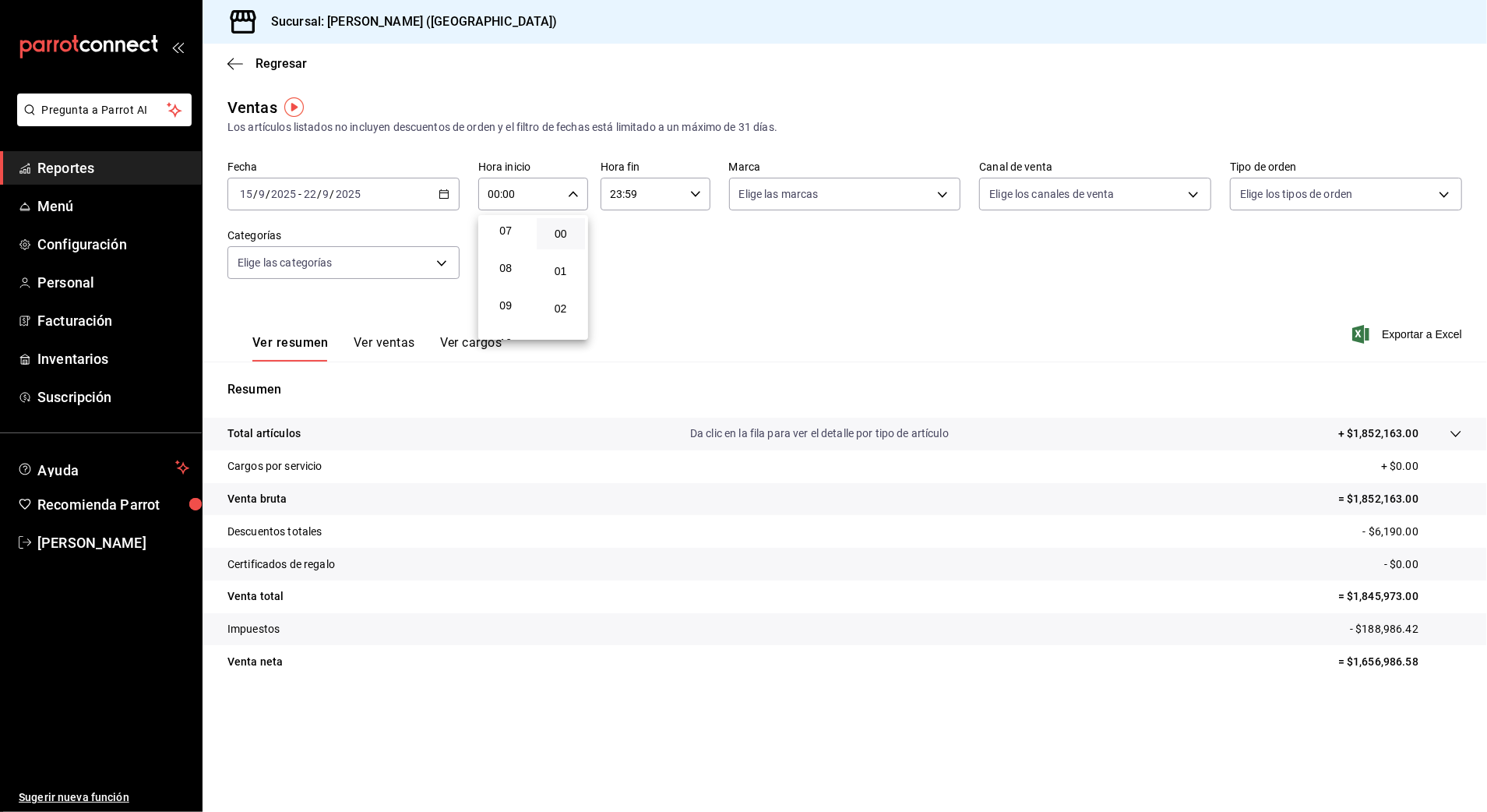
scroll to position [312, 0]
click at [515, 287] on button "10" at bounding box center [507, 297] width 49 height 32
type input "10:00"
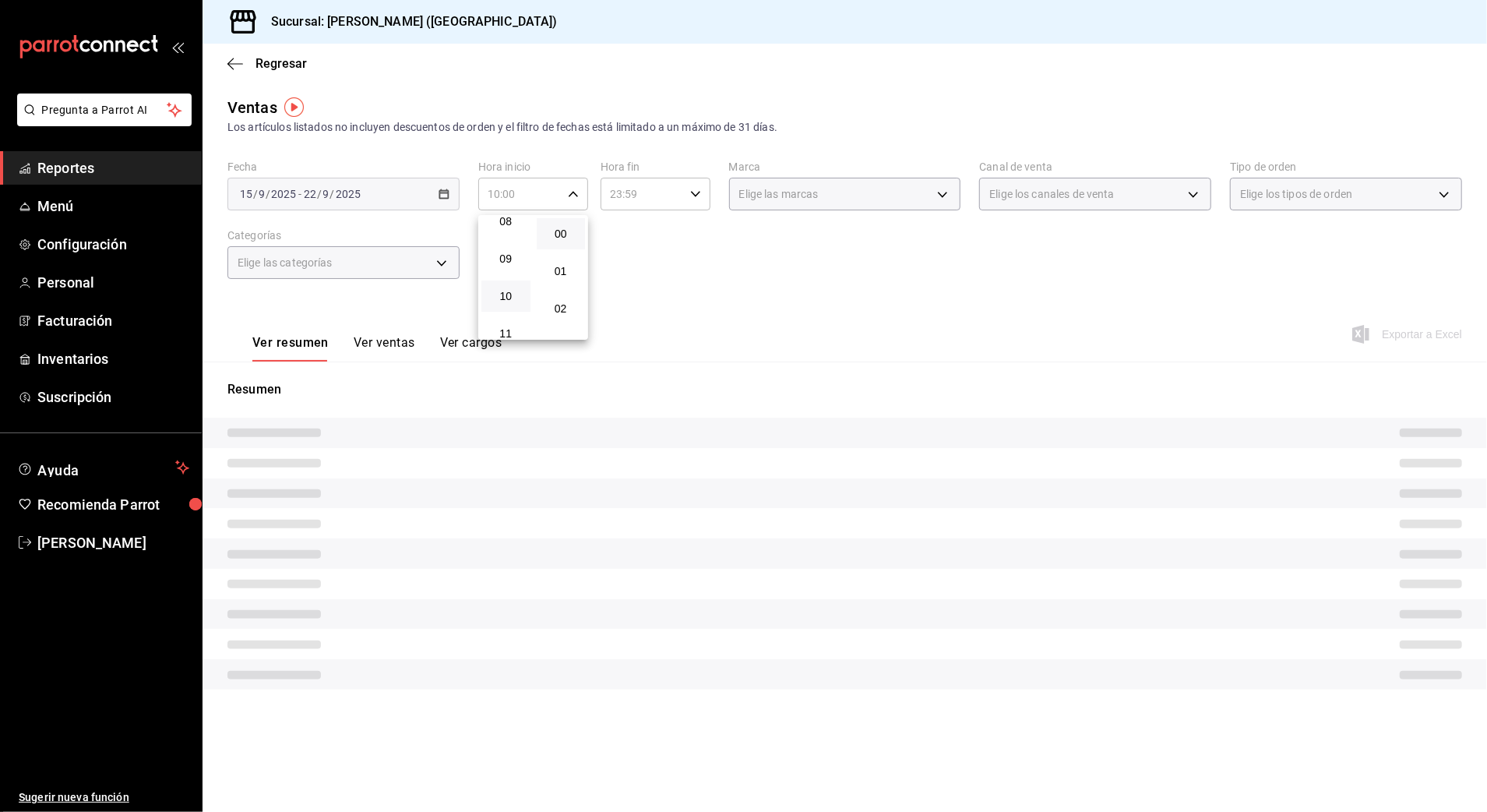
click at [646, 191] on div at bounding box center [743, 406] width 1487 height 812
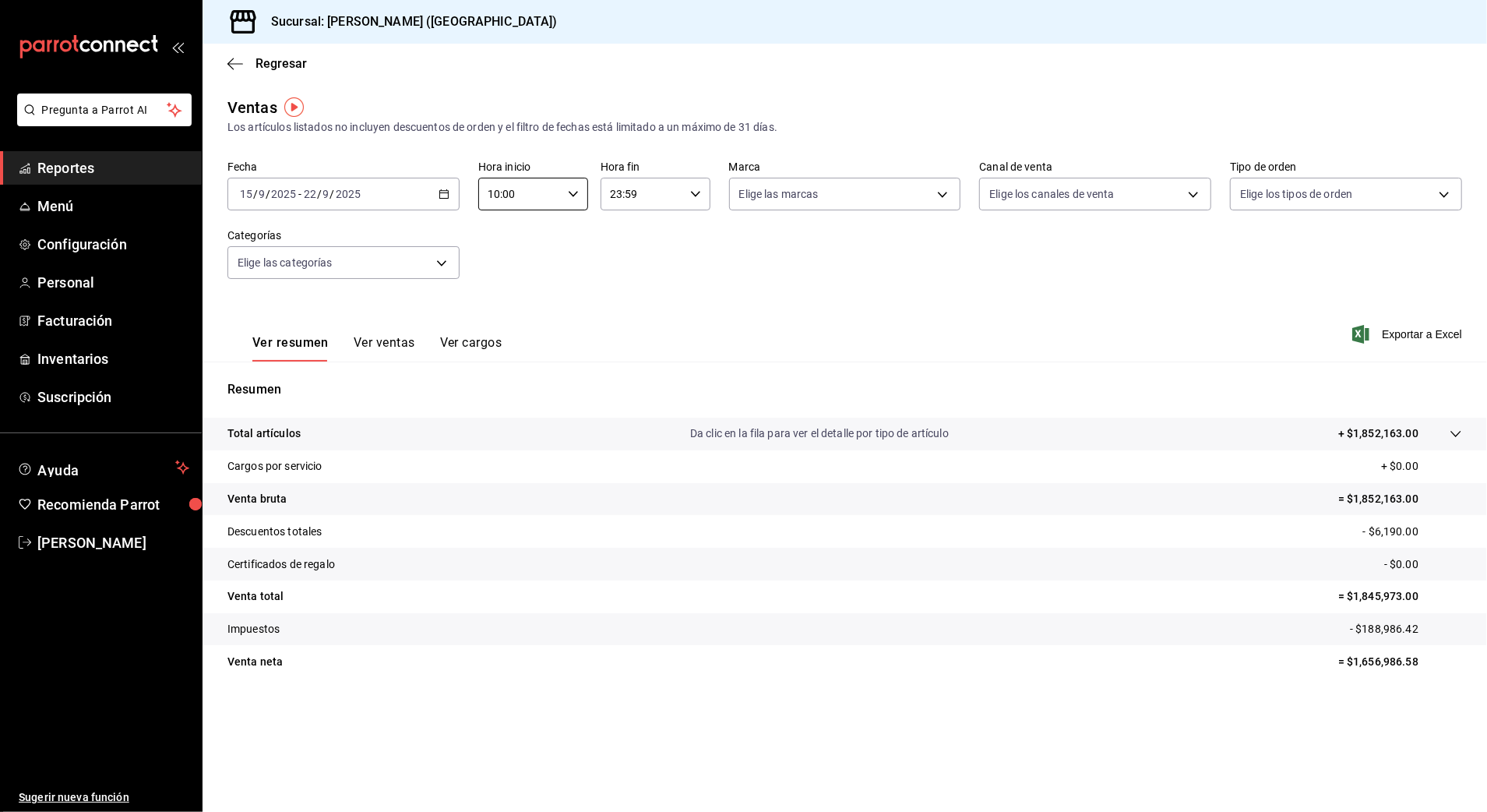
click at [644, 203] on input "23:59" at bounding box center [642, 194] width 83 height 32
click at [626, 295] on span "03" at bounding box center [628, 301] width 31 height 13
type input "03:59"
click at [821, 241] on div at bounding box center [743, 406] width 1487 height 812
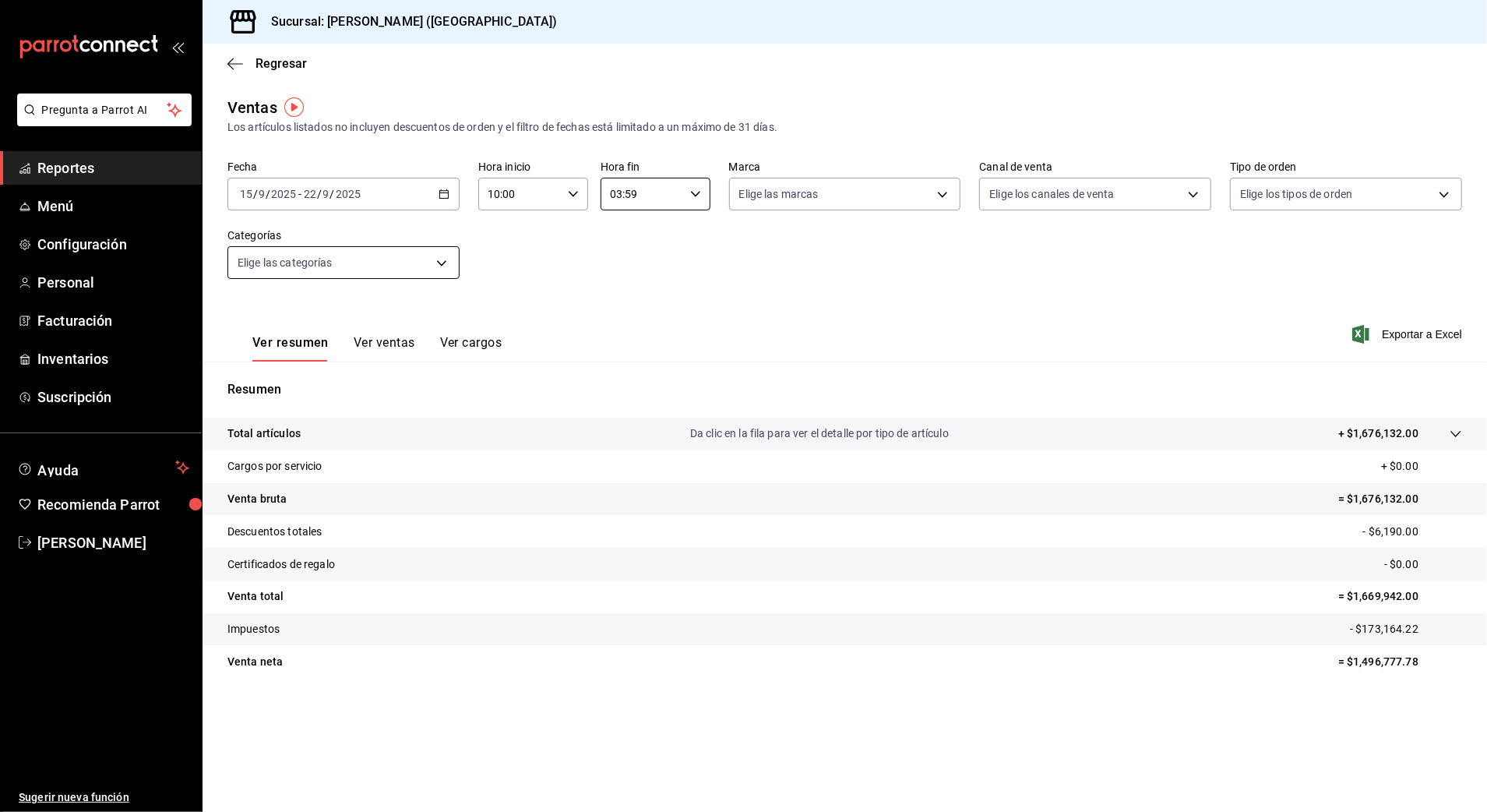
click at [396, 268] on body "Pregunta a Parrot AI Reportes Menú Configuración Personal Facturación Inventari…" at bounding box center [743, 406] width 1487 height 812
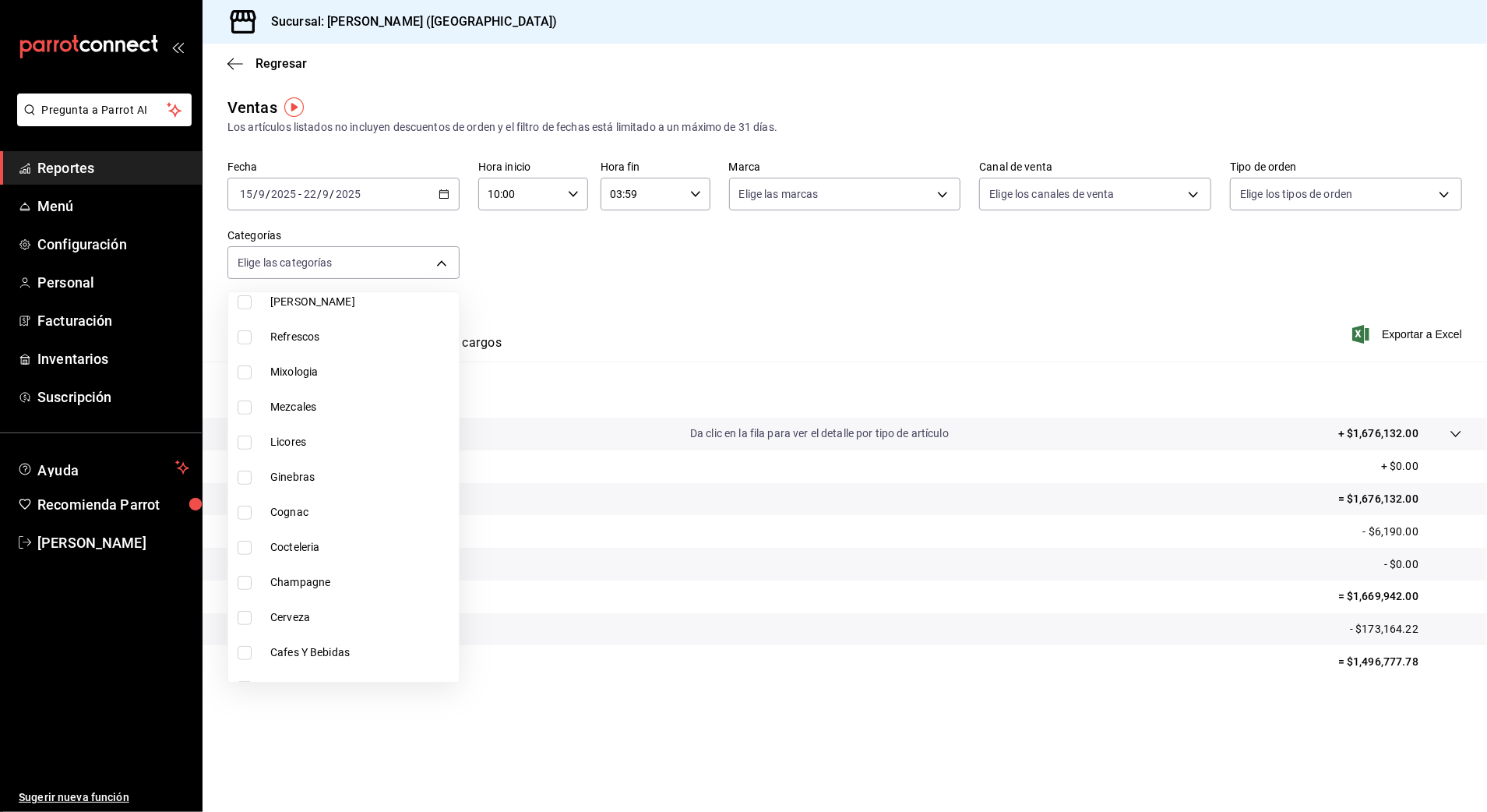
scroll to position [646, 0]
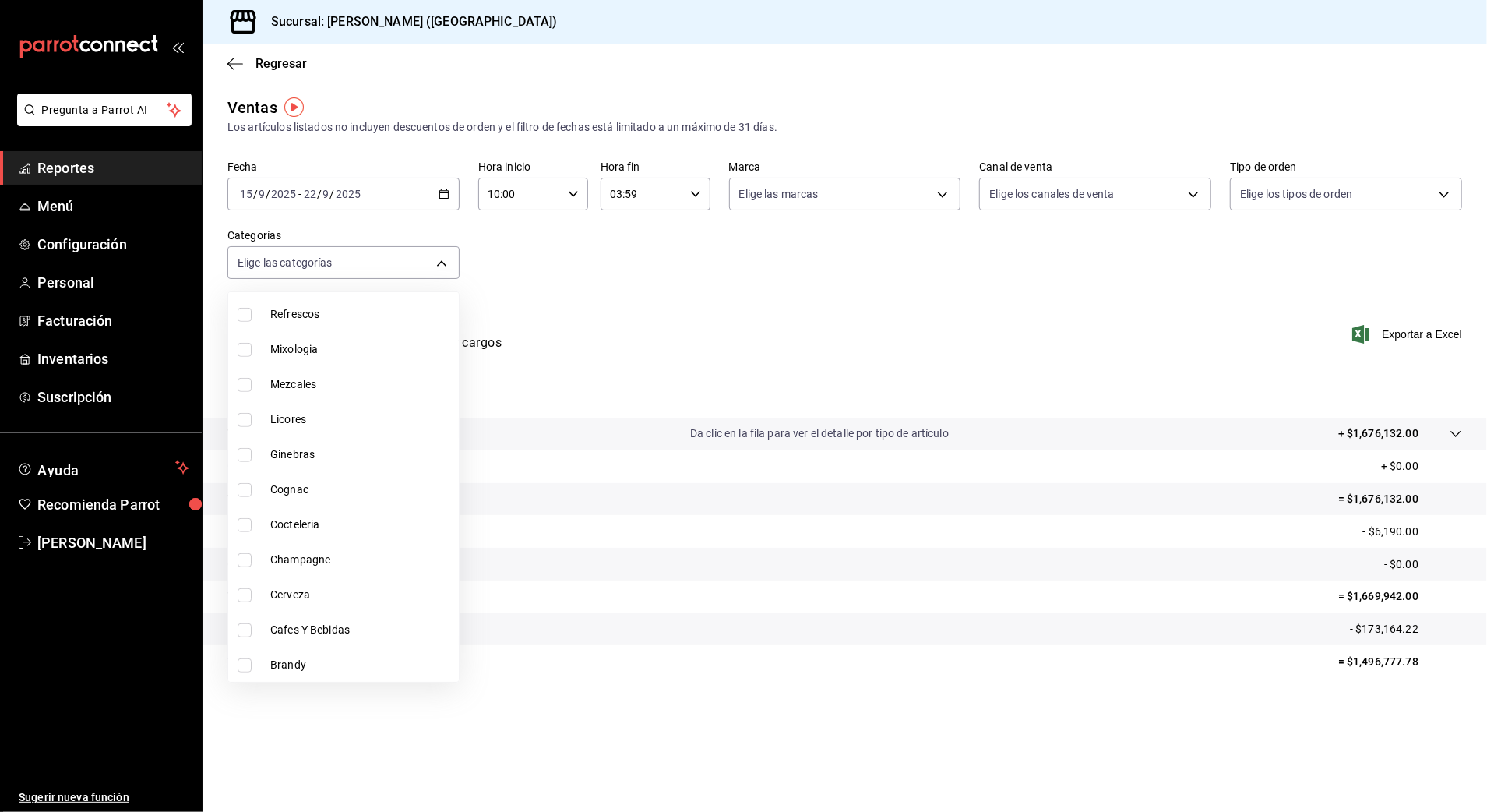
click at [331, 636] on span "Cafes Y Bebidas" at bounding box center [361, 629] width 182 height 17
type input "5eeaef77-dd96-46e7-bf2c-5a29429fb88d"
checkbox input "true"
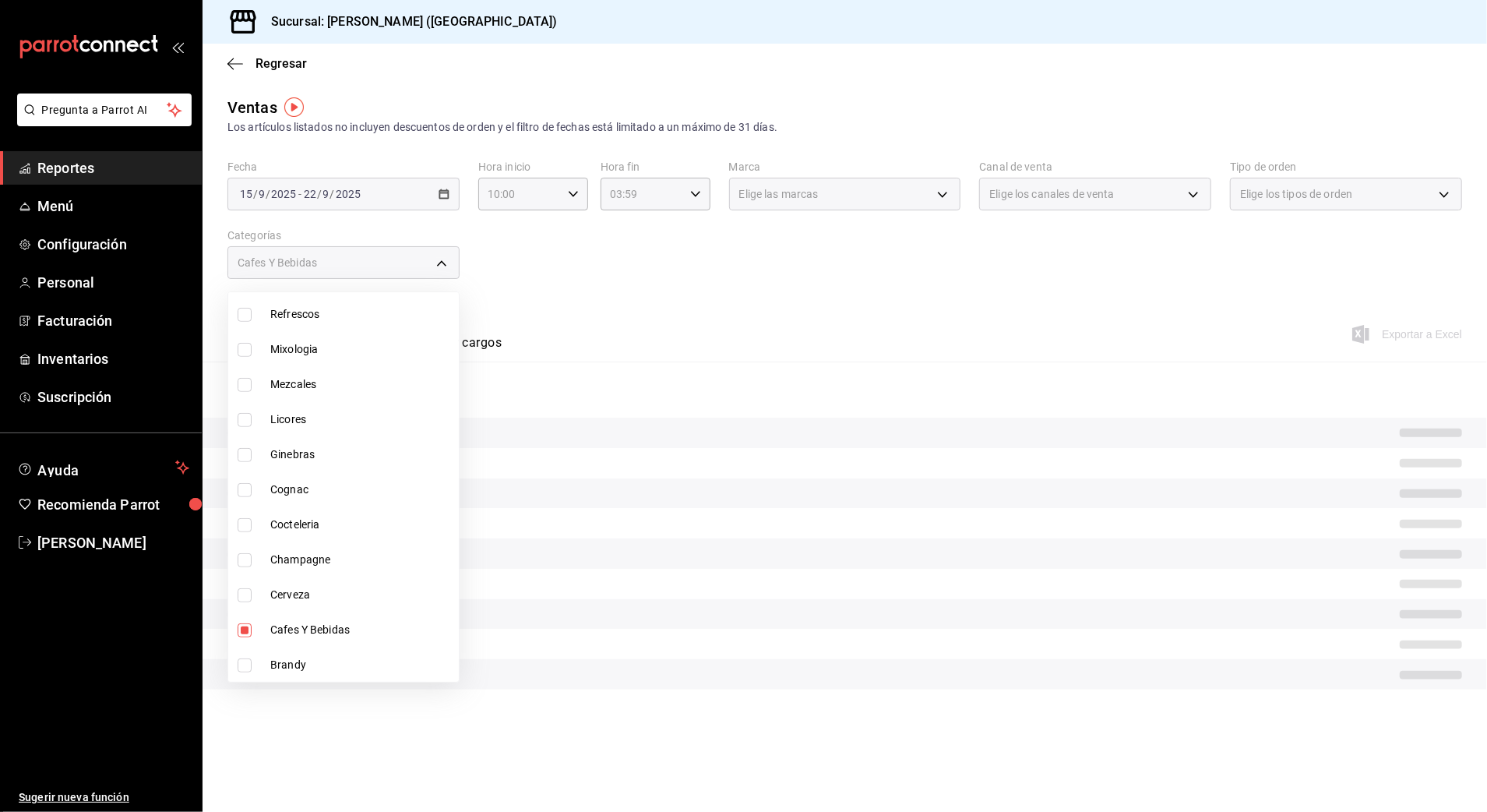
click at [689, 277] on div at bounding box center [743, 406] width 1487 height 812
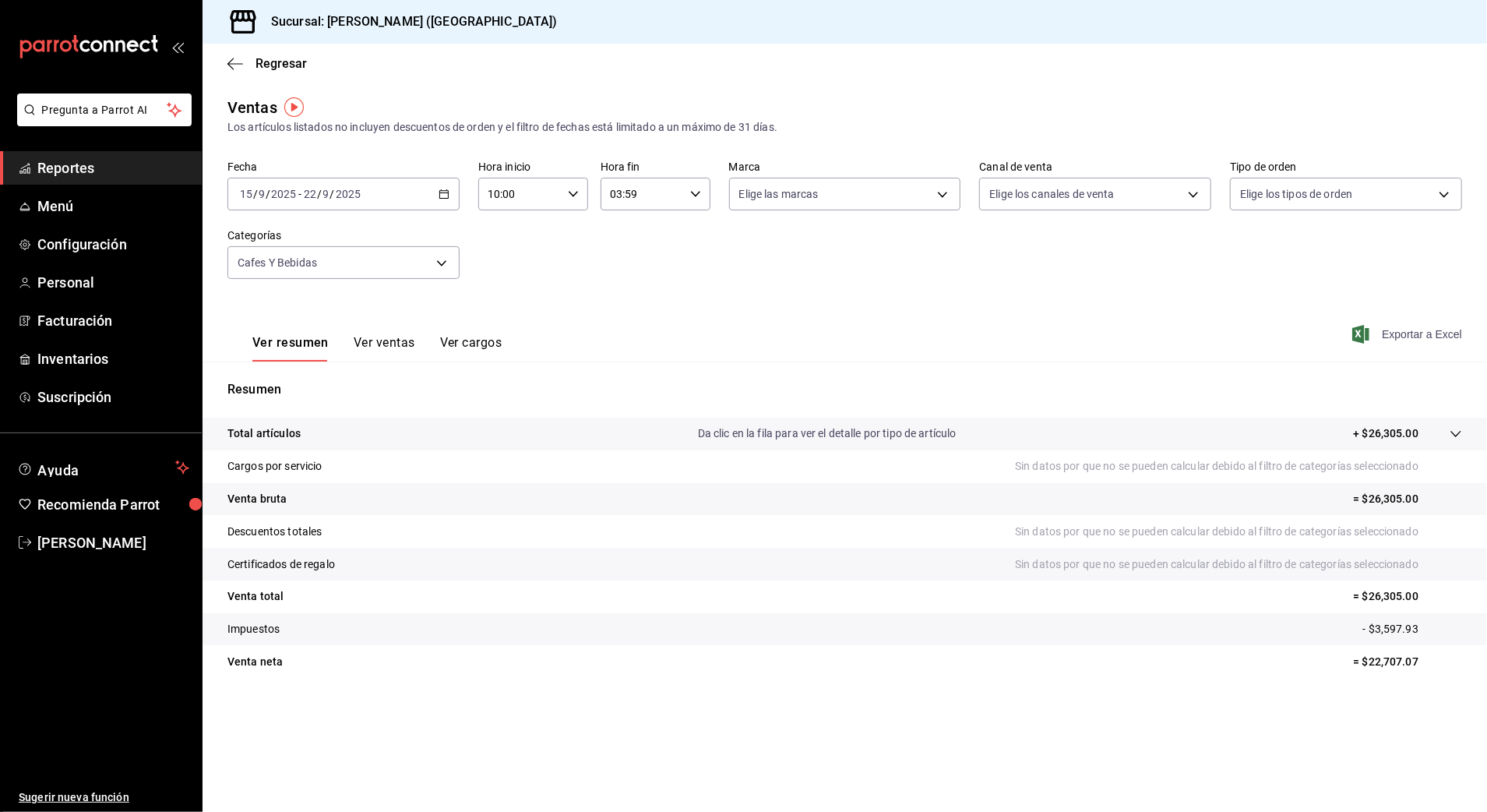
click at [1443, 333] on span "Exportar a Excel" at bounding box center [1409, 333] width 107 height 19
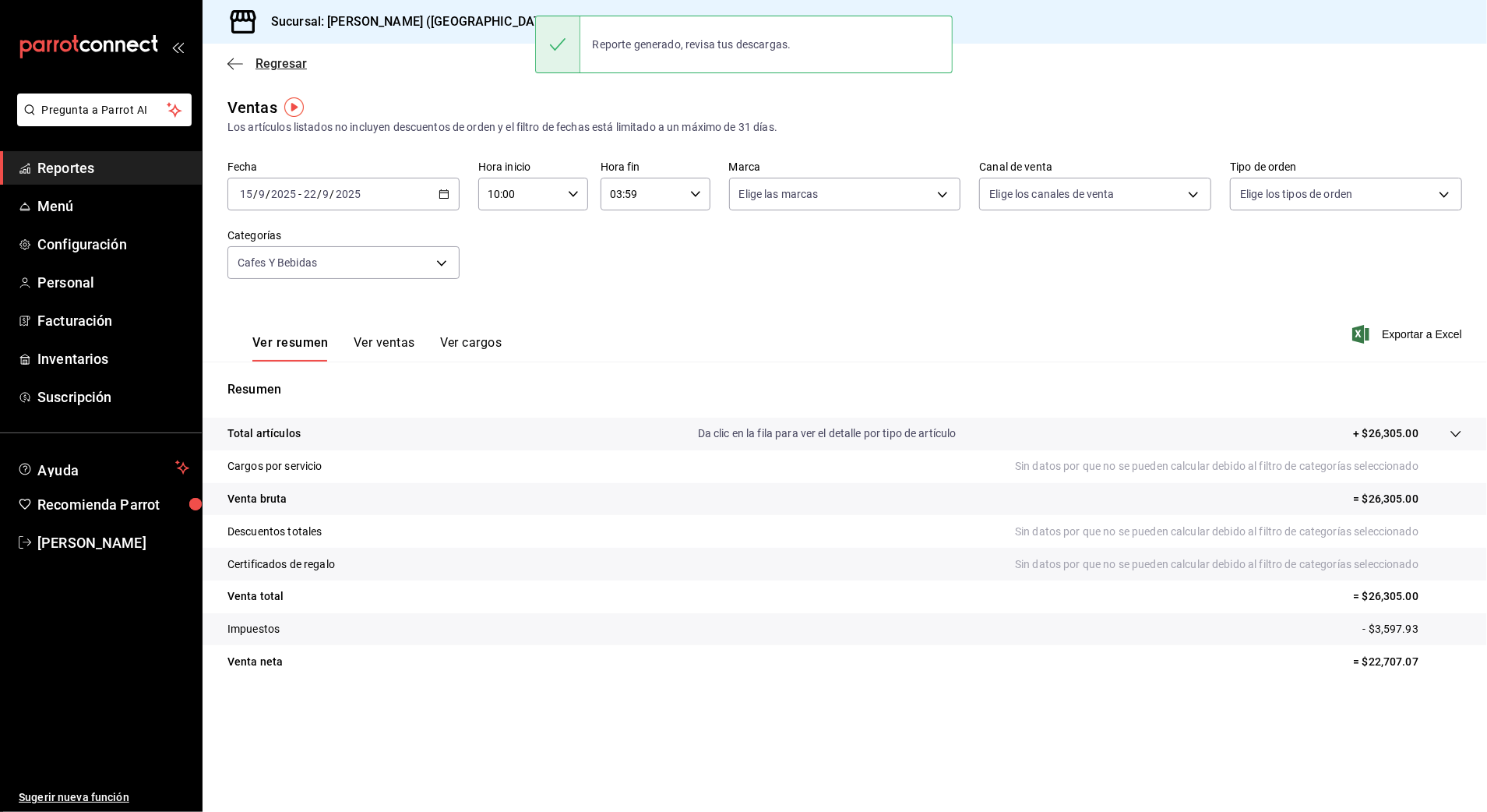
click at [257, 65] on span "Regresar" at bounding box center [281, 63] width 51 height 15
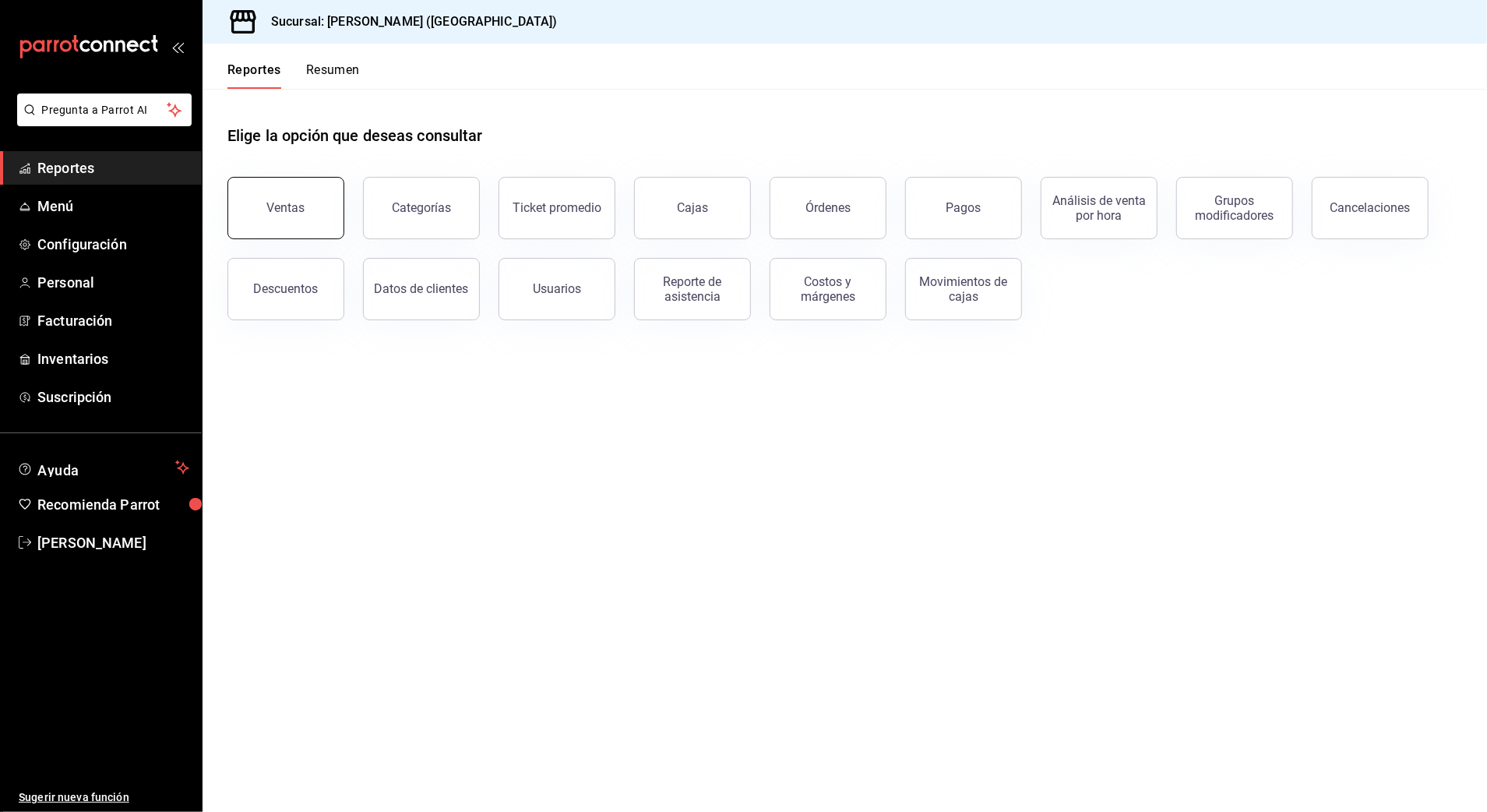
click at [330, 222] on button "Ventas" at bounding box center [286, 208] width 117 height 62
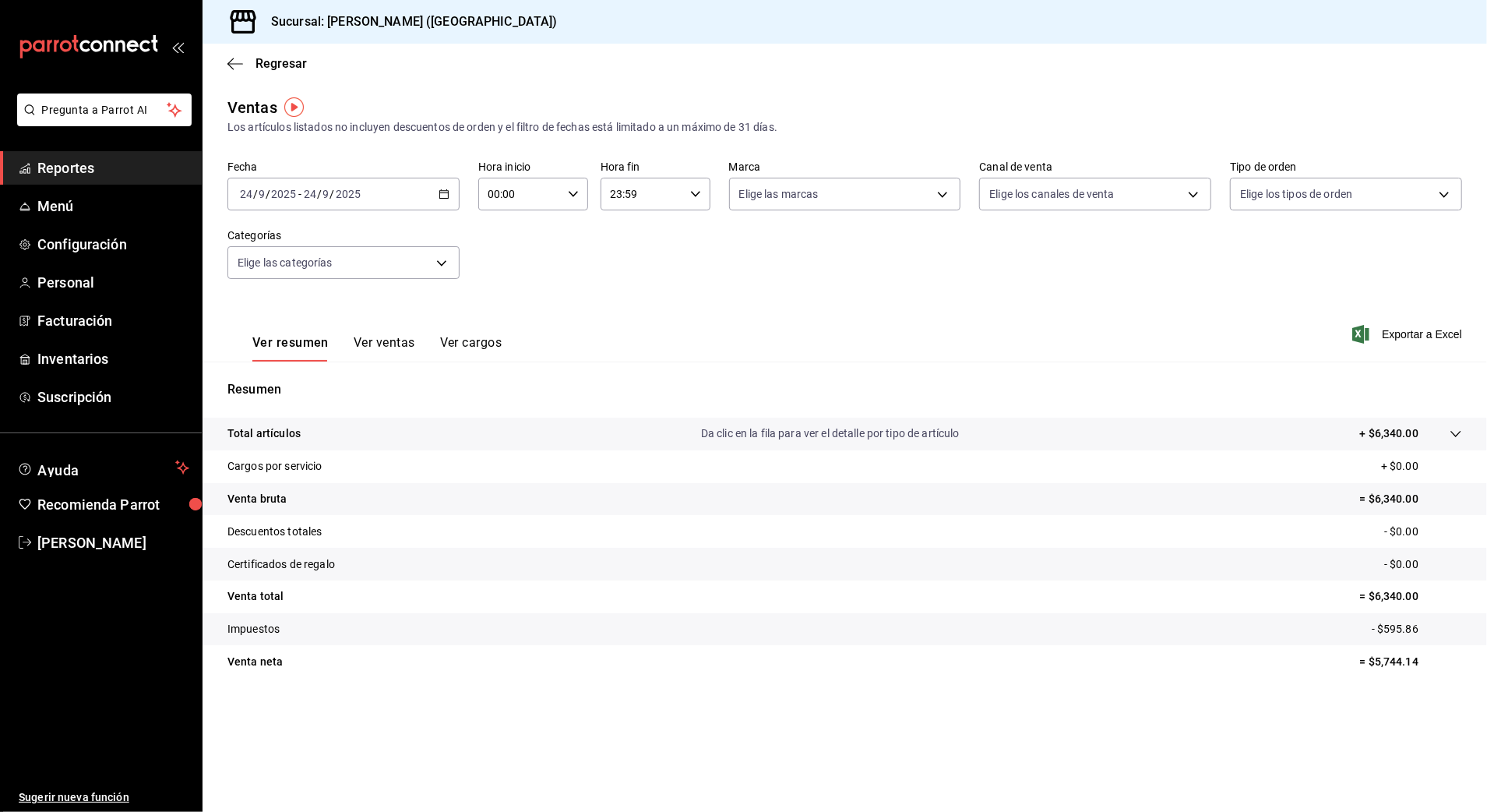
click at [438, 195] on icon "button" at bounding box center [443, 194] width 11 height 11
click at [314, 391] on li "Rango de fechas" at bounding box center [301, 381] width 145 height 35
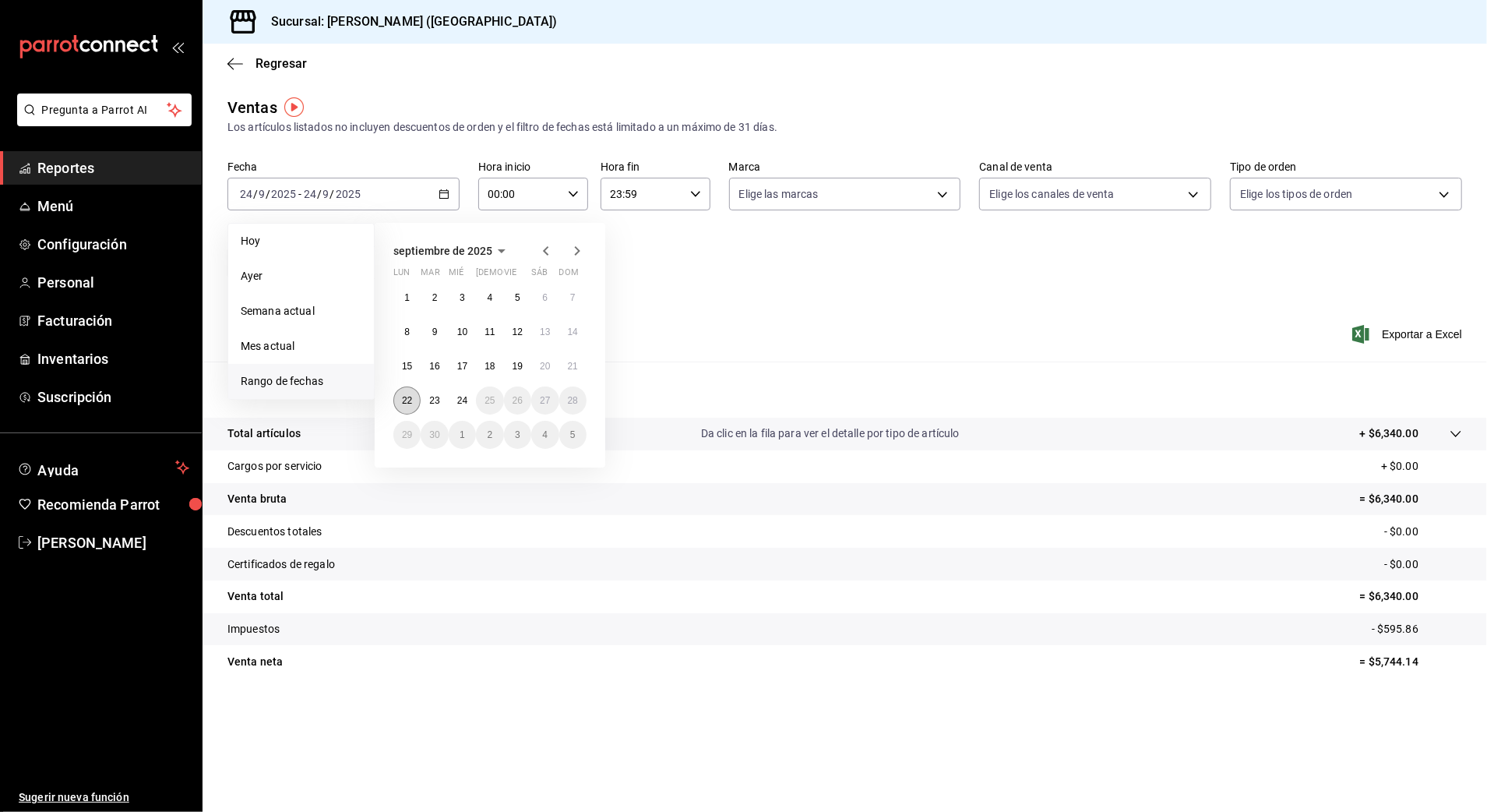
click at [413, 403] on abbr "22" at bounding box center [407, 400] width 10 height 11
click at [413, 363] on abbr "15" at bounding box center [407, 366] width 10 height 11
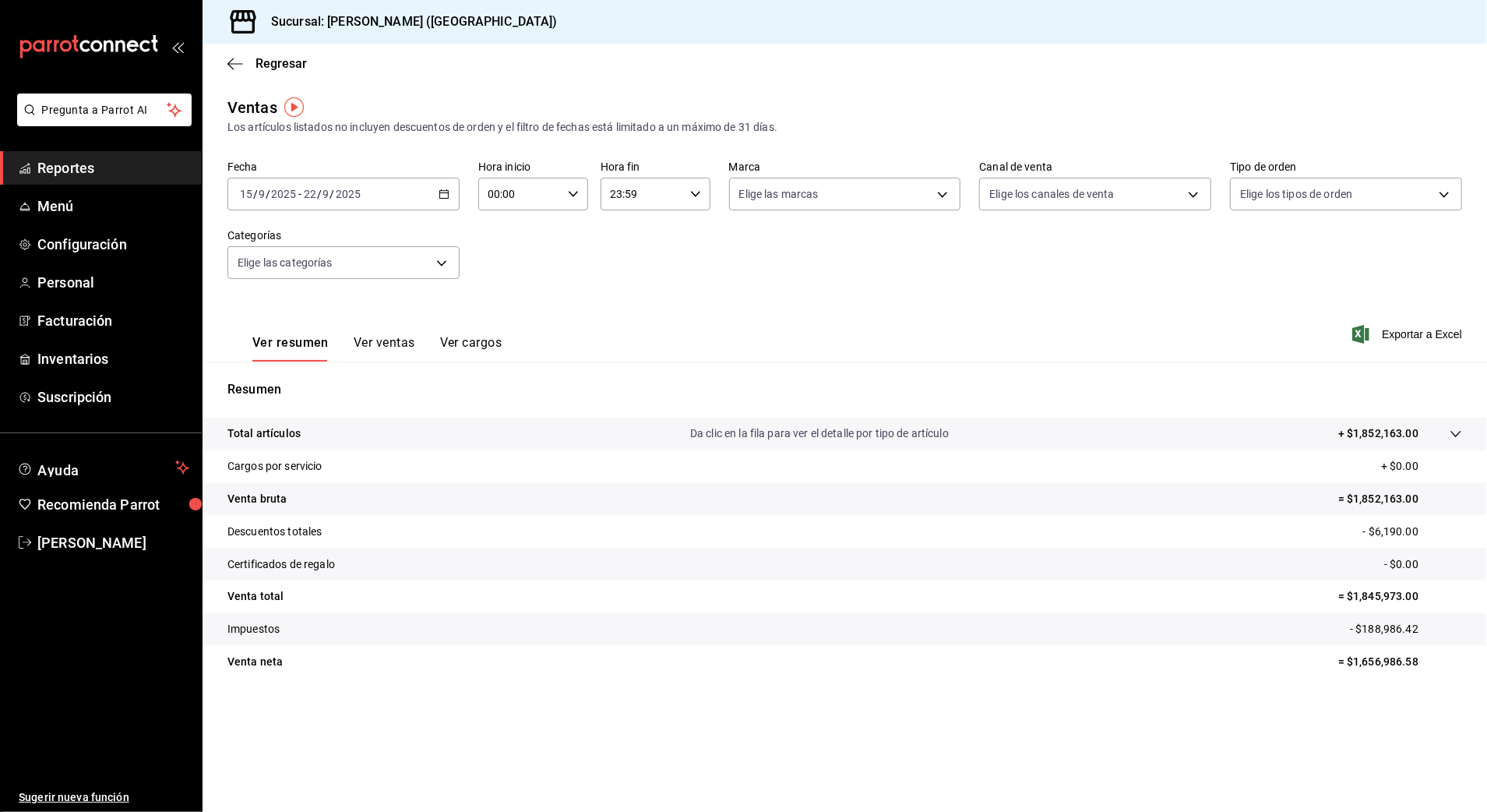
click at [534, 198] on input "00:00" at bounding box center [520, 194] width 83 height 32
click at [510, 295] on span "10" at bounding box center [506, 296] width 31 height 13
type input "10:00"
click at [649, 193] on div at bounding box center [743, 406] width 1487 height 812
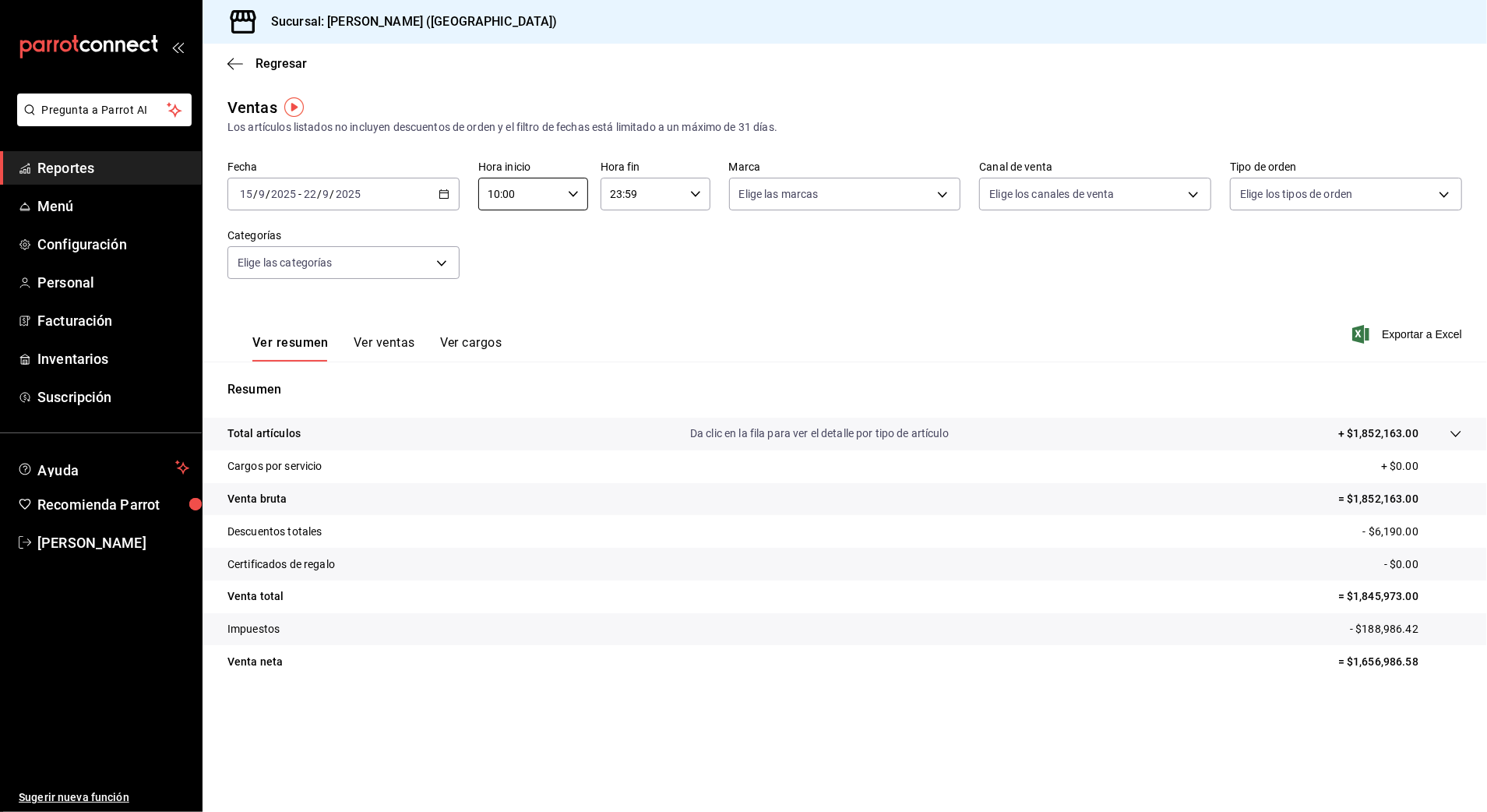
click at [655, 207] on input "23:59" at bounding box center [642, 194] width 83 height 32
click at [631, 297] on span "03" at bounding box center [628, 301] width 31 height 13
type input "03:59"
click at [807, 284] on div at bounding box center [743, 406] width 1487 height 812
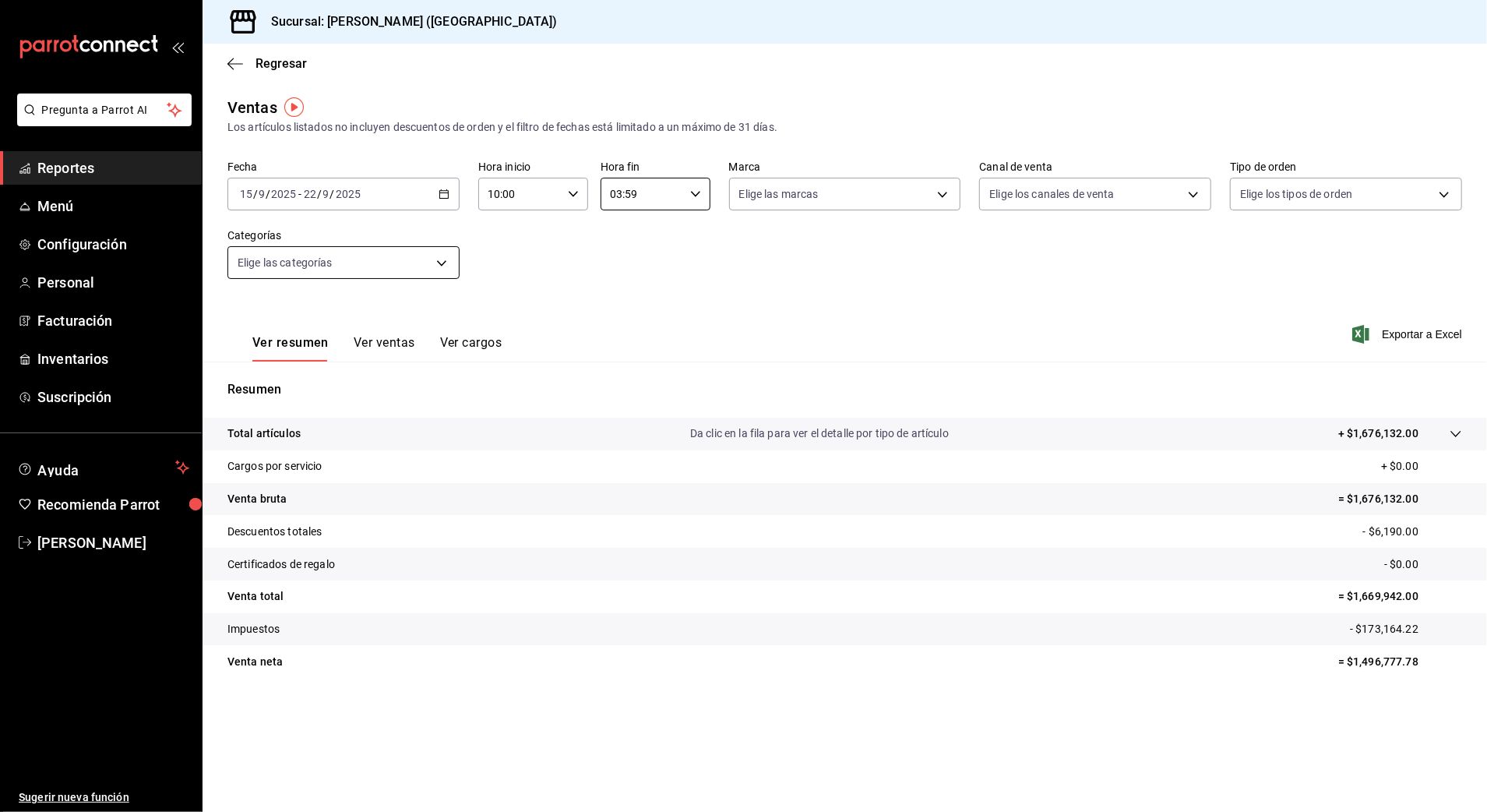
click at [424, 262] on body "Pregunta a Parrot AI Reportes Menú Configuración Personal Facturación Inventari…" at bounding box center [743, 406] width 1487 height 812
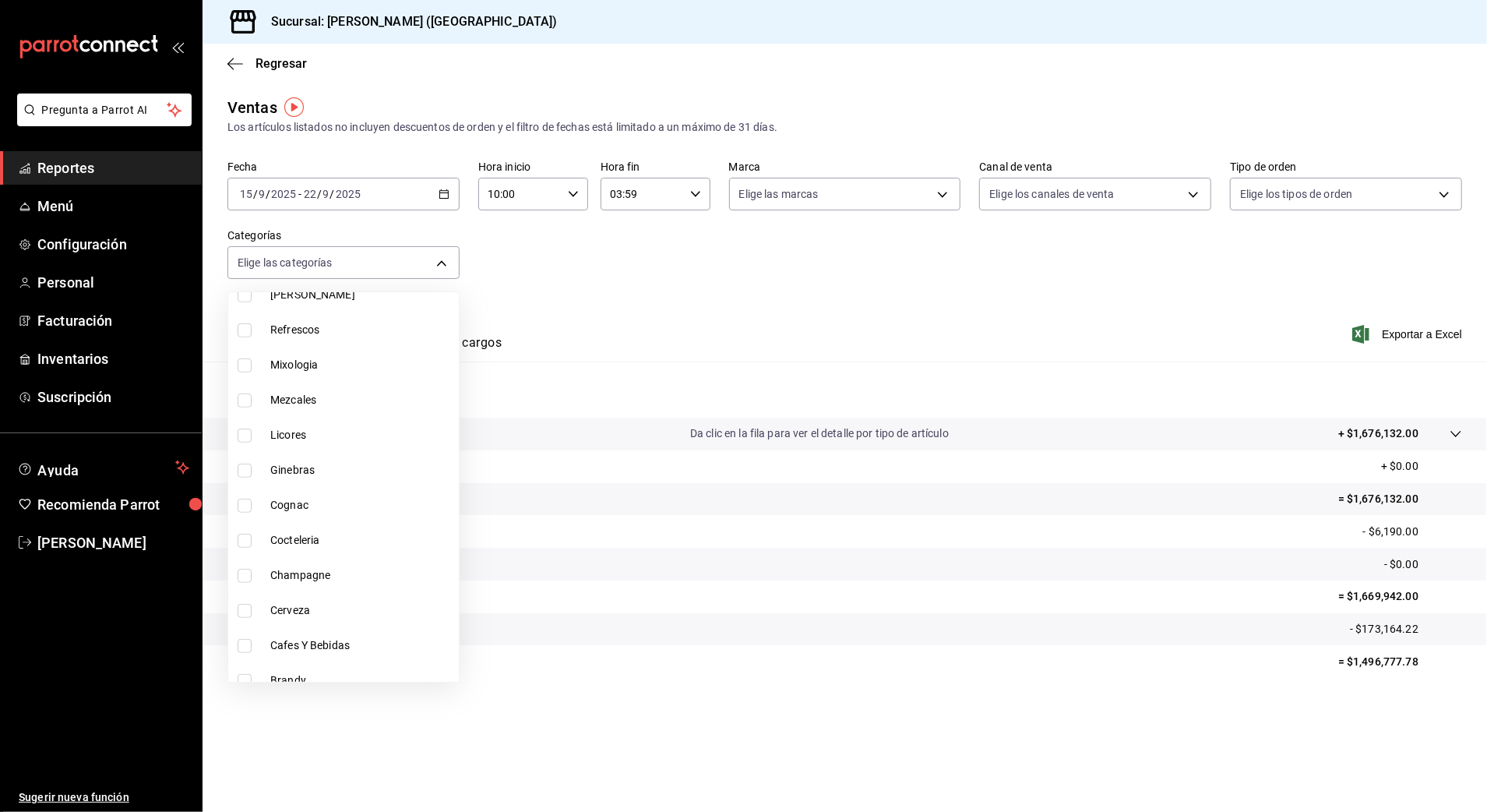
scroll to position [646, 0]
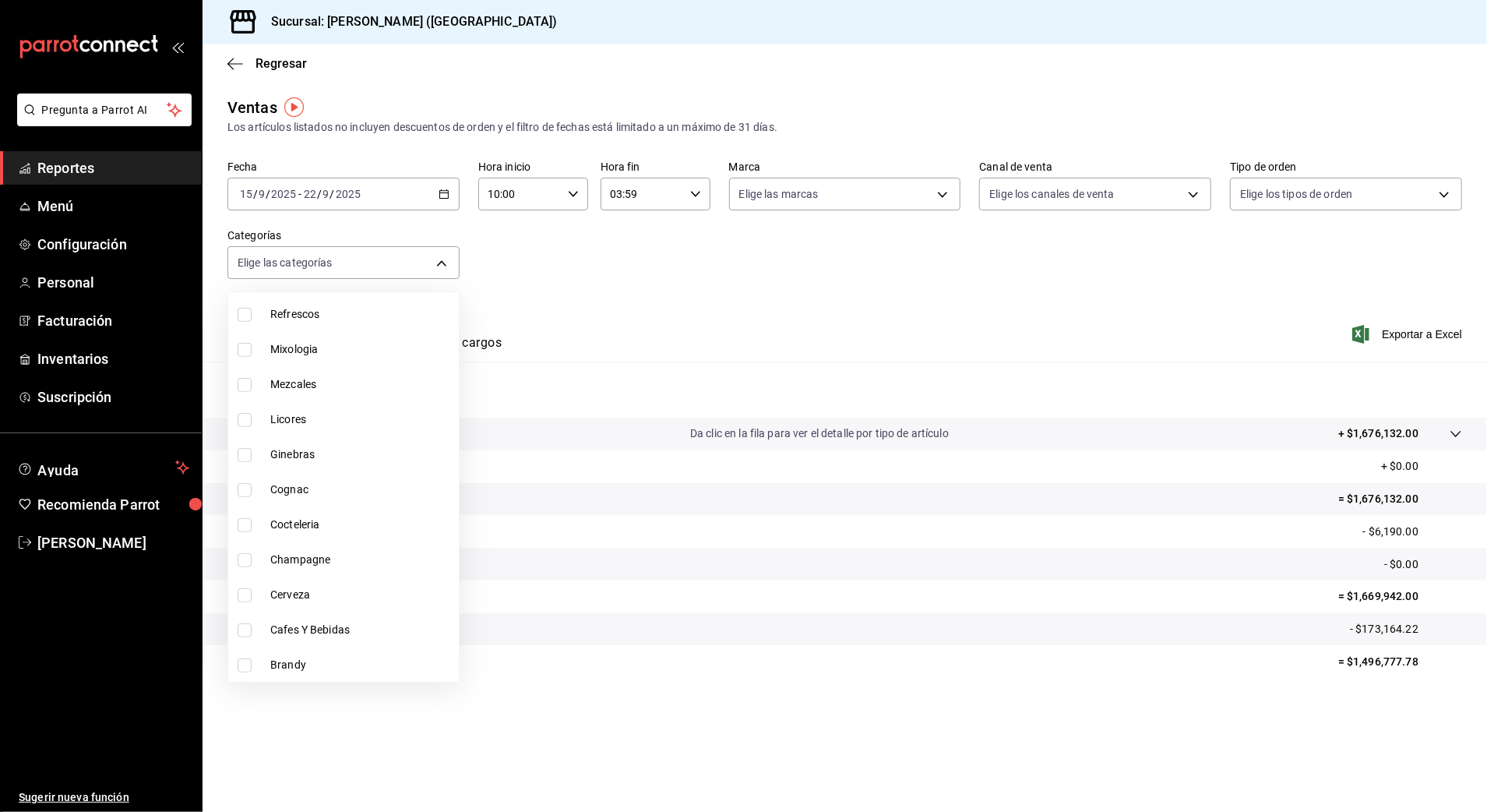
click at [375, 563] on span "Champagne" at bounding box center [361, 560] width 182 height 17
type input "509d1600-8fab-4587-81aa-bddbd578a27b"
checkbox input "true"
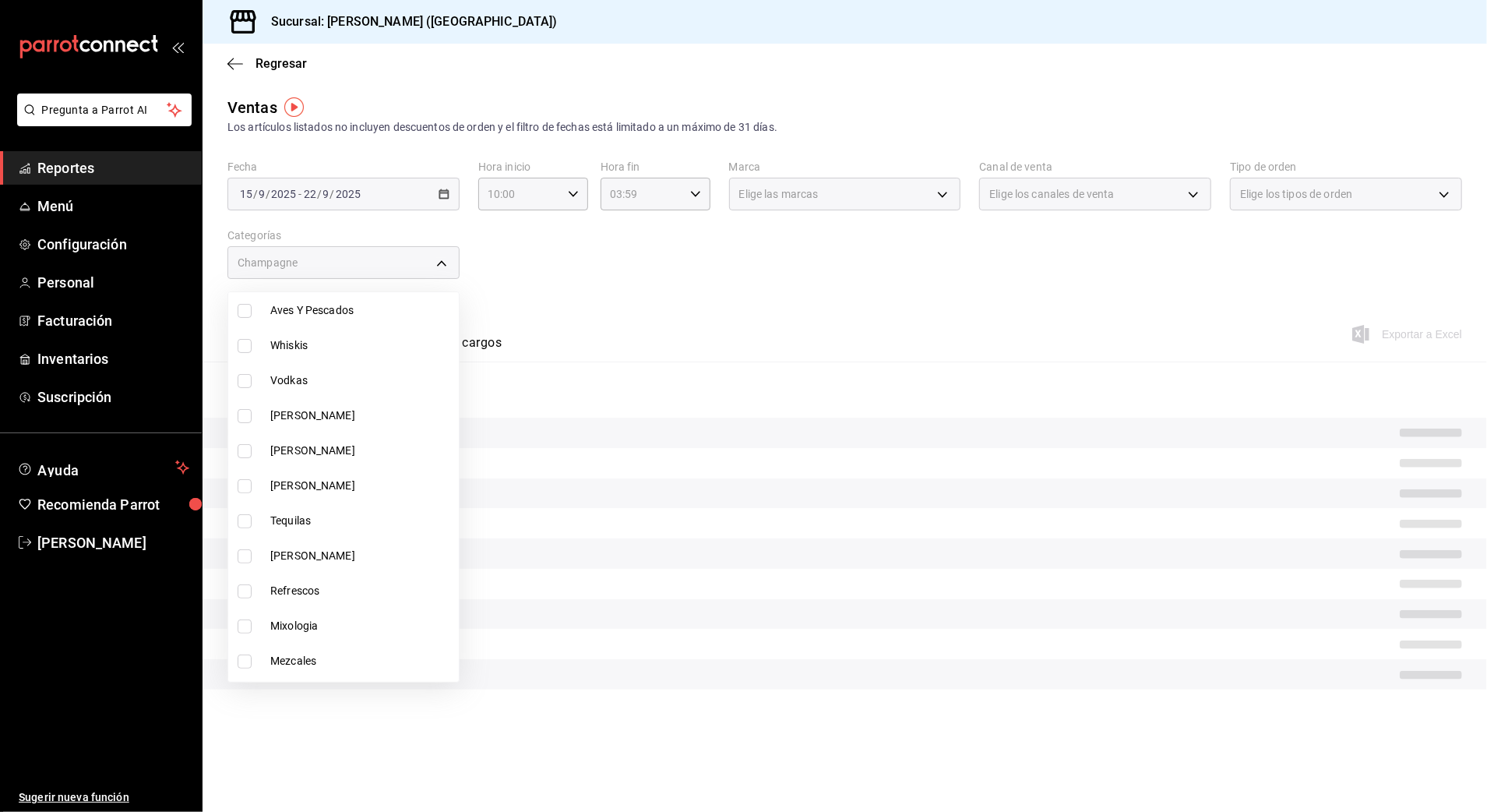
scroll to position [334, 0]
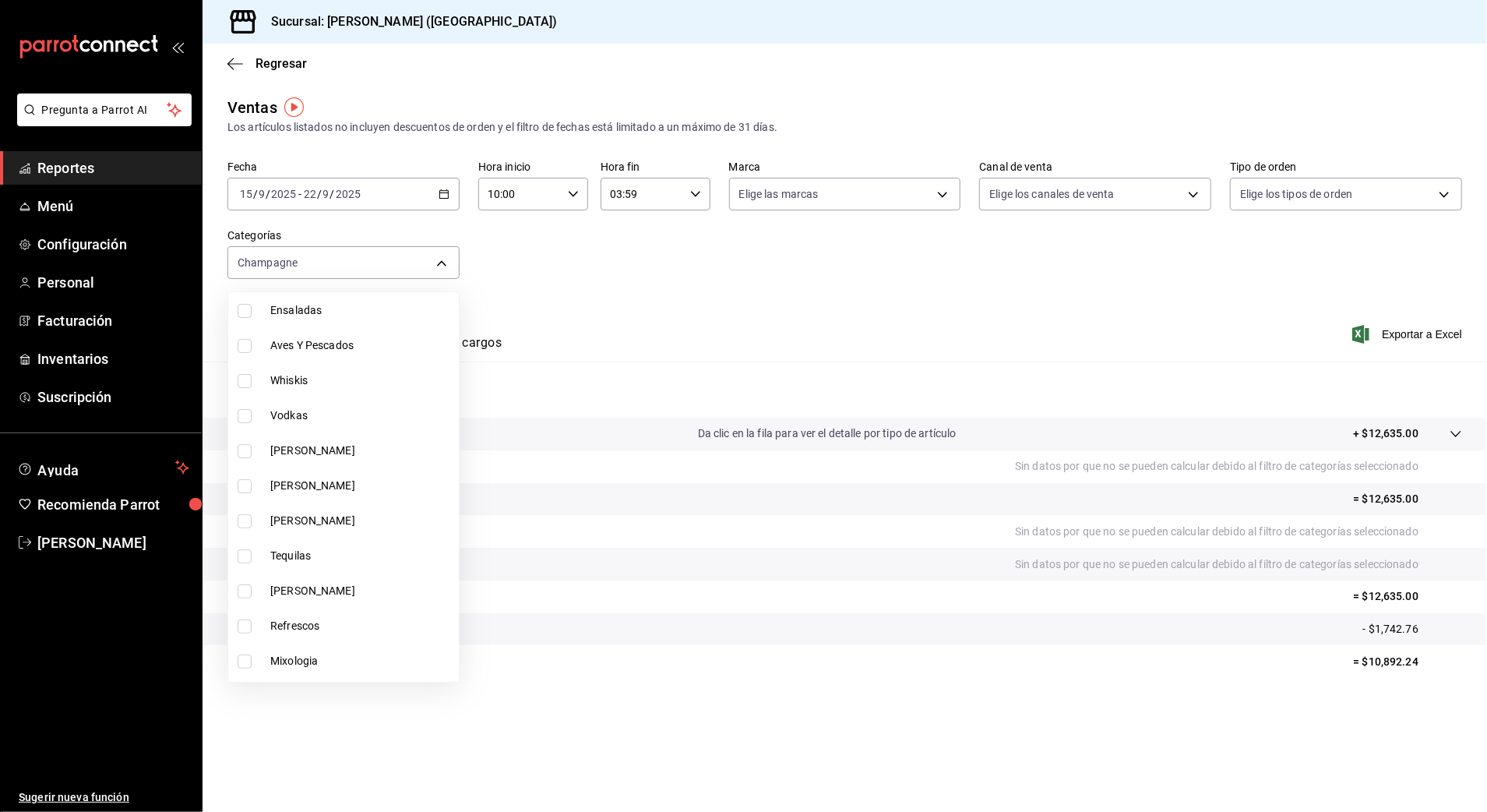
click at [294, 440] on li "[PERSON_NAME]" at bounding box center [343, 450] width 231 height 35
type input "509d1600-8fab-4587-81aa-bddbd578a27b,cb955d70-6ff3-4edf-b9a1-8c0d7bf12a47"
checkbox input "true"
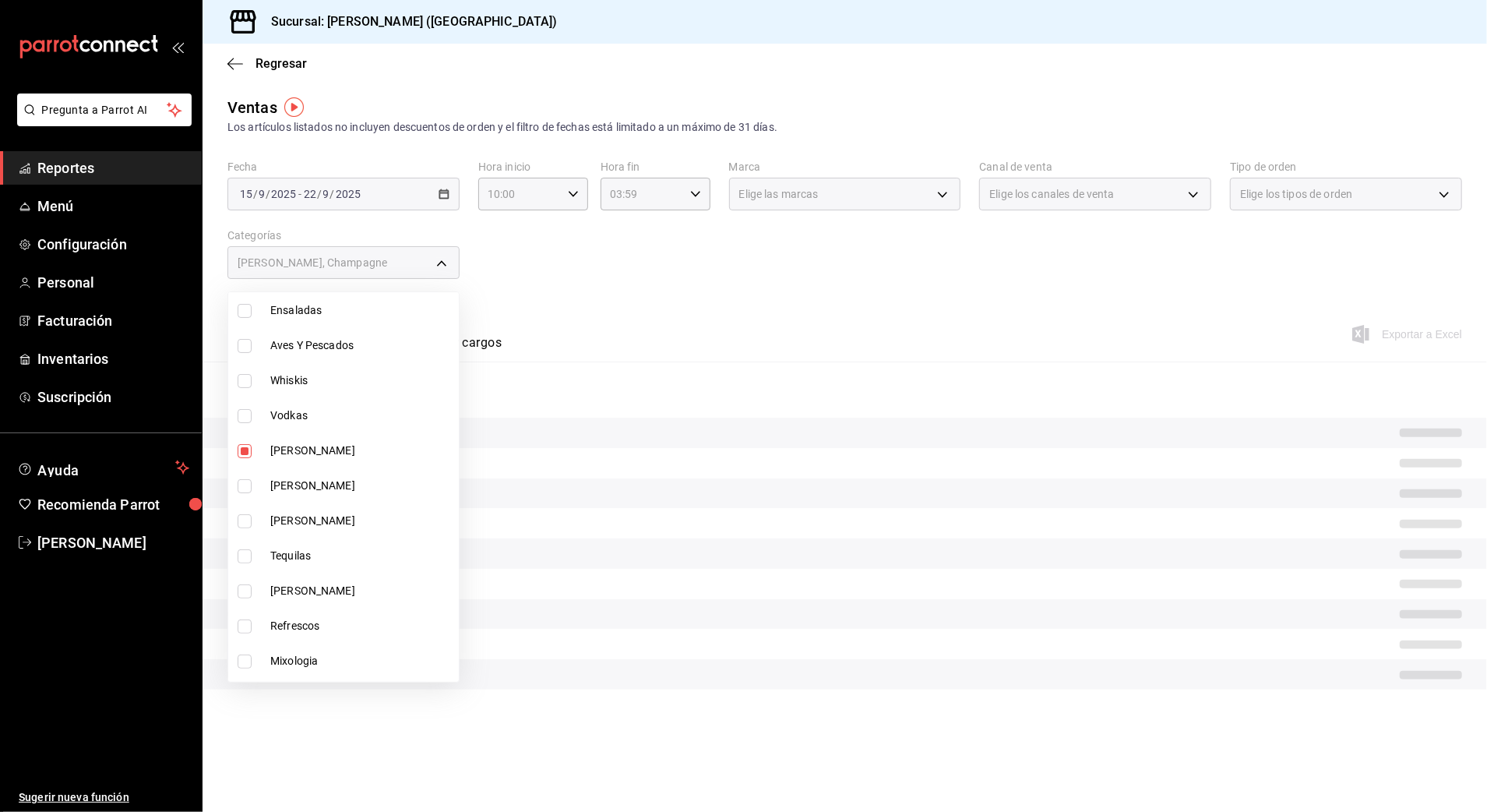
click at [307, 484] on span "[PERSON_NAME]" at bounding box center [361, 486] width 182 height 17
type input "509d1600-8fab-4587-81aa-bddbd578a27b,cb955d70-6ff3-4edf-b9a1-8c0d7bf12a47,88a5c…"
checkbox input "true"
click at [310, 521] on span "[PERSON_NAME]" at bounding box center [361, 520] width 182 height 17
type input "509d1600-8fab-4587-81aa-bddbd578a27b,cb955d70-6ff3-4edf-b9a1-8c0d7bf12a47,88a5c…"
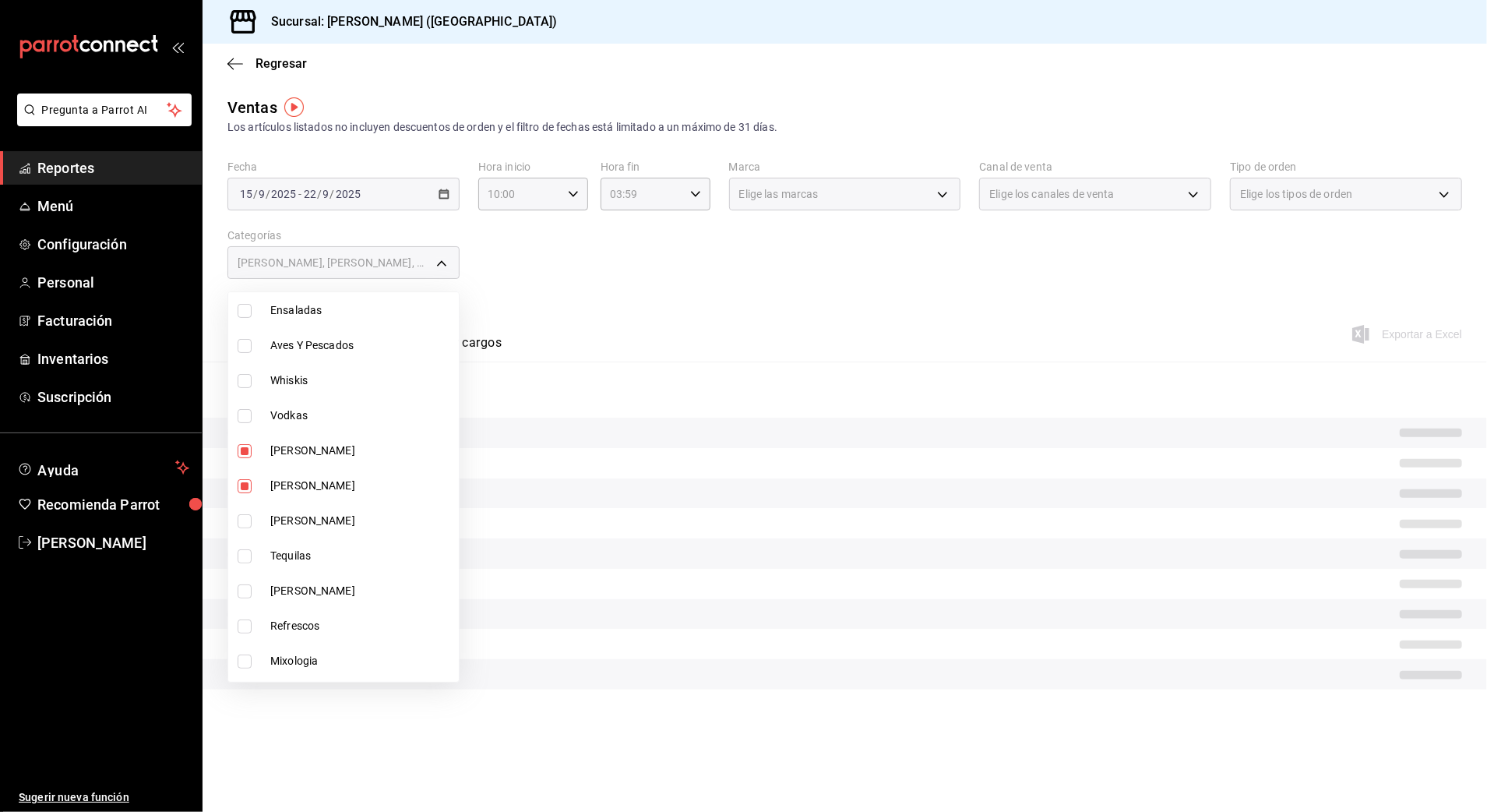
checkbox input "true"
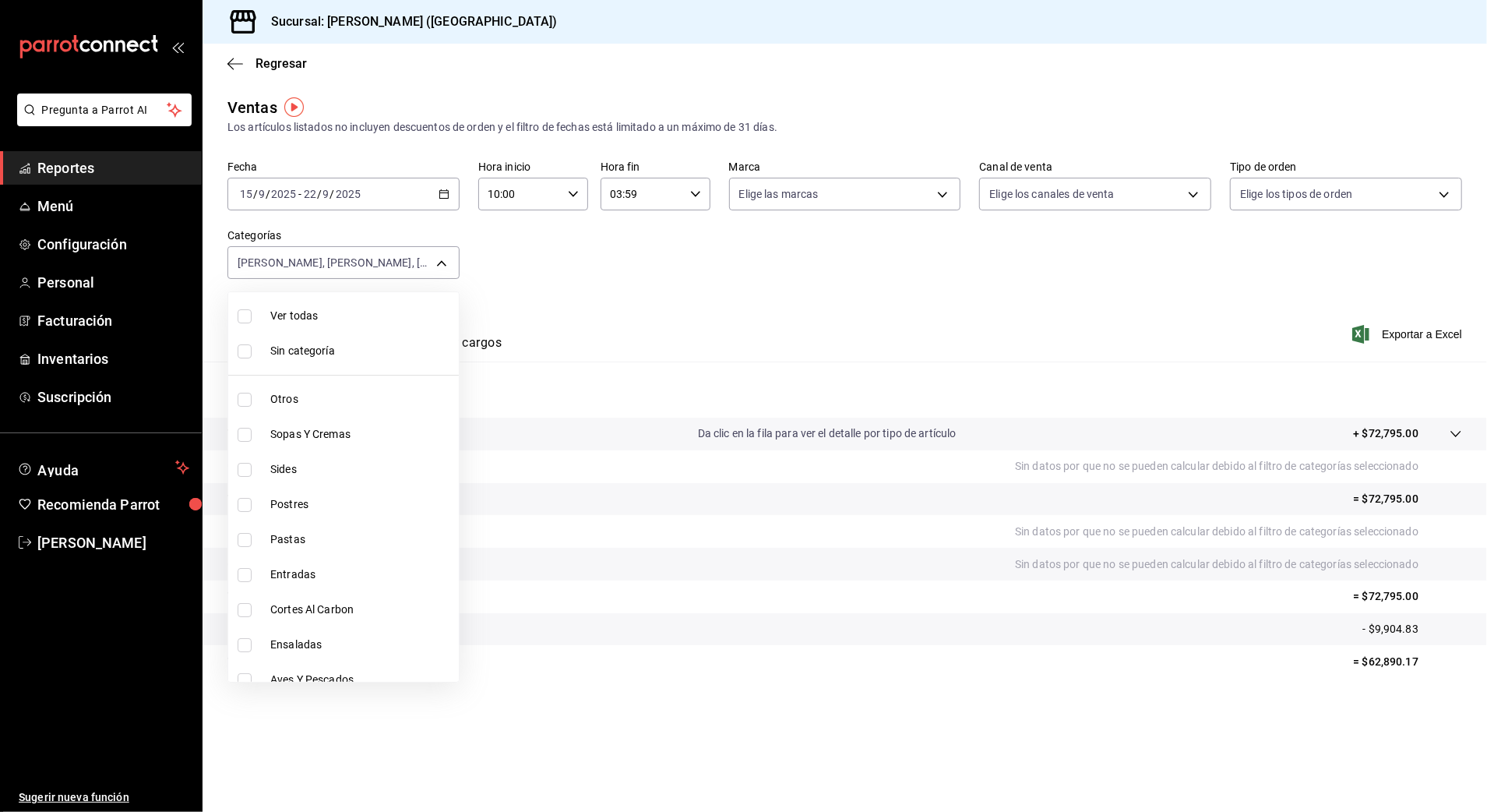
click at [628, 515] on div at bounding box center [743, 406] width 1487 height 812
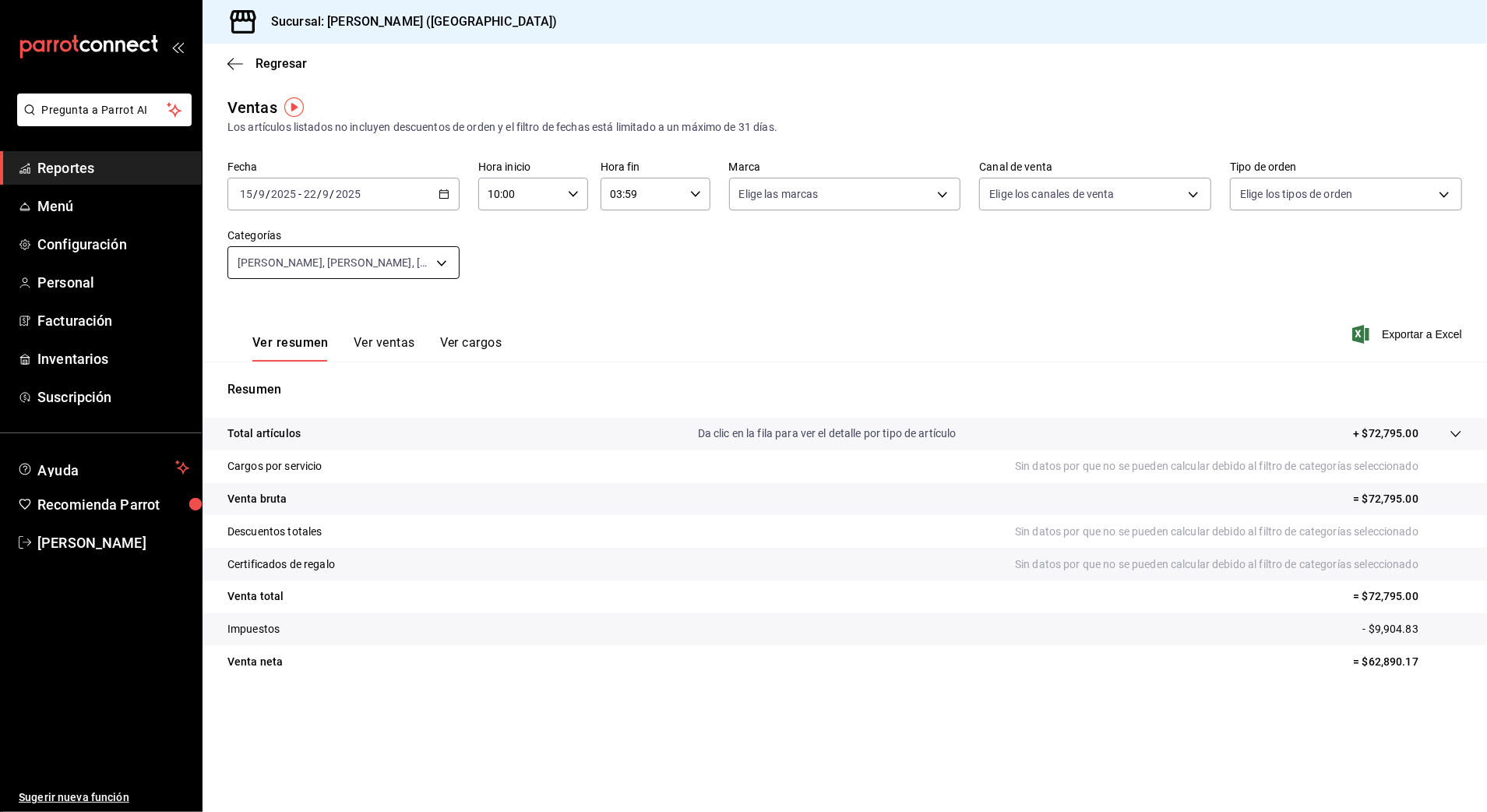
click at [397, 268] on body "Pregunta a Parrot AI Reportes Menú Configuración Personal Facturación Inventari…" at bounding box center [743, 406] width 1487 height 812
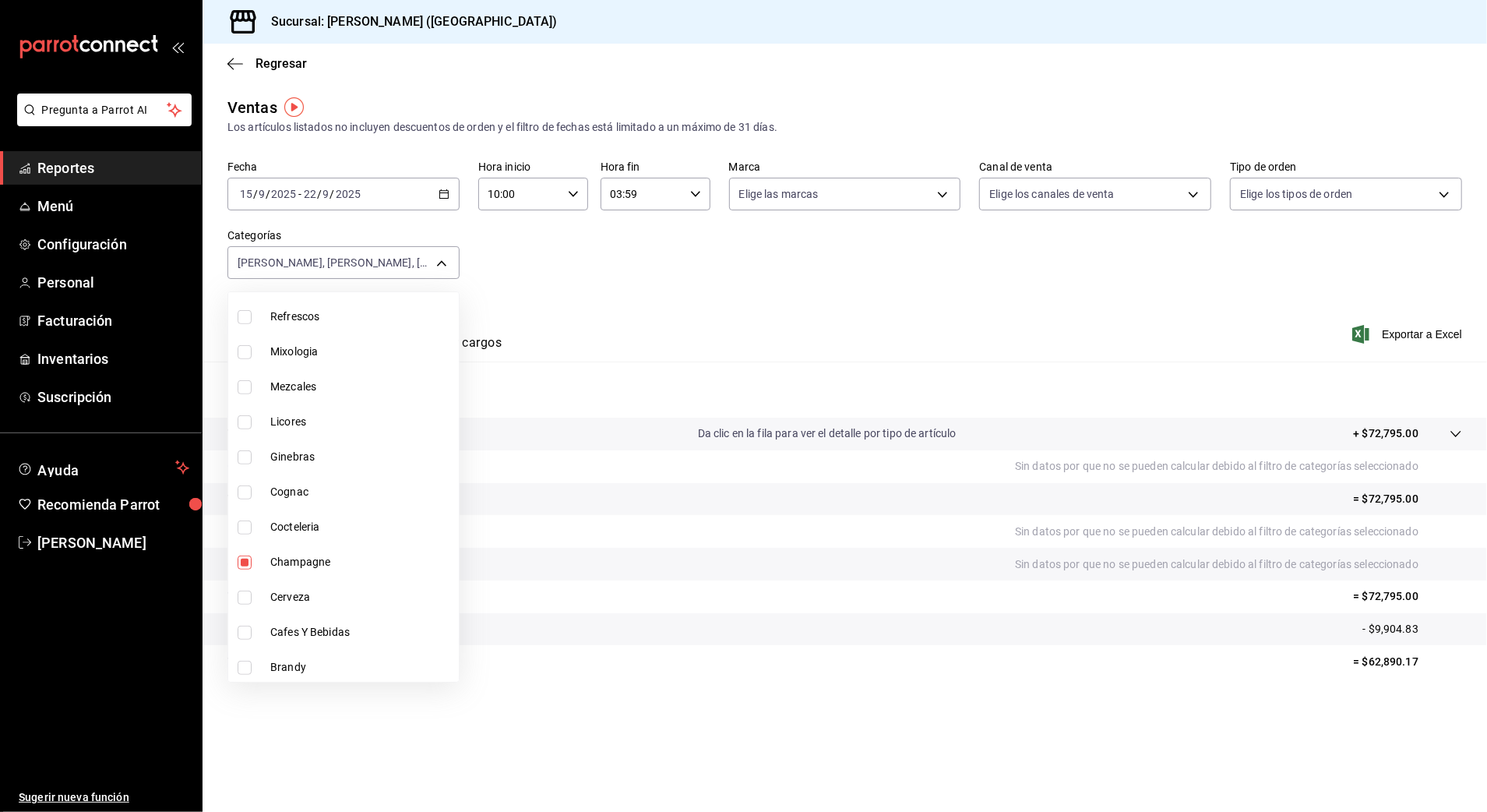
scroll to position [646, 0]
click at [666, 304] on div at bounding box center [743, 406] width 1487 height 812
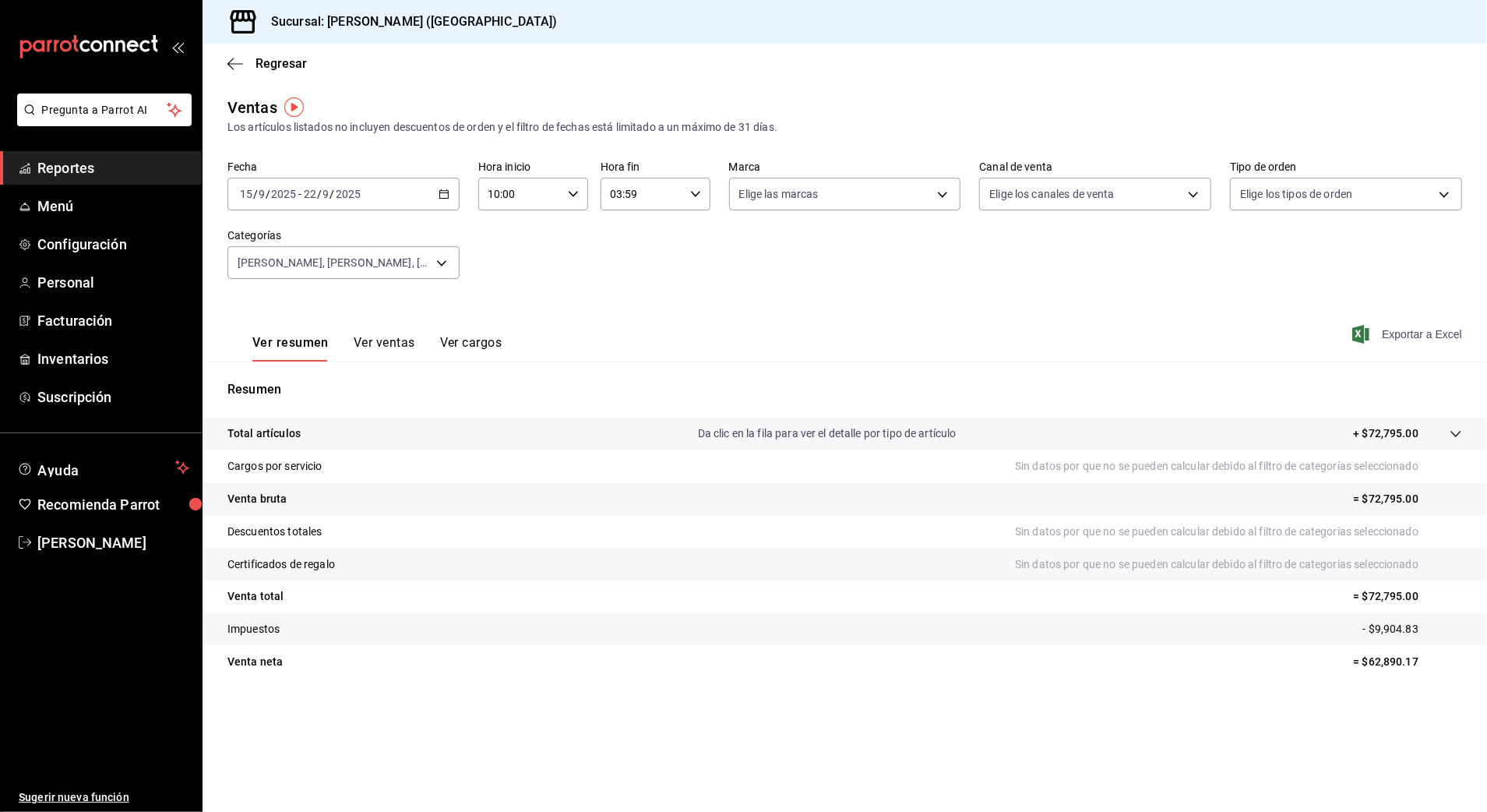
click at [1412, 328] on span "Exportar a Excel" at bounding box center [1409, 333] width 107 height 19
click at [441, 190] on \(Stroke\) "button" at bounding box center [443, 194] width 9 height 9
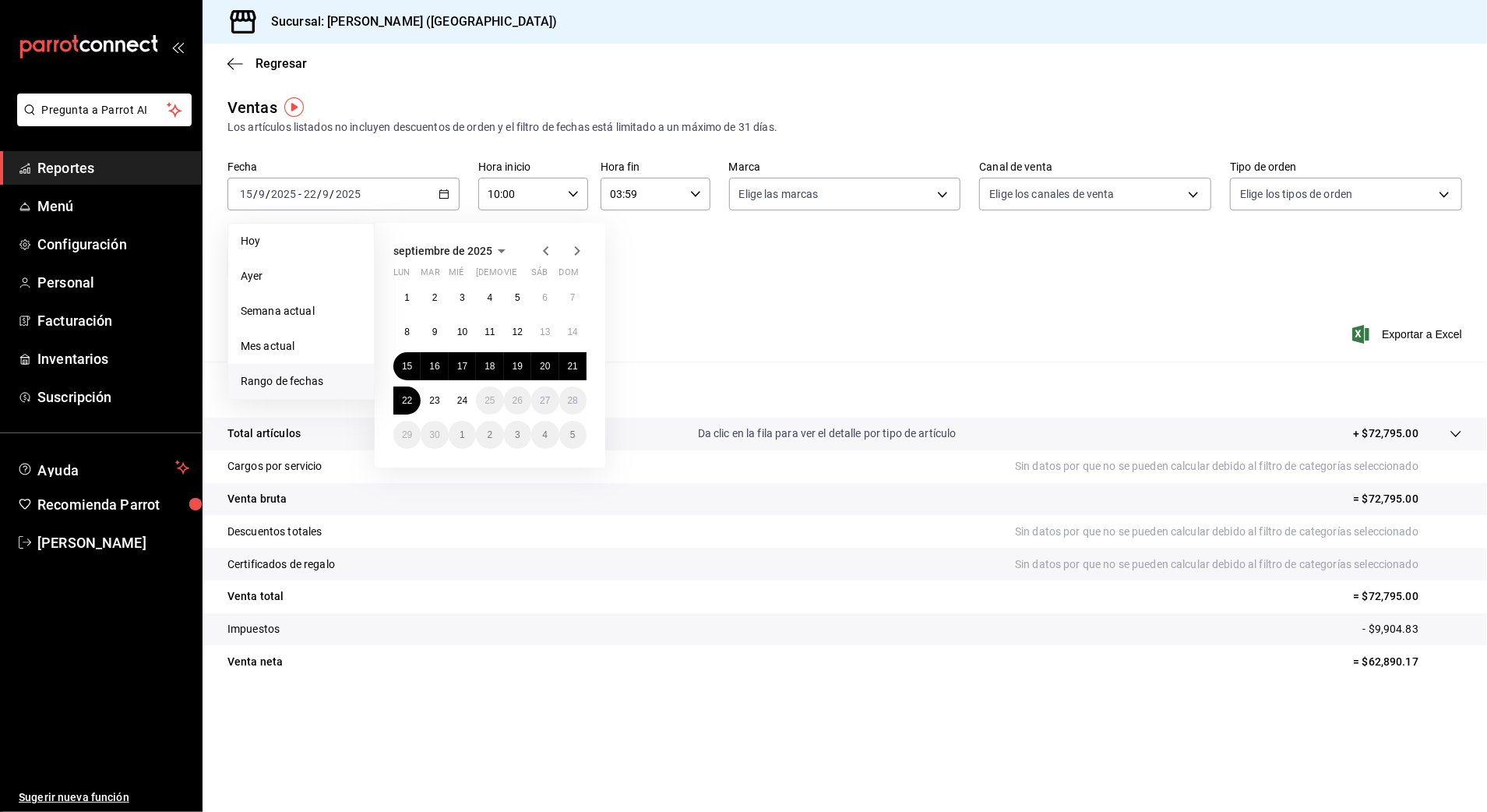
click at [421, 175] on div "Fecha [DATE] [DATE] - [DATE] [DATE] [DATE] [DATE] Semana actual Mes actual [GEO…" at bounding box center [343, 185] width 232 height 49
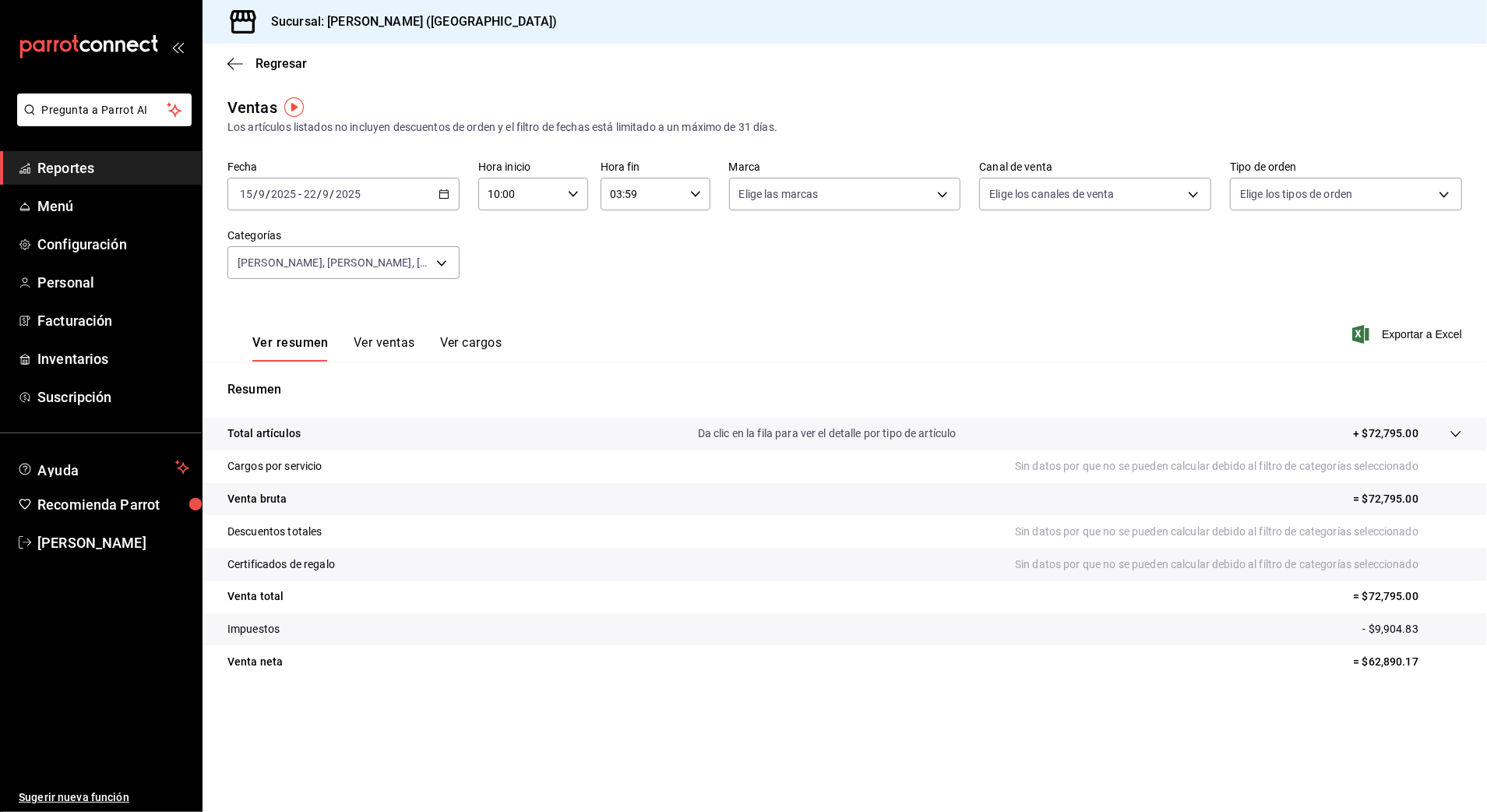
click at [251, 53] on div "Regresar" at bounding box center [845, 63] width 1285 height 40
click at [259, 63] on span "Regresar" at bounding box center [281, 63] width 51 height 15
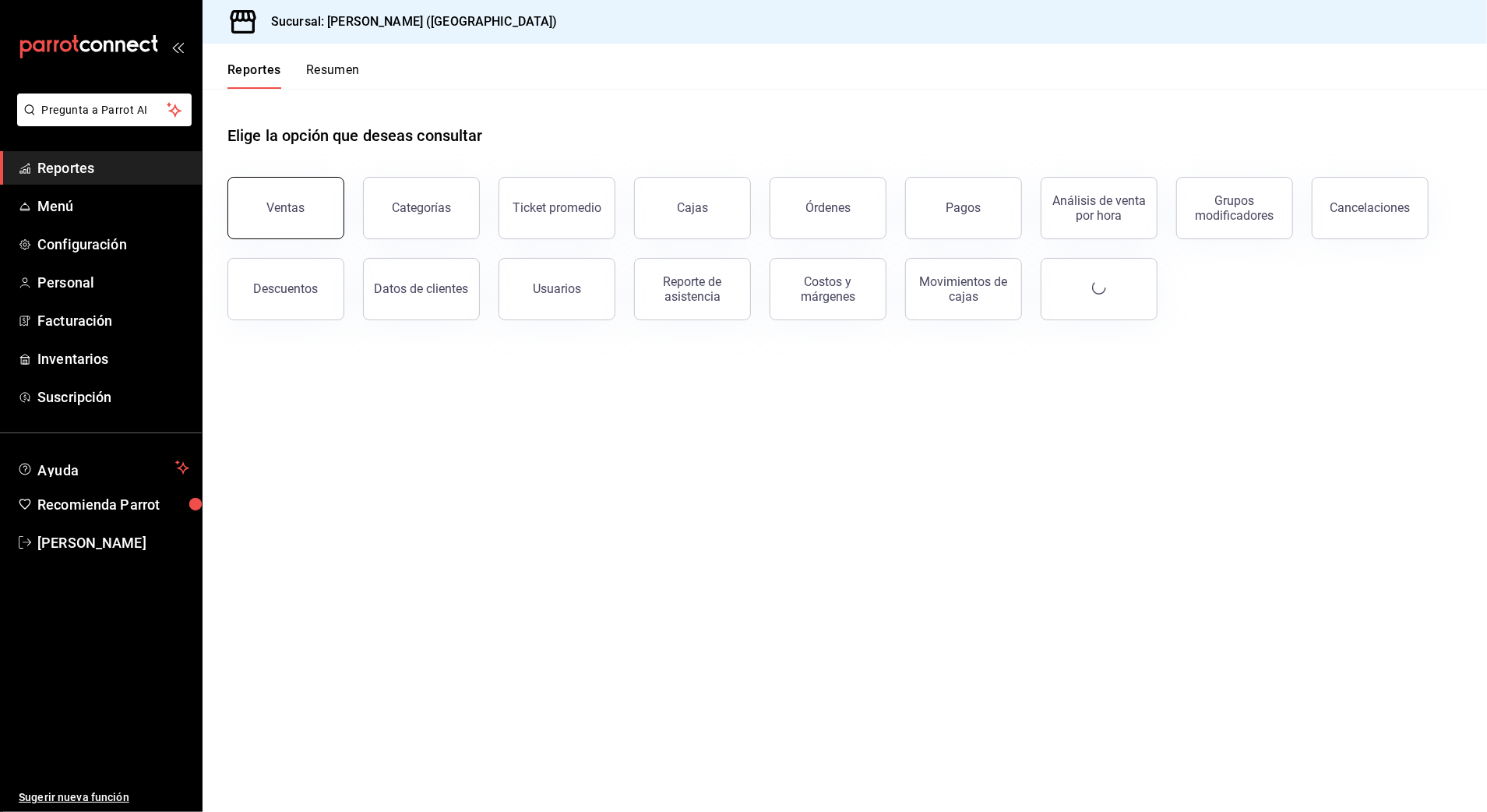
click at [303, 200] on button "Ventas" at bounding box center [286, 208] width 117 height 62
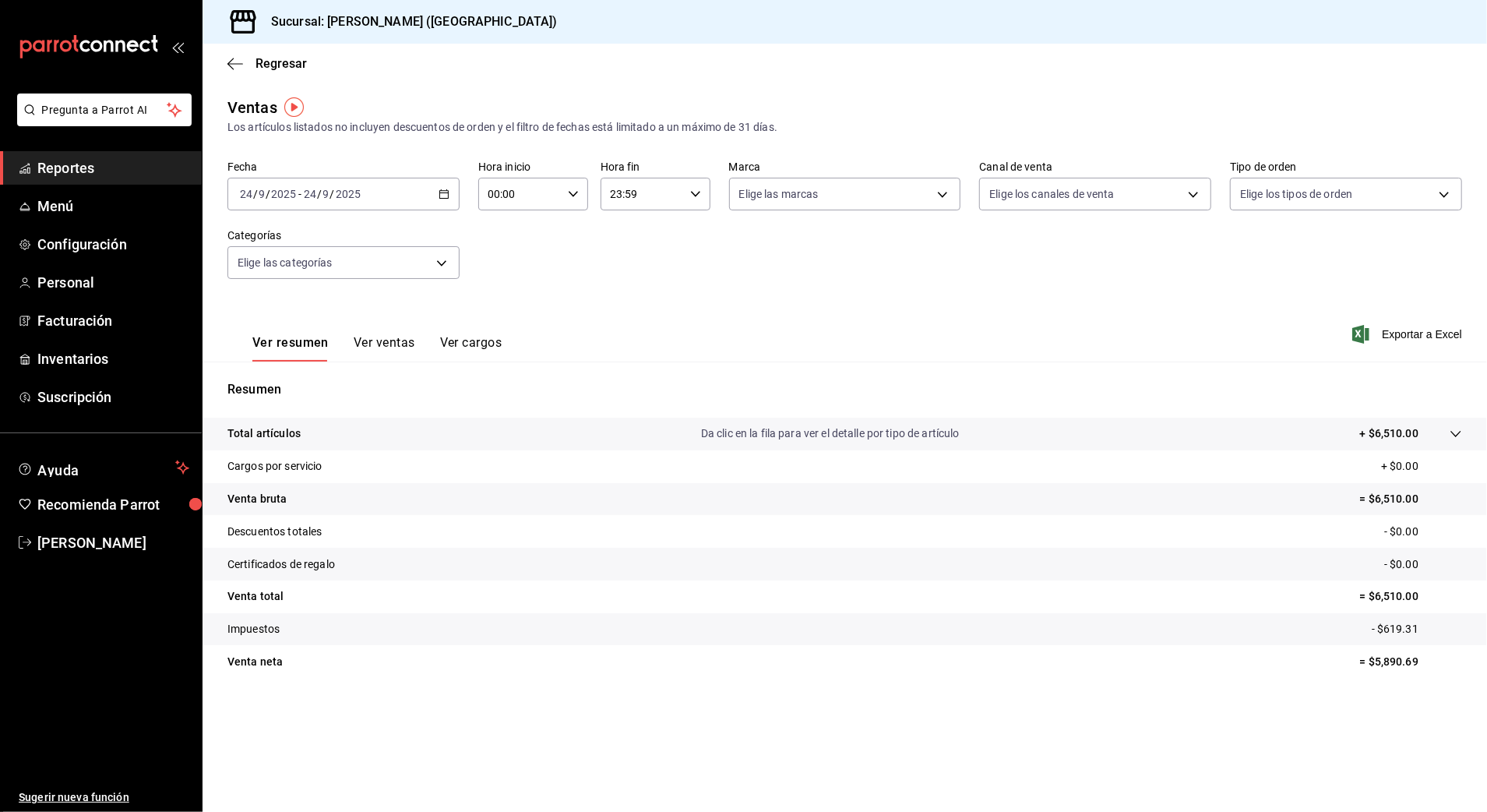
click at [440, 192] on icon "button" at bounding box center [443, 194] width 11 height 11
click at [331, 376] on span "Rango de fechas" at bounding box center [301, 381] width 121 height 17
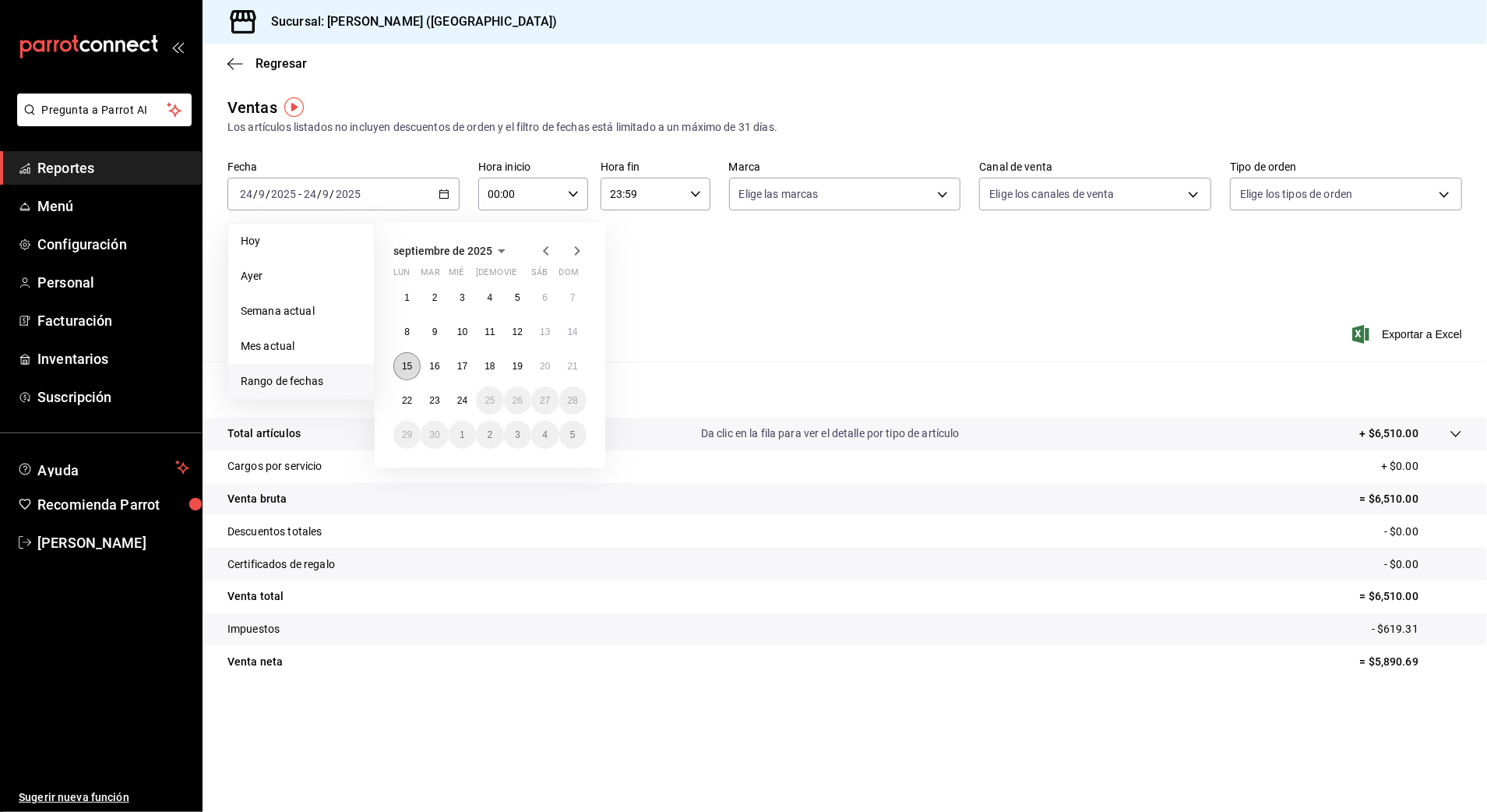
click at [416, 362] on button "15" at bounding box center [408, 366] width 28 height 28
click at [415, 362] on button "15" at bounding box center [408, 366] width 28 height 28
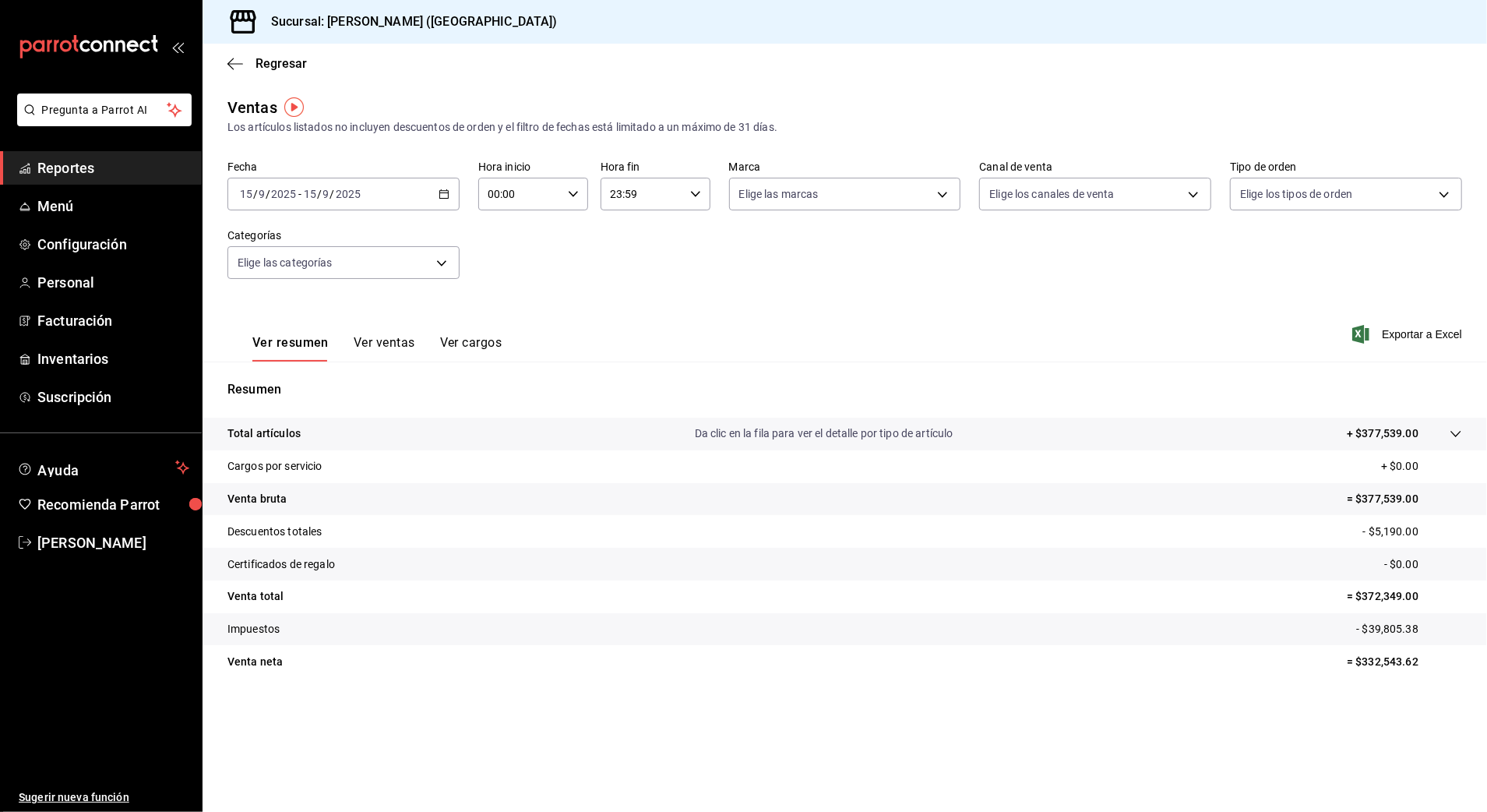
click at [533, 200] on input "00:00" at bounding box center [520, 194] width 83 height 32
click at [519, 298] on span "10" at bounding box center [506, 296] width 31 height 13
type input "10:00"
click at [681, 203] on div at bounding box center [743, 406] width 1487 height 812
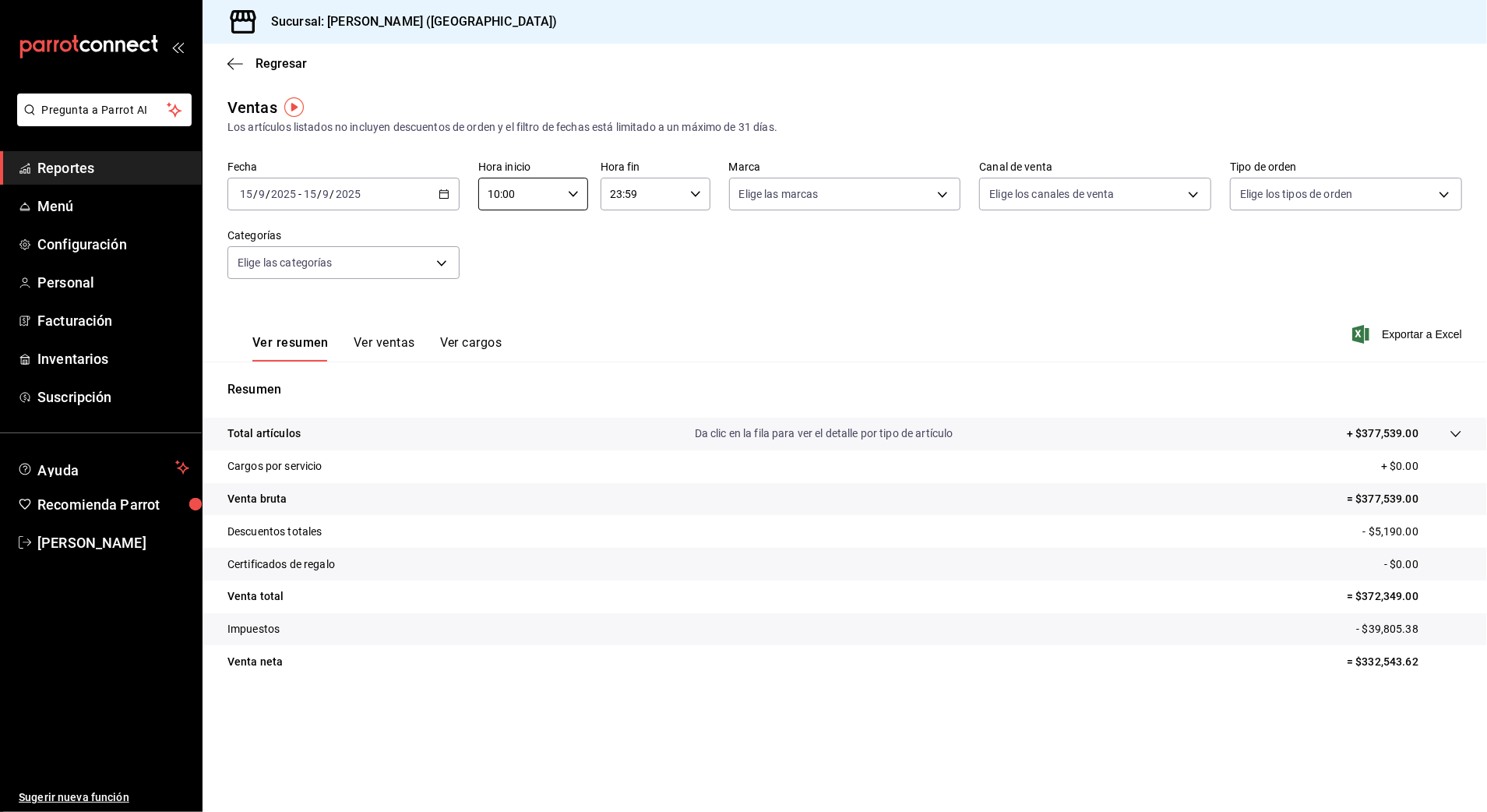
click at [626, 203] on input "23:59" at bounding box center [642, 194] width 83 height 32
click at [640, 240] on span "18" at bounding box center [628, 238] width 31 height 13
click at [687, 230] on span "00" at bounding box center [684, 233] width 31 height 13
type input "18:00"
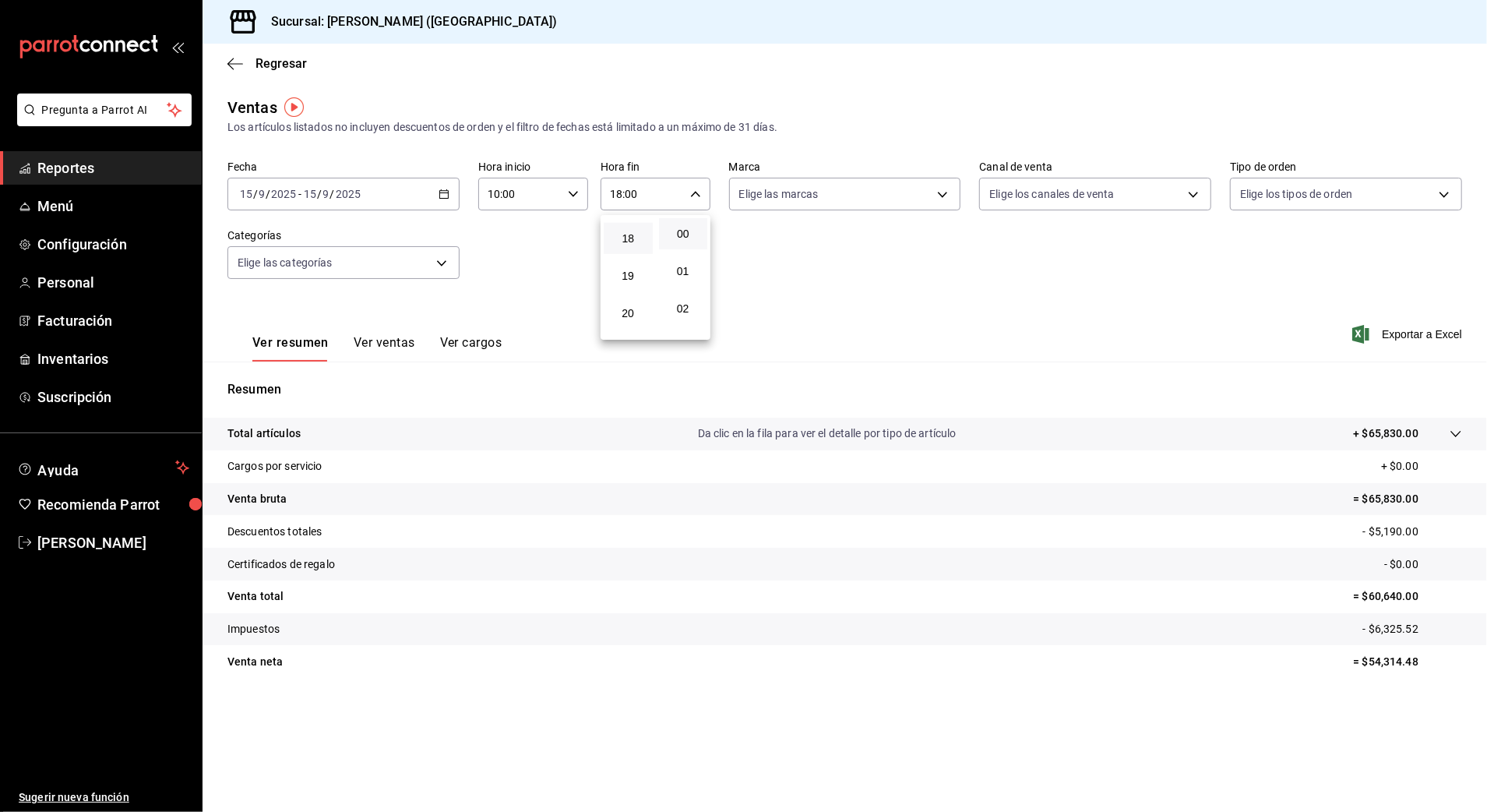
click at [949, 232] on div at bounding box center [743, 406] width 1487 height 812
click at [891, 281] on div "Fecha [DATE] [DATE] - [DATE] [DATE] Hora inicio 10:00 Hora inicio Hora fin 18:0…" at bounding box center [845, 228] width 1235 height 137
click at [436, 191] on div "[DATE] [DATE] - [DATE] [DATE]" at bounding box center [343, 194] width 232 height 33
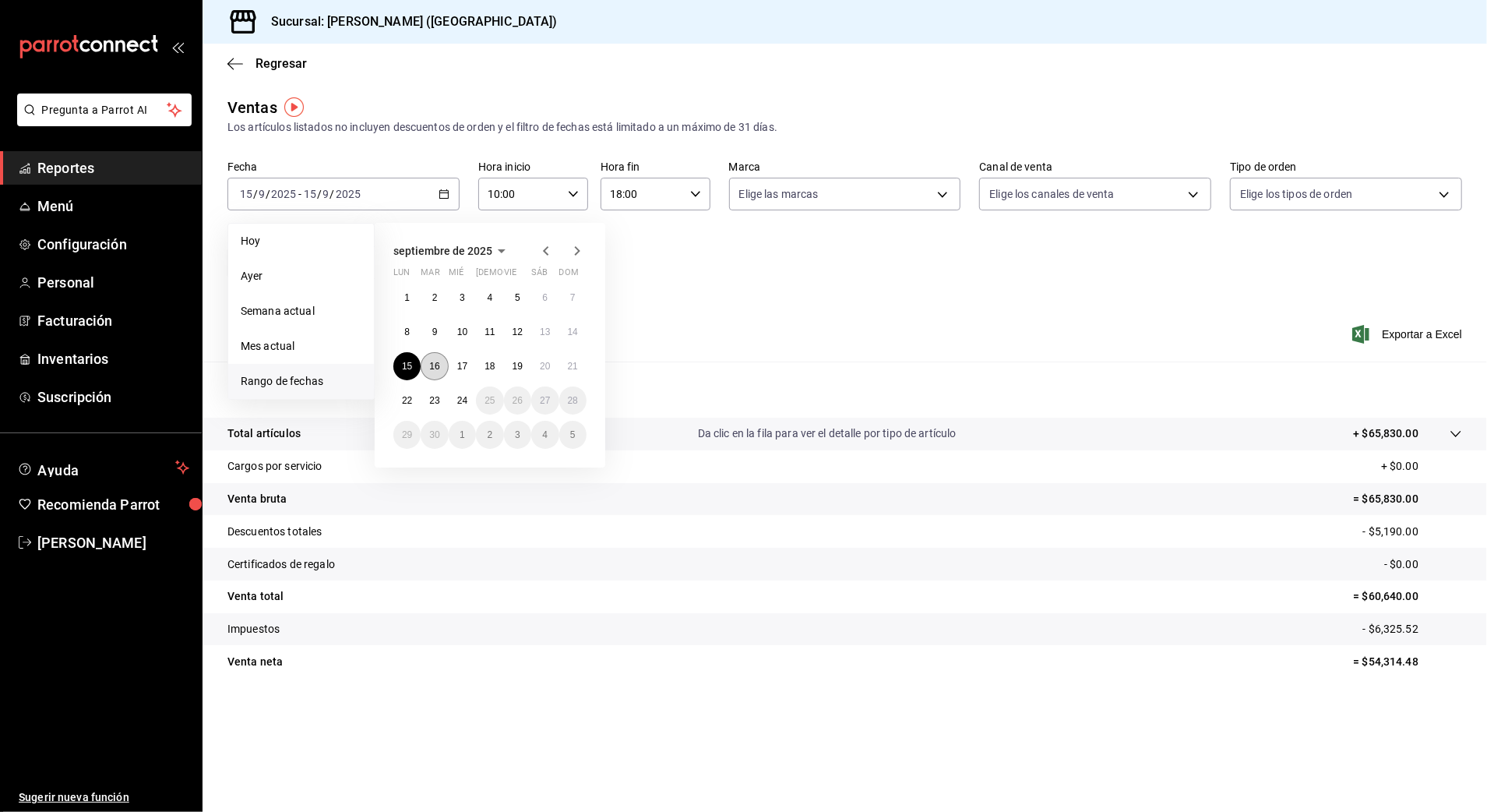
click at [445, 365] on button "16" at bounding box center [434, 366] width 28 height 28
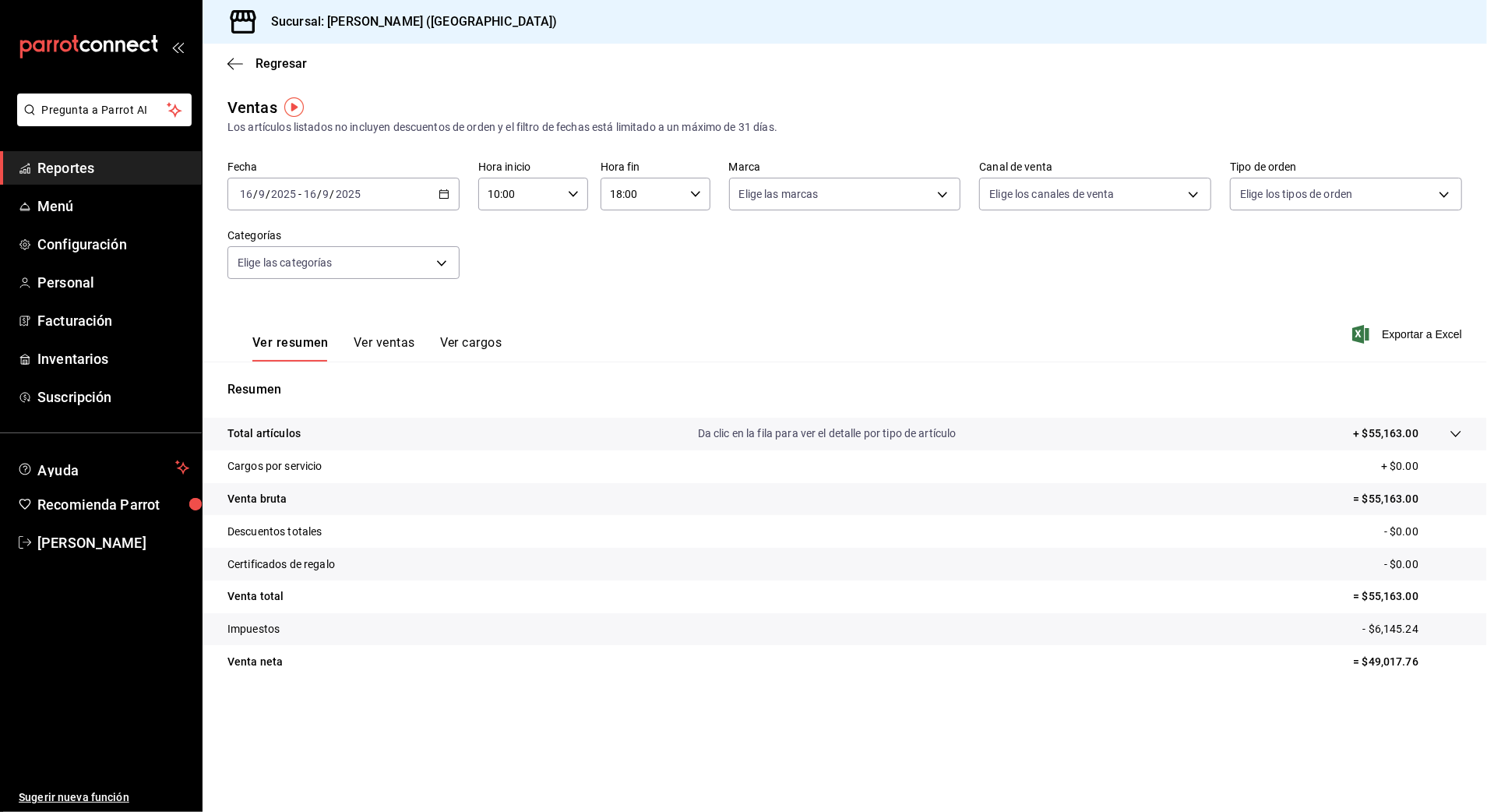
click at [443, 191] on icon "button" at bounding box center [443, 194] width 11 height 11
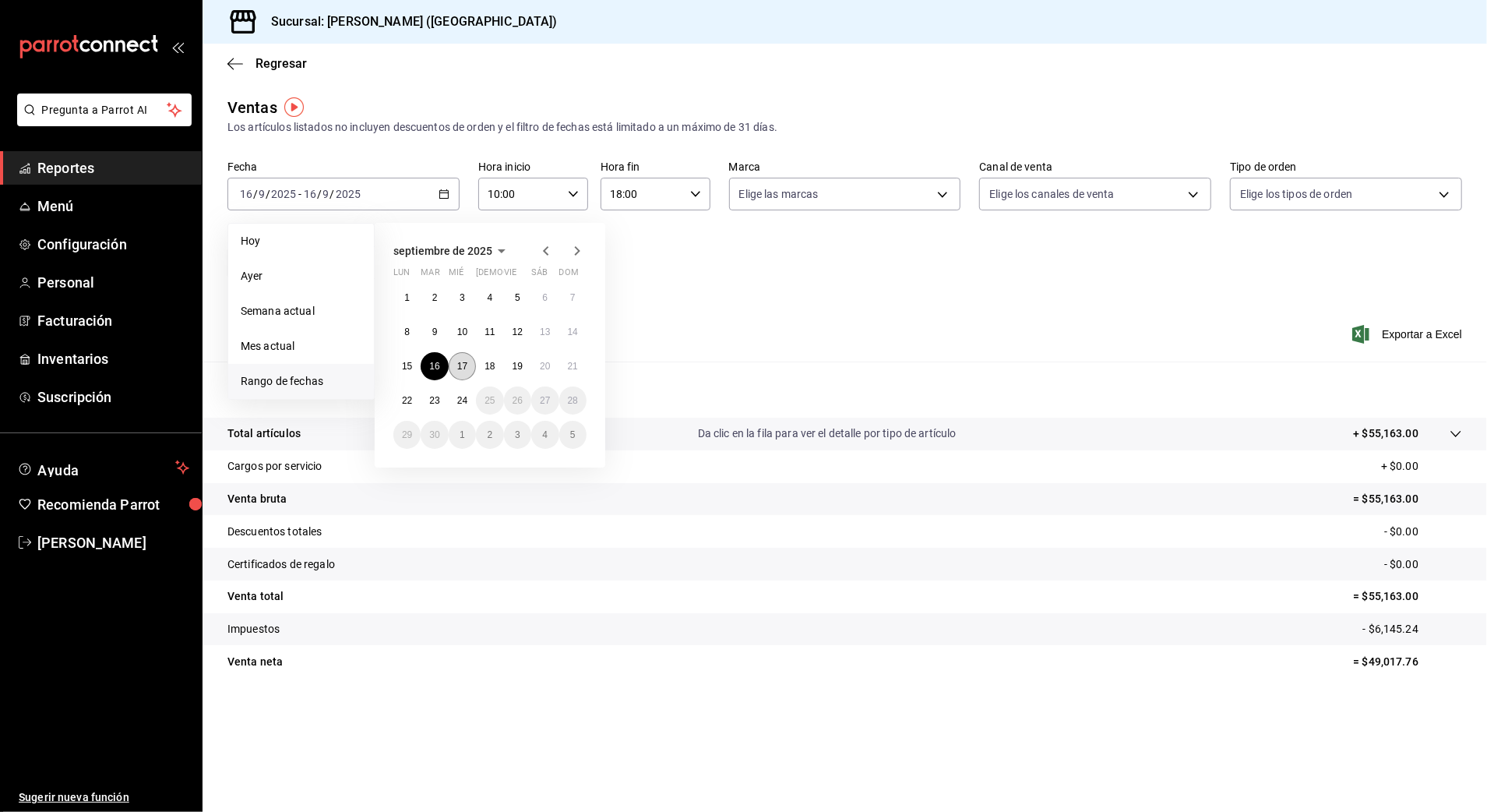
click at [466, 363] on abbr "17" at bounding box center [462, 366] width 10 height 11
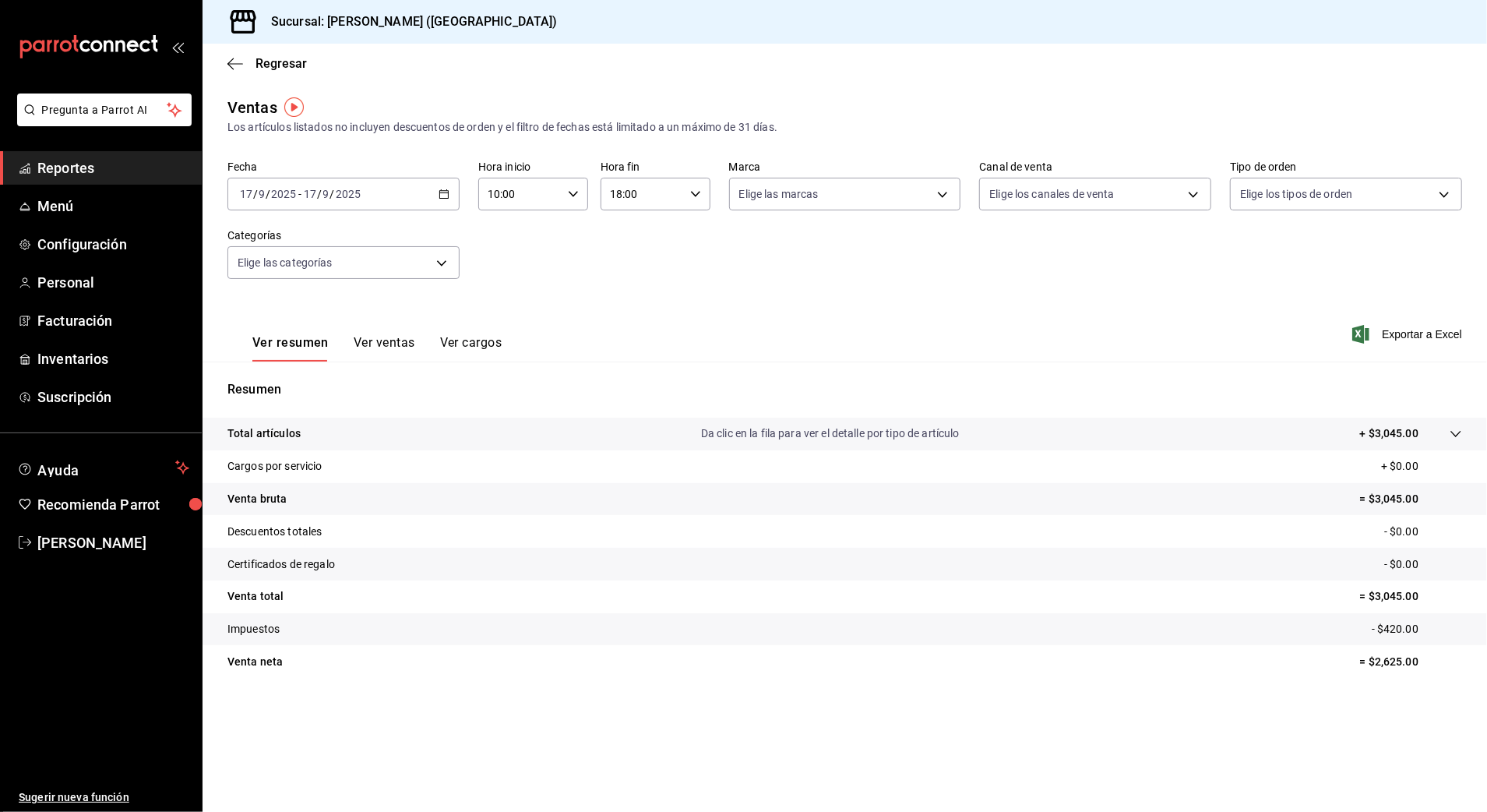
click at [450, 192] on div "[DATE] [DATE] - [DATE] [DATE]" at bounding box center [343, 194] width 232 height 33
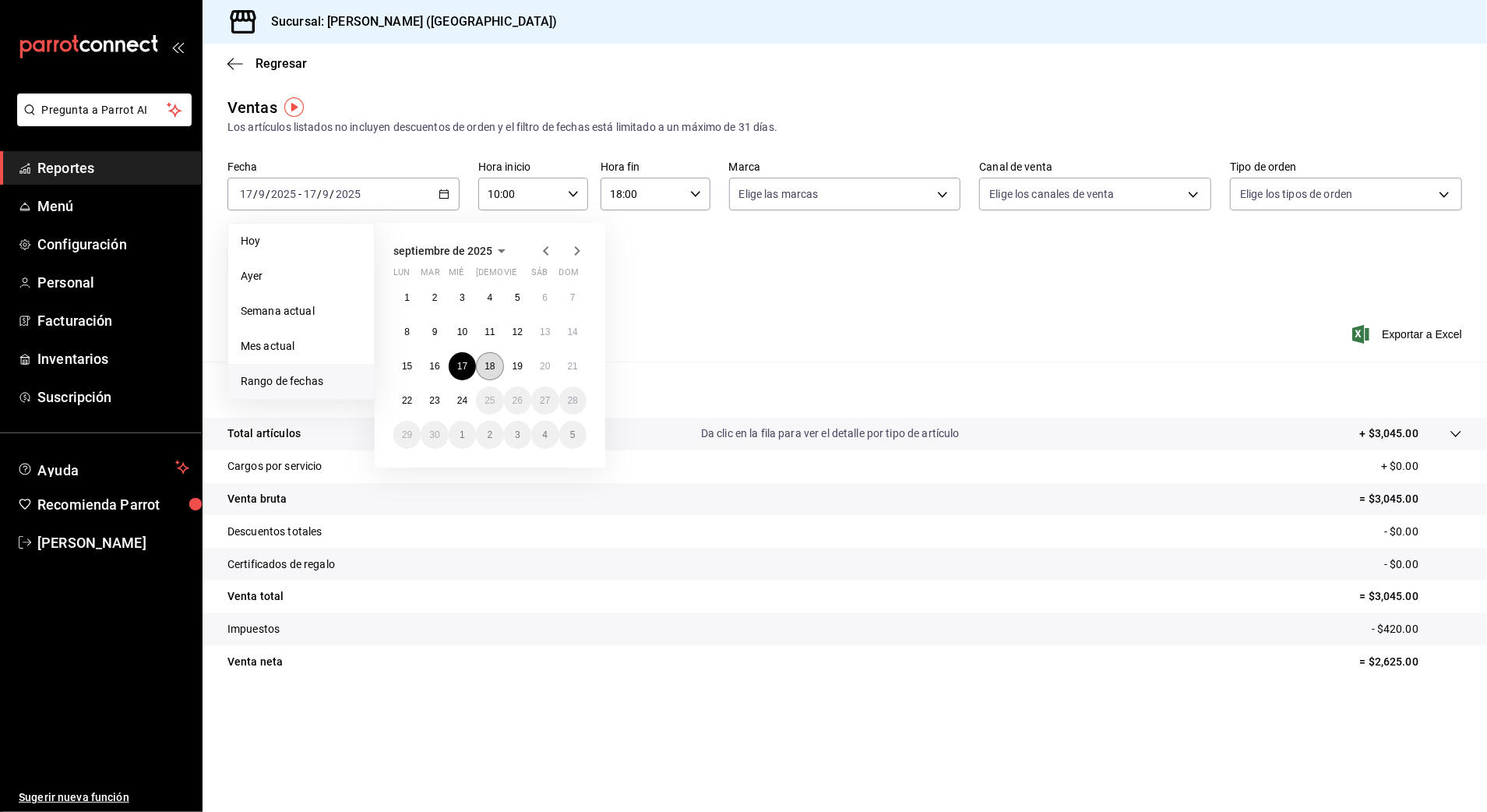
click at [496, 372] on button "18" at bounding box center [490, 366] width 28 height 28
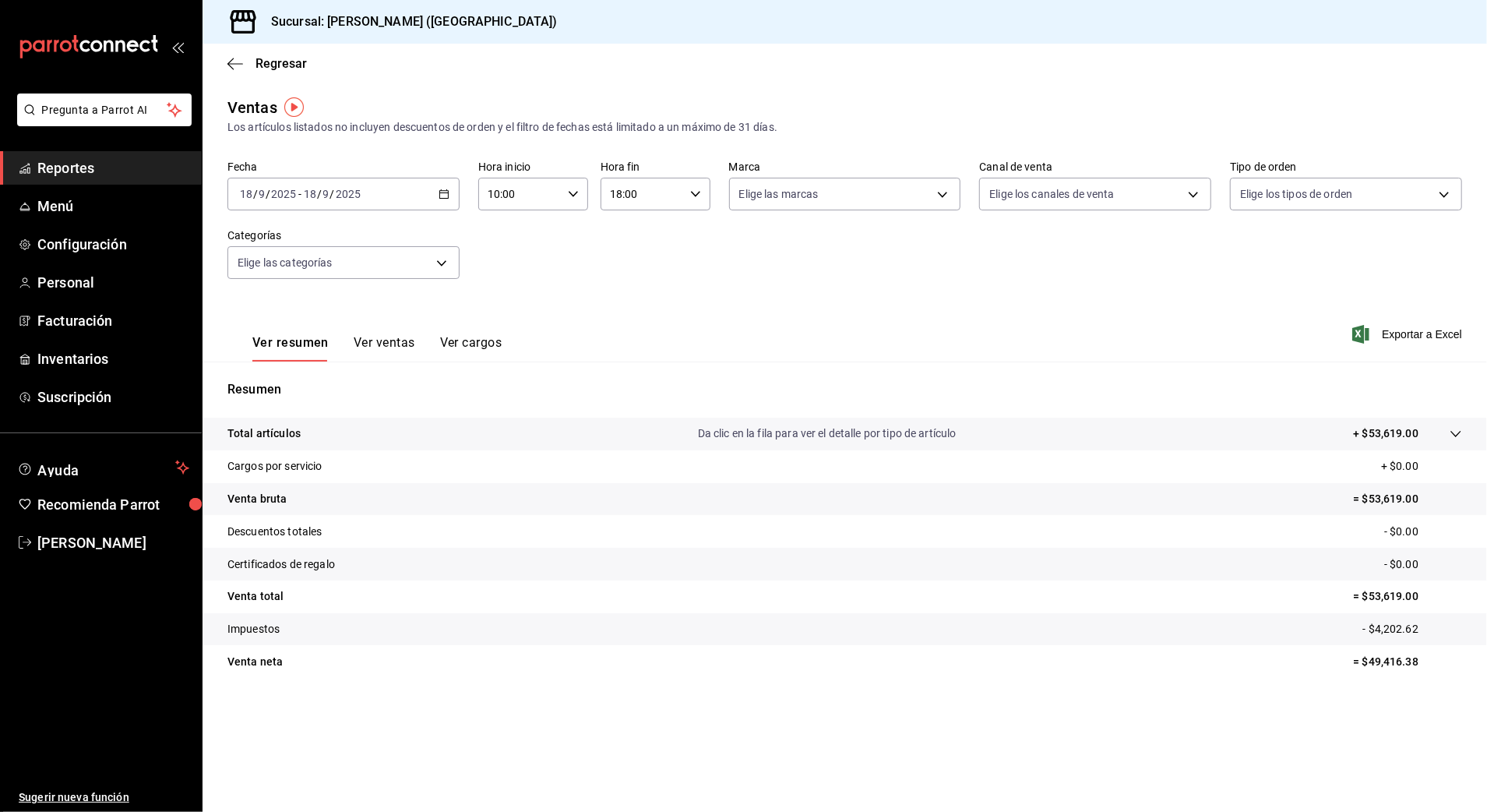
click at [440, 191] on icon "button" at bounding box center [443, 194] width 11 height 11
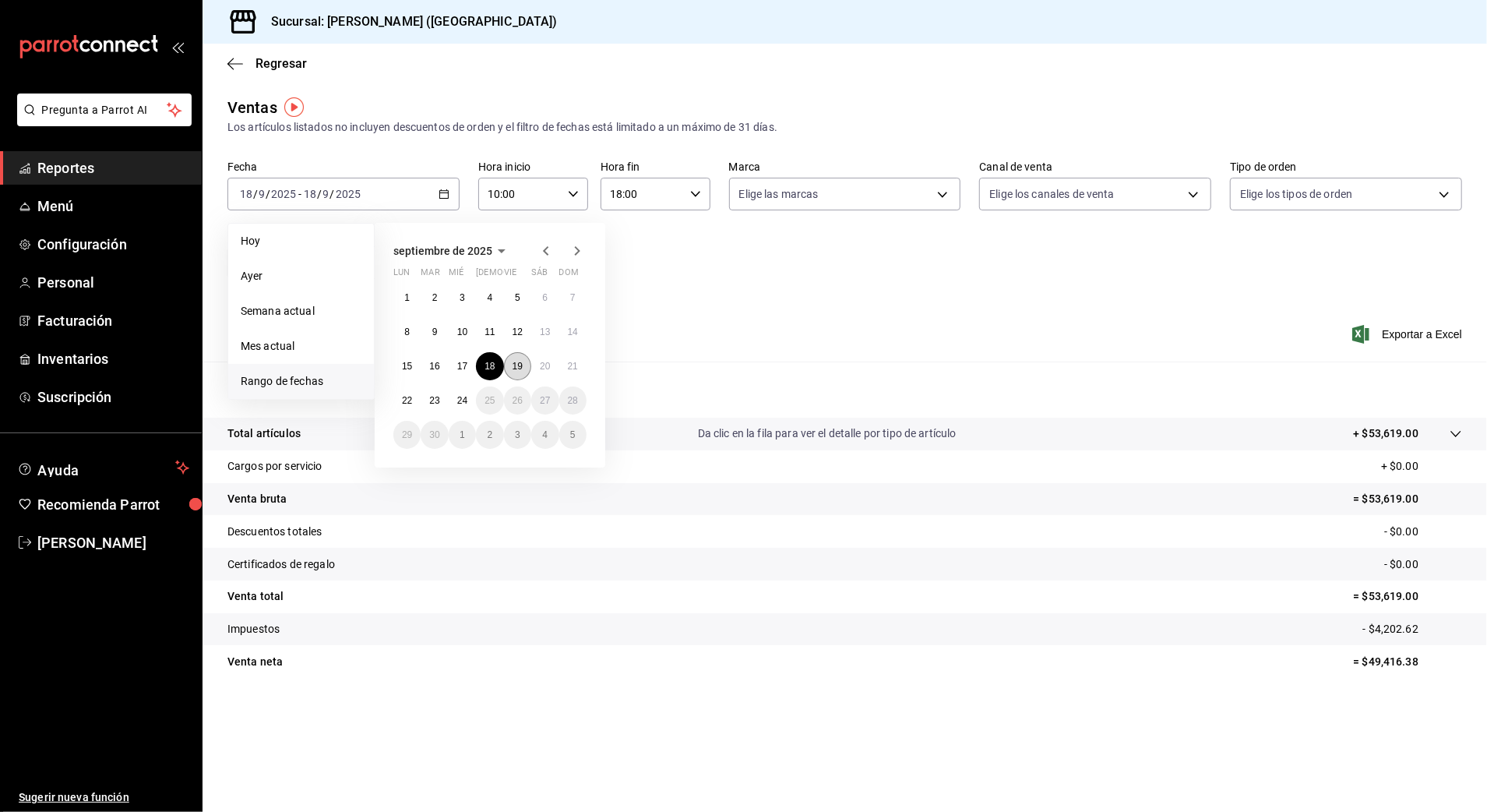
click at [518, 361] on abbr "19" at bounding box center [517, 366] width 10 height 11
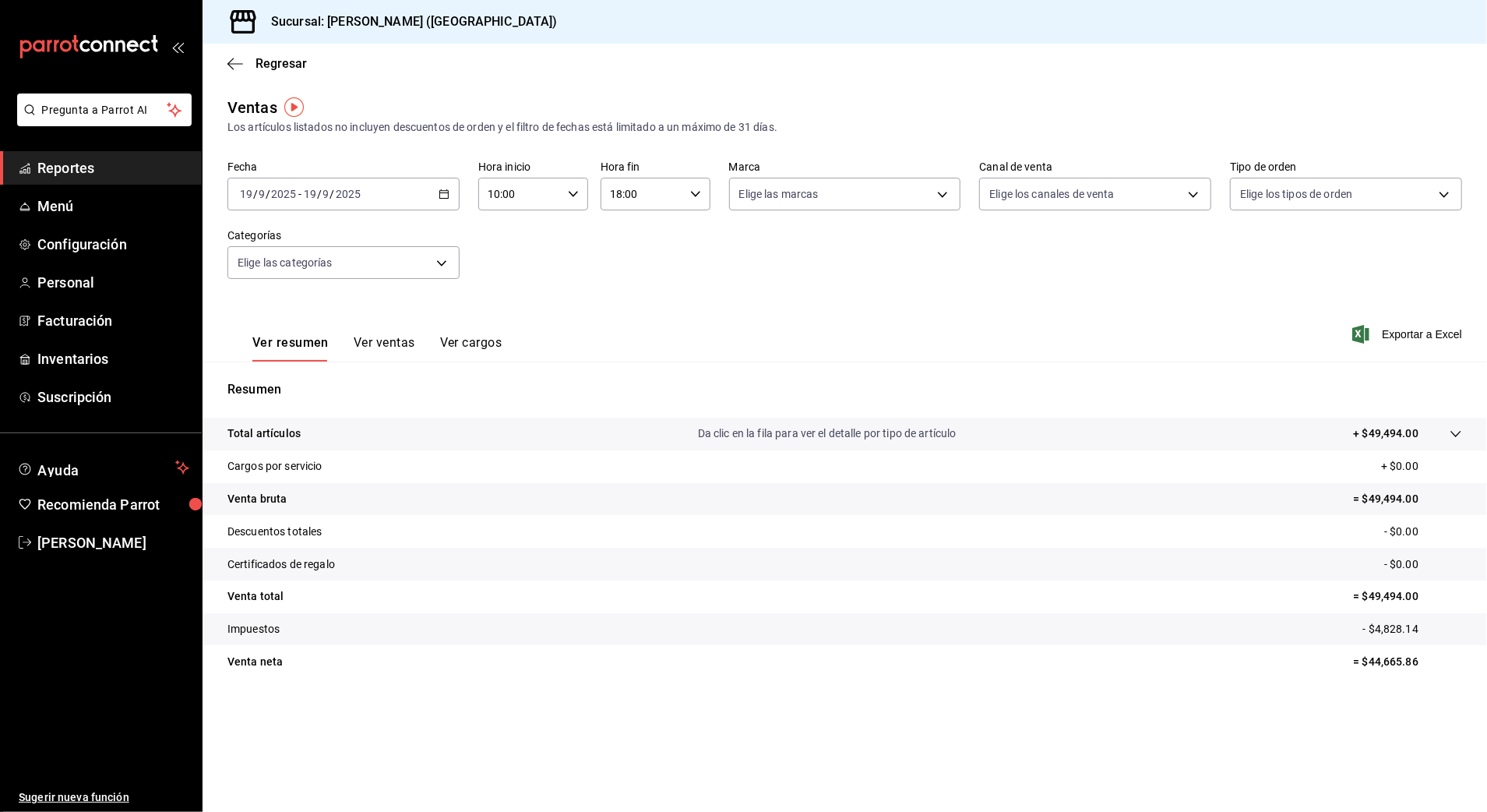
click at [445, 191] on icon "button" at bounding box center [443, 194] width 11 height 11
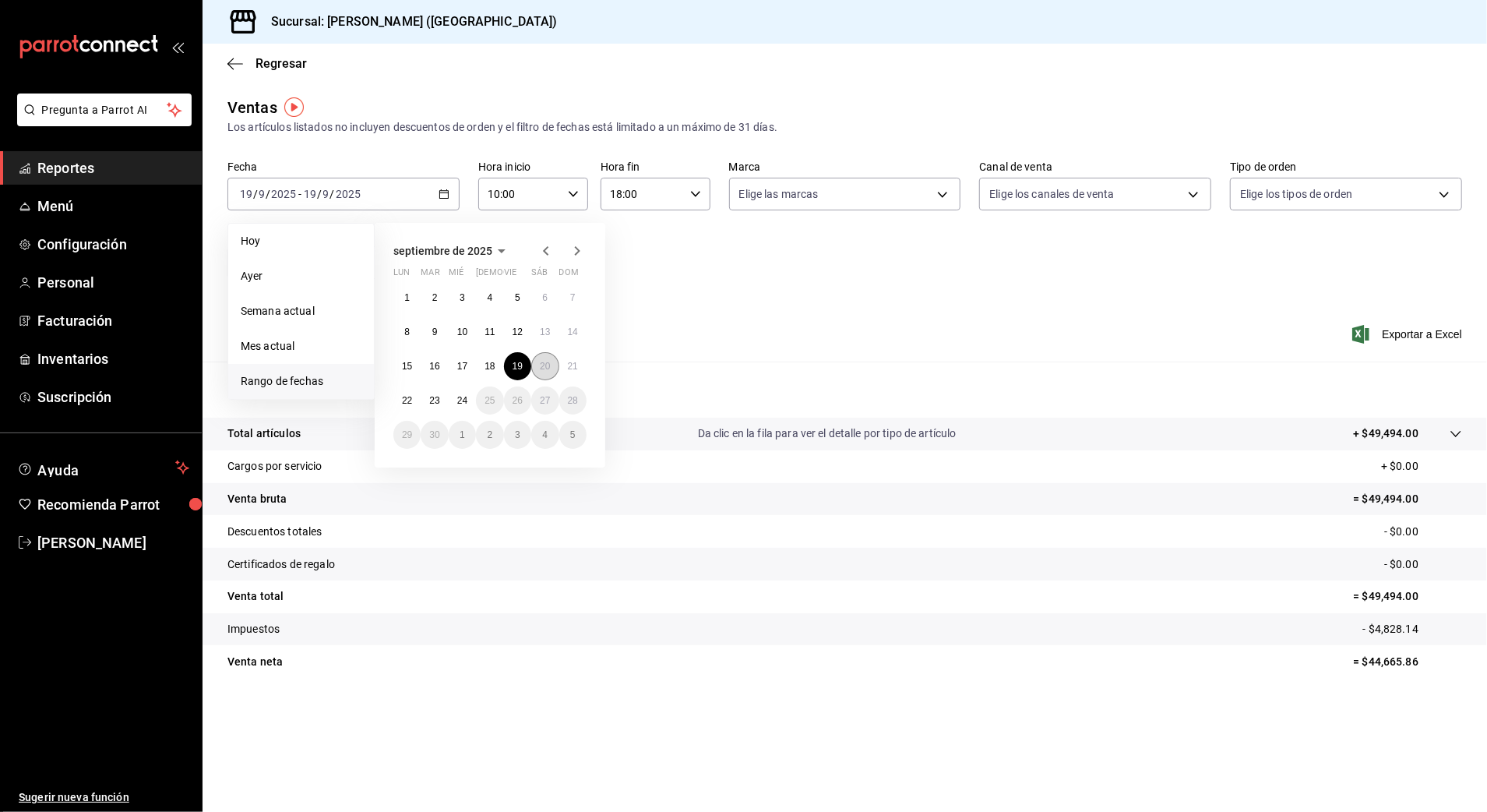
click at [545, 362] on abbr "20" at bounding box center [545, 366] width 10 height 11
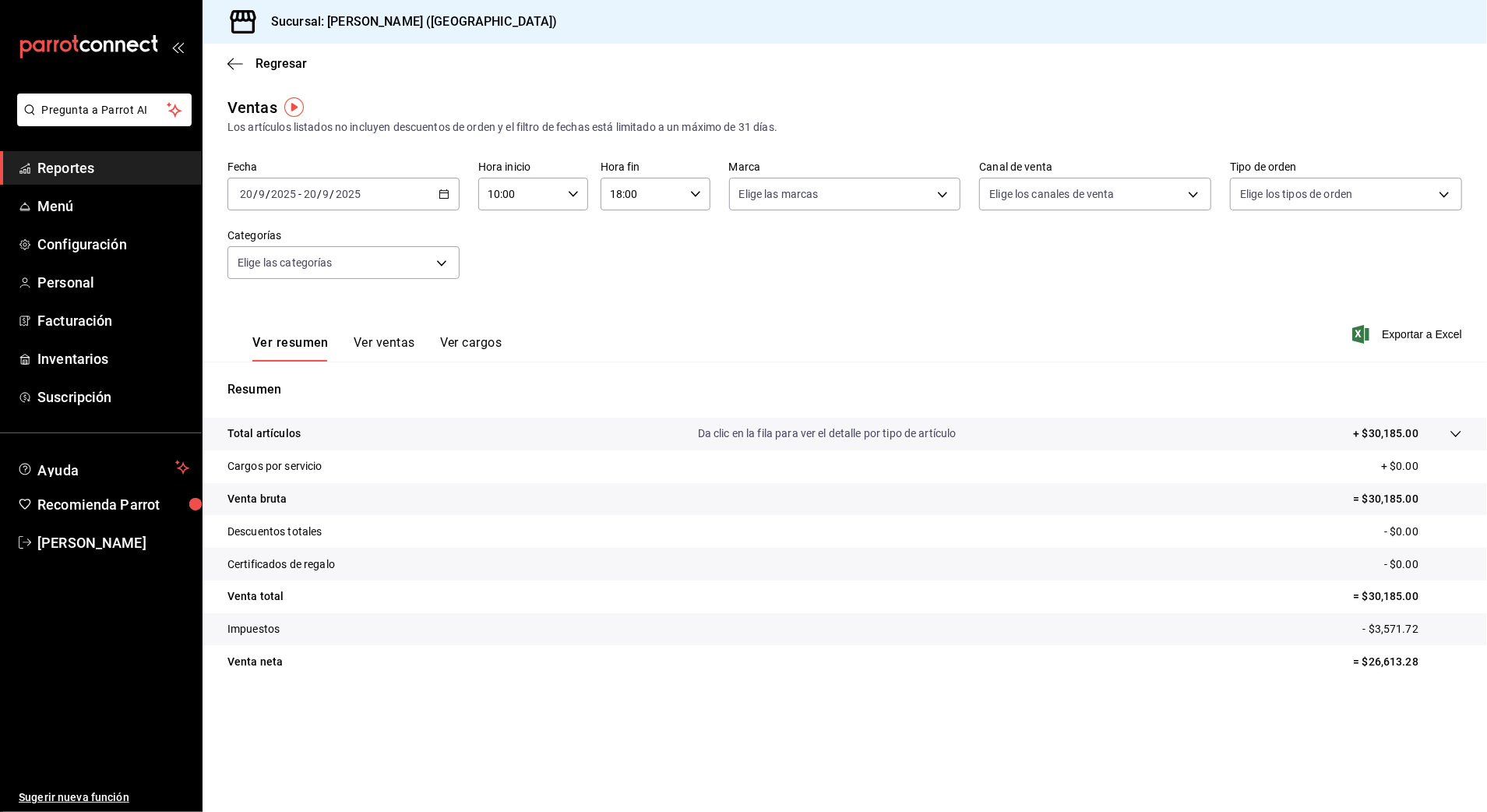
click at [449, 193] on icon "button" at bounding box center [443, 194] width 11 height 11
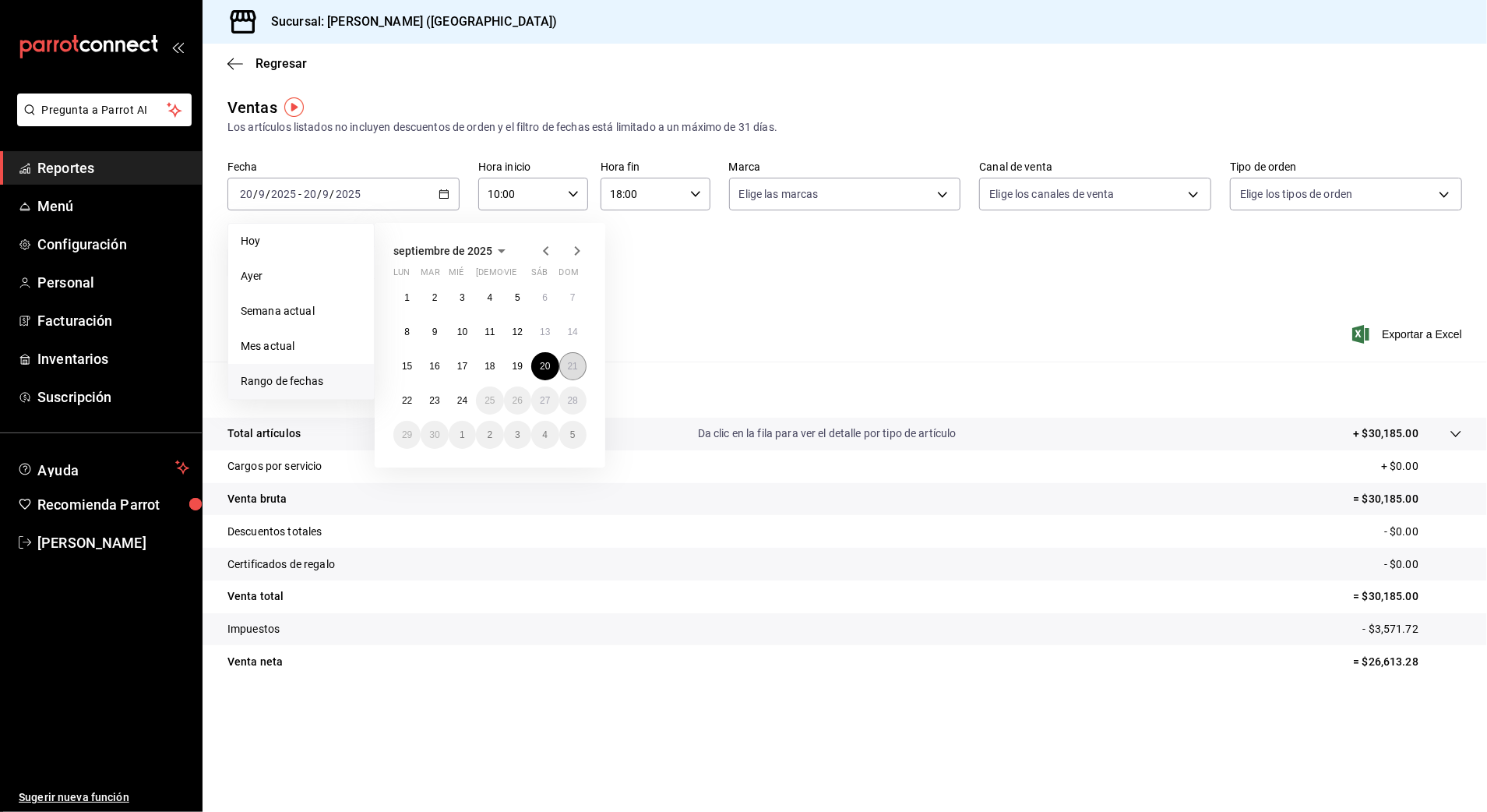
click at [569, 372] on button "21" at bounding box center [573, 366] width 28 height 28
